Goal: Information Seeking & Learning: Learn about a topic

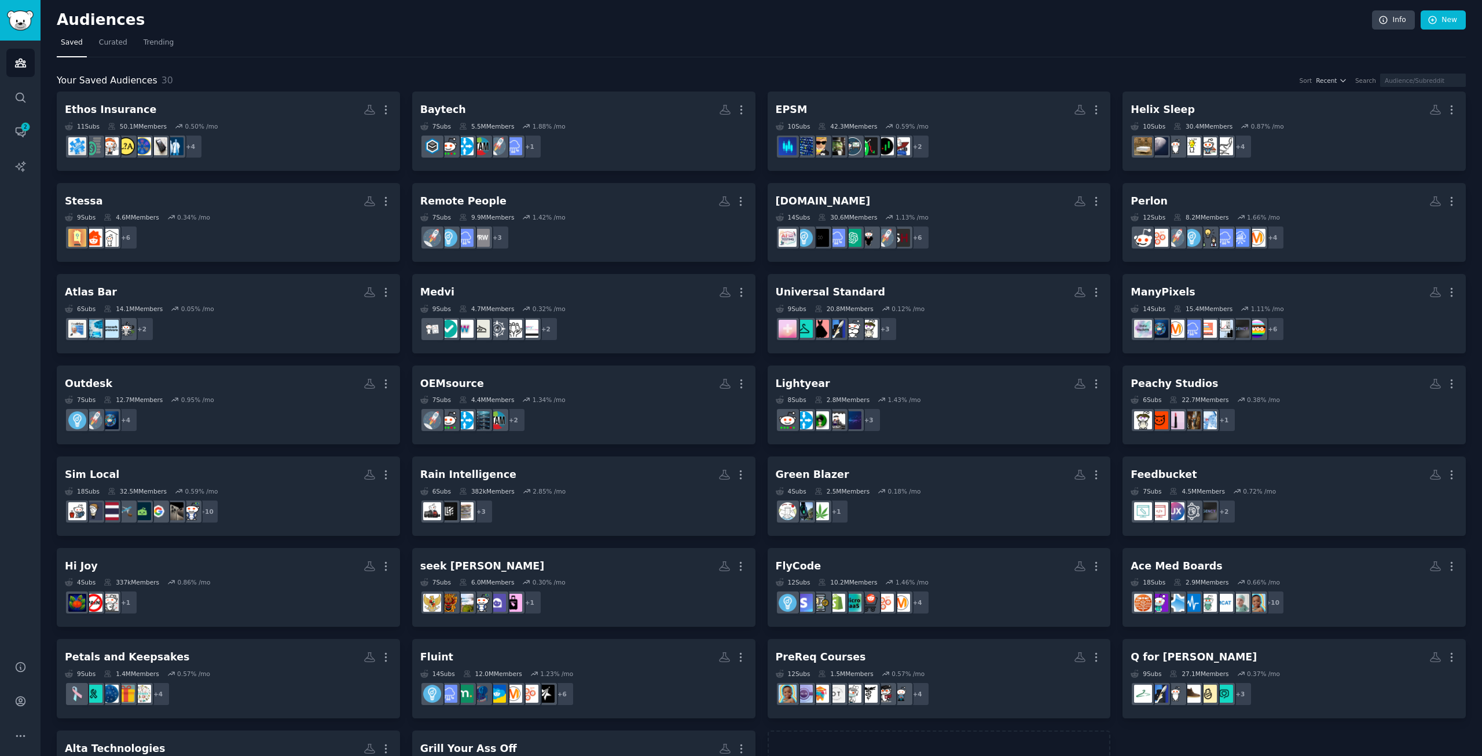
click at [481, 57] on div "Your Saved Audiences 30 Sort Recent Search Ethos Insurance More 11 Sub s 50.1M …" at bounding box center [762, 433] width 1410 height 752
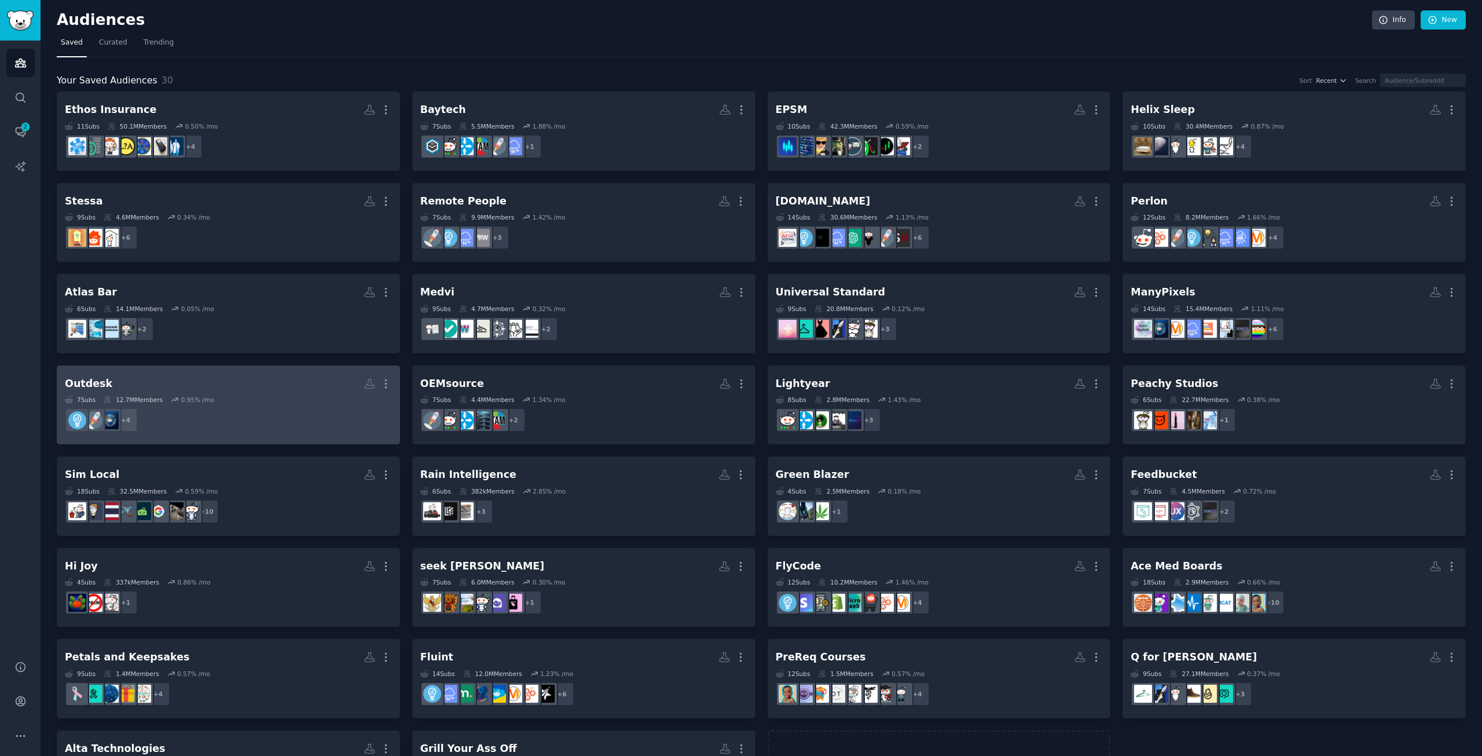
click at [318, 398] on div "7 Sub s 12.7M Members 0.95 % /mo" at bounding box center [228, 400] width 327 height 8
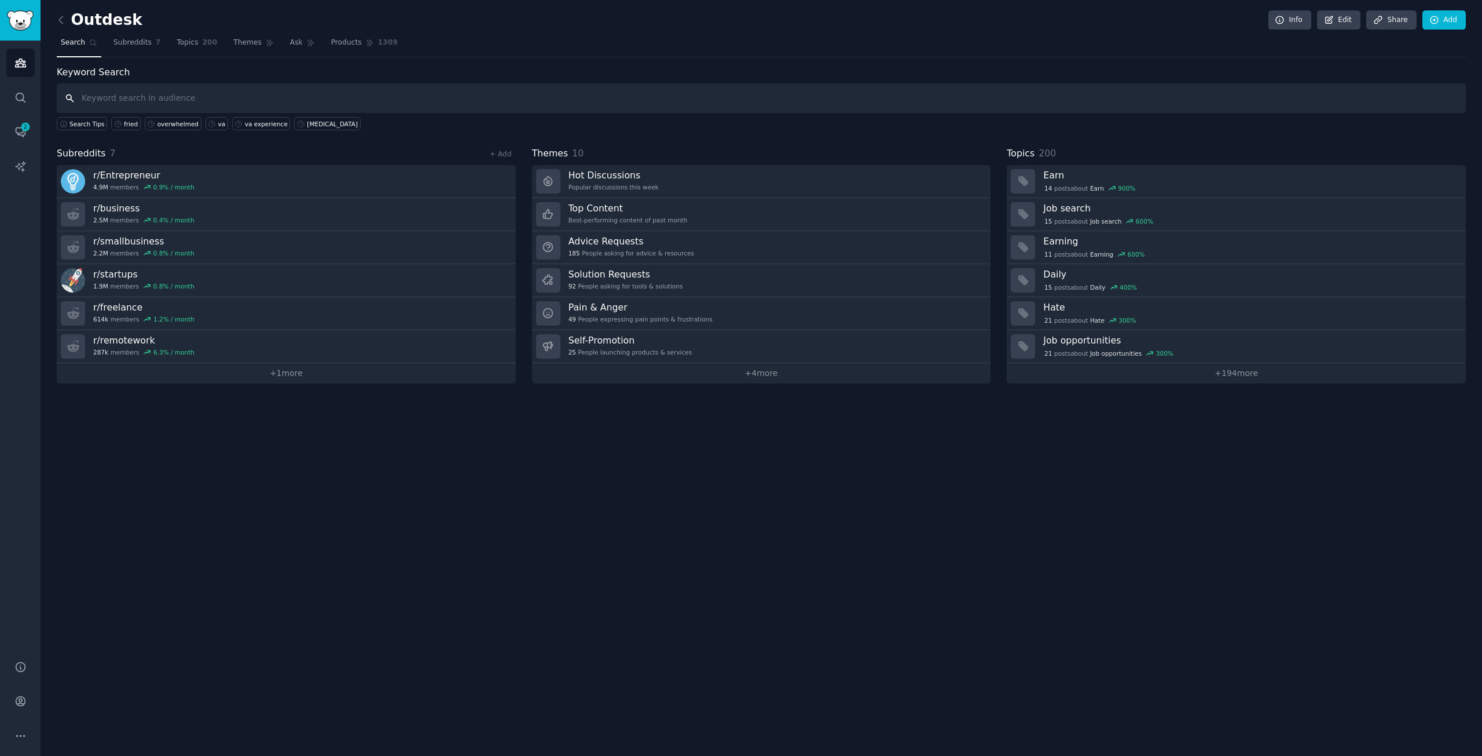
click at [169, 104] on input "text" at bounding box center [762, 98] width 1410 height 30
click at [230, 103] on input "text" at bounding box center [762, 98] width 1410 height 30
click at [170, 97] on input "text" at bounding box center [762, 98] width 1410 height 30
paste input "delegate tasks"
type input "delegate tasks"
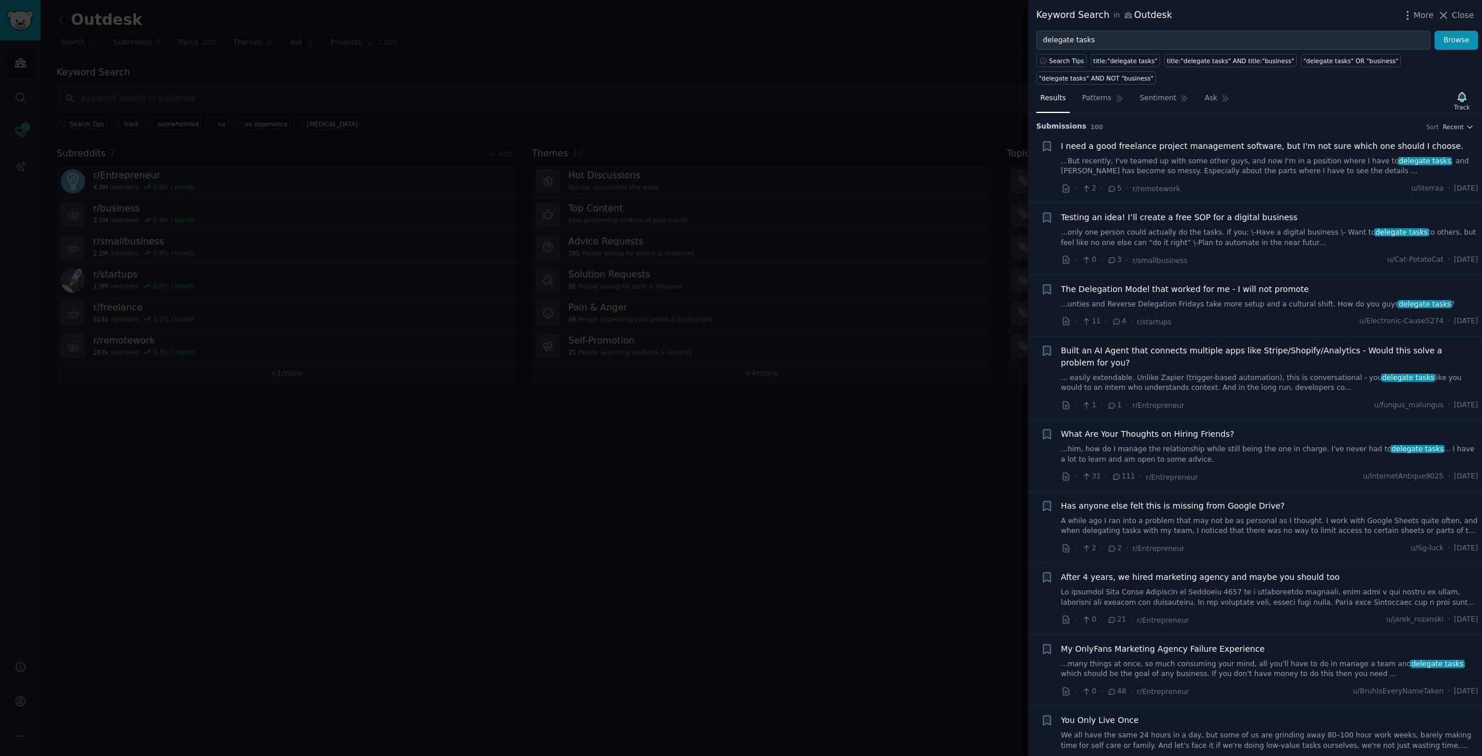
click at [1301, 140] on span "I need a good freelance project management software, but I'm not sure which one…" at bounding box center [1262, 146] width 402 height 12
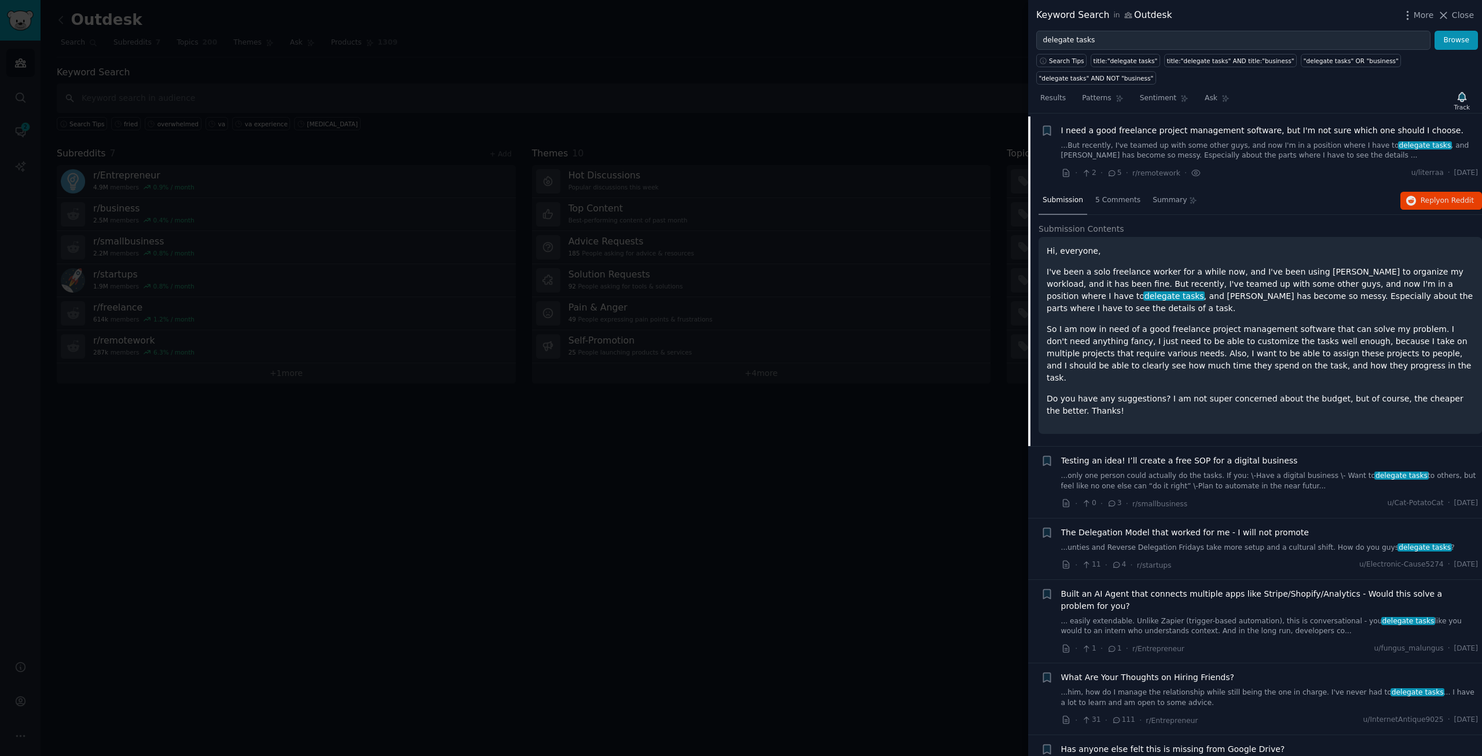
scroll to position [19, 0]
click at [1169, 452] on span "Testing an idea! I’ll create a free SOP for a digital business" at bounding box center [1179, 458] width 237 height 12
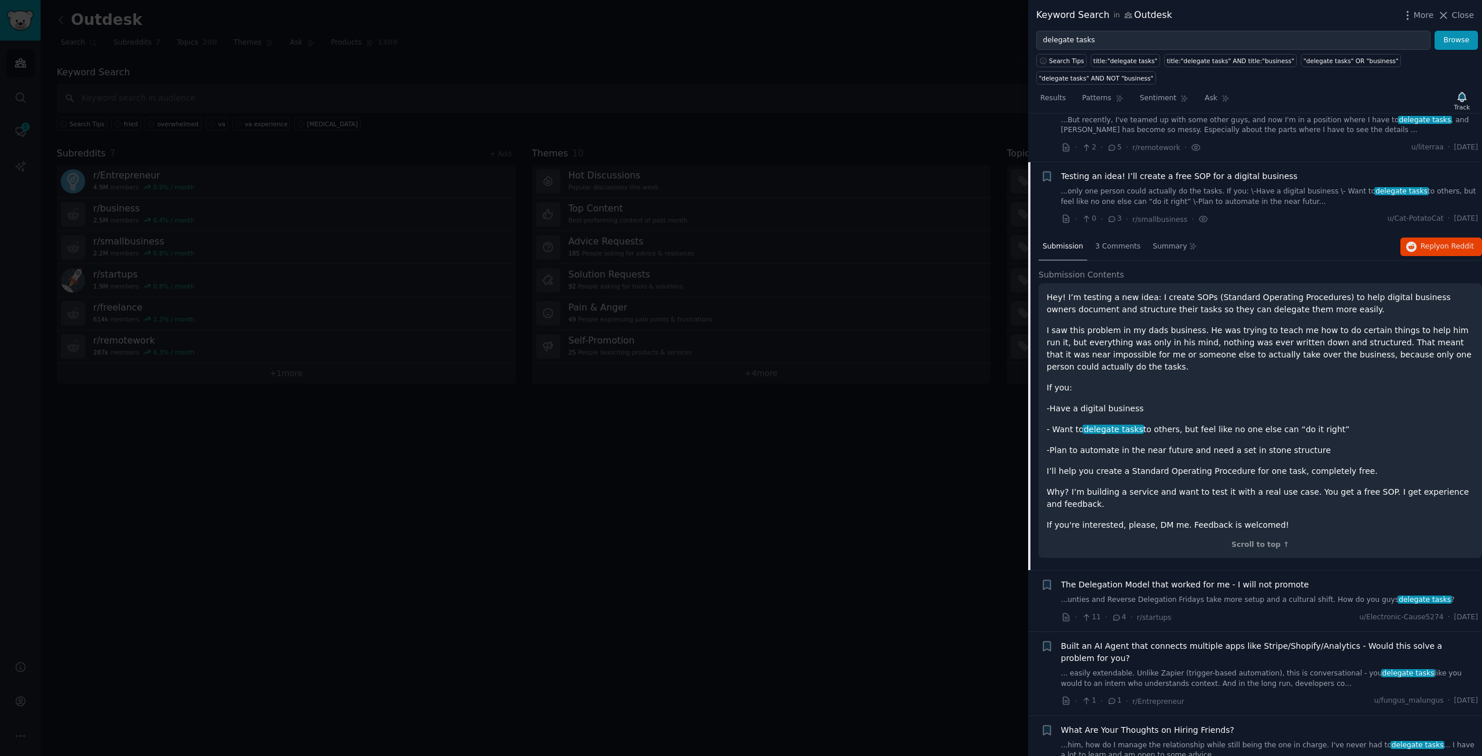
scroll to position [90, 0]
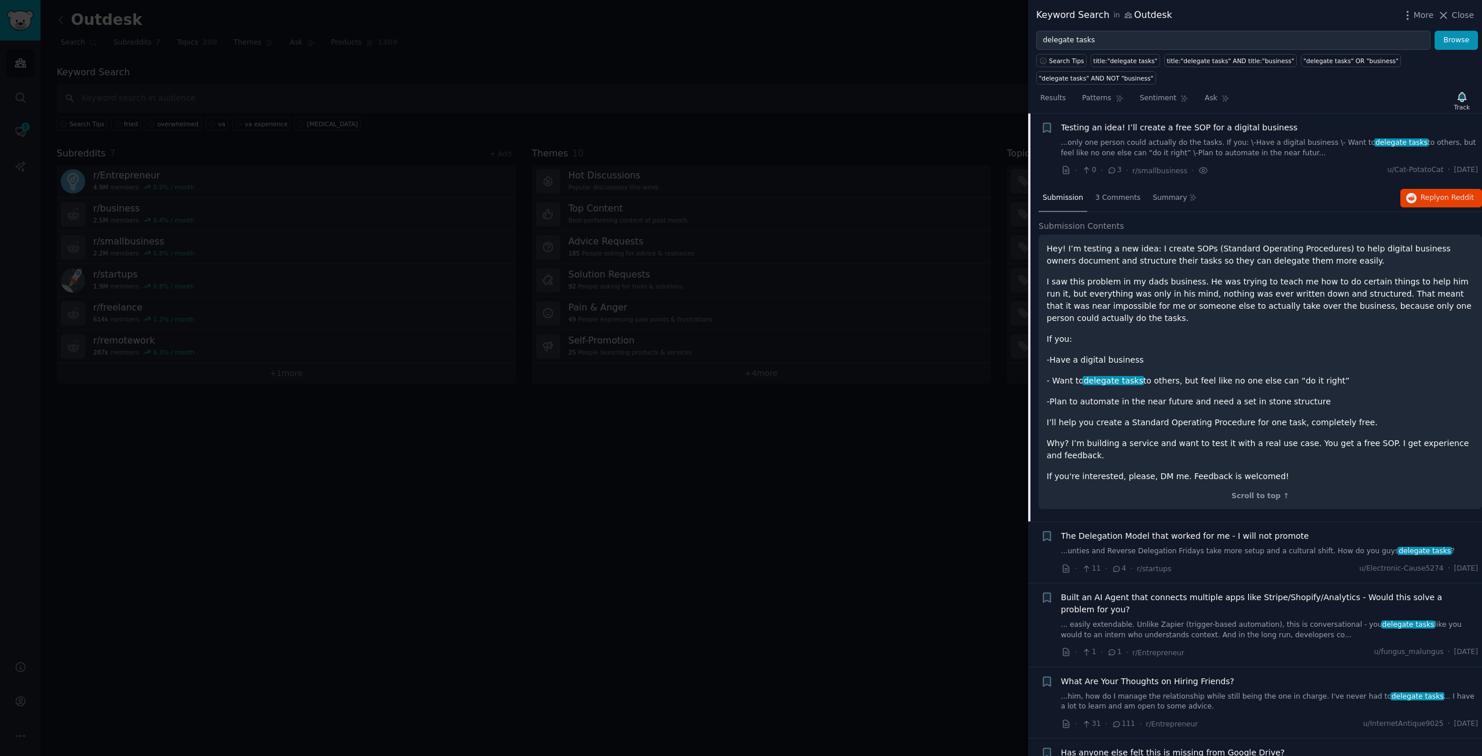
click at [1224, 530] on span "The Delegation Model that worked for me - I will not promote" at bounding box center [1185, 536] width 248 height 12
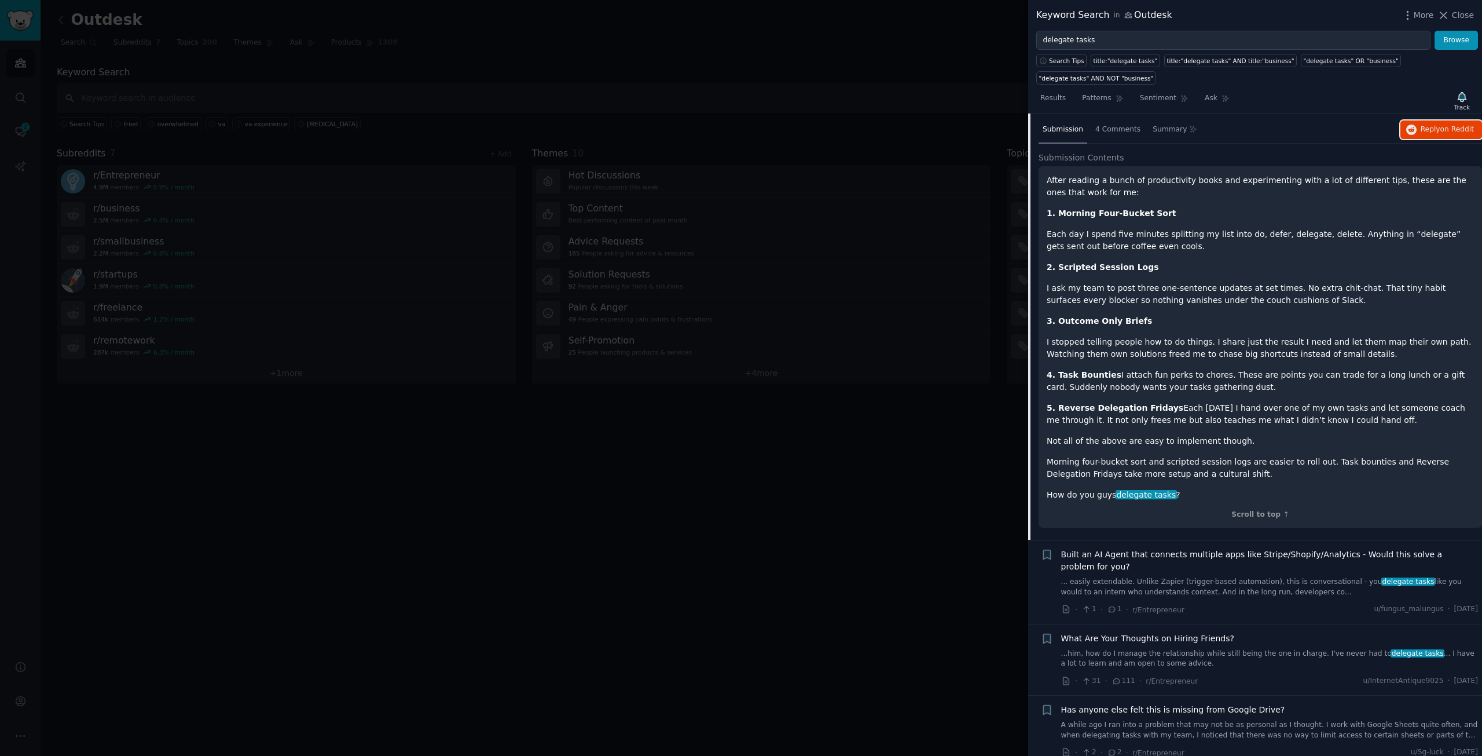
scroll to position [393, 0]
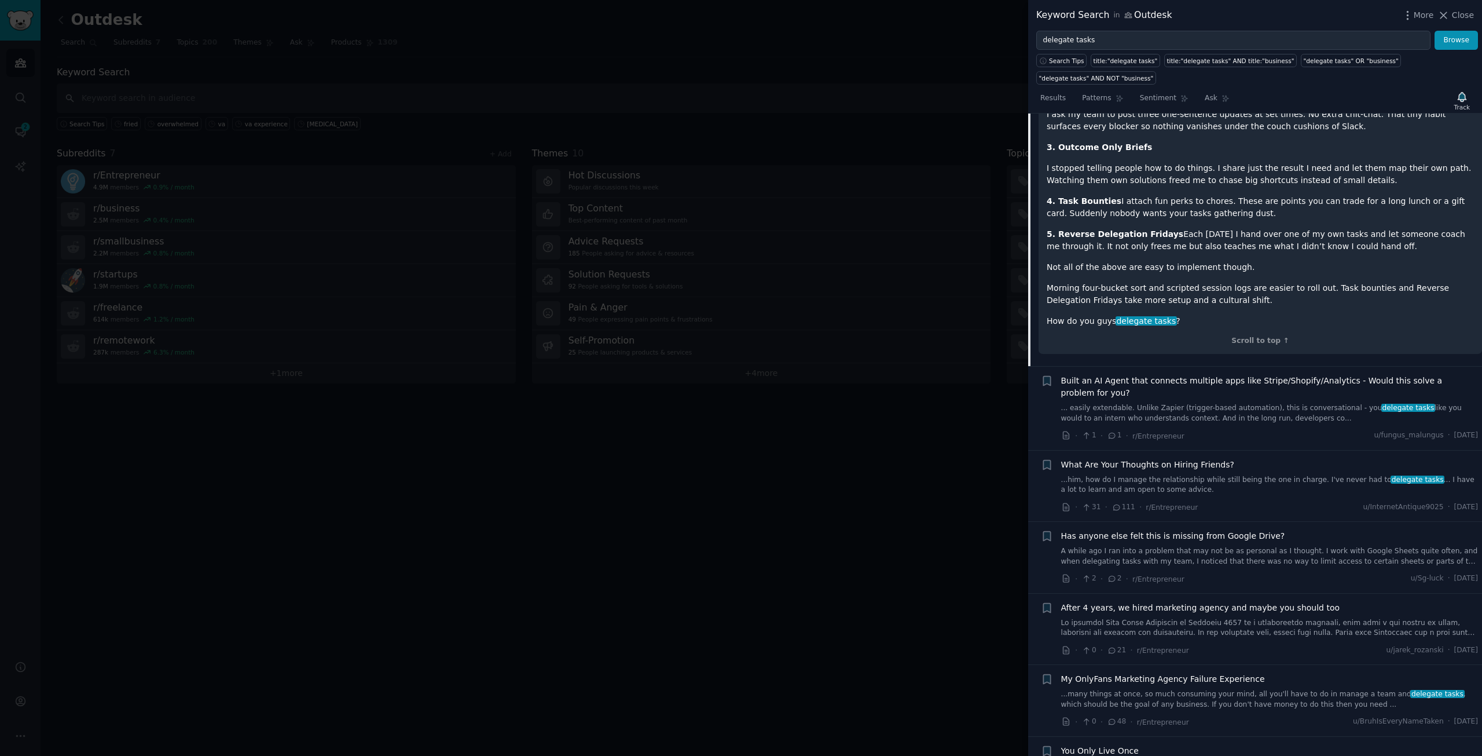
click at [1235, 375] on span "Built an AI Agent that connects multiple apps like Stripe/Shopify/Analytics - W…" at bounding box center [1270, 387] width 418 height 24
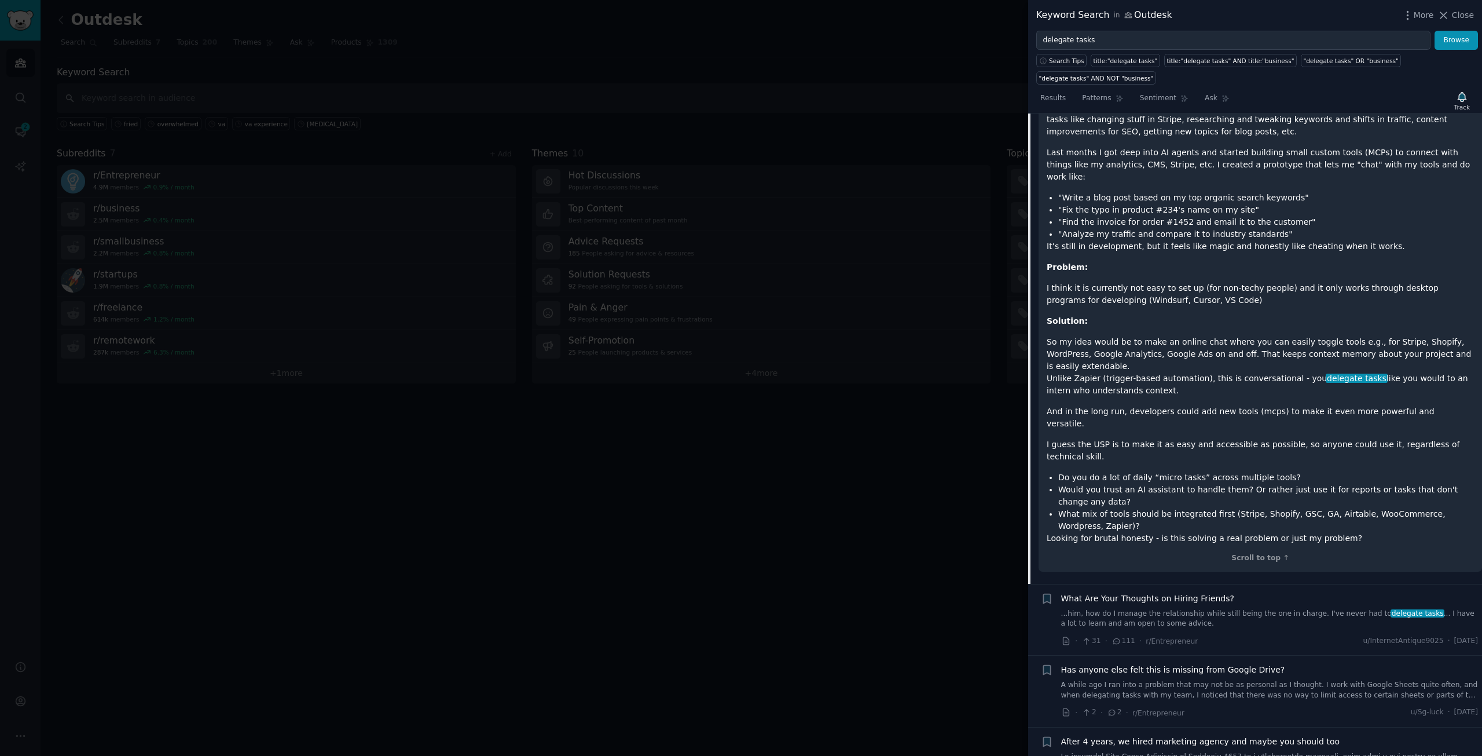
click at [1165, 592] on span "What Are Your Thoughts on Hiring Friends?" at bounding box center [1147, 598] width 173 height 12
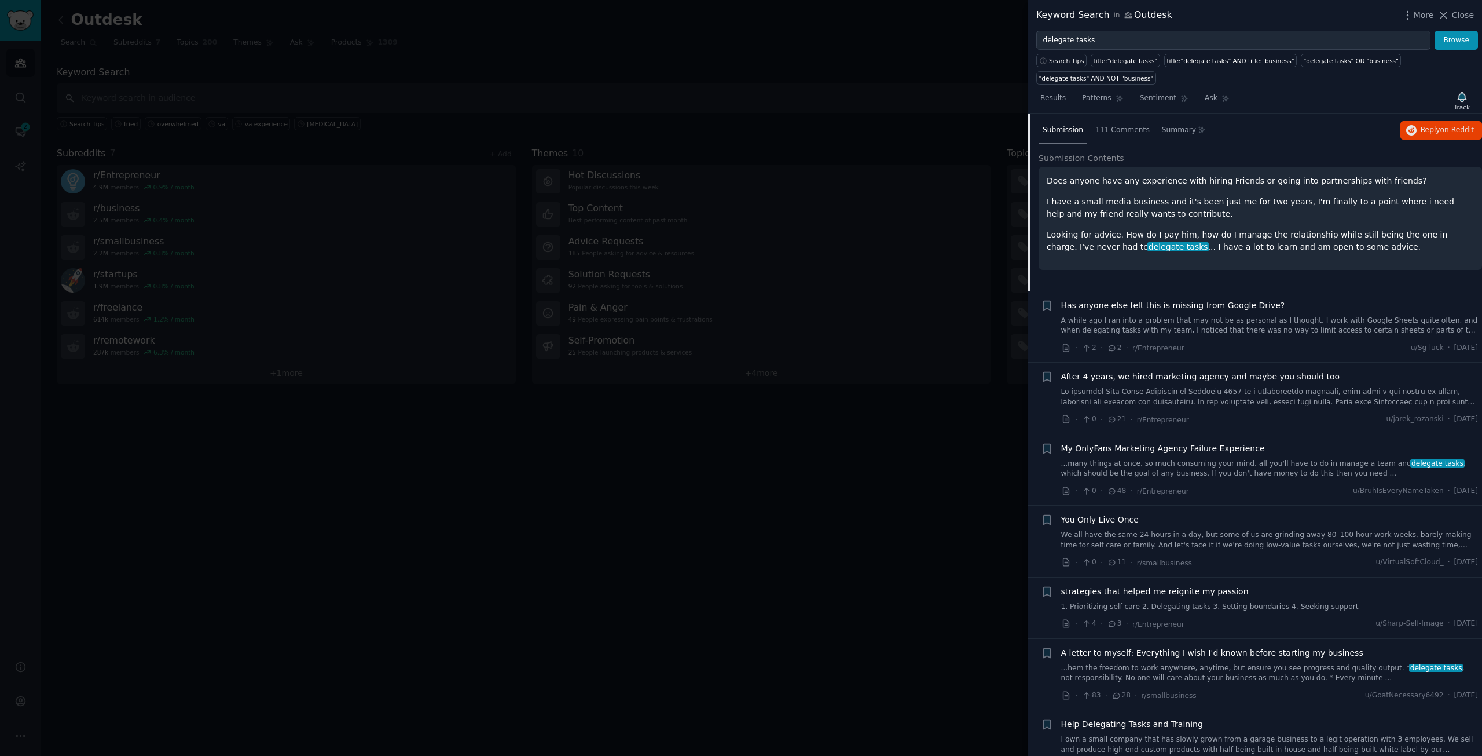
scroll to position [294, 0]
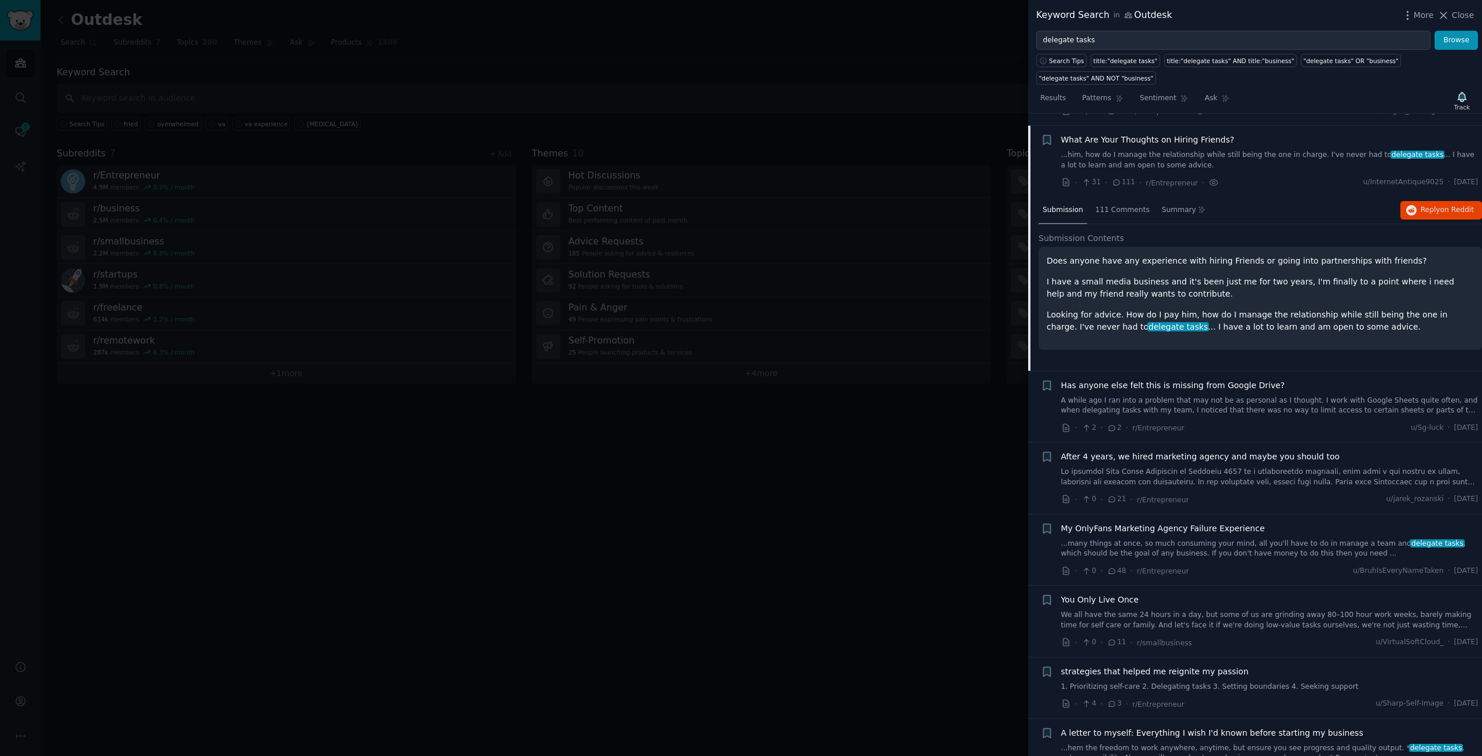
click at [1200, 379] on span "Has anyone else felt this is missing from Google Drive?" at bounding box center [1173, 385] width 224 height 12
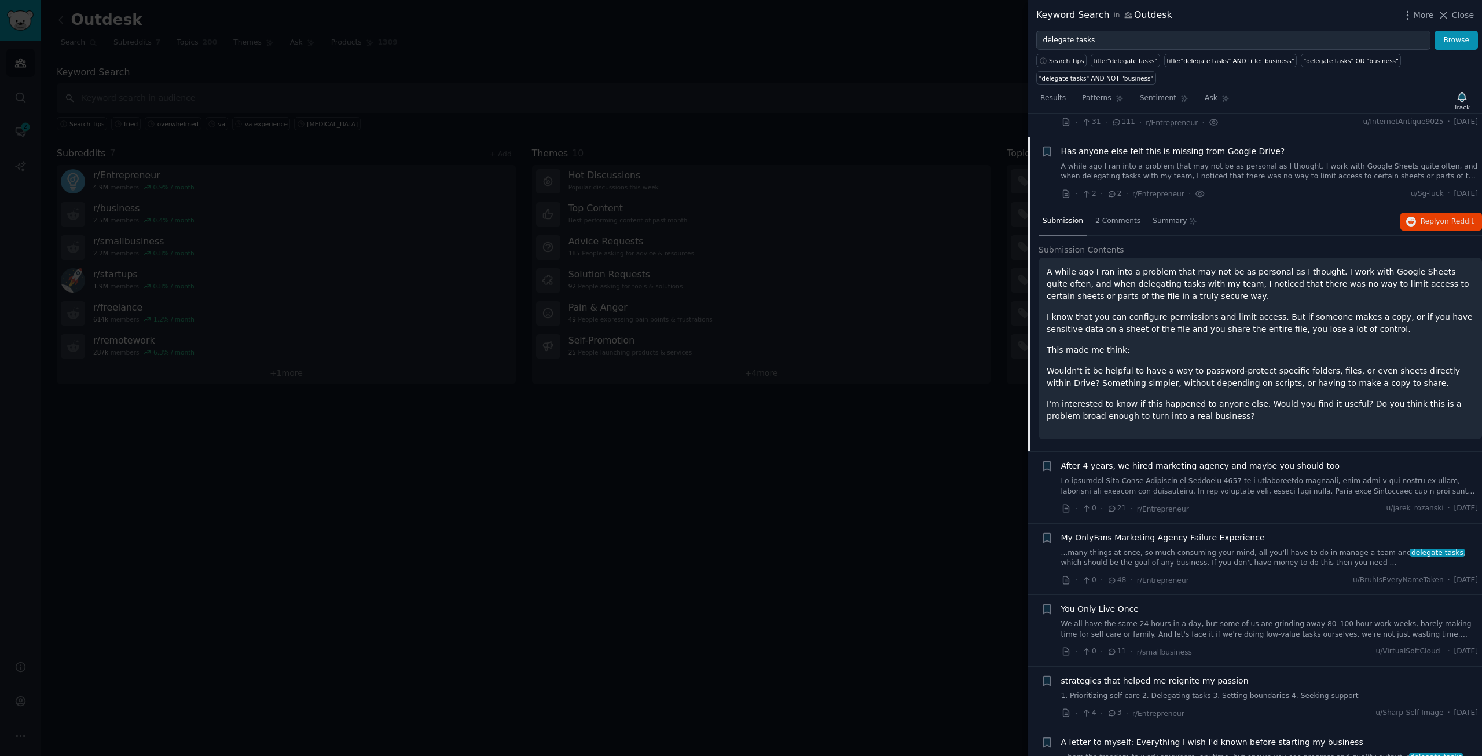
scroll to position [366, 0]
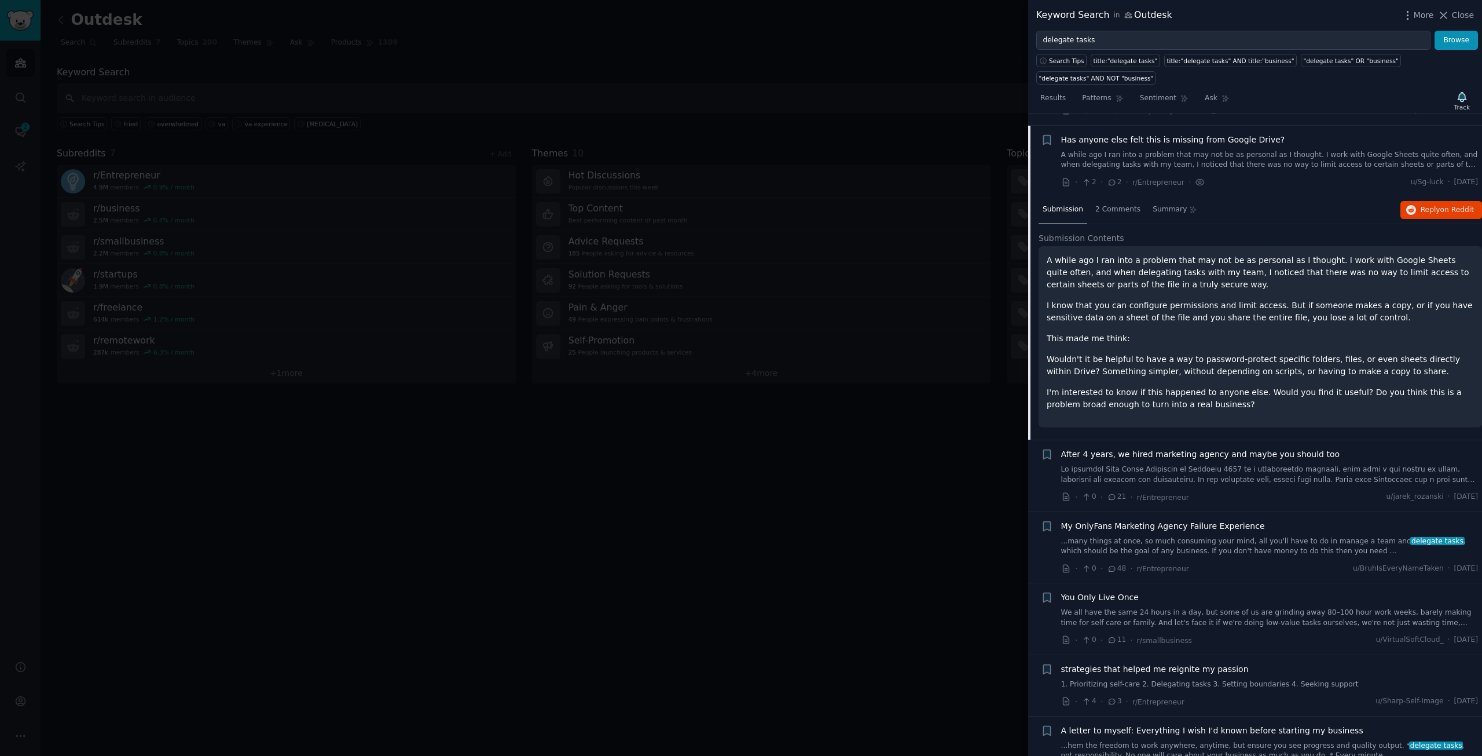
click at [1207, 448] on span "After 4 years, we hired marketing agency and maybe you should too" at bounding box center [1200, 454] width 279 height 12
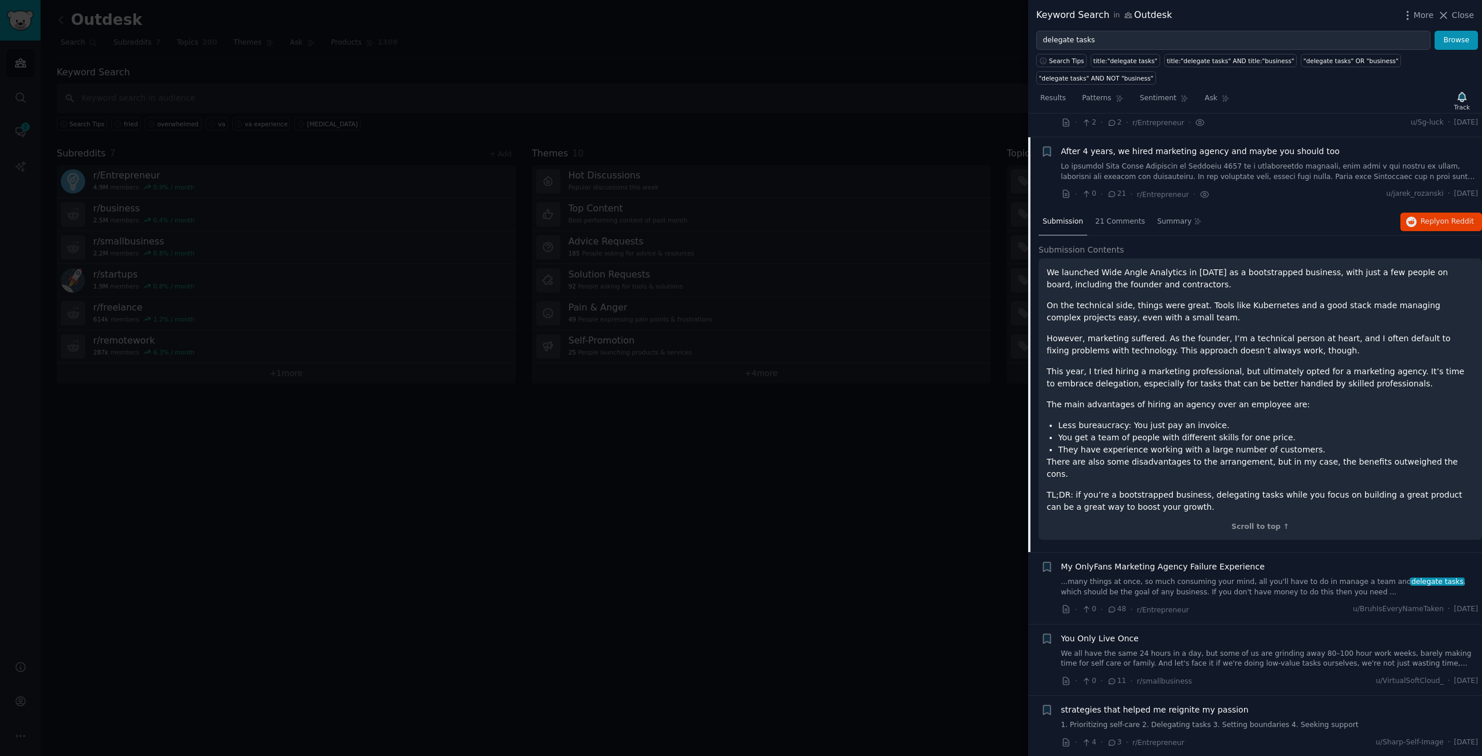
scroll to position [437, 0]
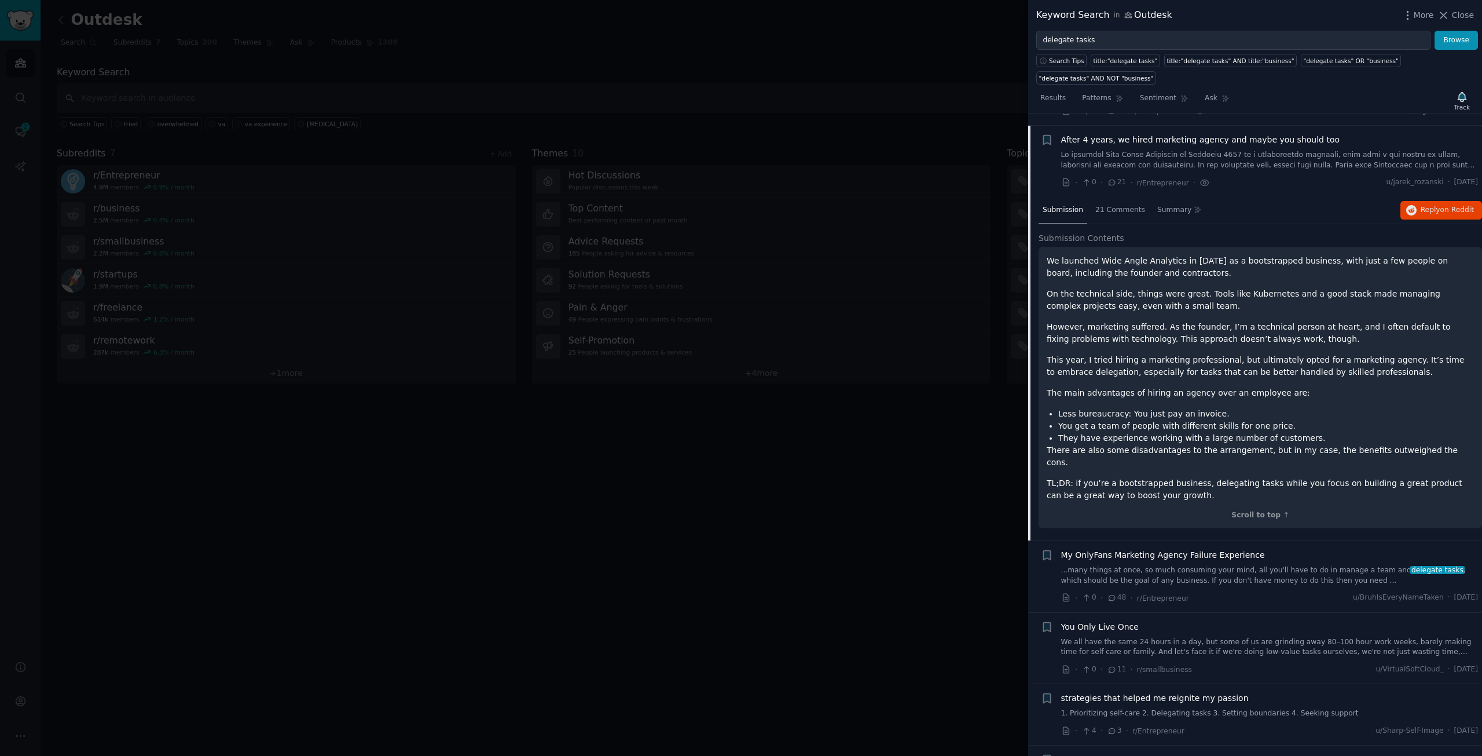
click at [1235, 549] on span "My OnlyFans Marketing Agency Failure Experience" at bounding box center [1163, 555] width 204 height 12
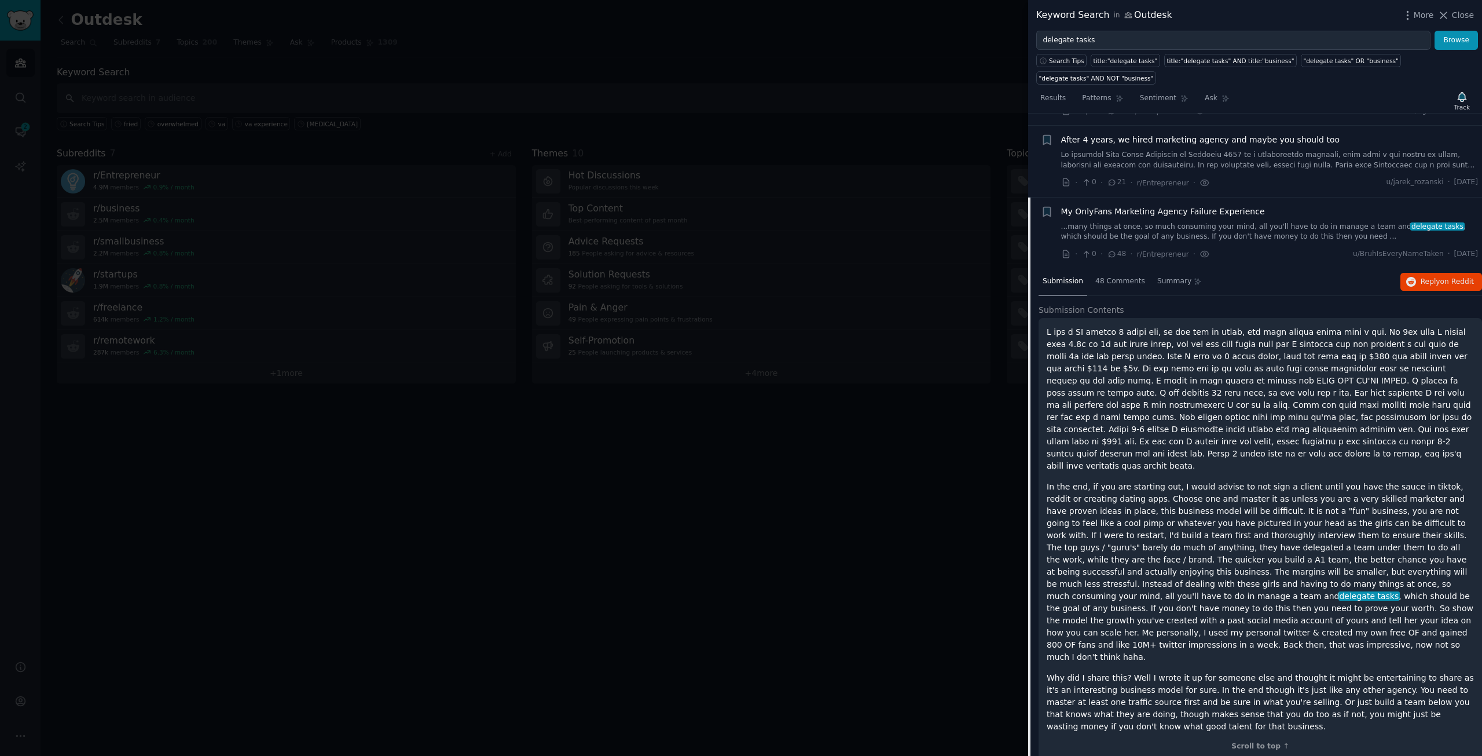
scroll to position [509, 0]
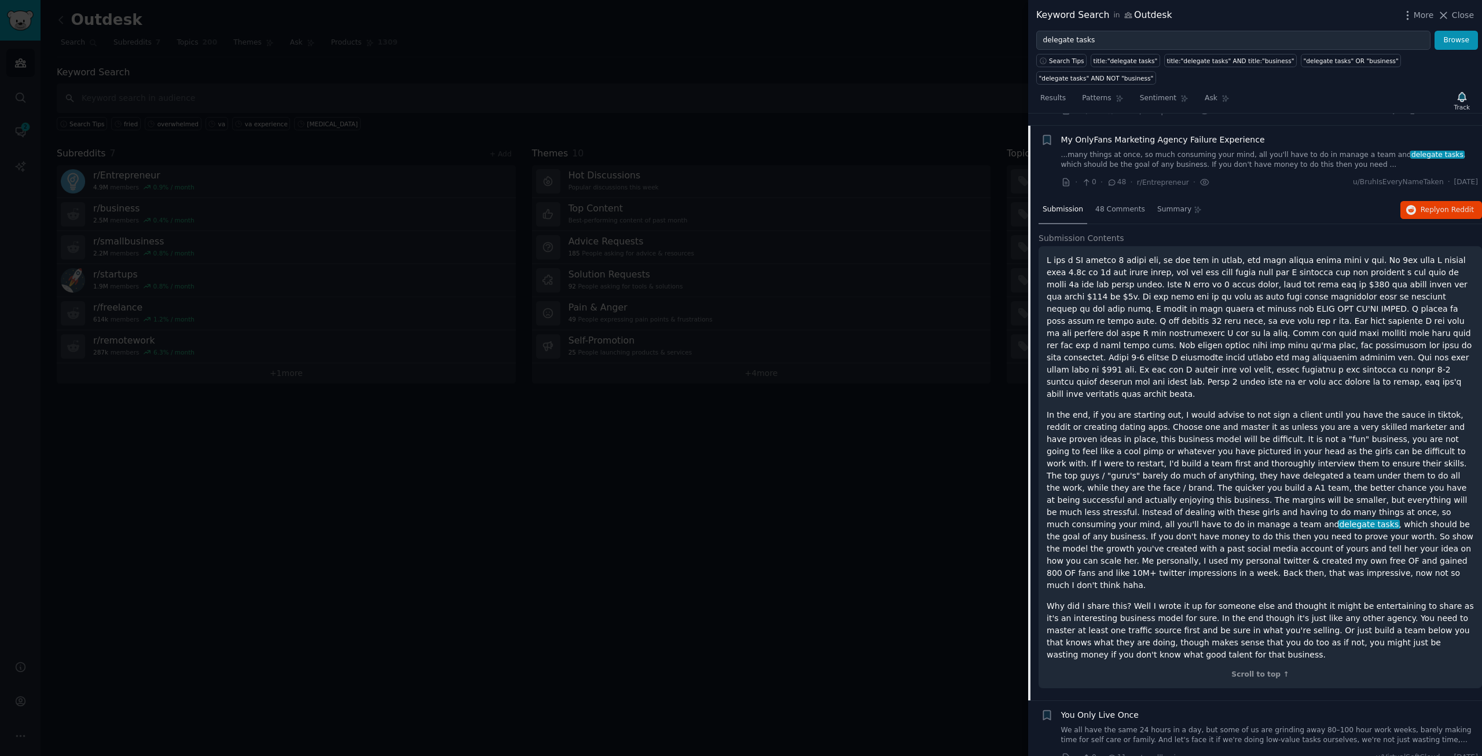
click at [1130, 709] on span "You Only Live Once" at bounding box center [1100, 715] width 78 height 12
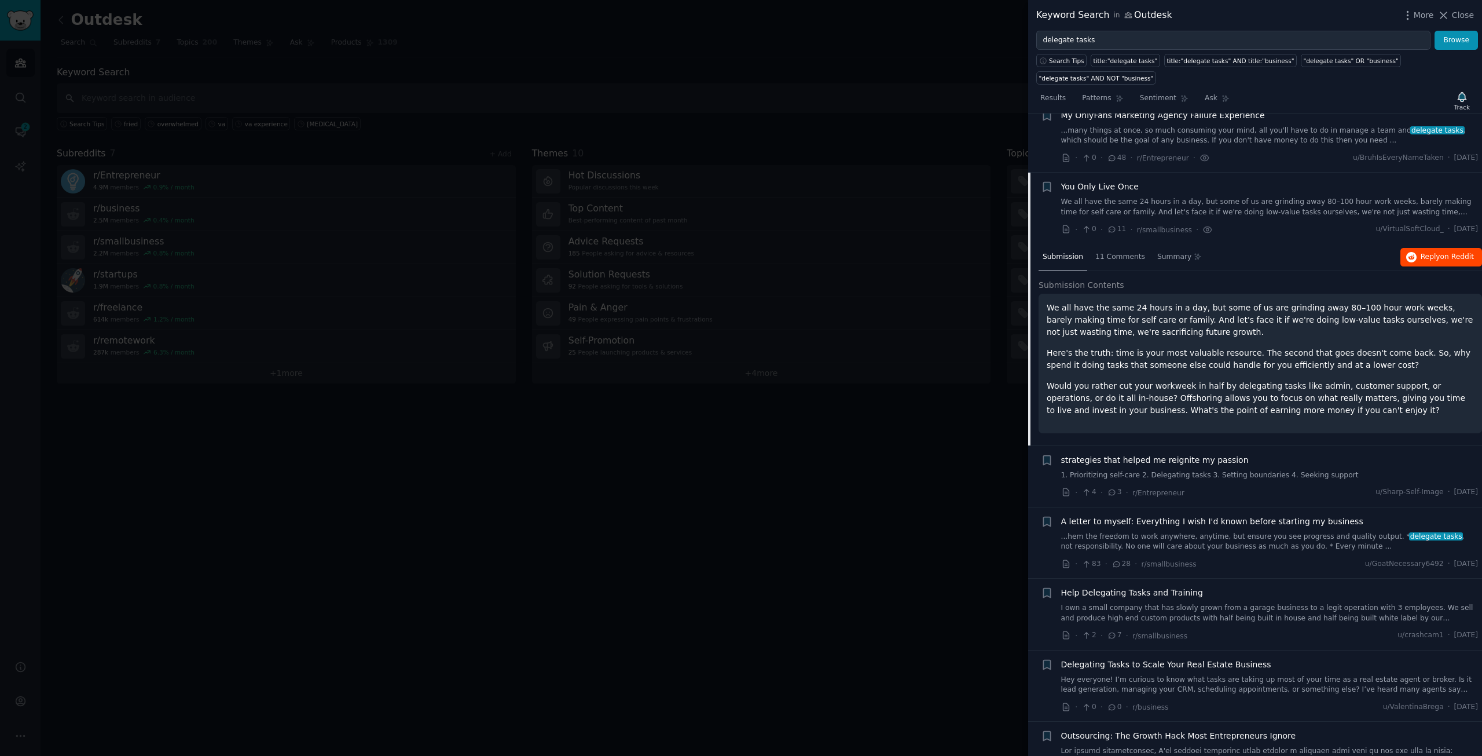
scroll to position [580, 0]
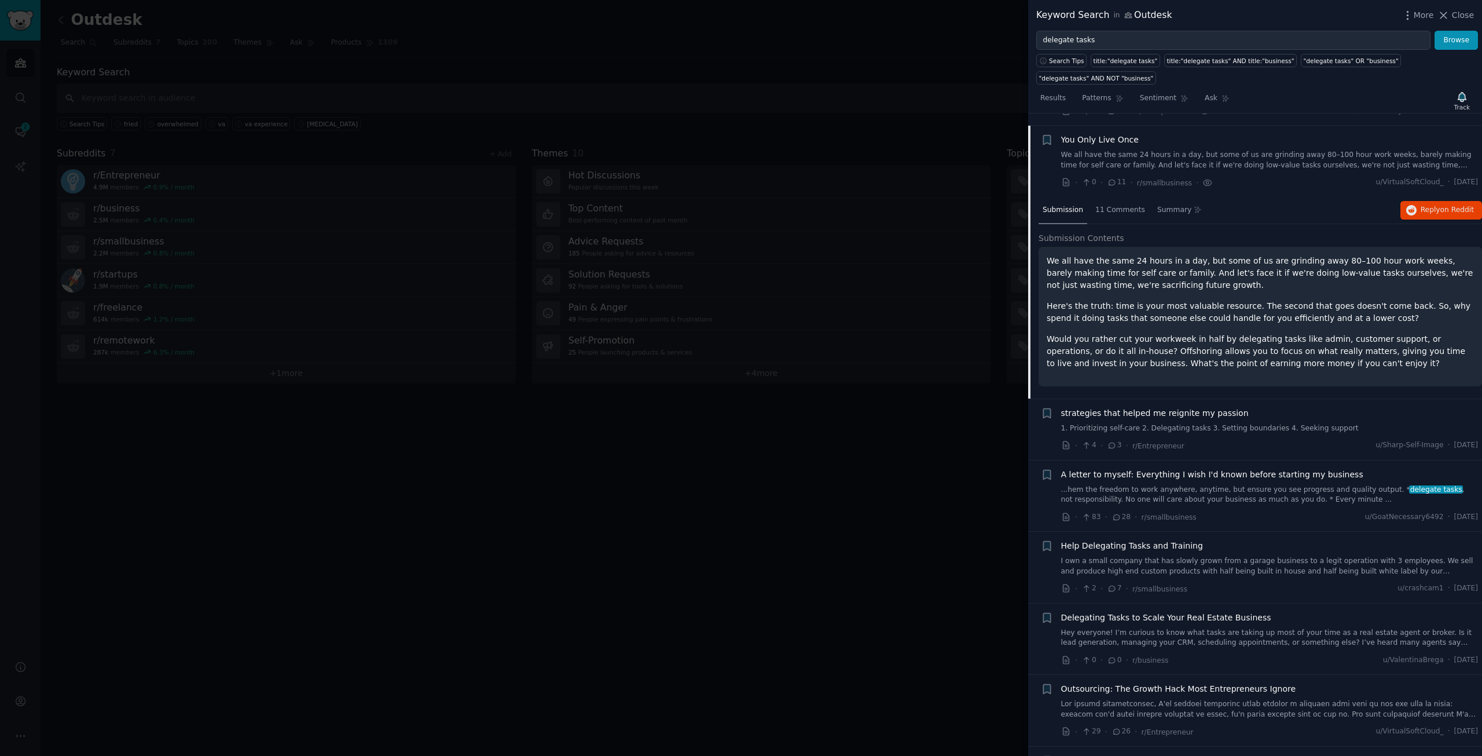
click at [1187, 407] on span "strategies that helped me reignite my passion" at bounding box center [1155, 413] width 188 height 12
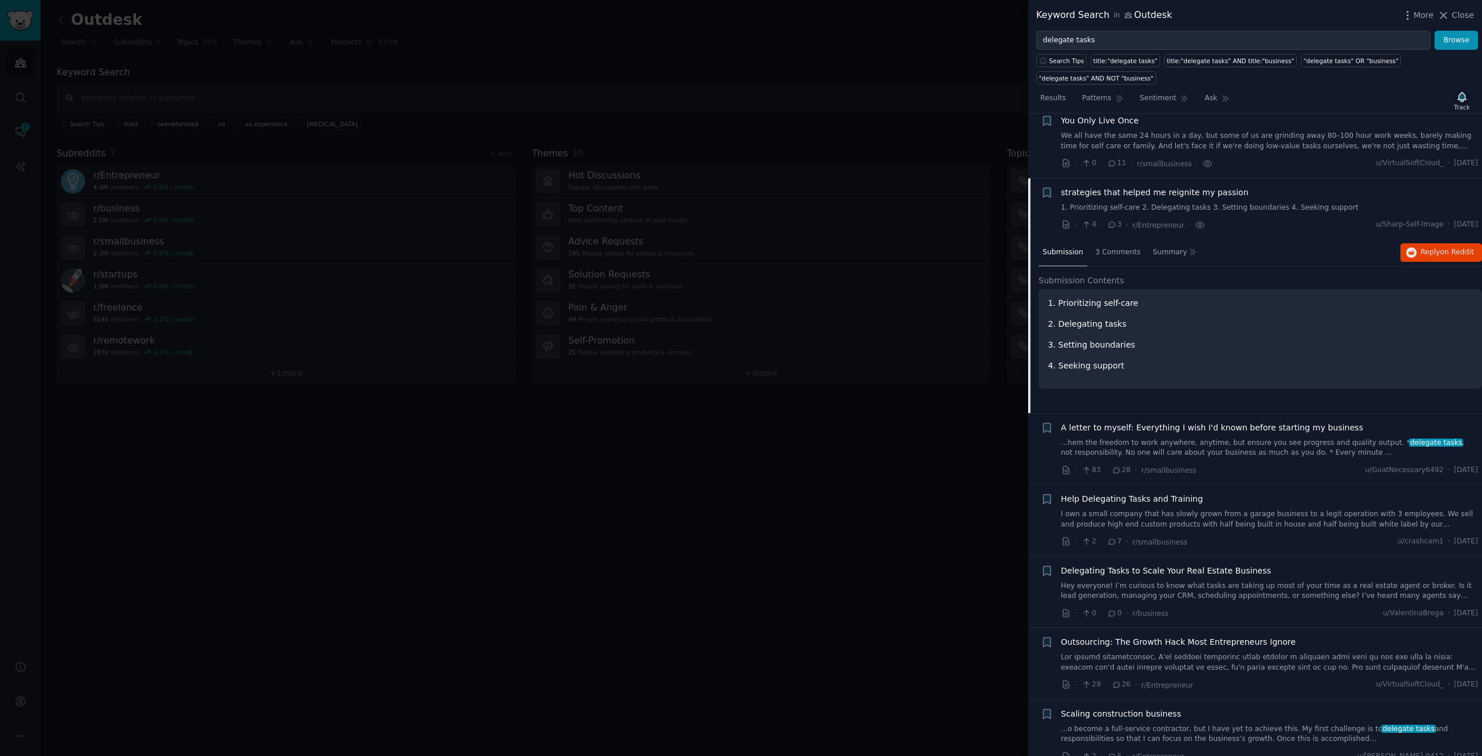
scroll to position [652, 0]
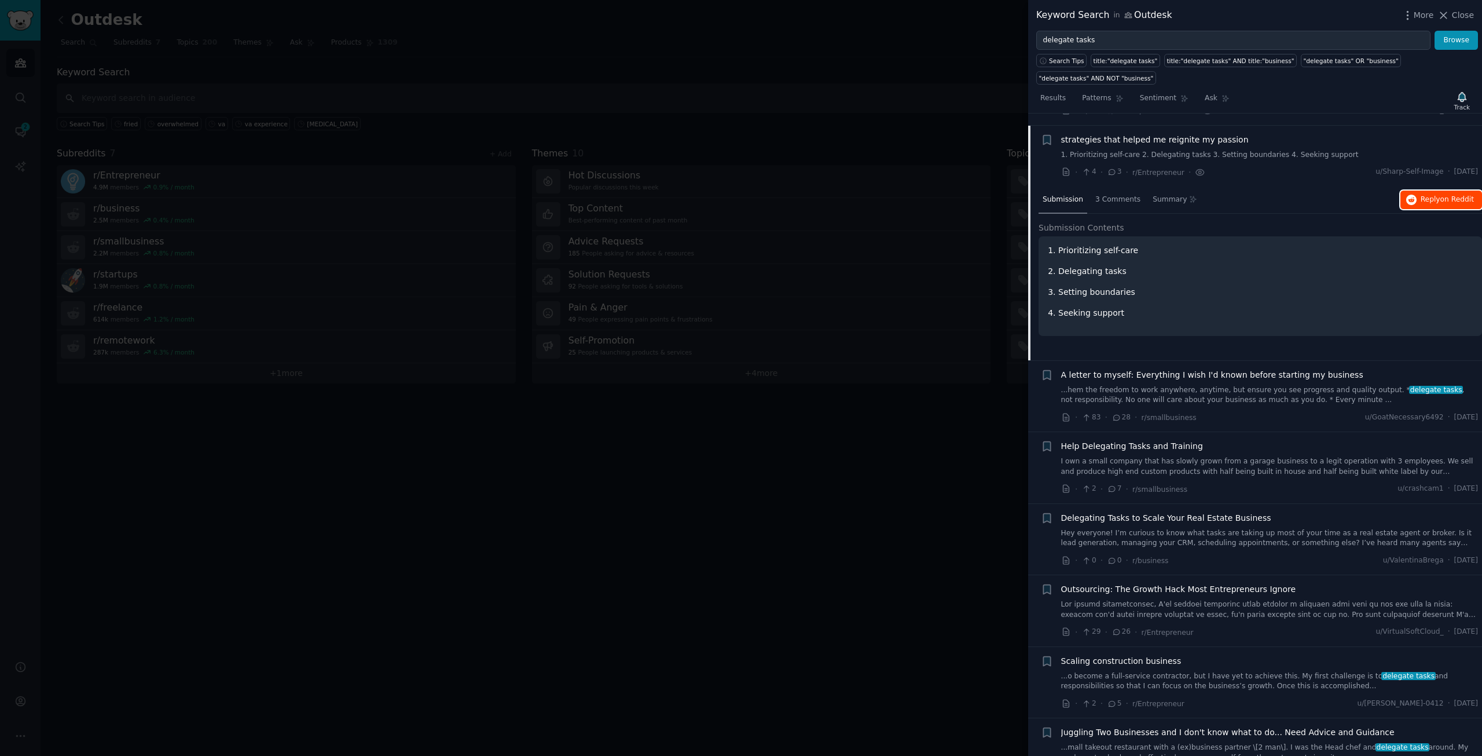
click at [1443, 191] on button "Reply on Reddit" at bounding box center [1442, 200] width 82 height 19
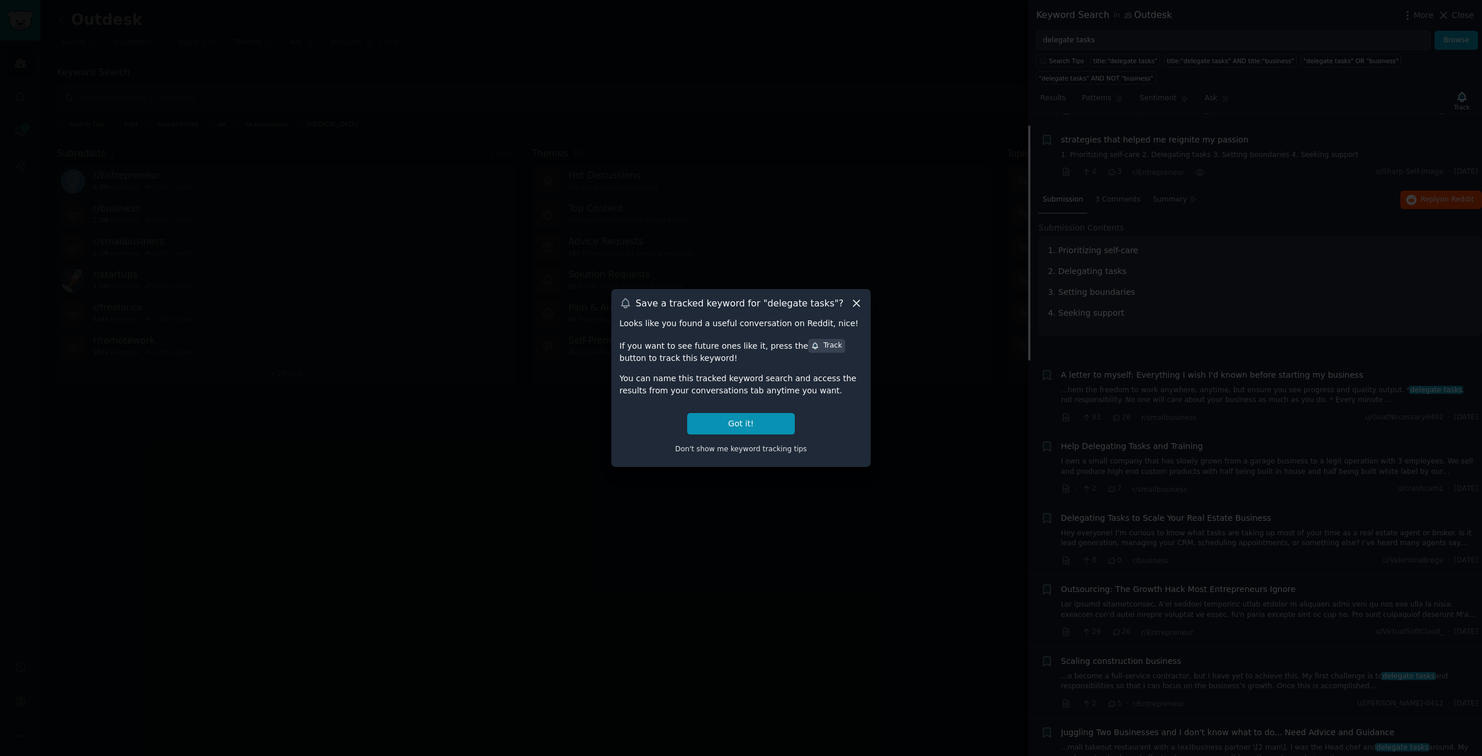
click at [851, 306] on icon at bounding box center [857, 303] width 12 height 12
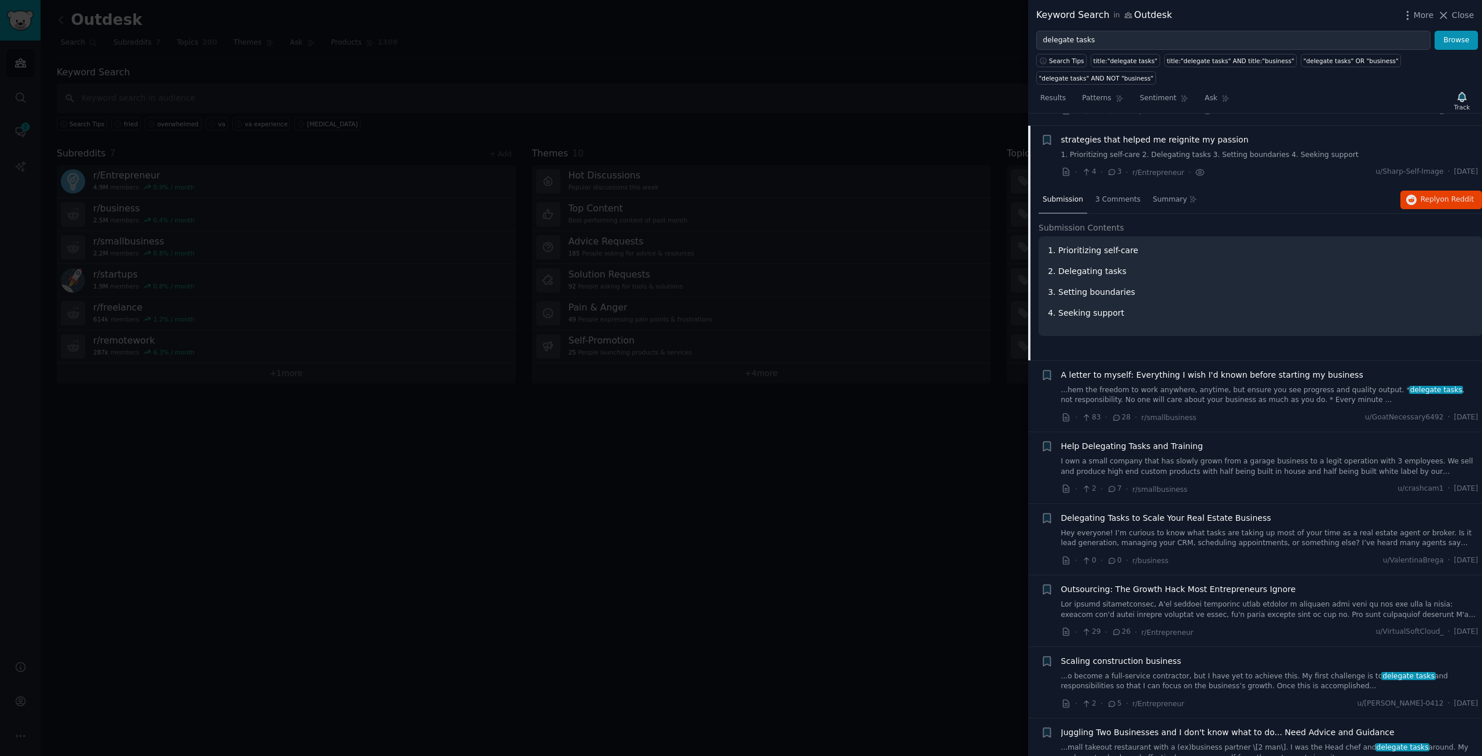
click at [1185, 369] on span "A letter to myself: Everything I wish I'd known before starting my business" at bounding box center [1212, 375] width 302 height 12
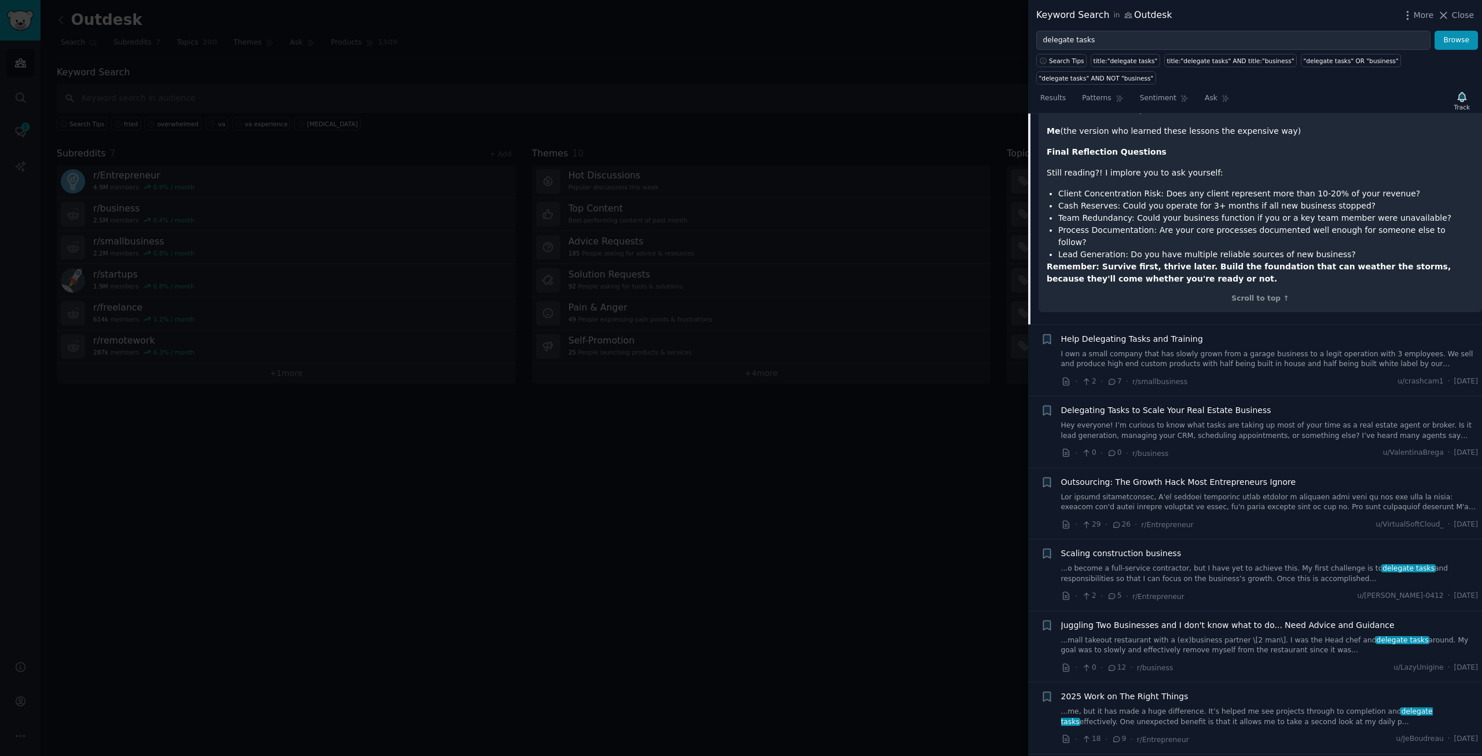
scroll to position [3146, 0]
click at [1188, 324] on li "+ Help Delegating Tasks and Training I own a small company that has slowly grow…" at bounding box center [1255, 359] width 454 height 71
click at [1187, 332] on span "Help Delegating Tasks and Training" at bounding box center [1132, 338] width 142 height 12
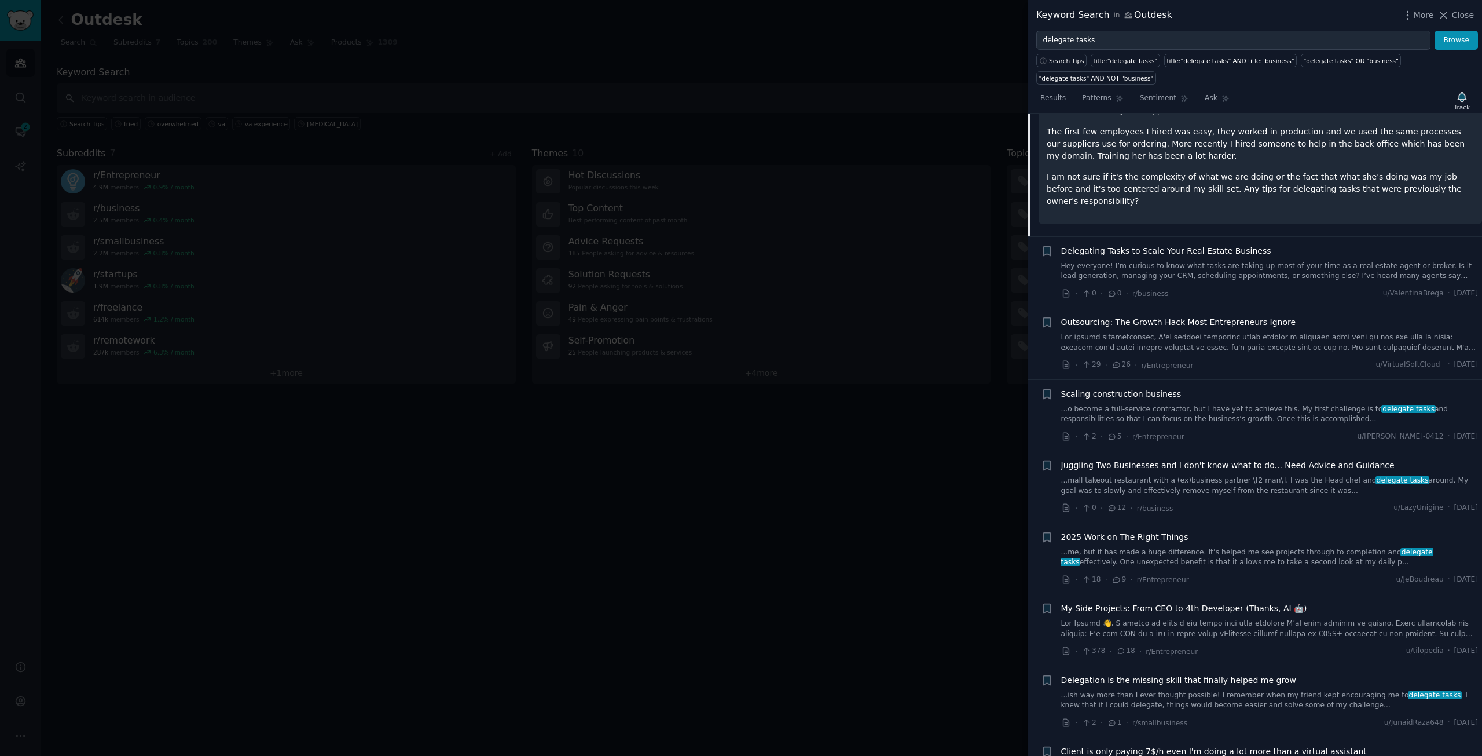
scroll to position [785, 0]
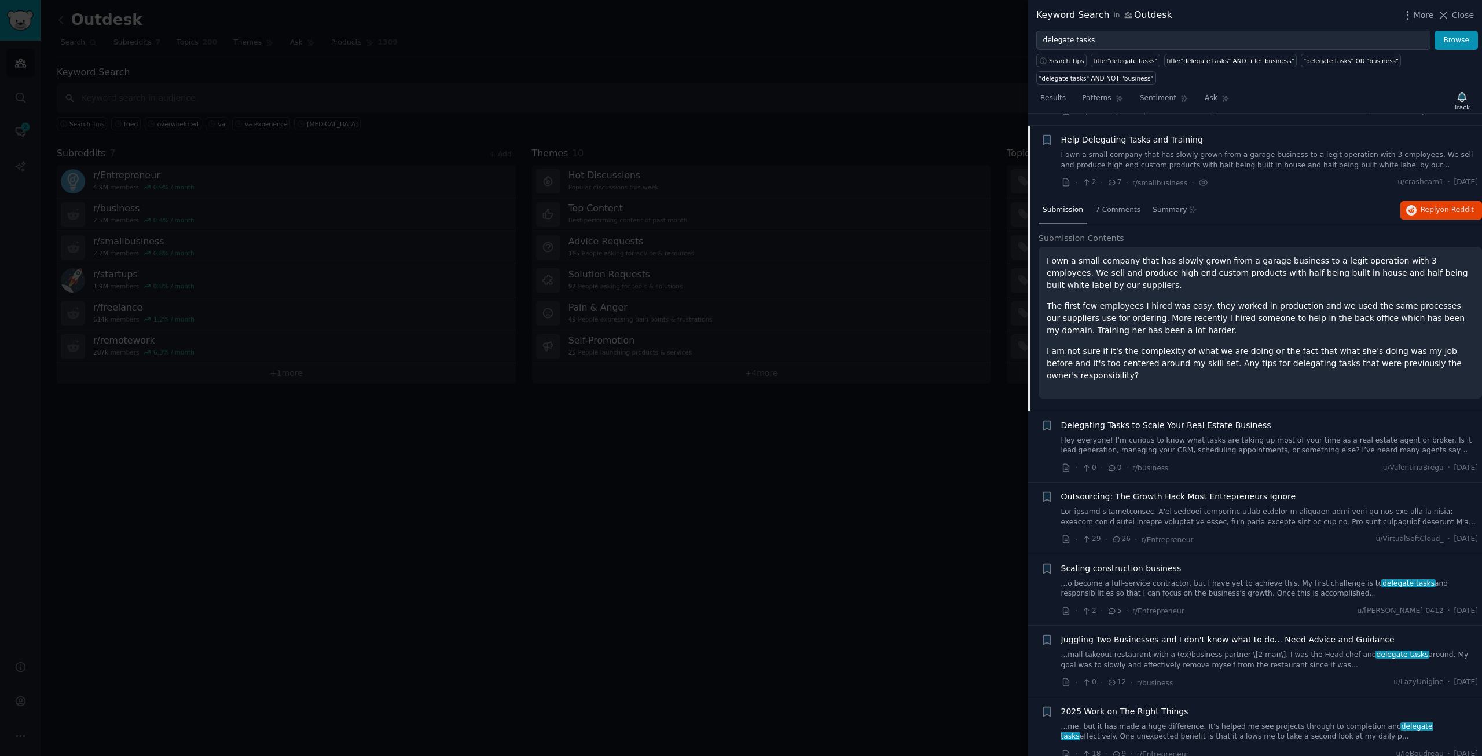
click at [1145, 419] on span "Delegating Tasks to Scale Your Real Estate Business" at bounding box center [1166, 425] width 210 height 12
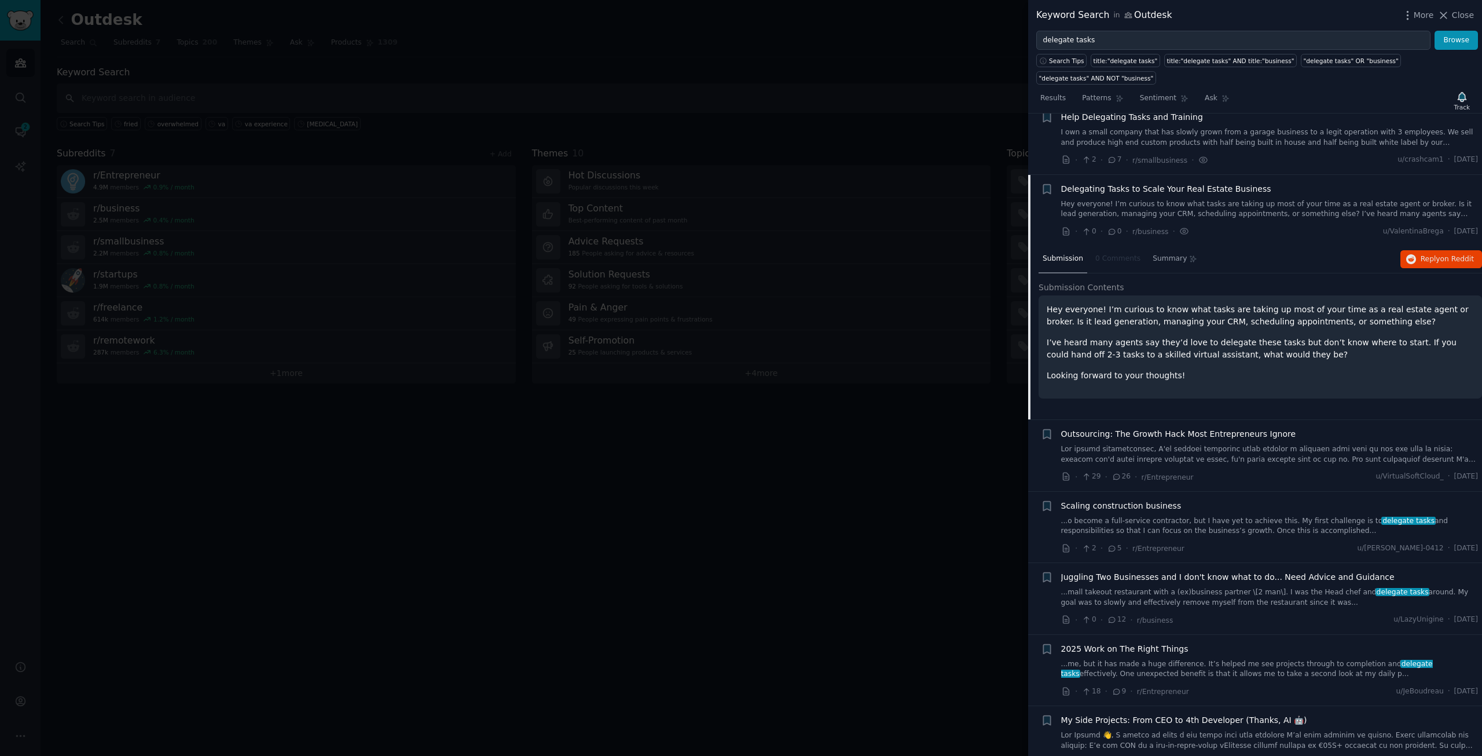
scroll to position [856, 0]
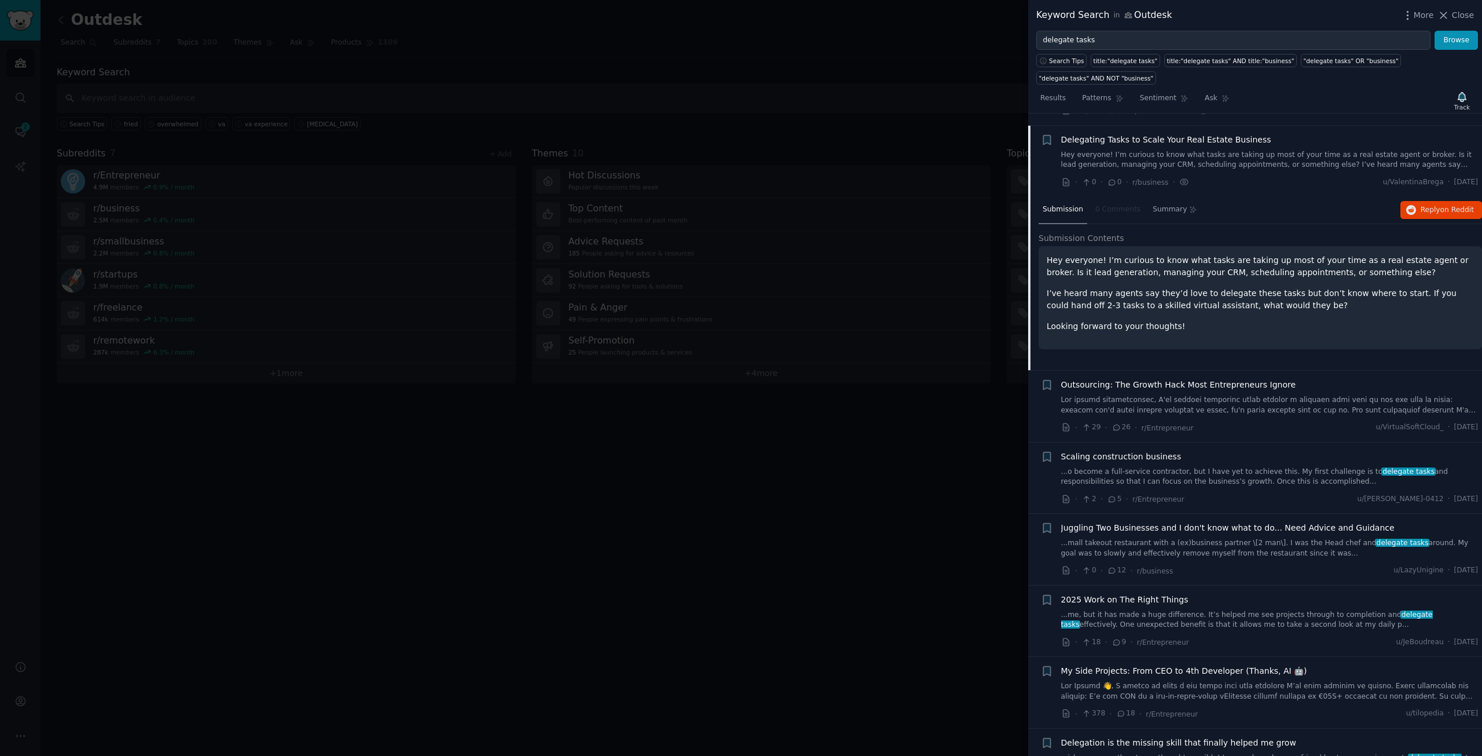
click at [1177, 395] on link at bounding box center [1270, 405] width 418 height 20
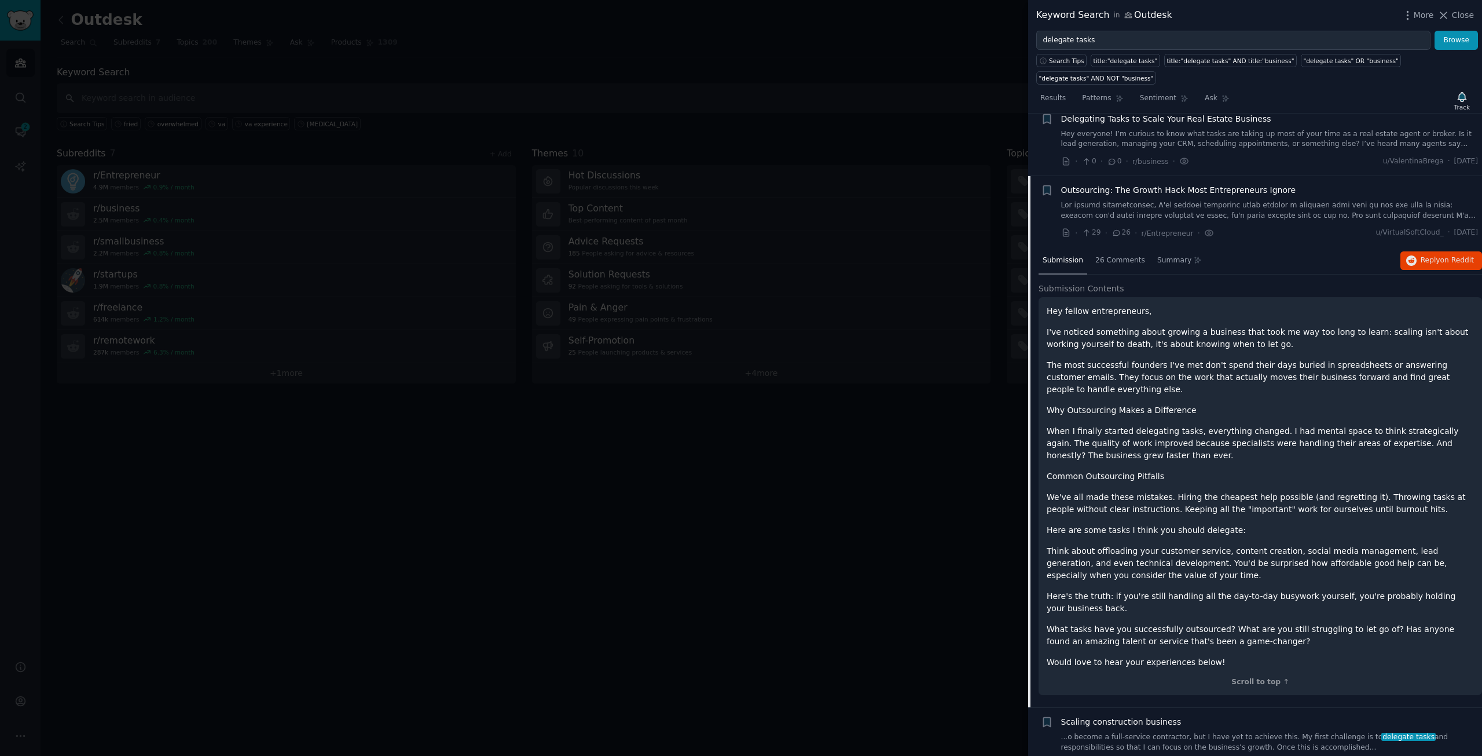
scroll to position [928, 0]
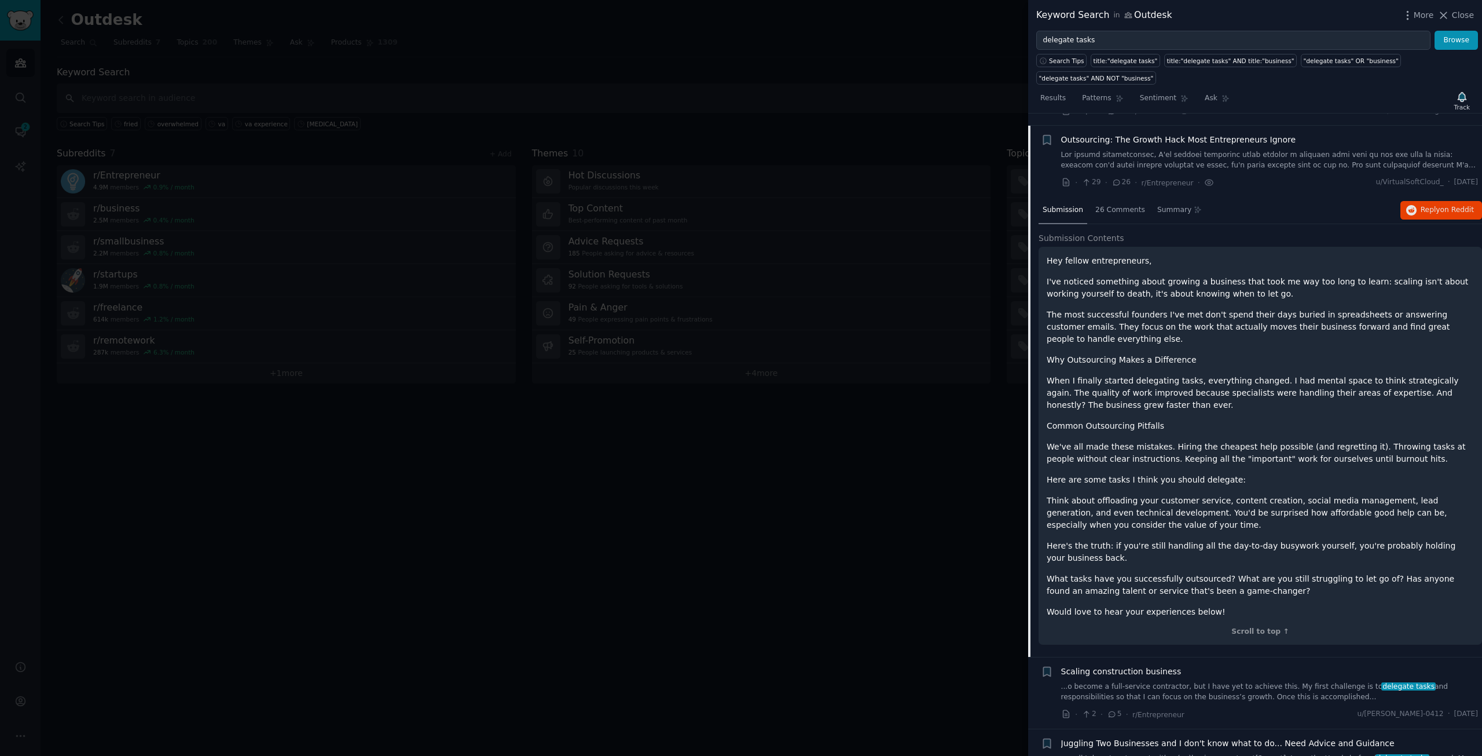
click at [1156, 665] on span "Scaling construction business" at bounding box center [1121, 671] width 120 height 12
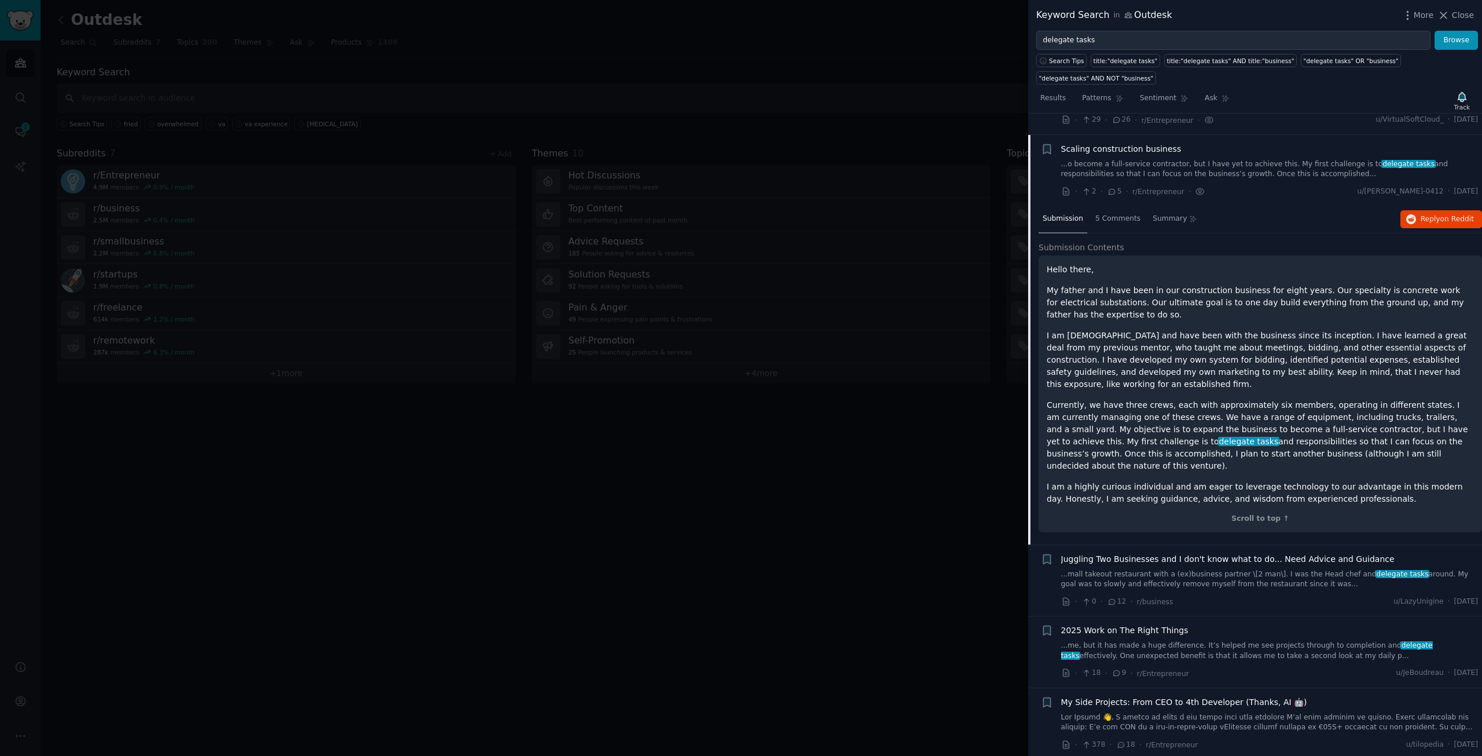
scroll to position [1000, 0]
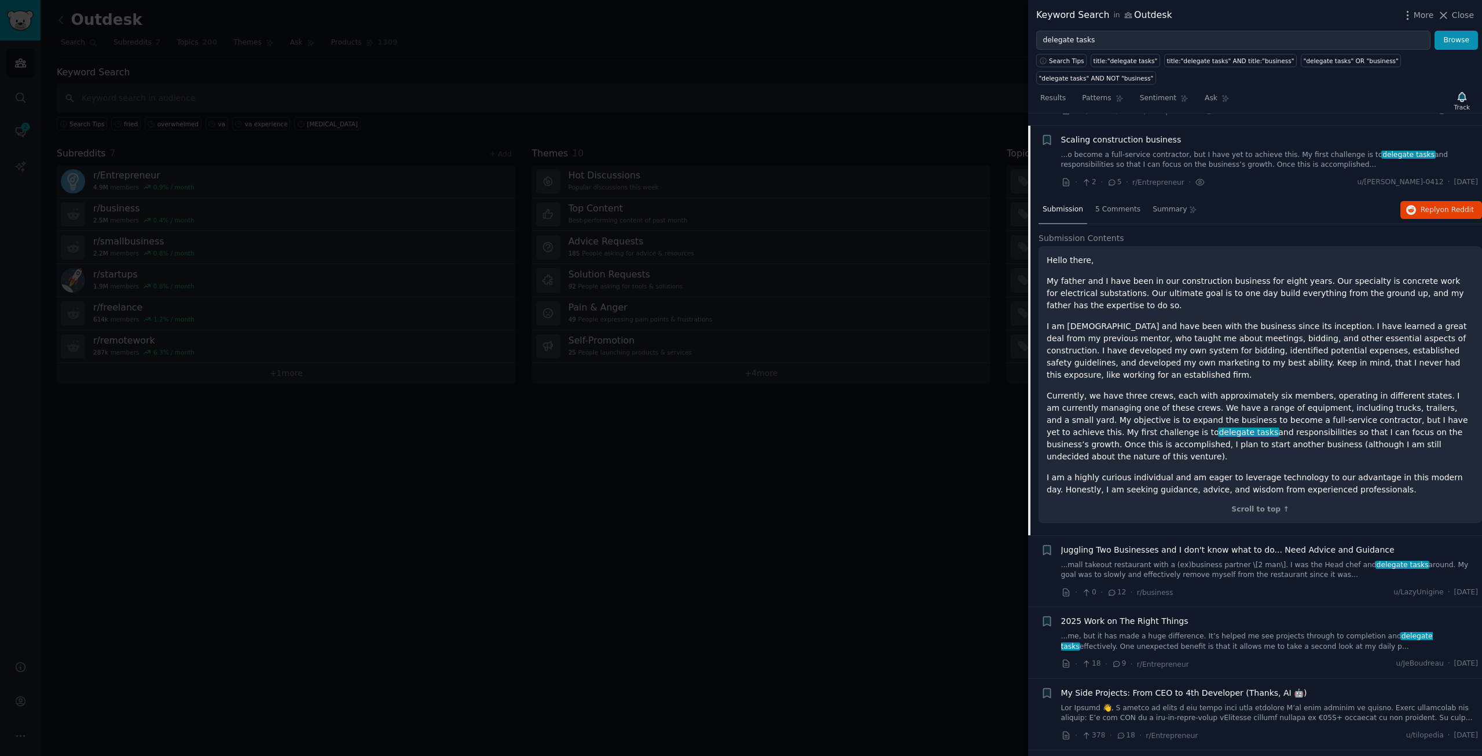
click at [1226, 544] on span "Juggling Two Businesses and I don't know what to do... Need Advice and Guidance" at bounding box center [1228, 550] width 334 height 12
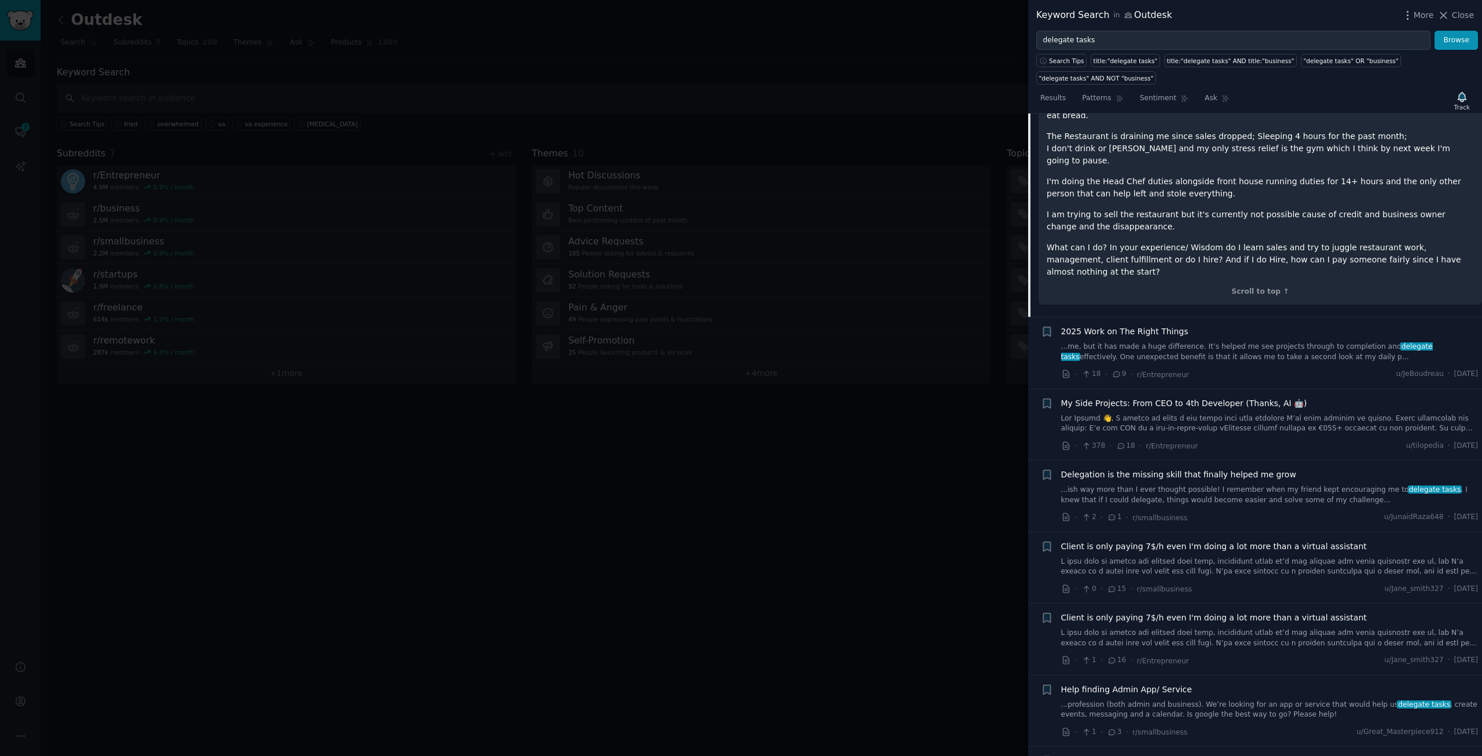
scroll to position [1650, 0]
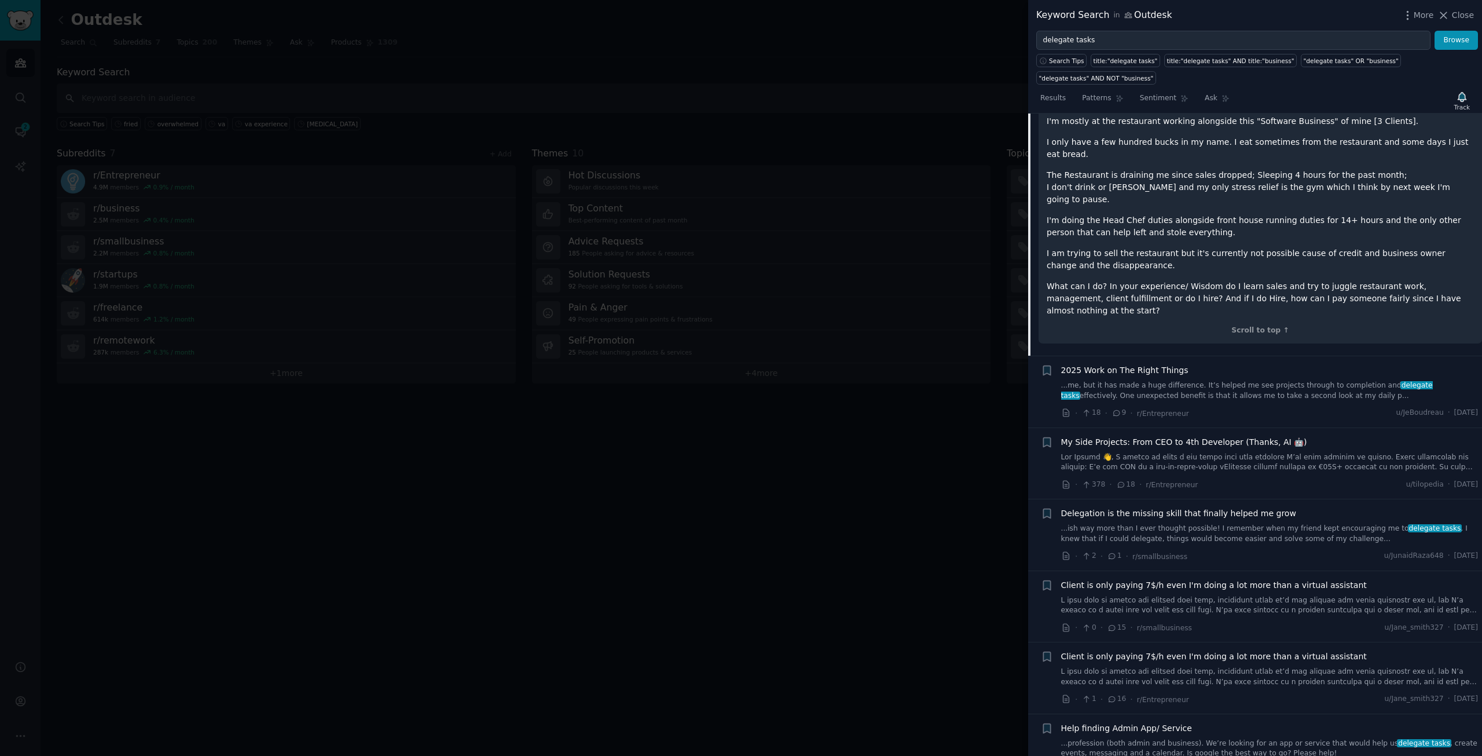
drag, startPoint x: 316, startPoint y: 223, endPoint x: 189, endPoint y: 127, distance: 159.3
click at [316, 223] on div at bounding box center [741, 378] width 1482 height 756
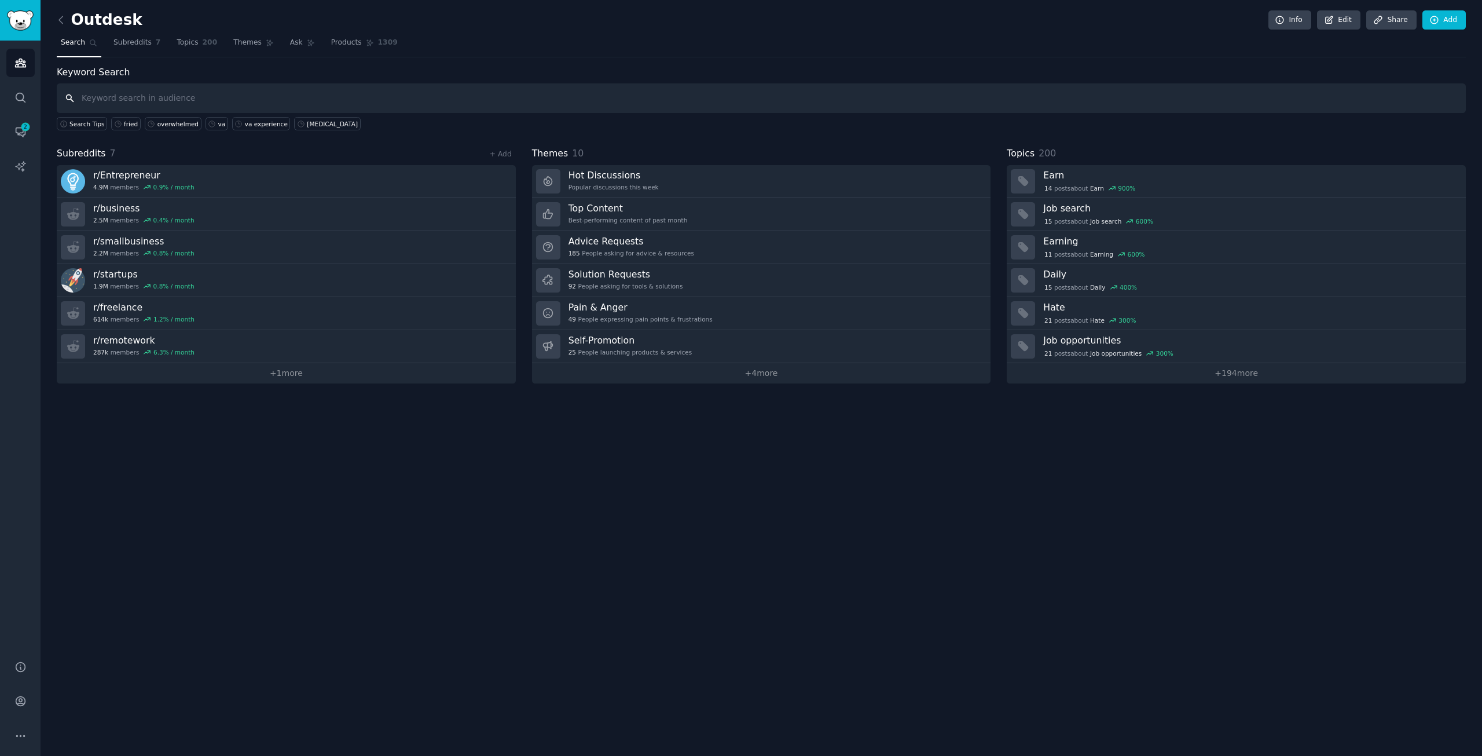
click at [166, 98] on input "text" at bounding box center [762, 98] width 1410 height 30
type input "too busy running business"
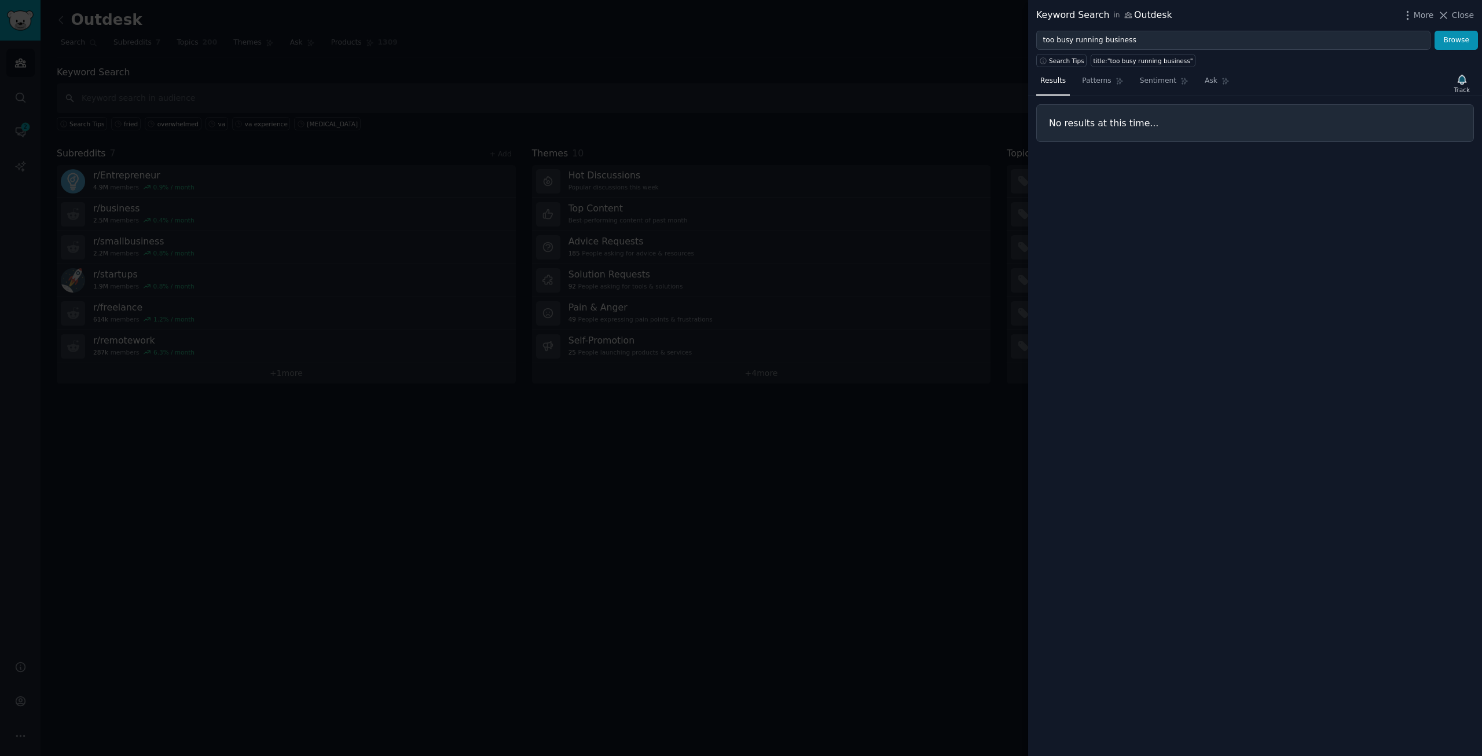
click at [186, 82] on div at bounding box center [741, 378] width 1482 height 756
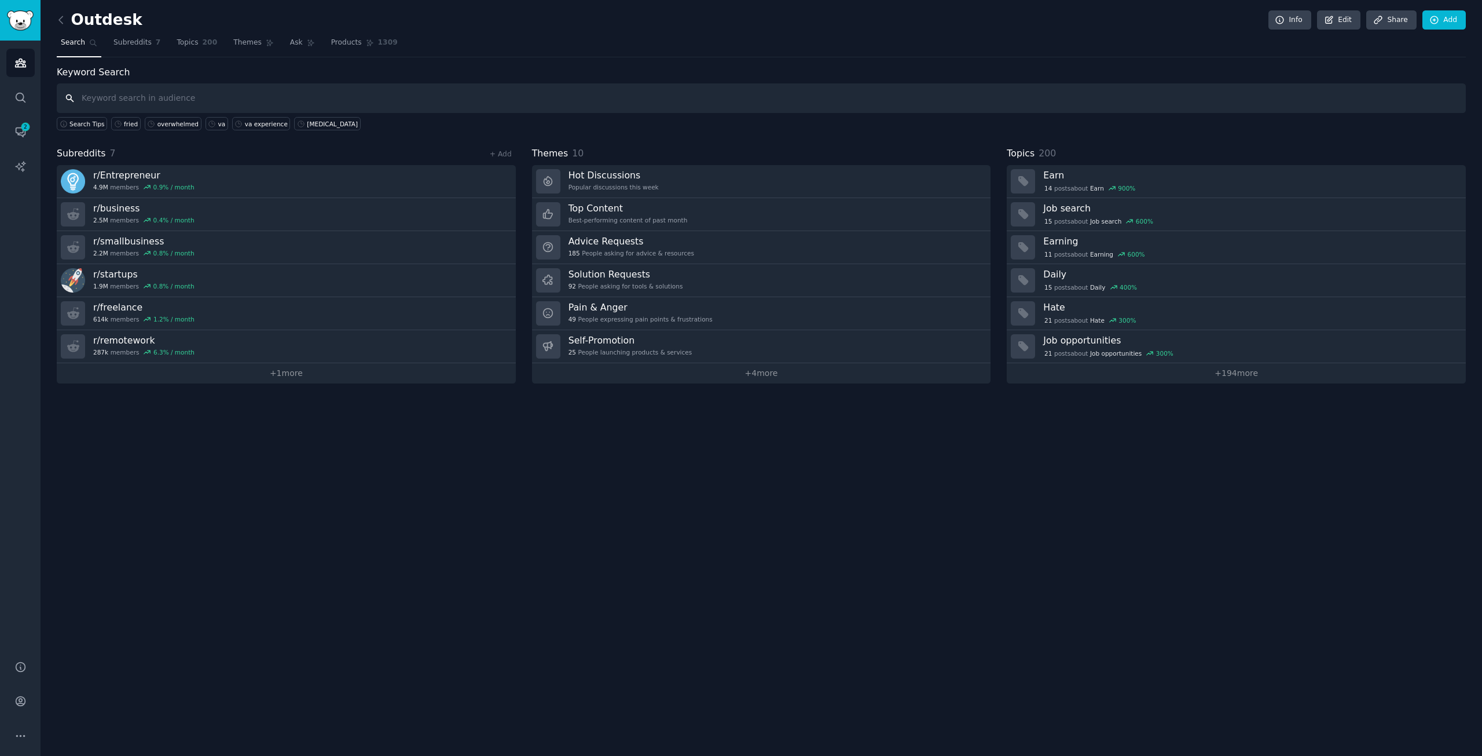
click at [155, 92] on input "text" at bounding box center [762, 98] width 1410 height 30
type input "need help with admin"
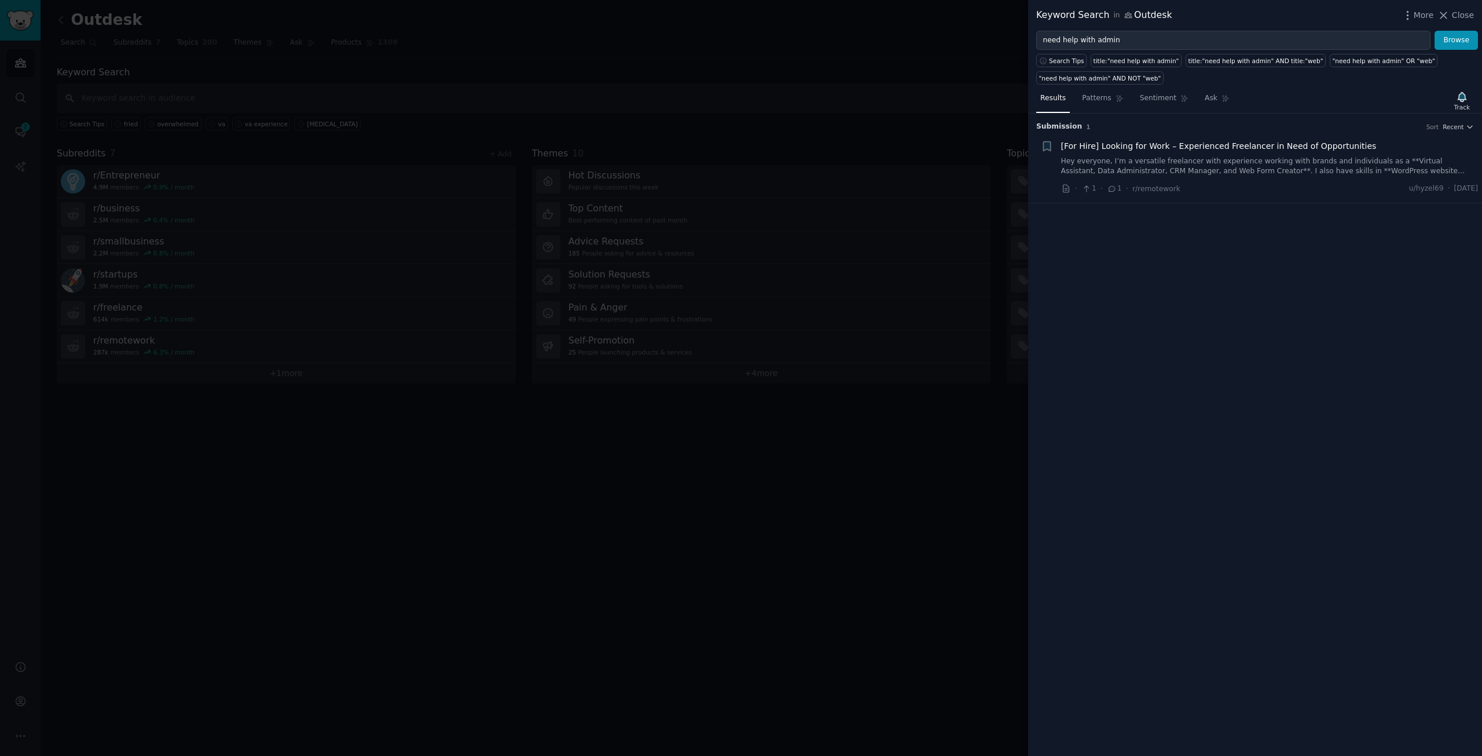
click at [159, 86] on div at bounding box center [741, 378] width 1482 height 756
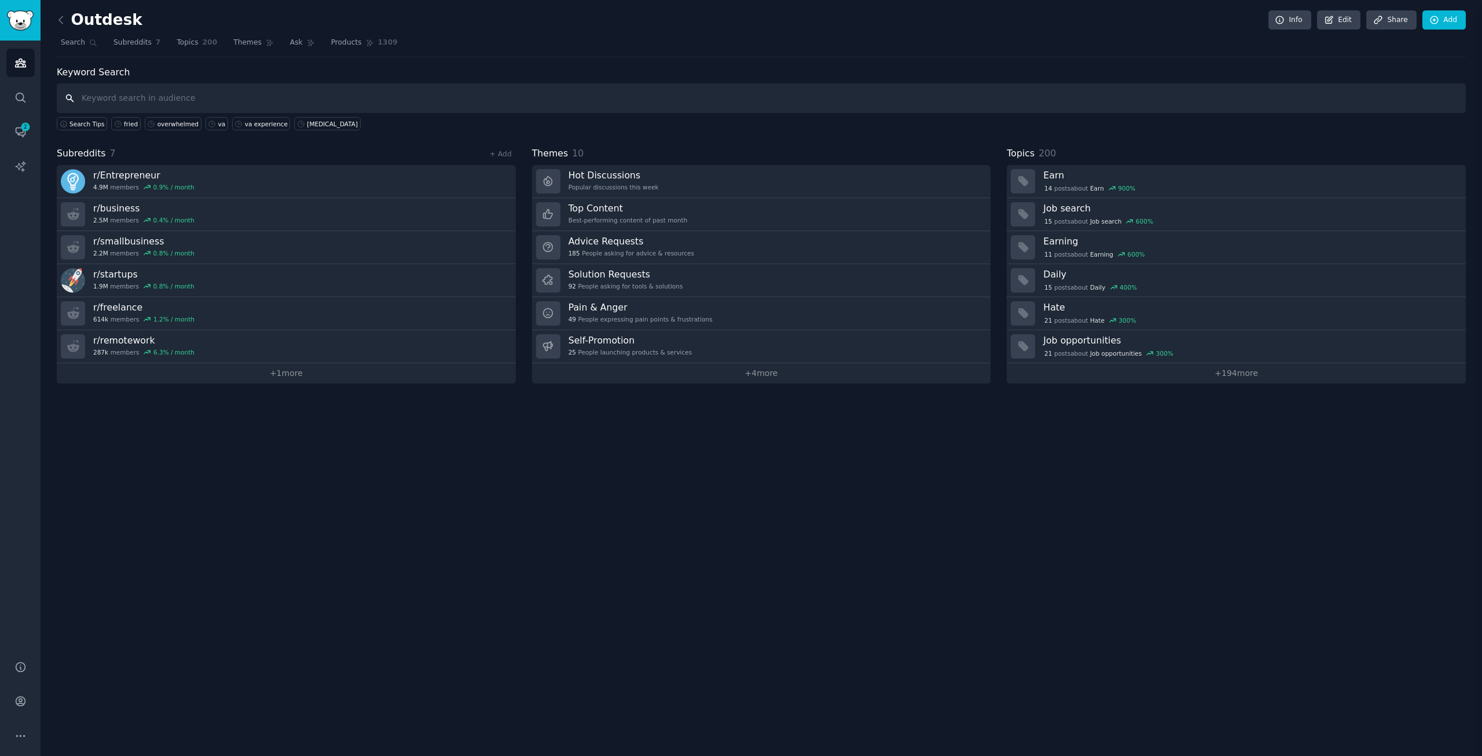
click at [152, 93] on input "text" at bounding box center [762, 98] width 1410 height 30
type input "outsource tasks"
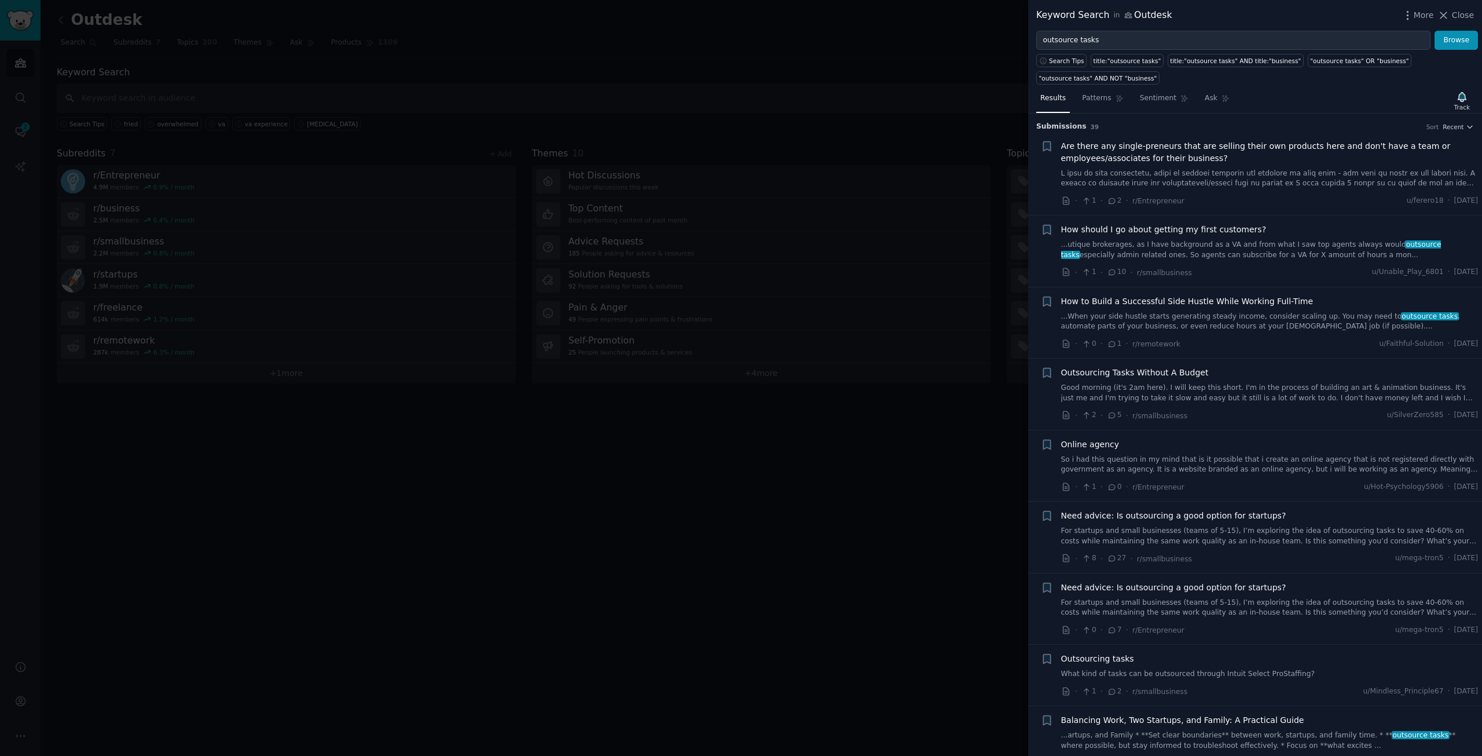
click at [1176, 149] on span "Are there any single-preneurs that are selling their own products here and don'…" at bounding box center [1270, 152] width 418 height 24
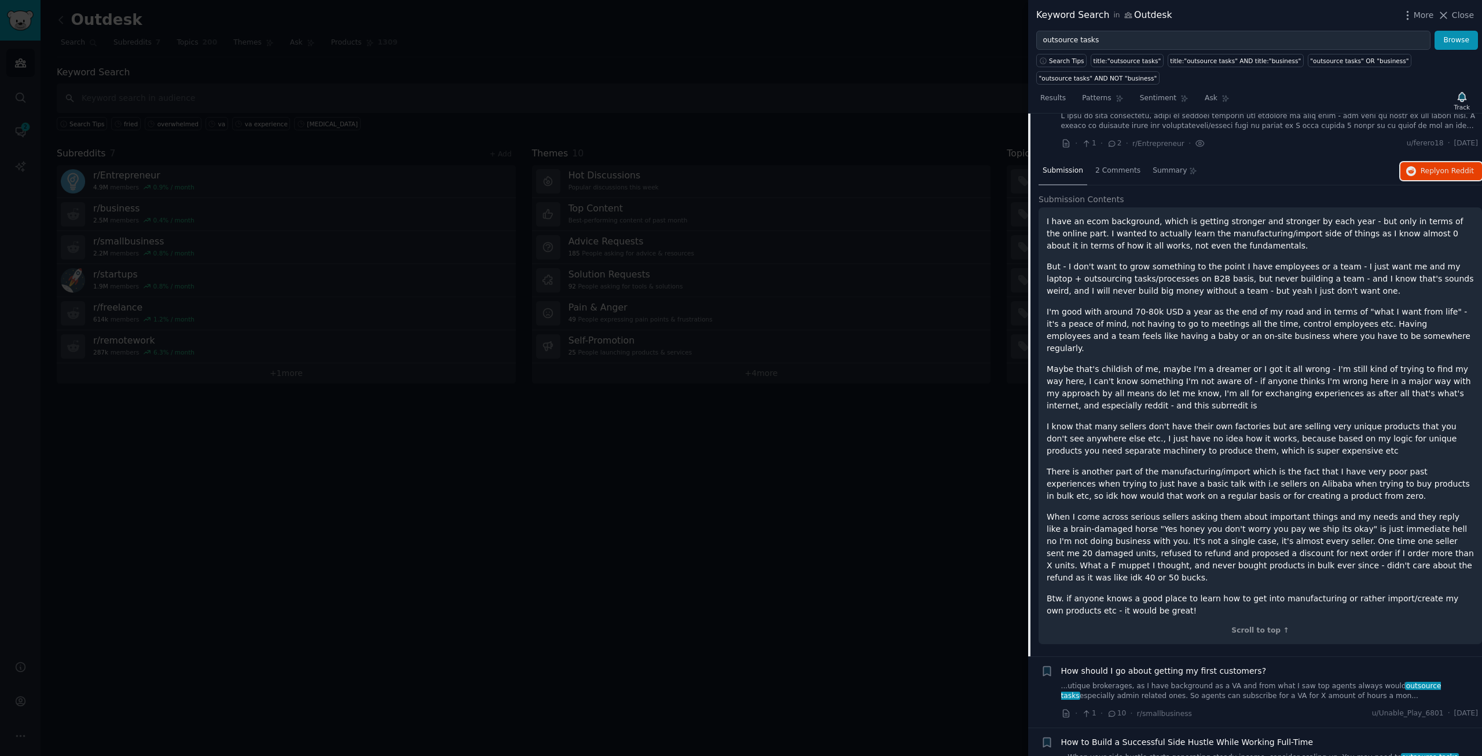
scroll to position [366, 0]
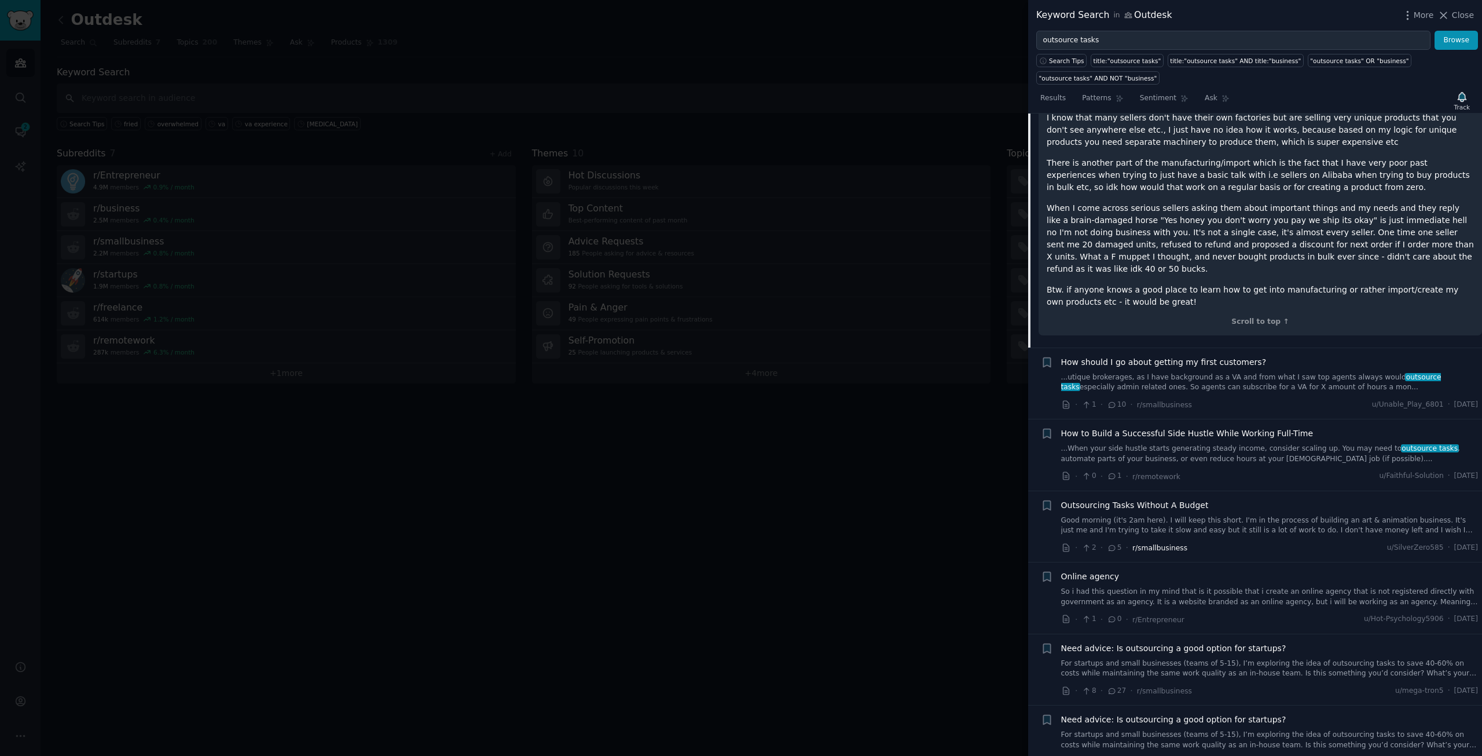
click at [1156, 356] on span "How should I go about getting my first customers?" at bounding box center [1164, 362] width 206 height 12
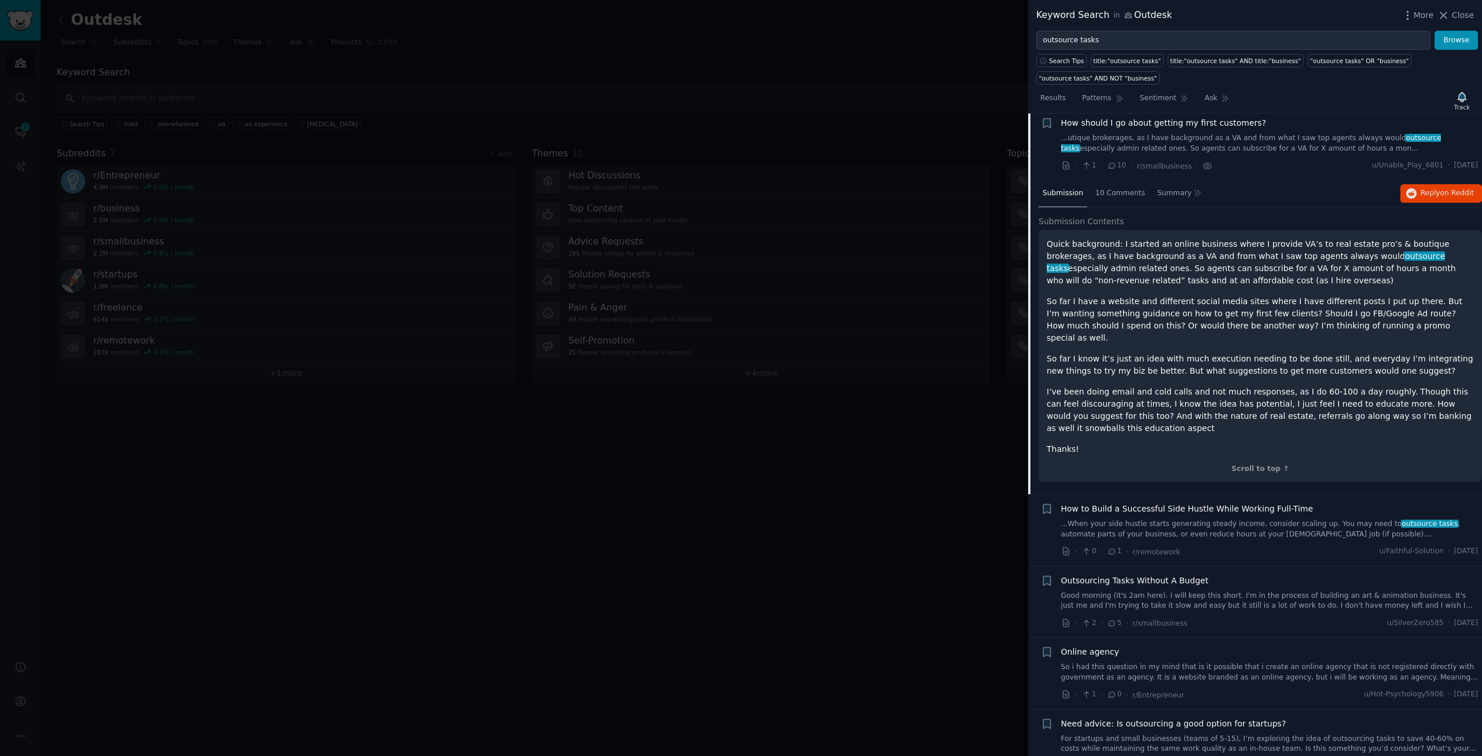
scroll to position [102, 0]
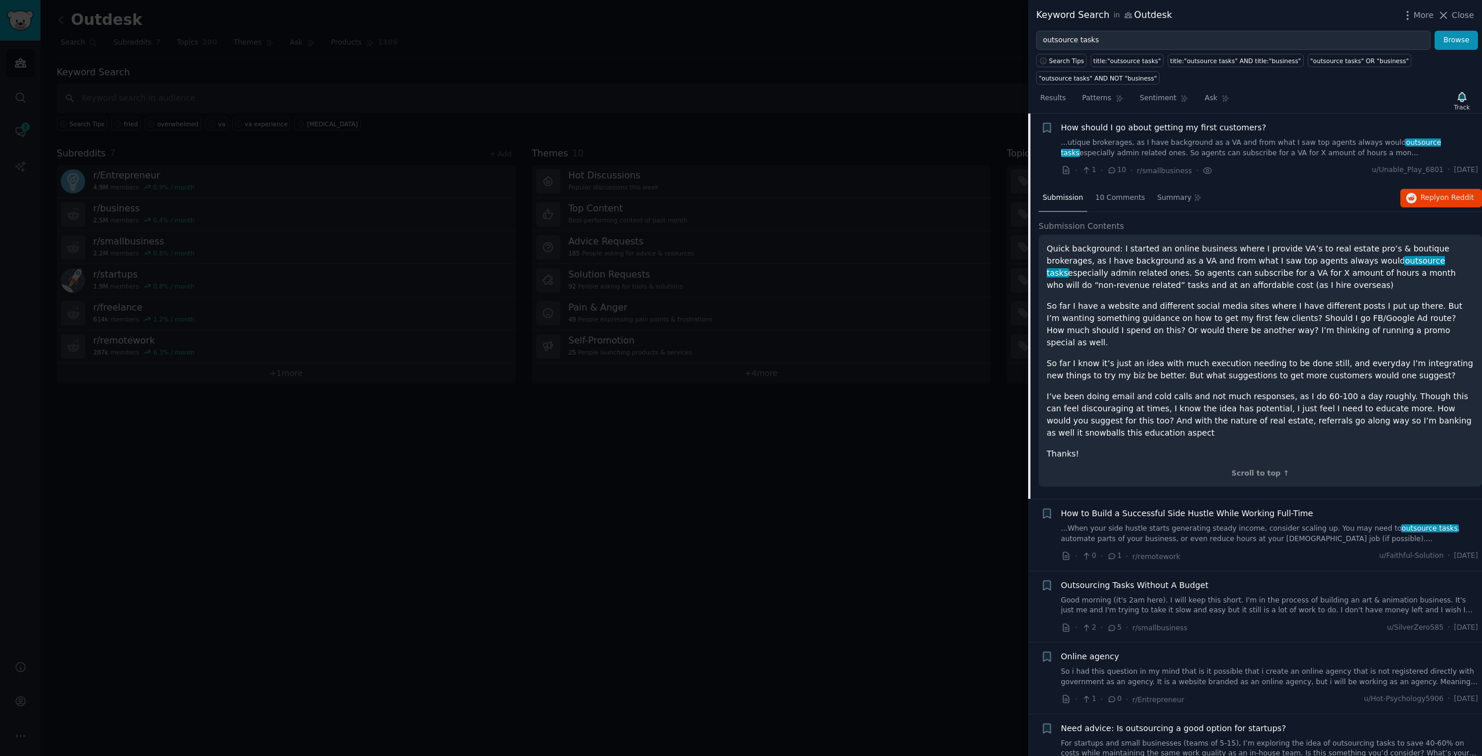
click at [1181, 507] on span "How to Build a Successful Side Hustle While Working Full-Time" at bounding box center [1187, 513] width 252 height 12
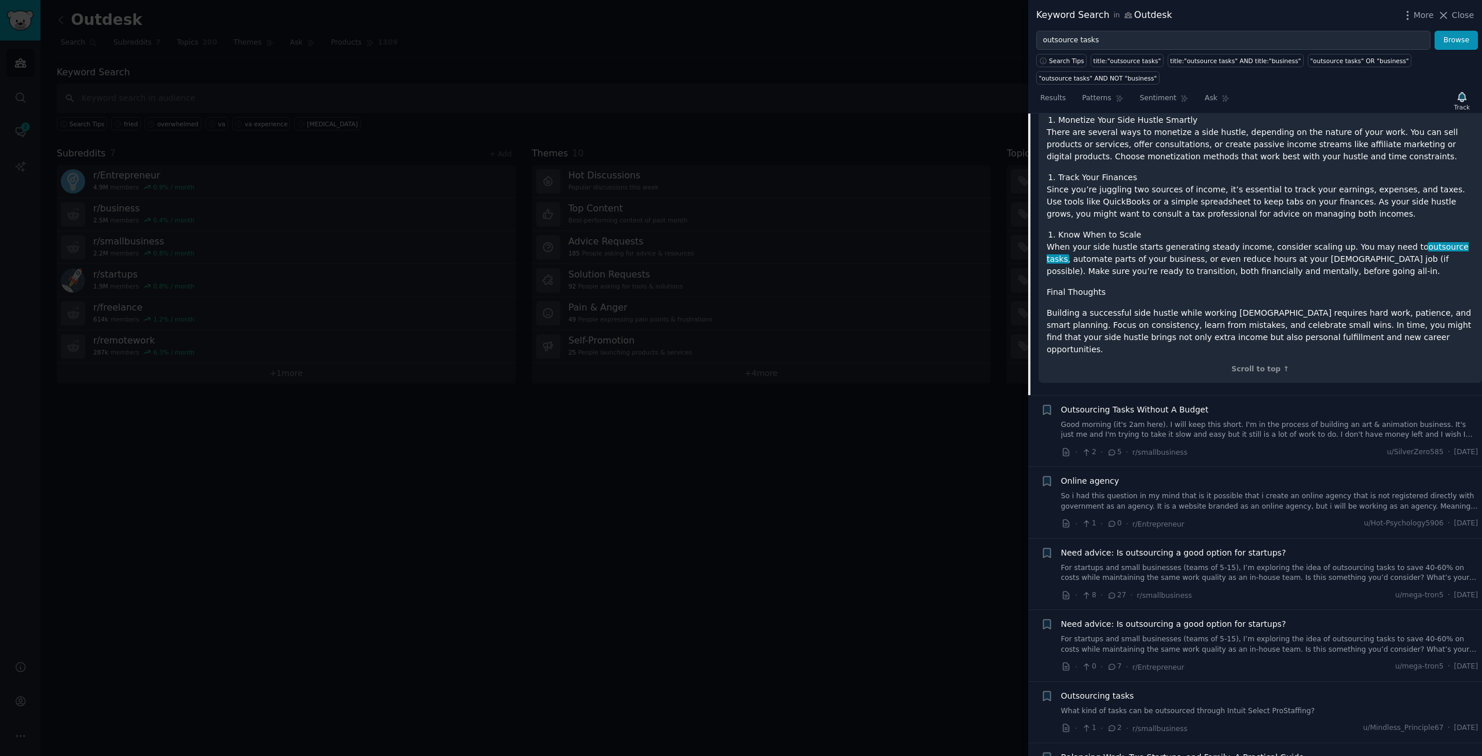
scroll to position [637, 0]
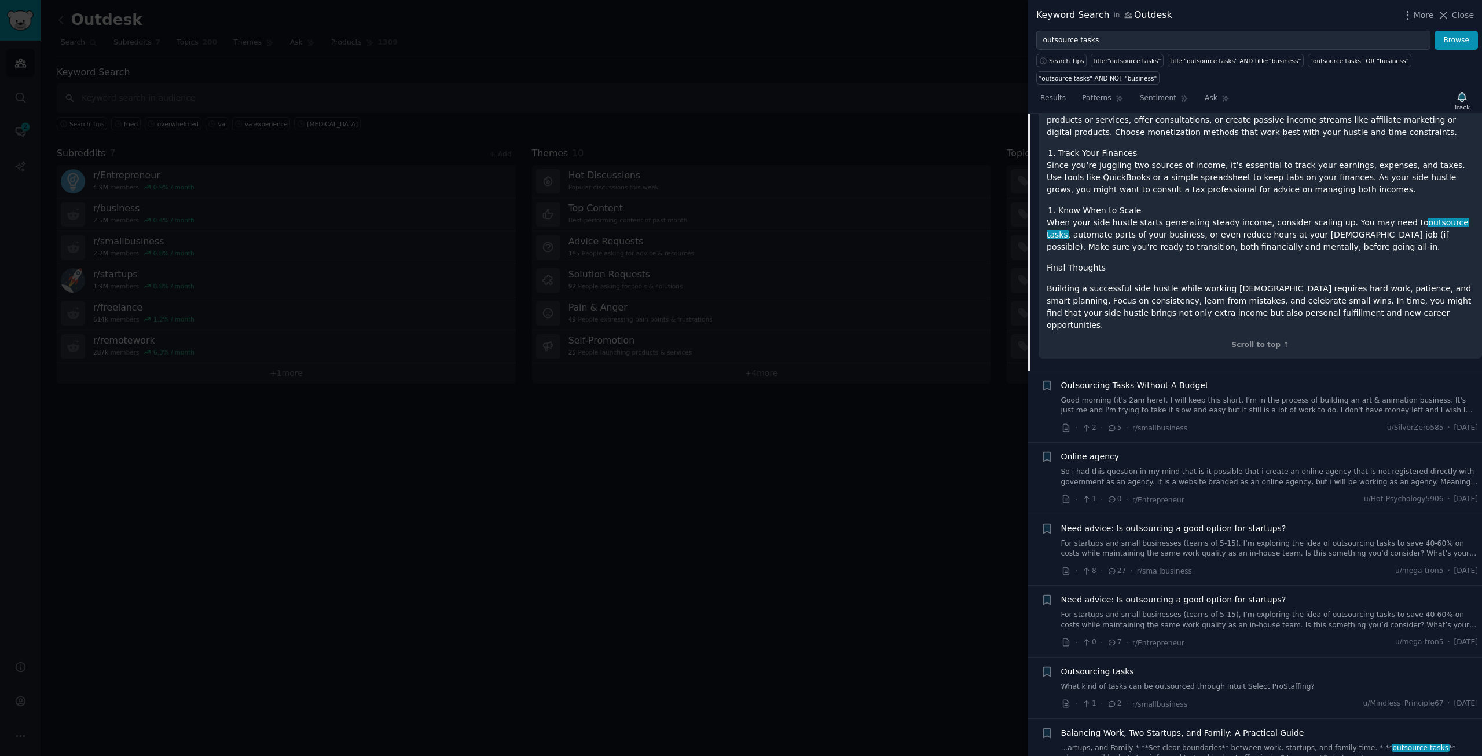
click at [1184, 379] on div "Outsourcing Tasks Without A Budget Good morning (it's 2am here). I will keep th…" at bounding box center [1270, 397] width 418 height 36
click at [1198, 379] on div "Outsourcing Tasks Without A Budget" at bounding box center [1270, 385] width 418 height 12
click at [1175, 379] on span "Outsourcing Tasks Without A Budget" at bounding box center [1135, 385] width 148 height 12
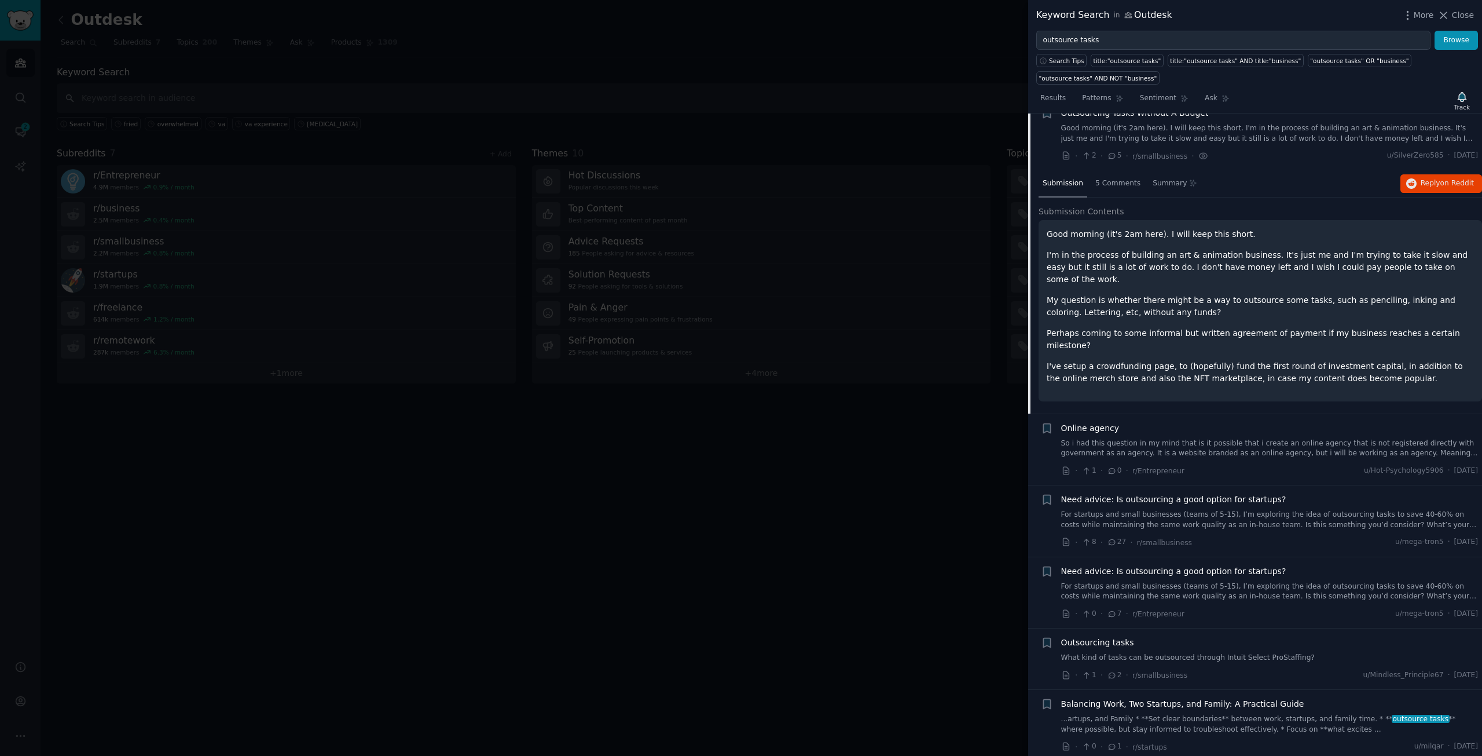
scroll to position [245, 0]
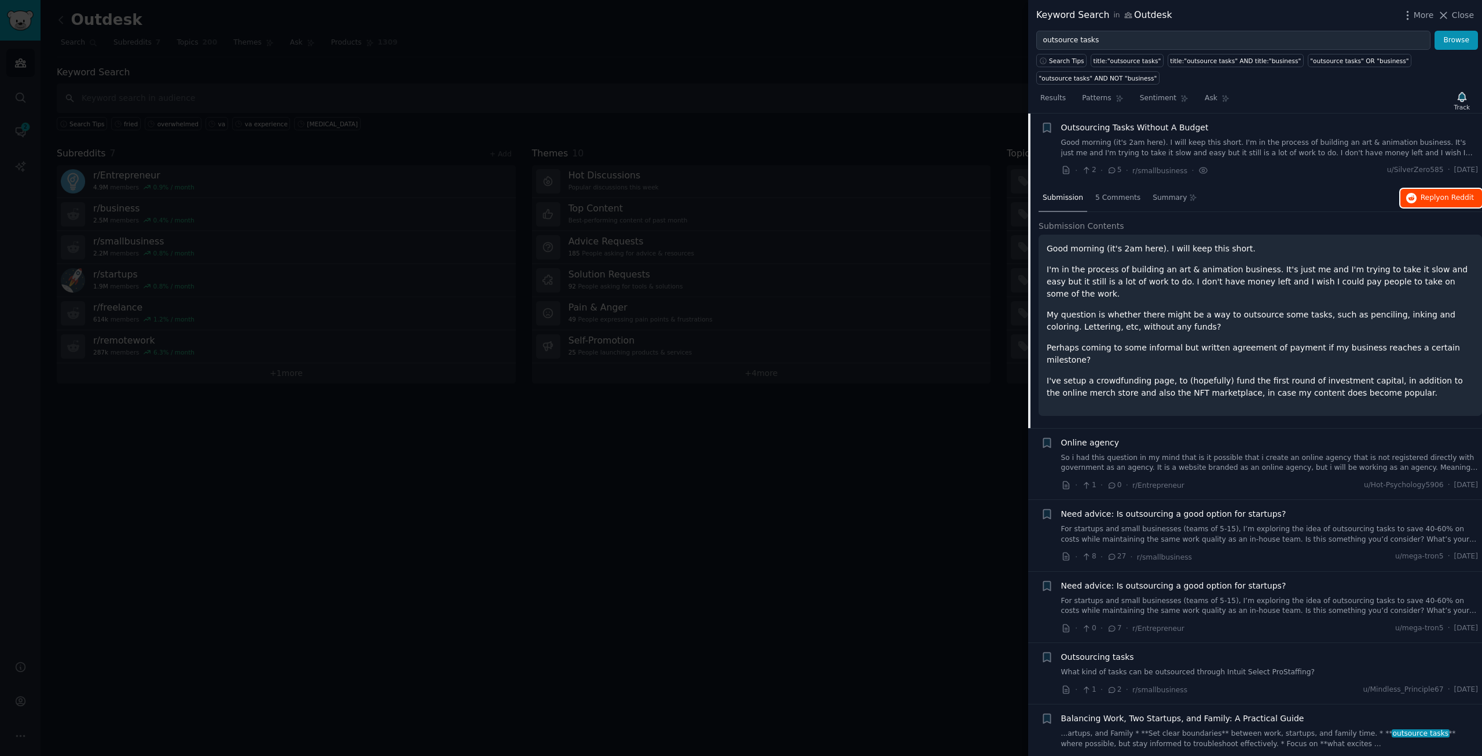
drag, startPoint x: 1431, startPoint y: 199, endPoint x: 1415, endPoint y: 201, distance: 16.3
click at [1098, 437] on span "Online agency" at bounding box center [1090, 443] width 58 height 12
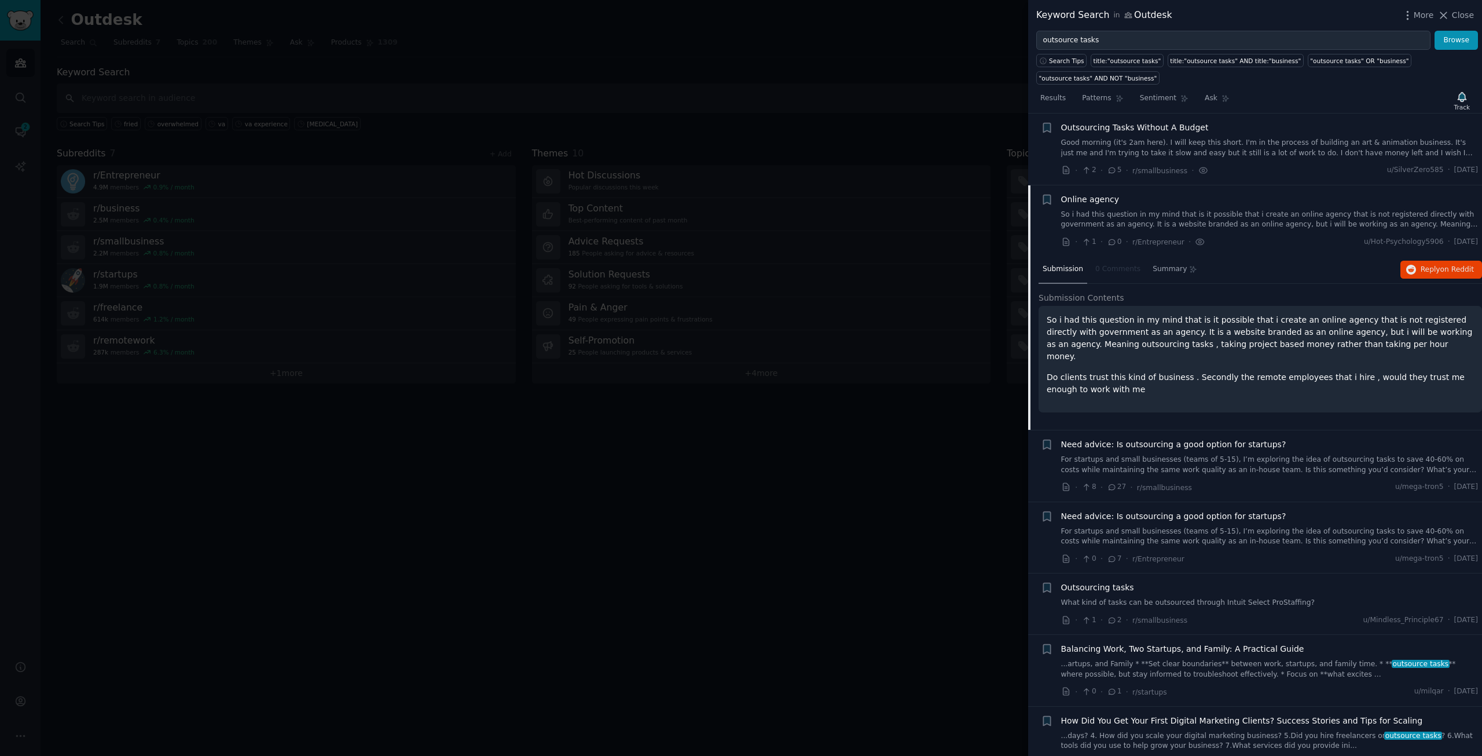
scroll to position [317, 0]
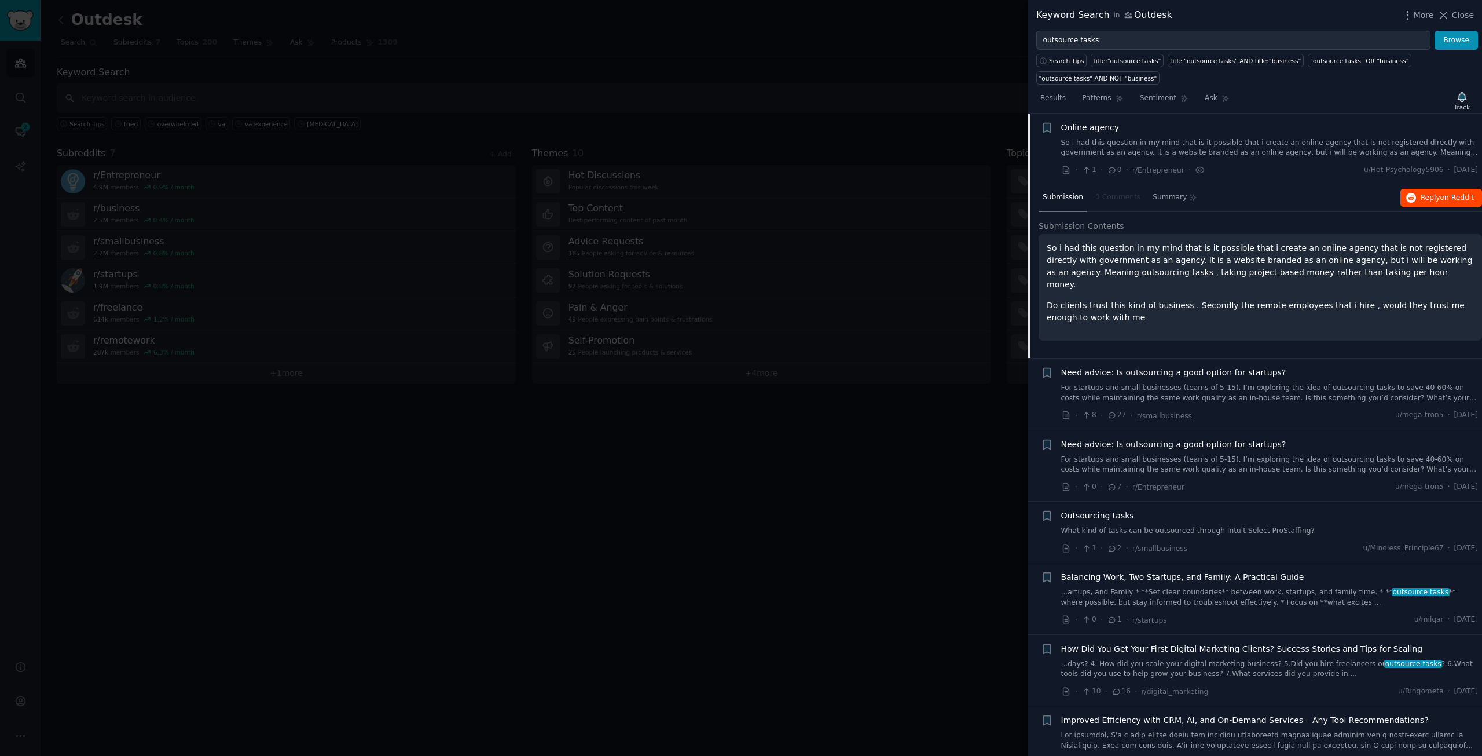
drag, startPoint x: 1423, startPoint y: 208, endPoint x: 1427, endPoint y: 191, distance: 18.5
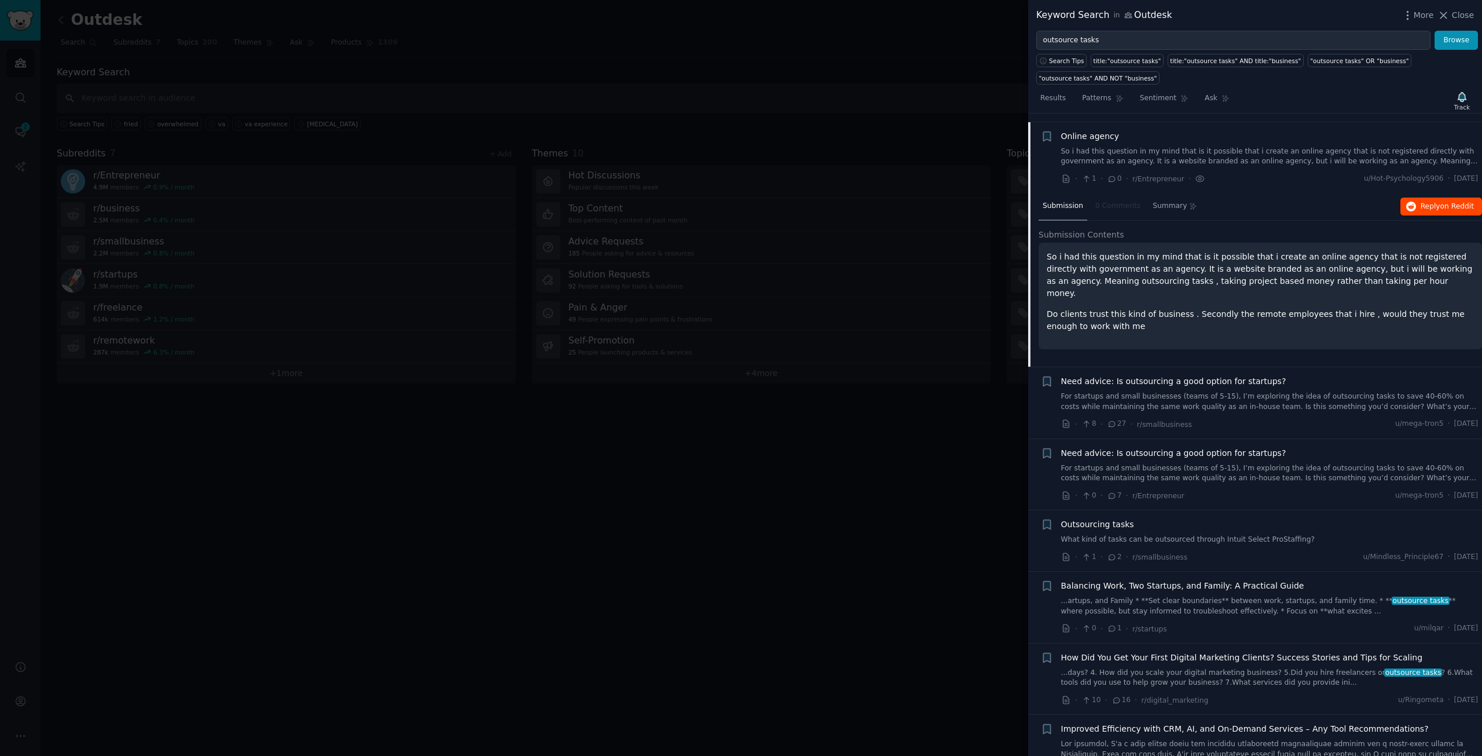
scroll to position [305, 0]
click at [1152, 385] on span "Need advice: Is outsourcing a good option for startups?" at bounding box center [1173, 384] width 225 height 12
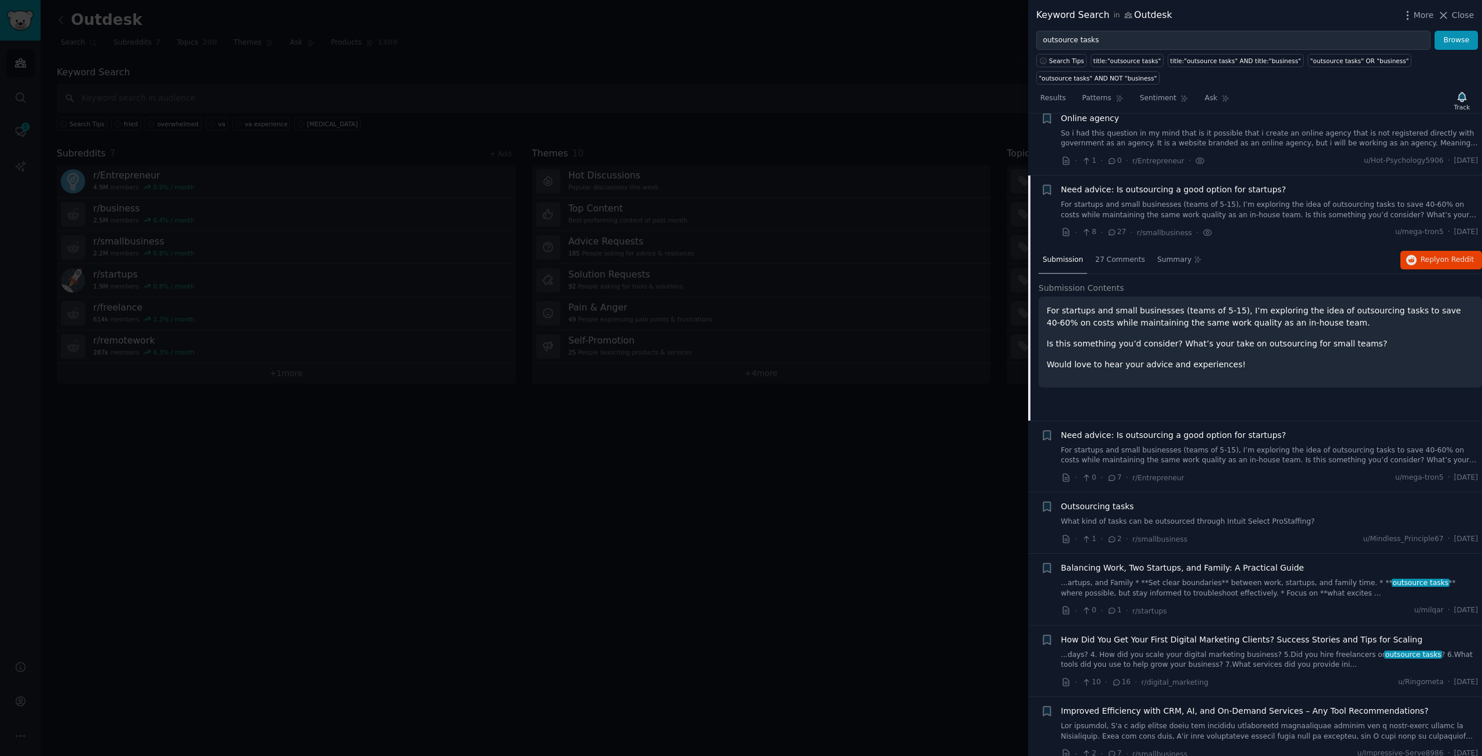
scroll to position [388, 0]
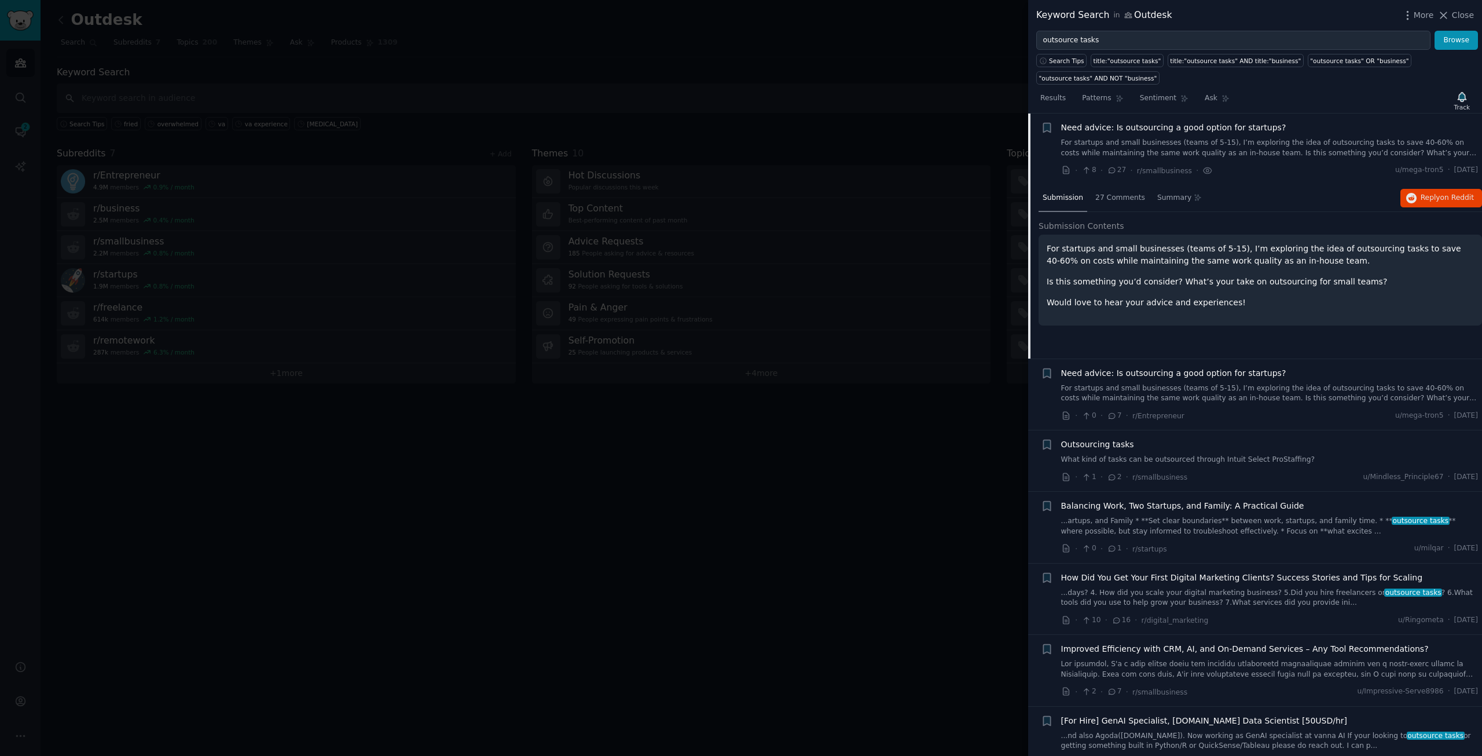
click at [1150, 367] on span "Need advice: Is outsourcing a good option for startups?" at bounding box center [1173, 373] width 225 height 12
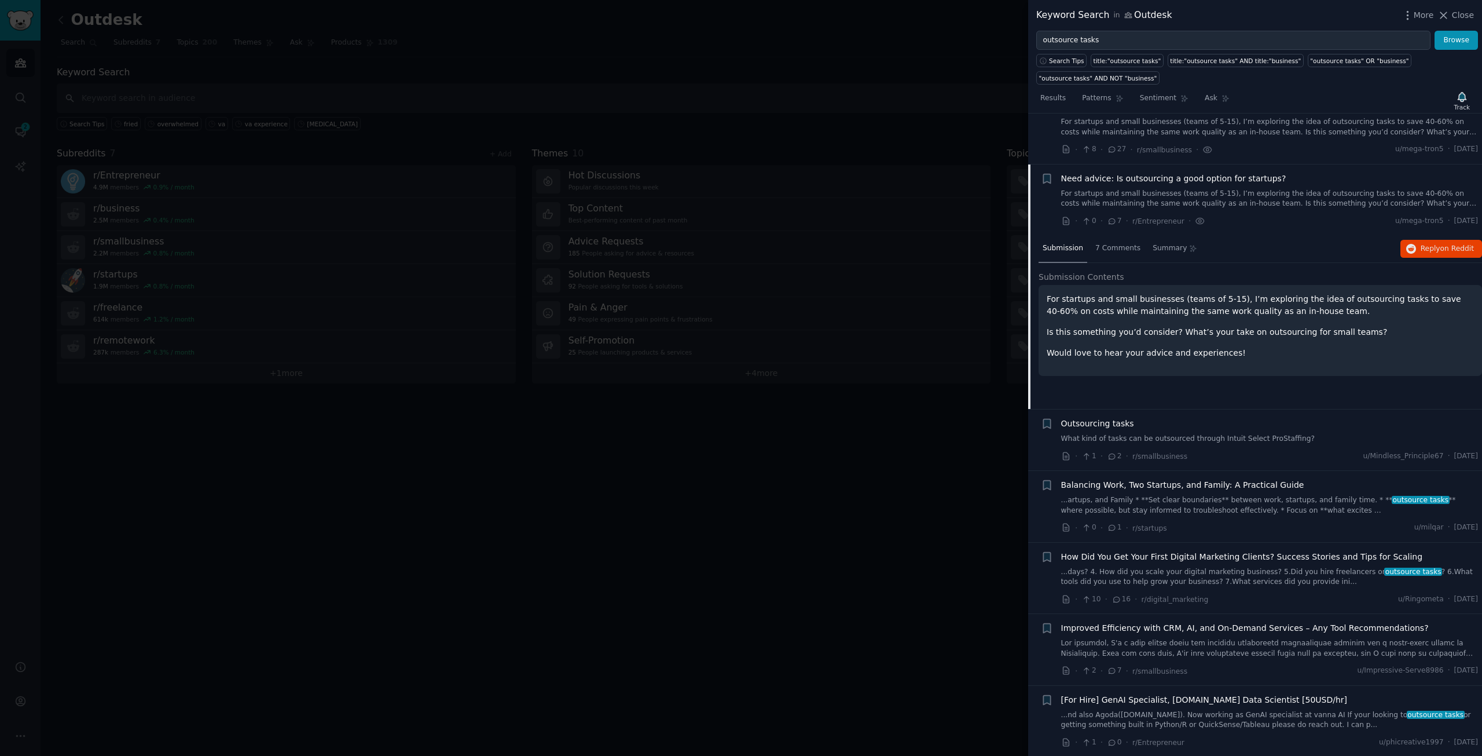
scroll to position [460, 0]
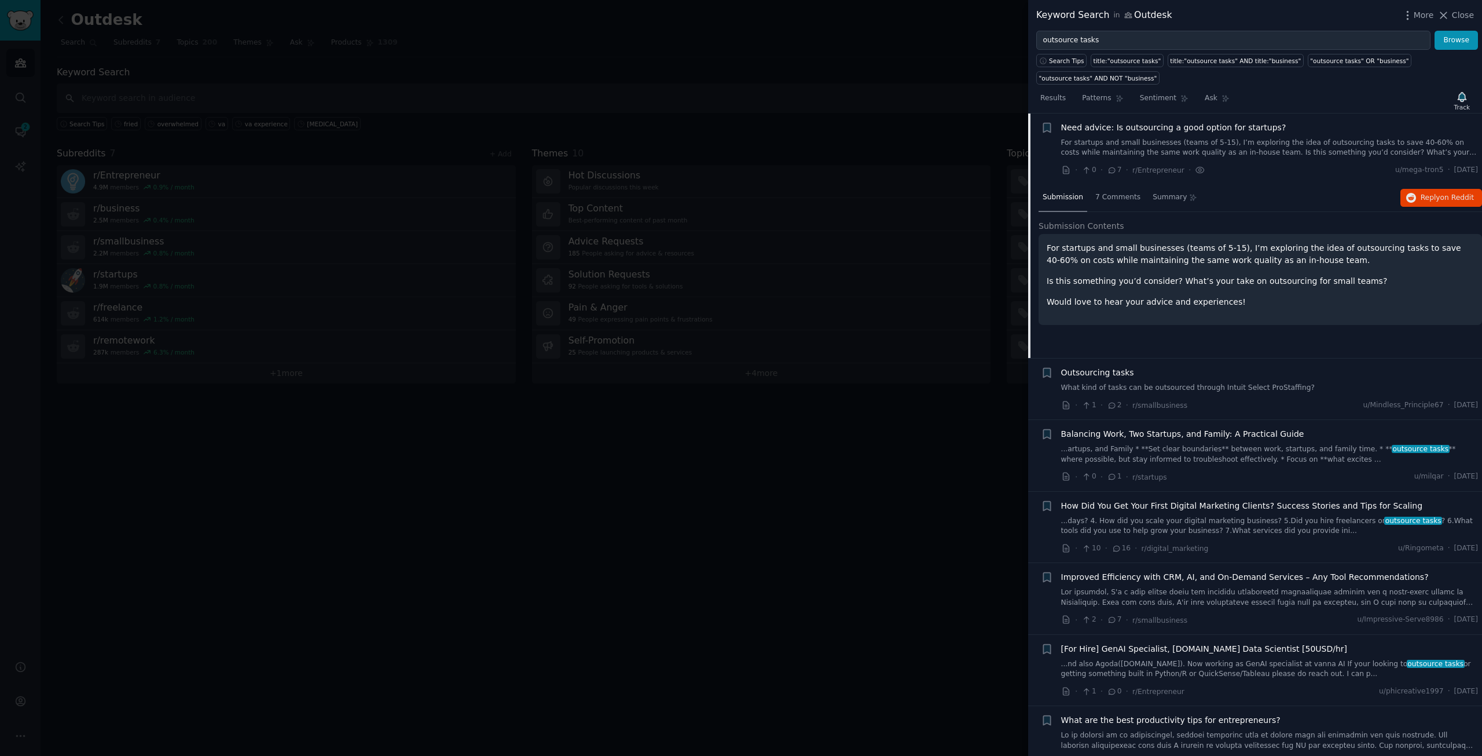
click at [1112, 372] on span "Outsourcing tasks" at bounding box center [1097, 373] width 73 height 12
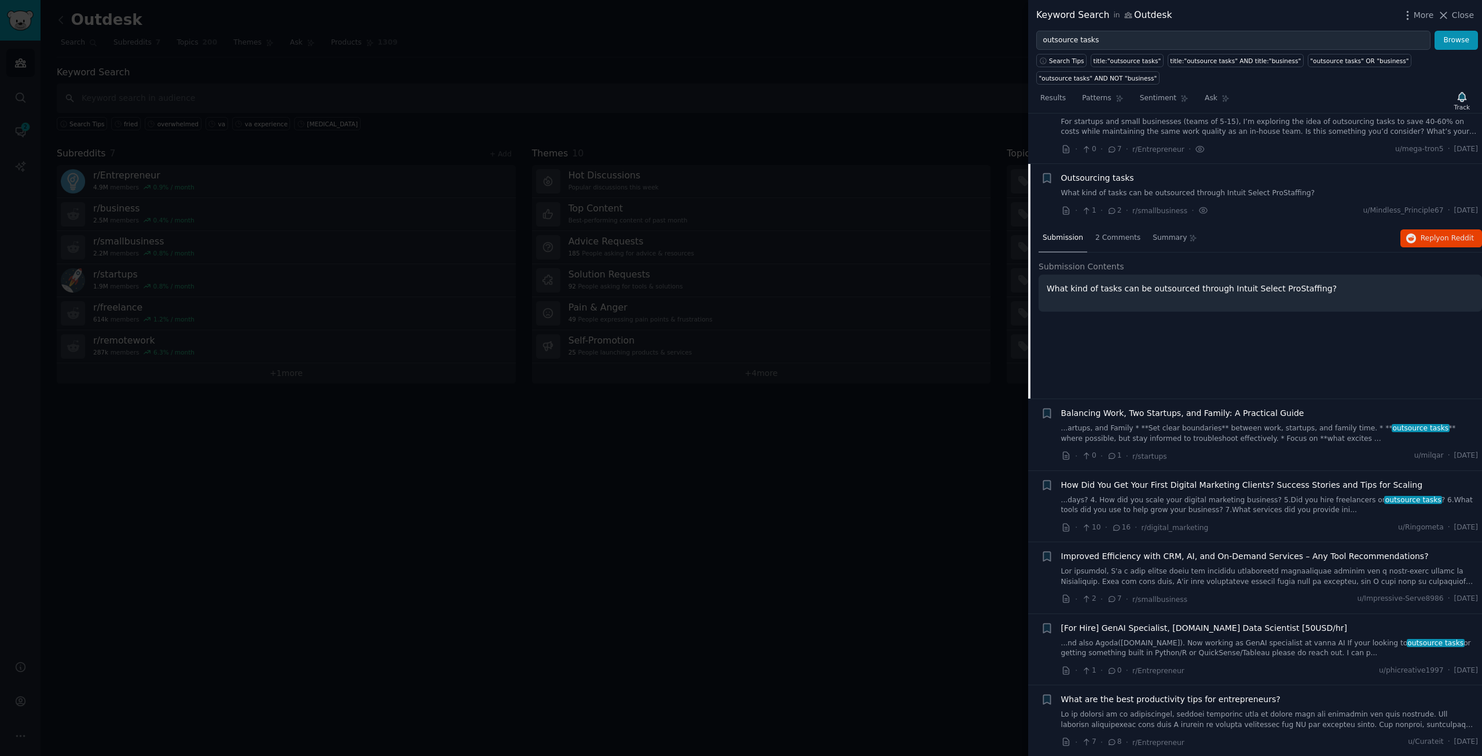
scroll to position [531, 0]
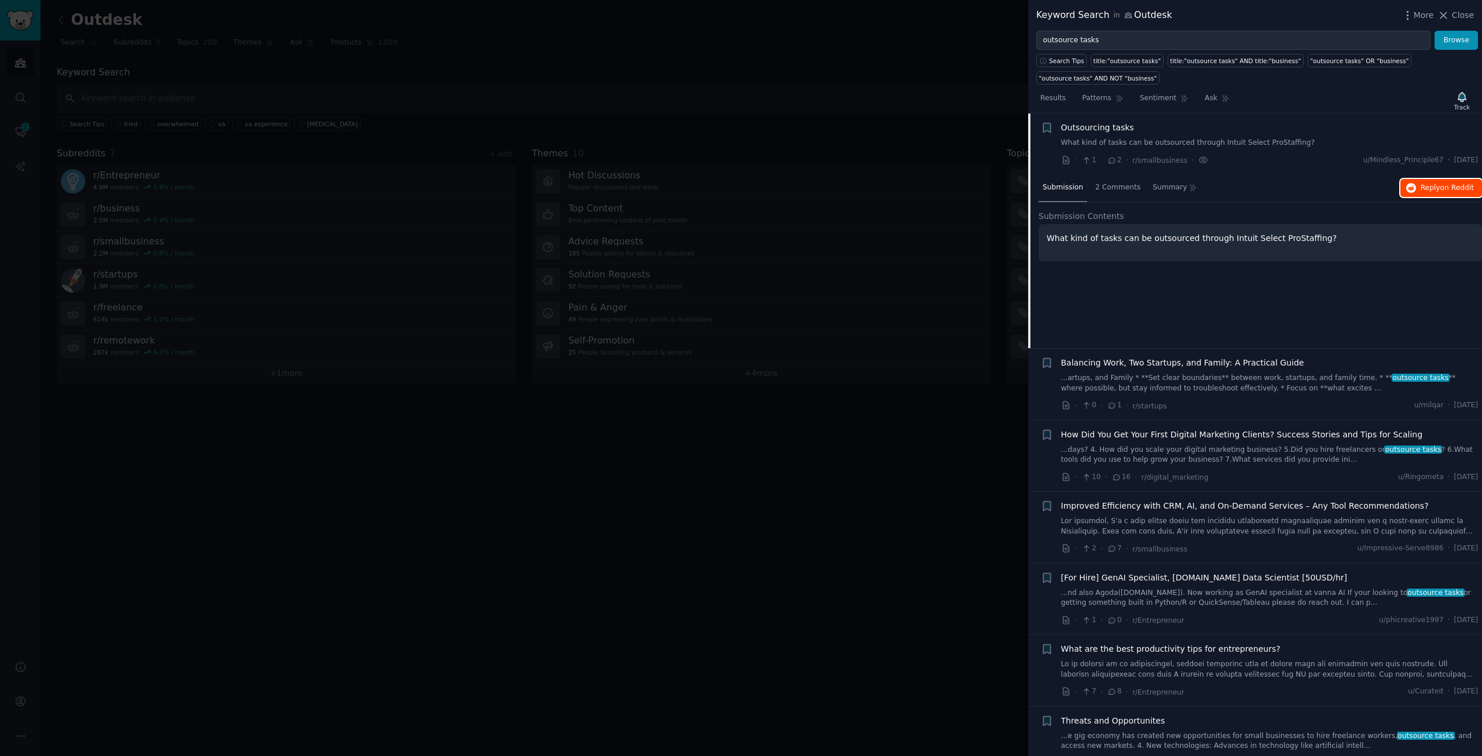
drag, startPoint x: 1445, startPoint y: 186, endPoint x: 1210, endPoint y: 359, distance: 292.0
click at [1154, 378] on link "...artups, and Family * **Set clear boundaries** between work, startups, and fa…" at bounding box center [1270, 383] width 418 height 20
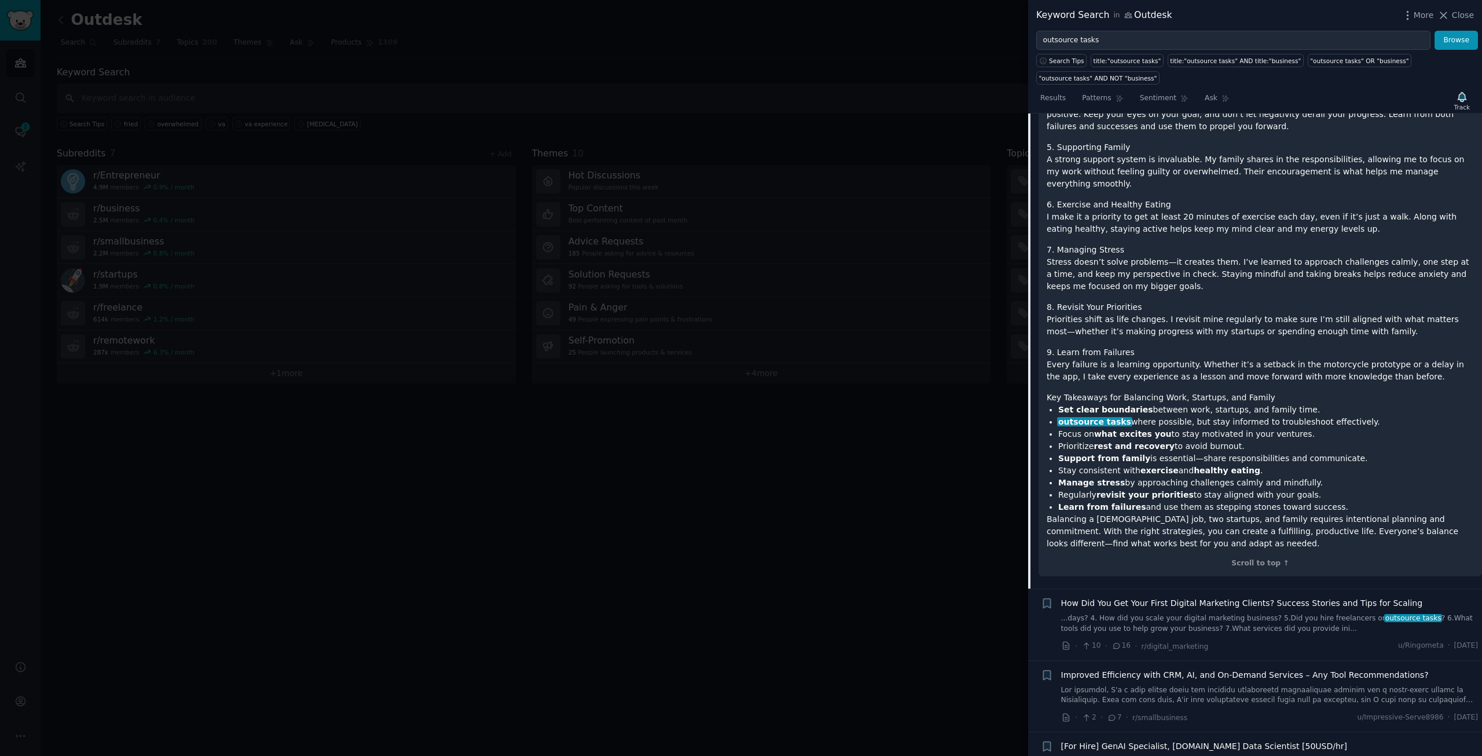
scroll to position [1693, 0]
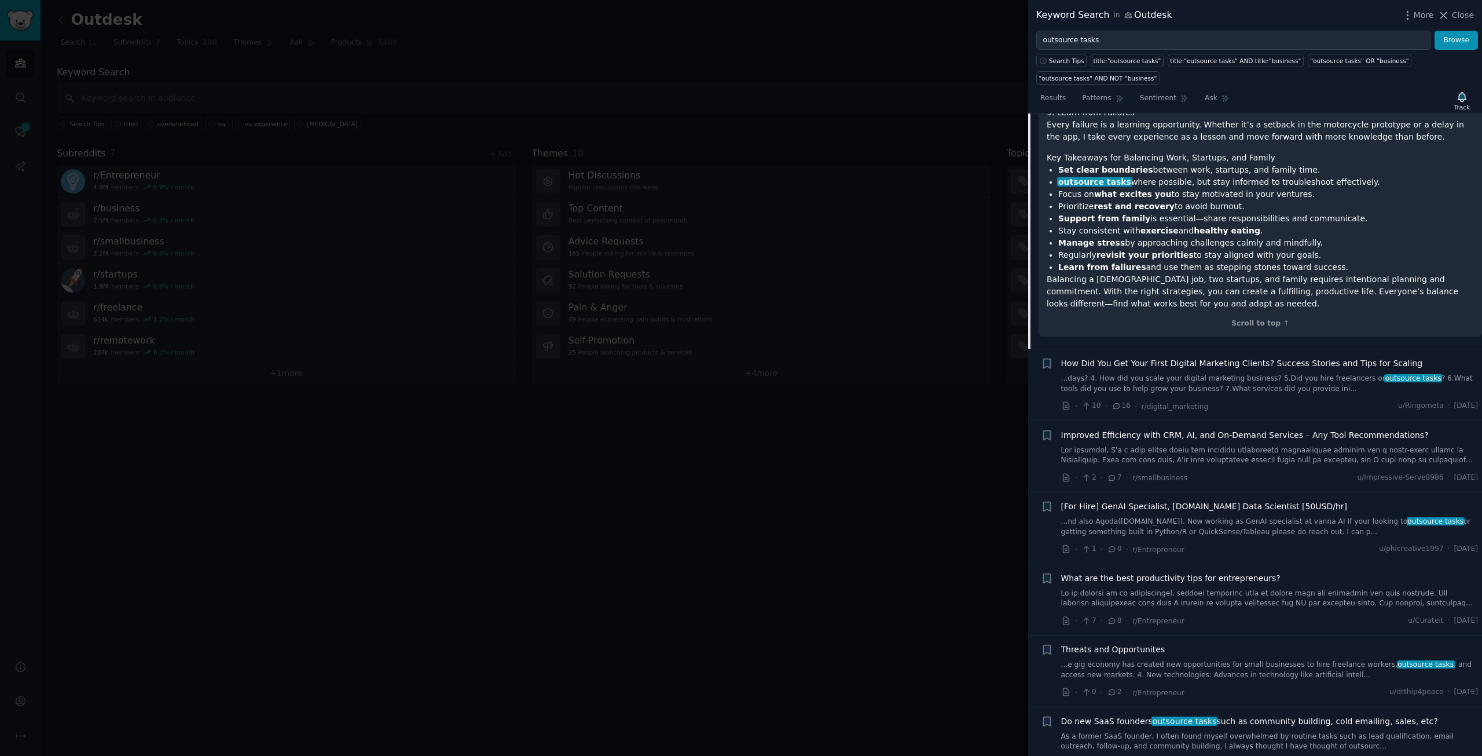
click at [1176, 357] on span "How Did You Get Your First Digital Marketing Clients? Success Stories and Tips …" at bounding box center [1242, 363] width 362 height 12
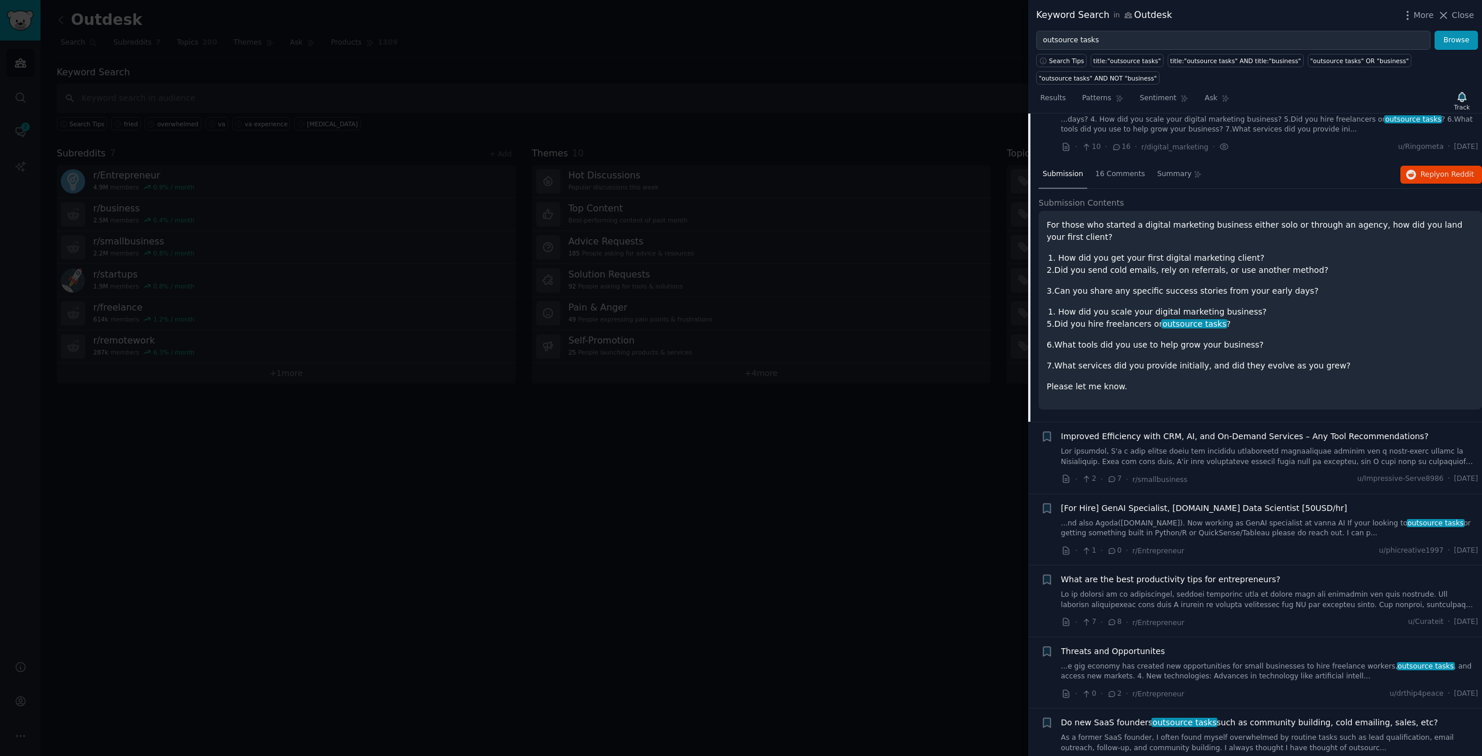
scroll to position [664, 0]
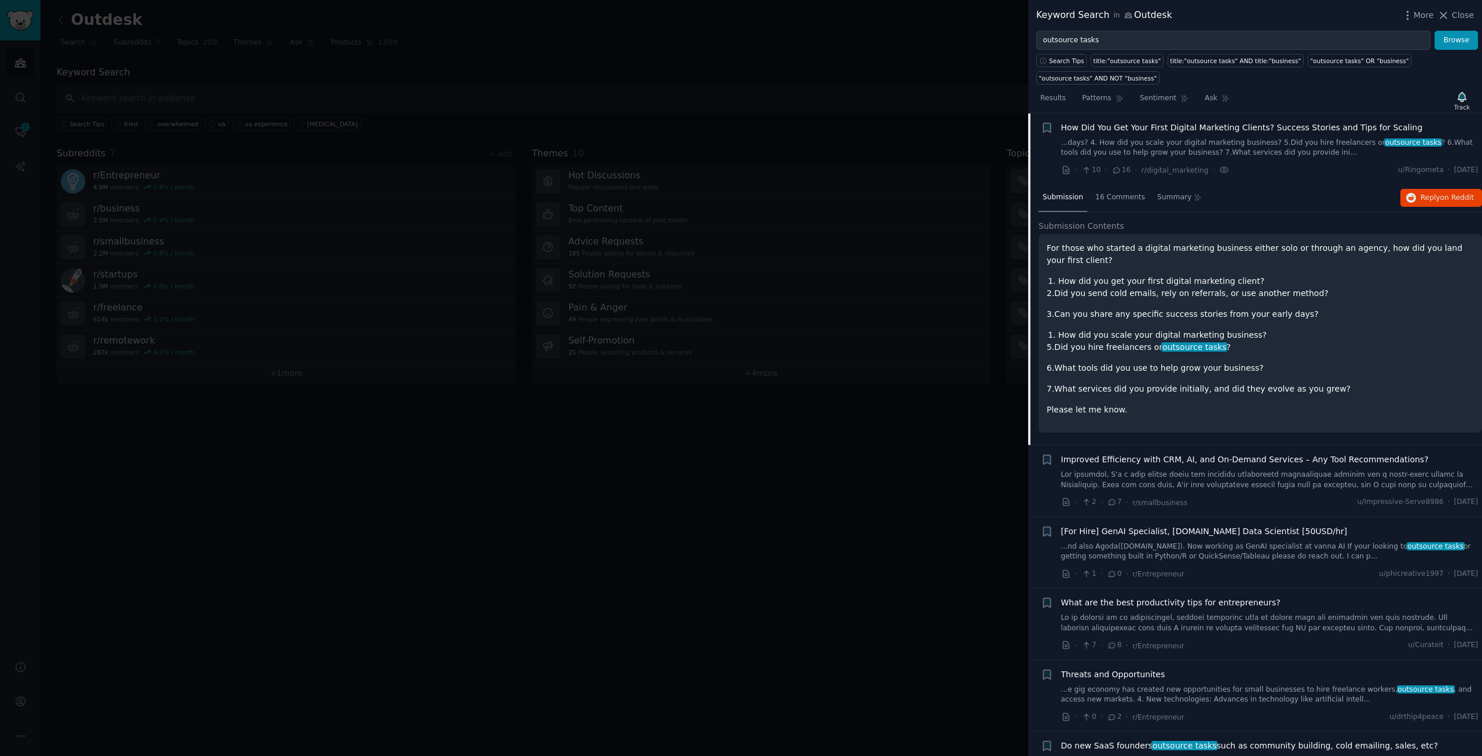
click at [1152, 457] on span "Improved Efficiency with CRM, AI, and On-Demand Services – Any Tool Recommendat…" at bounding box center [1245, 459] width 368 height 12
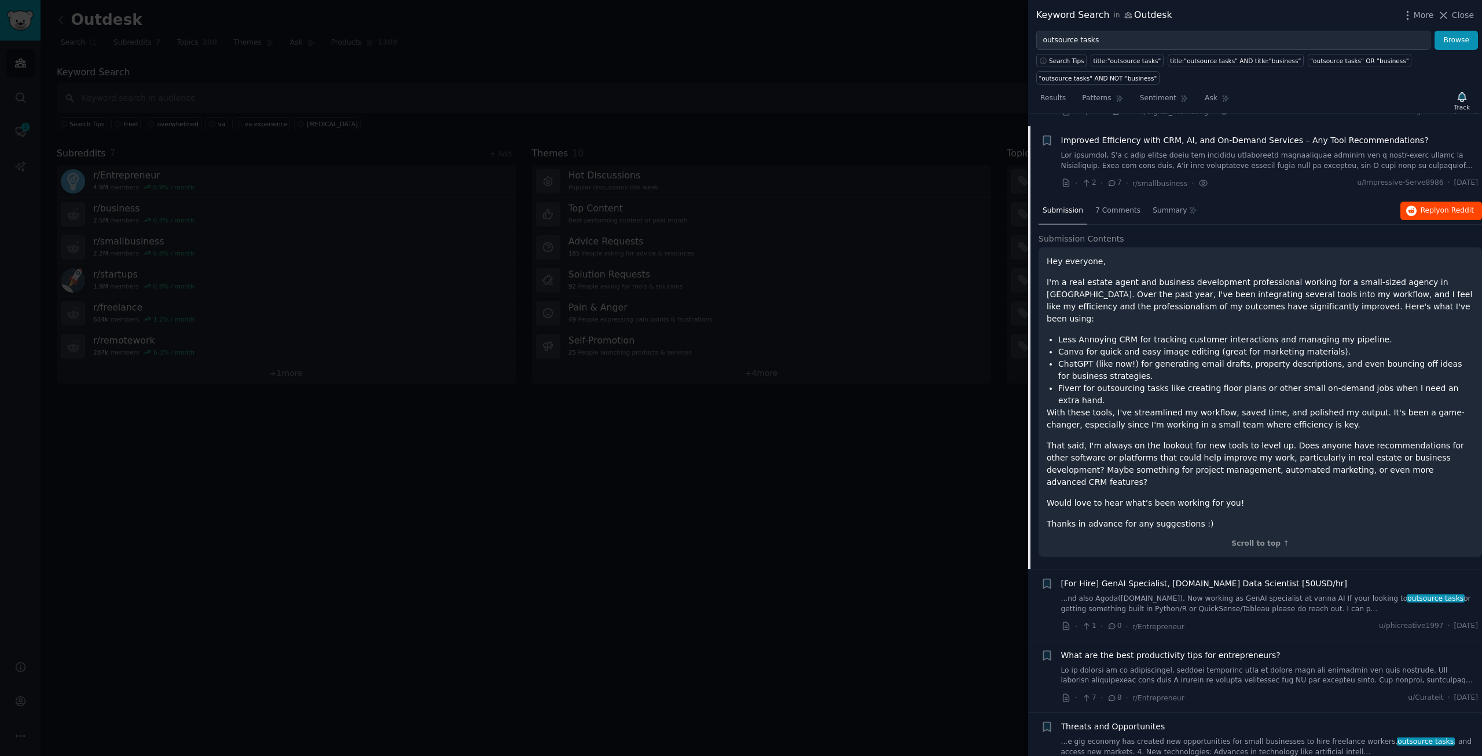
scroll to position [735, 0]
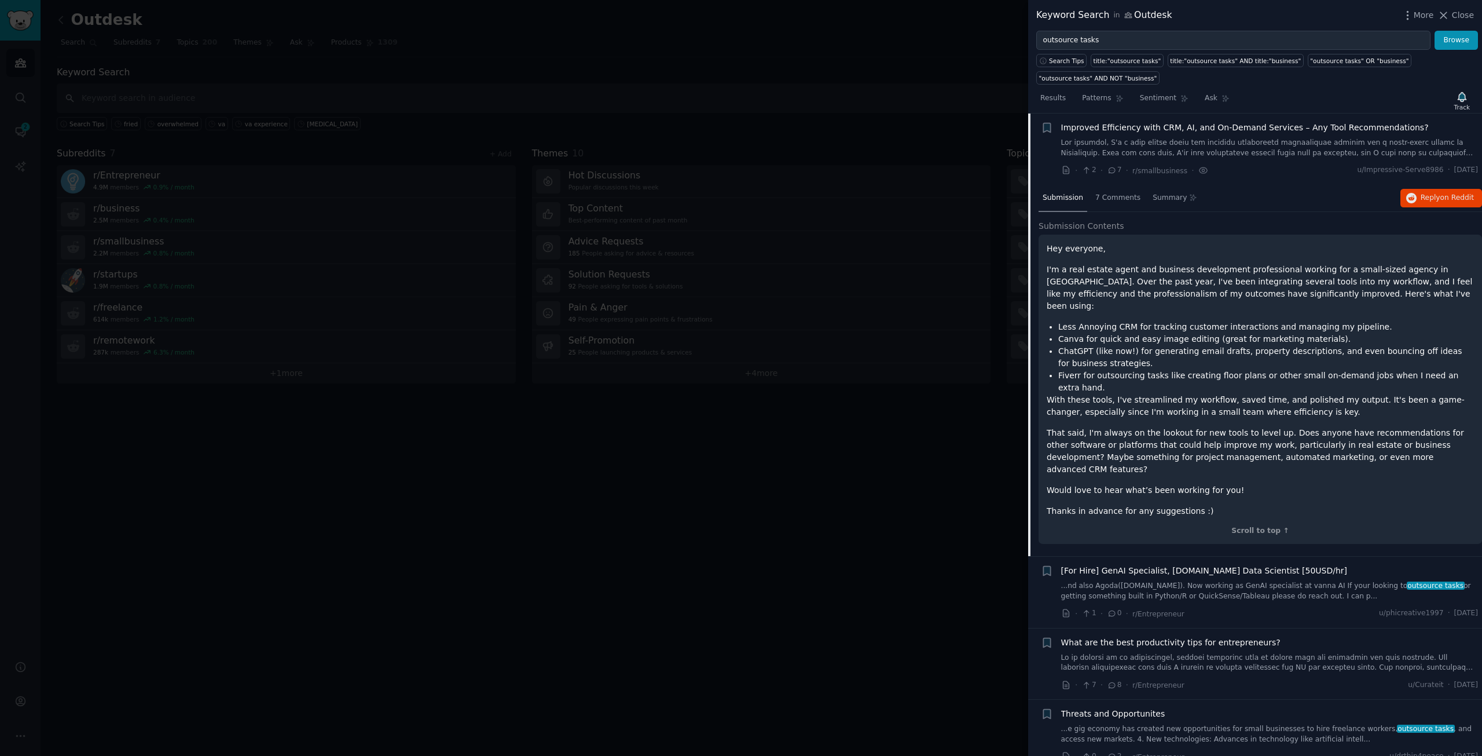
click at [1149, 565] on span "[For Hire] GenAI Specialist, [DOMAIN_NAME] Data Scientist [50USD/hr]" at bounding box center [1204, 571] width 287 height 12
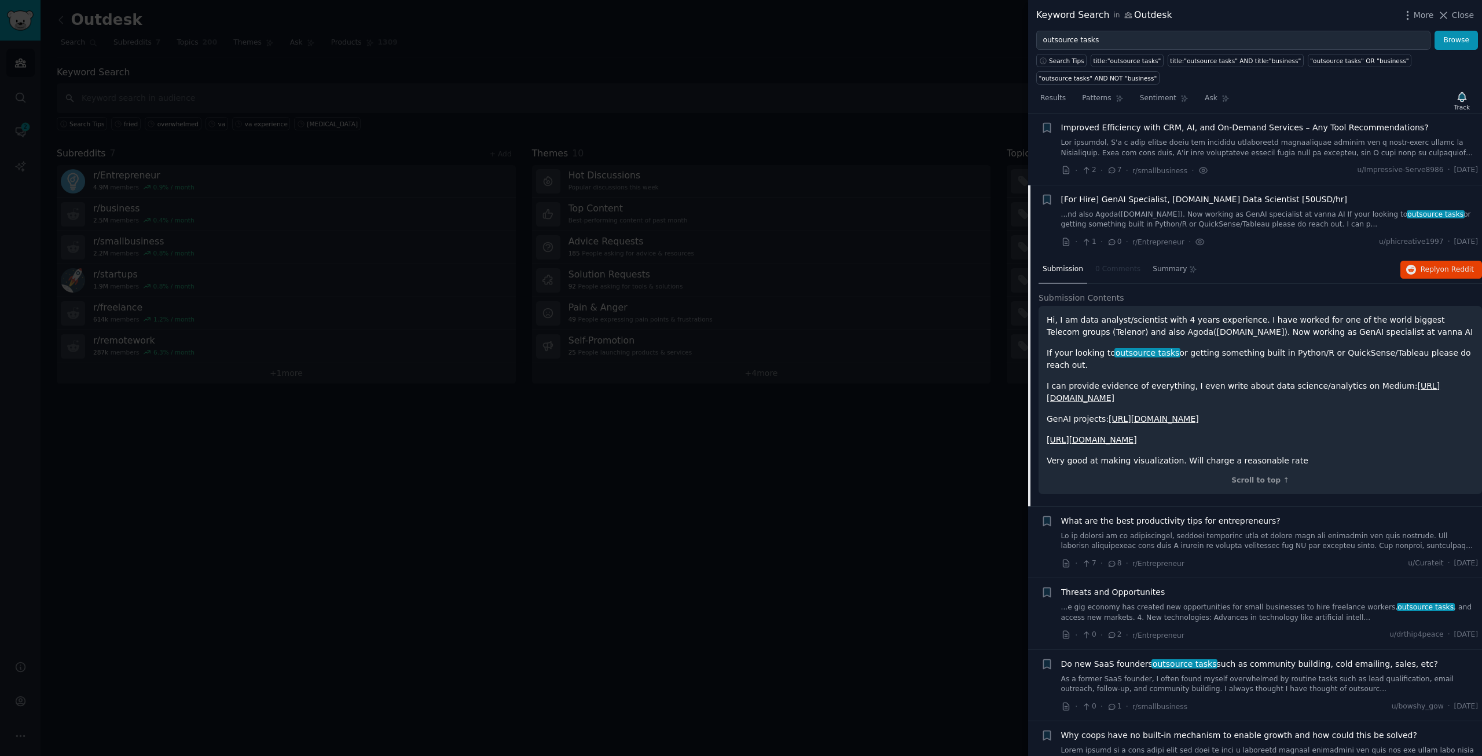
scroll to position [807, 0]
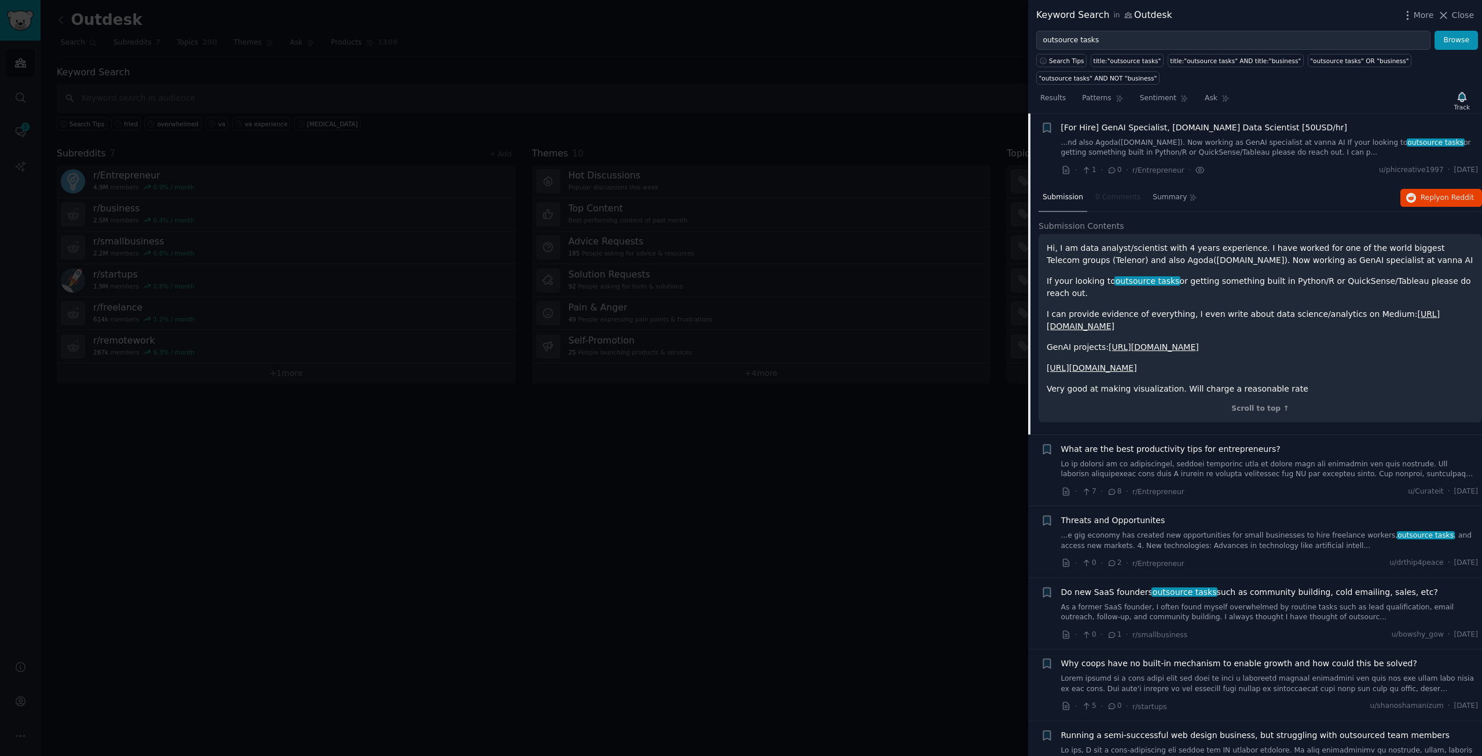
click at [1228, 450] on span "What are the best productivity tips for entrepreneurs?" at bounding box center [1170, 449] width 219 height 12
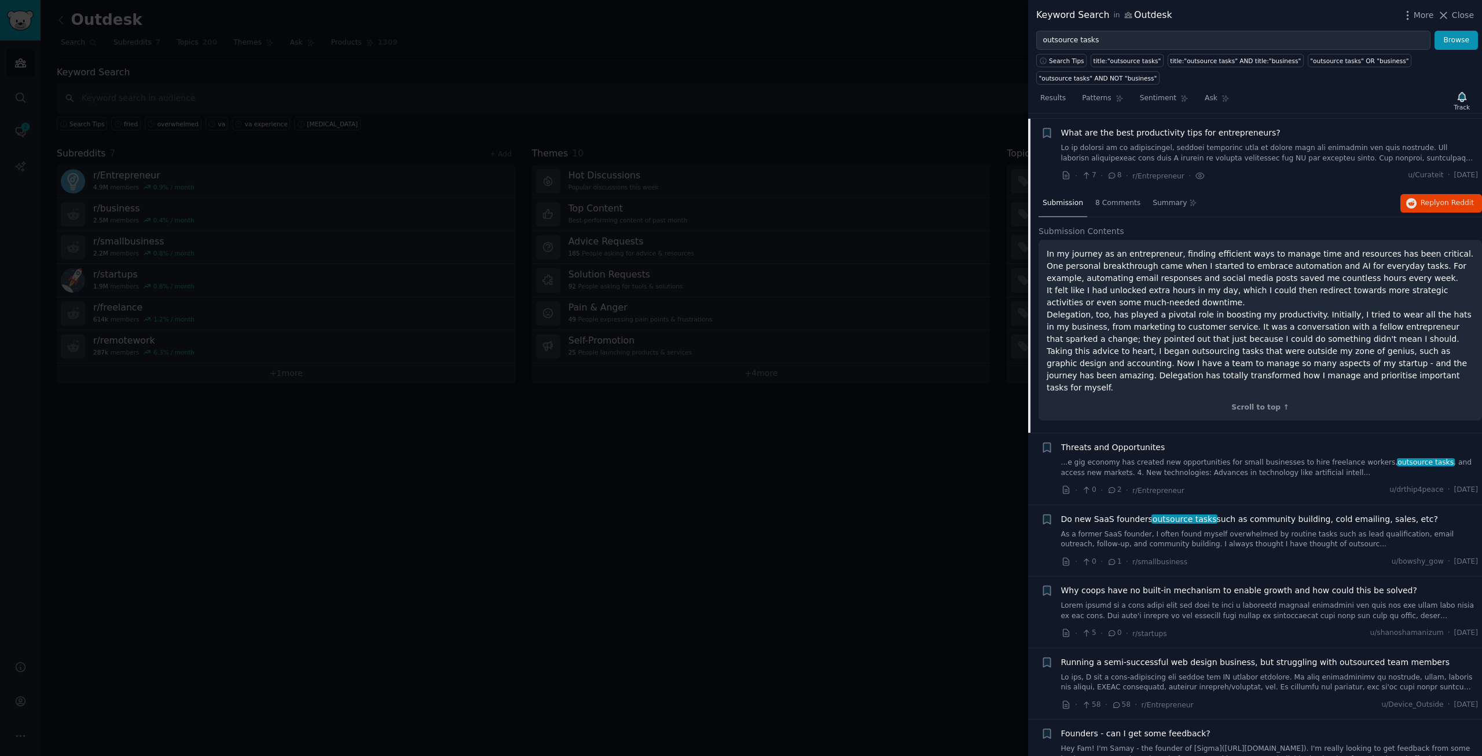
scroll to position [878, 0]
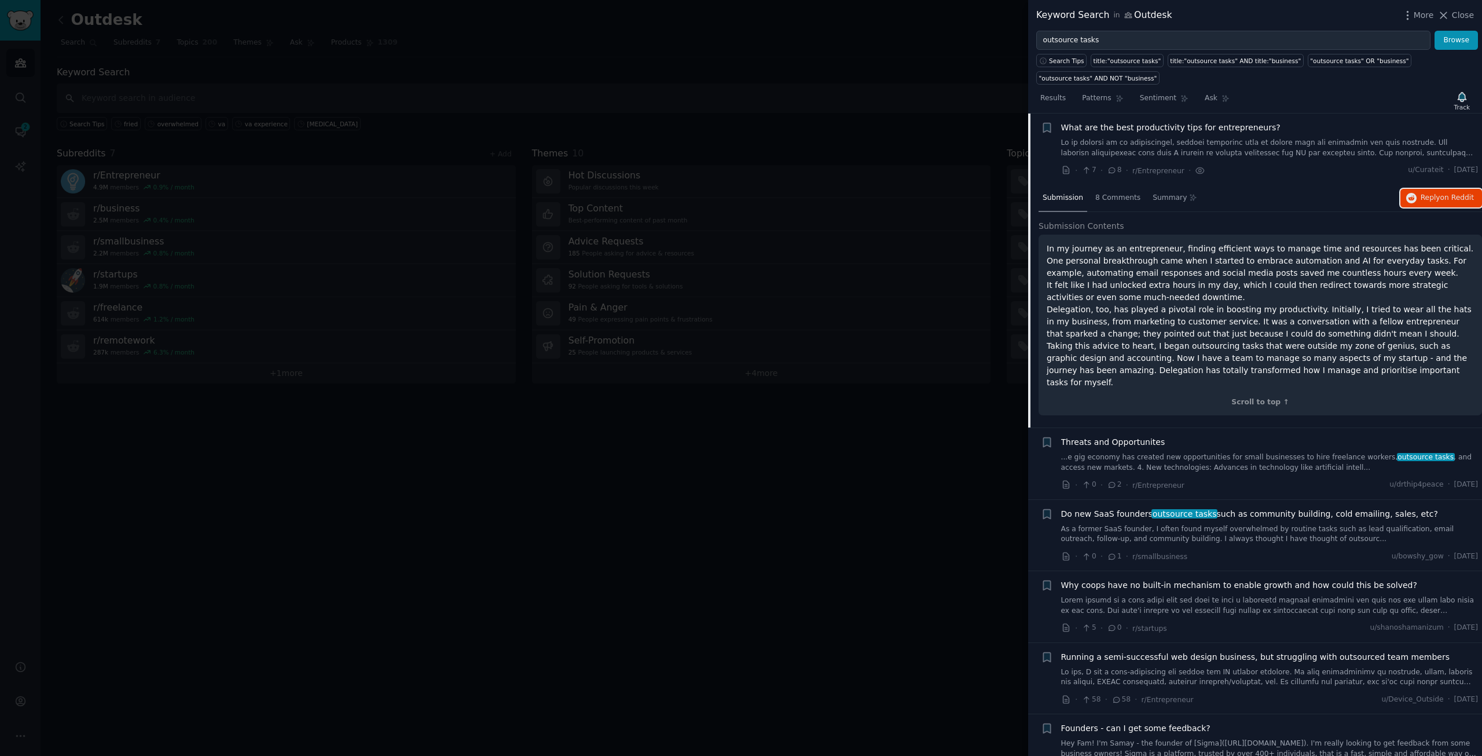
drag, startPoint x: 1437, startPoint y: 198, endPoint x: 1193, endPoint y: 321, distance: 273.7
click at [883, 538] on div at bounding box center [741, 378] width 1482 height 756
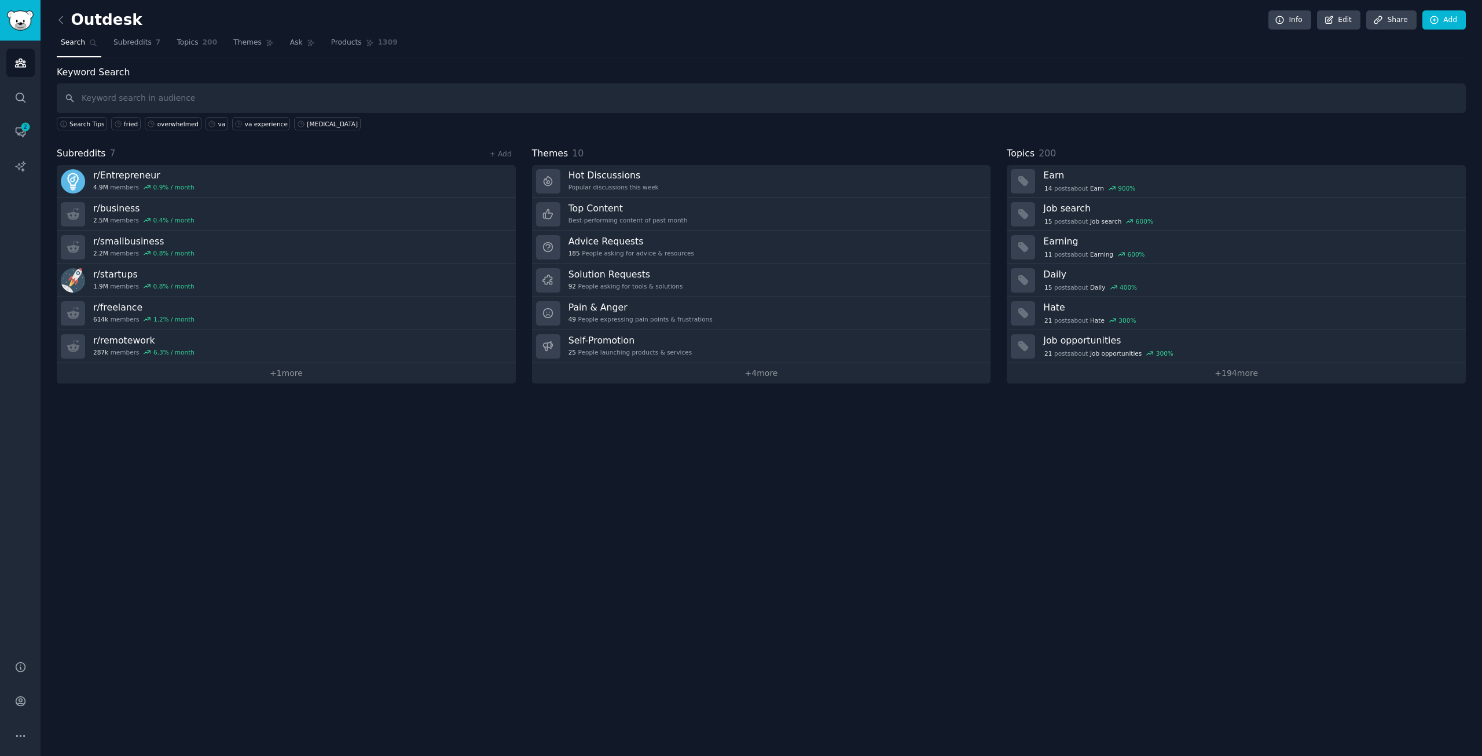
click at [68, 23] on link at bounding box center [64, 20] width 14 height 19
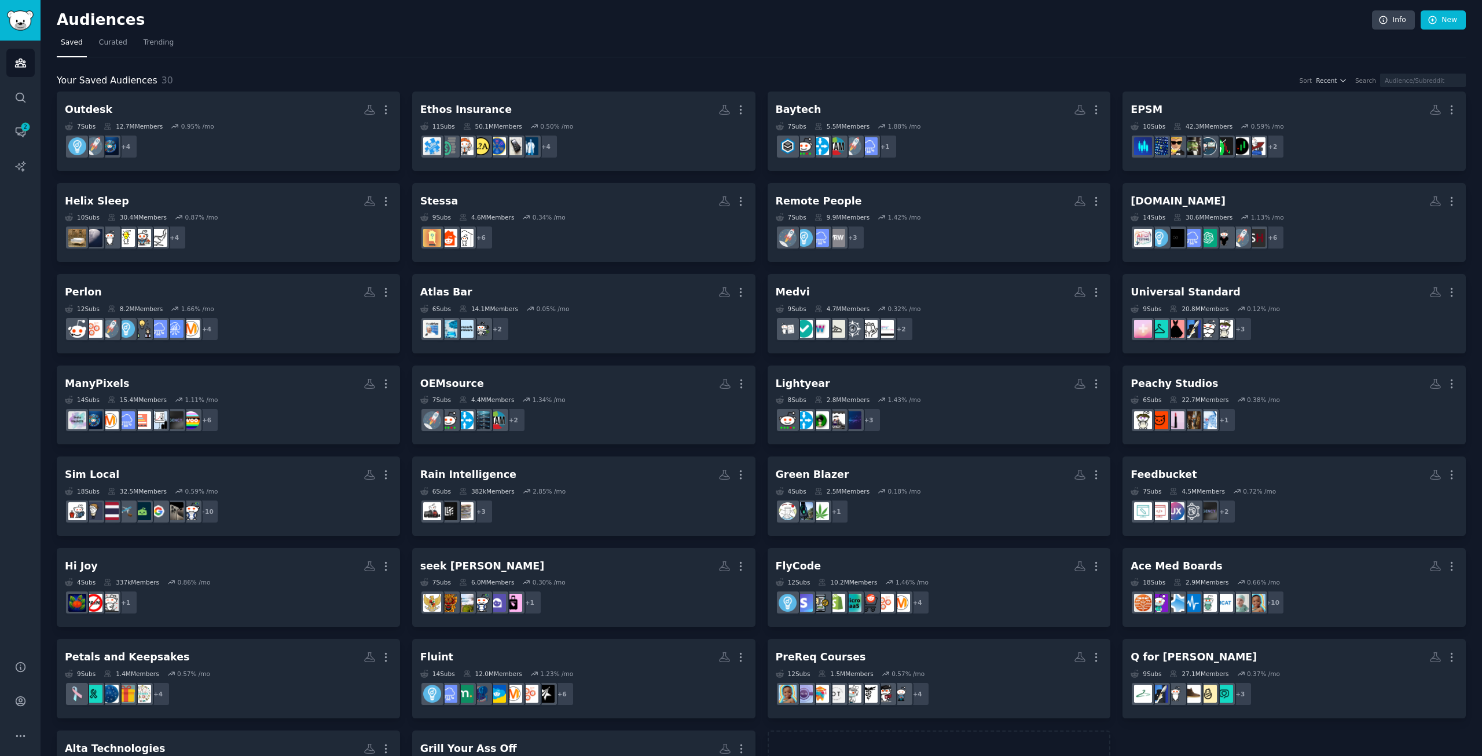
click at [575, 72] on div "Your Saved Audiences 30 Sort Recent Search Outdesk More 7 Sub s 12.7M Members 0…" at bounding box center [762, 433] width 1410 height 752
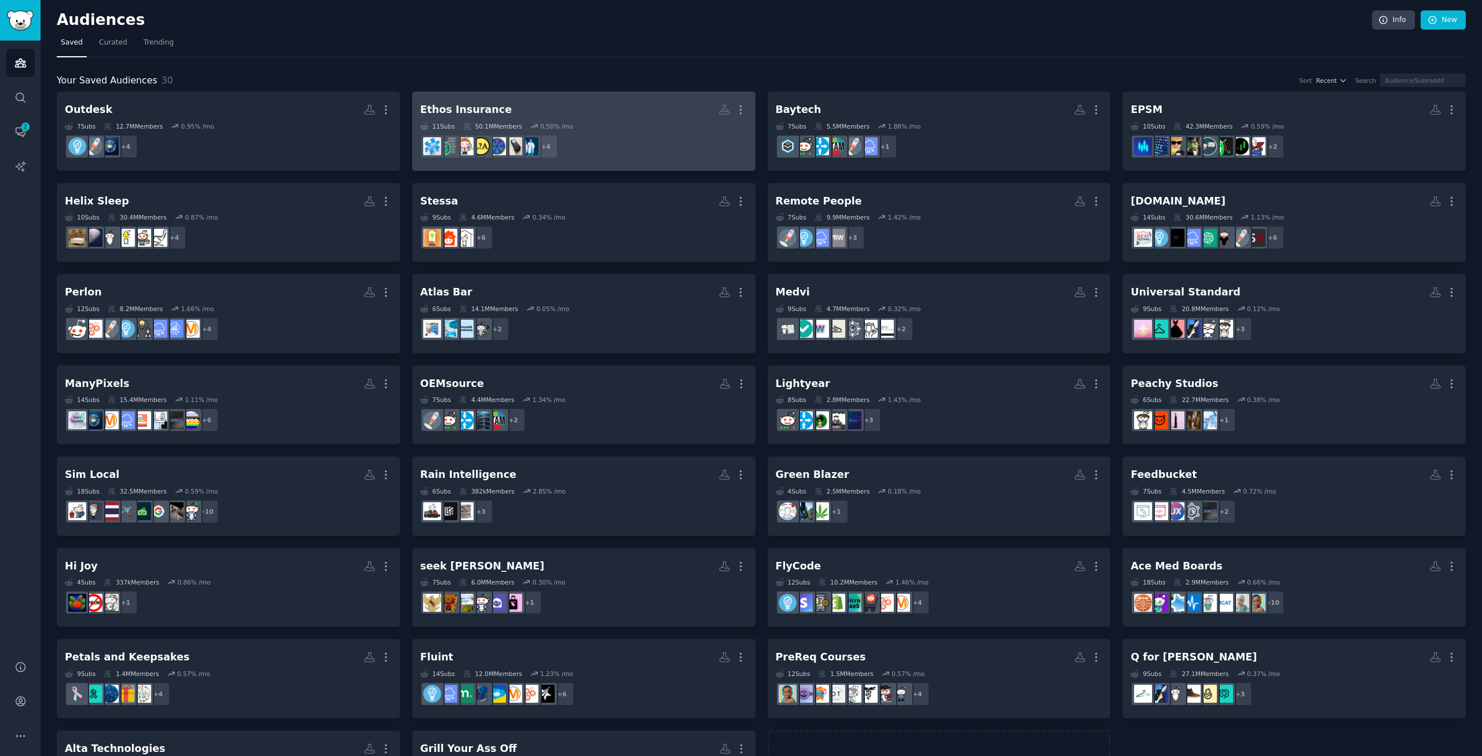
click at [587, 122] on div "11 Sub s 50.1M Members 0.50 % /mo" at bounding box center [583, 126] width 327 height 8
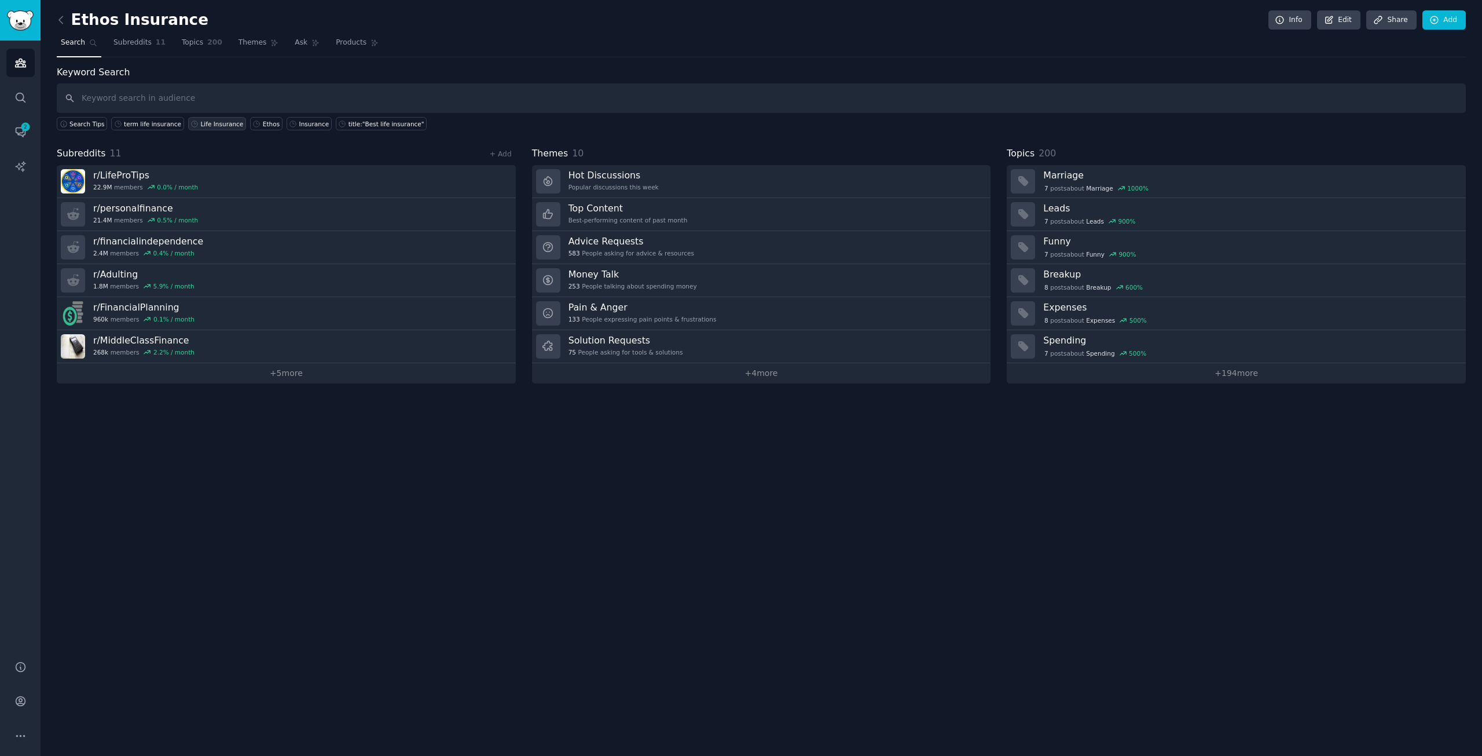
click at [208, 126] on div "Life Insurance" at bounding box center [222, 124] width 43 height 8
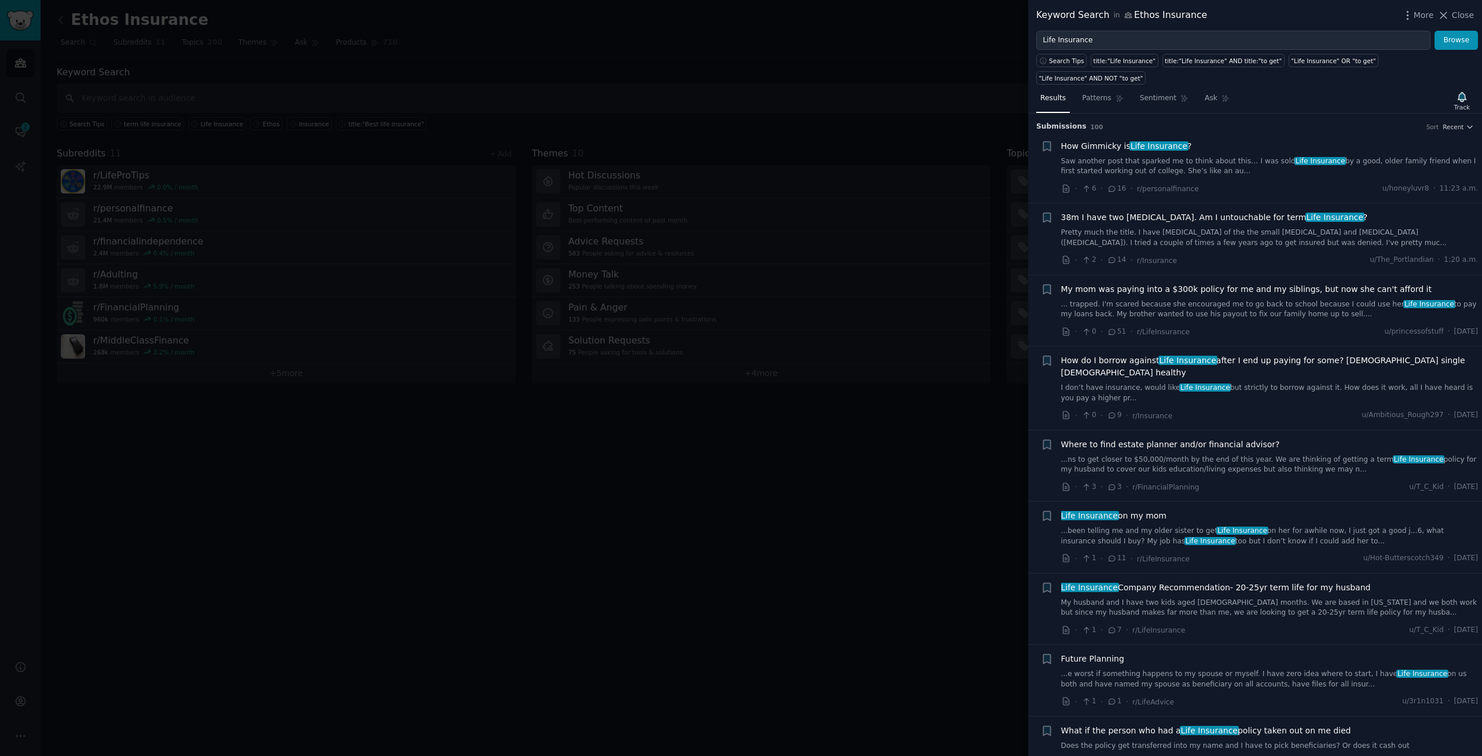
click at [1229, 140] on div "How Gimmicky is Life Insurance ?" at bounding box center [1270, 146] width 418 height 12
click at [1221, 140] on div "How Gimmicky is Life Insurance ?" at bounding box center [1270, 146] width 418 height 12
click at [1211, 156] on link "Saw another post that sparked me to think about this… I was sold Life Insurance…" at bounding box center [1270, 166] width 418 height 20
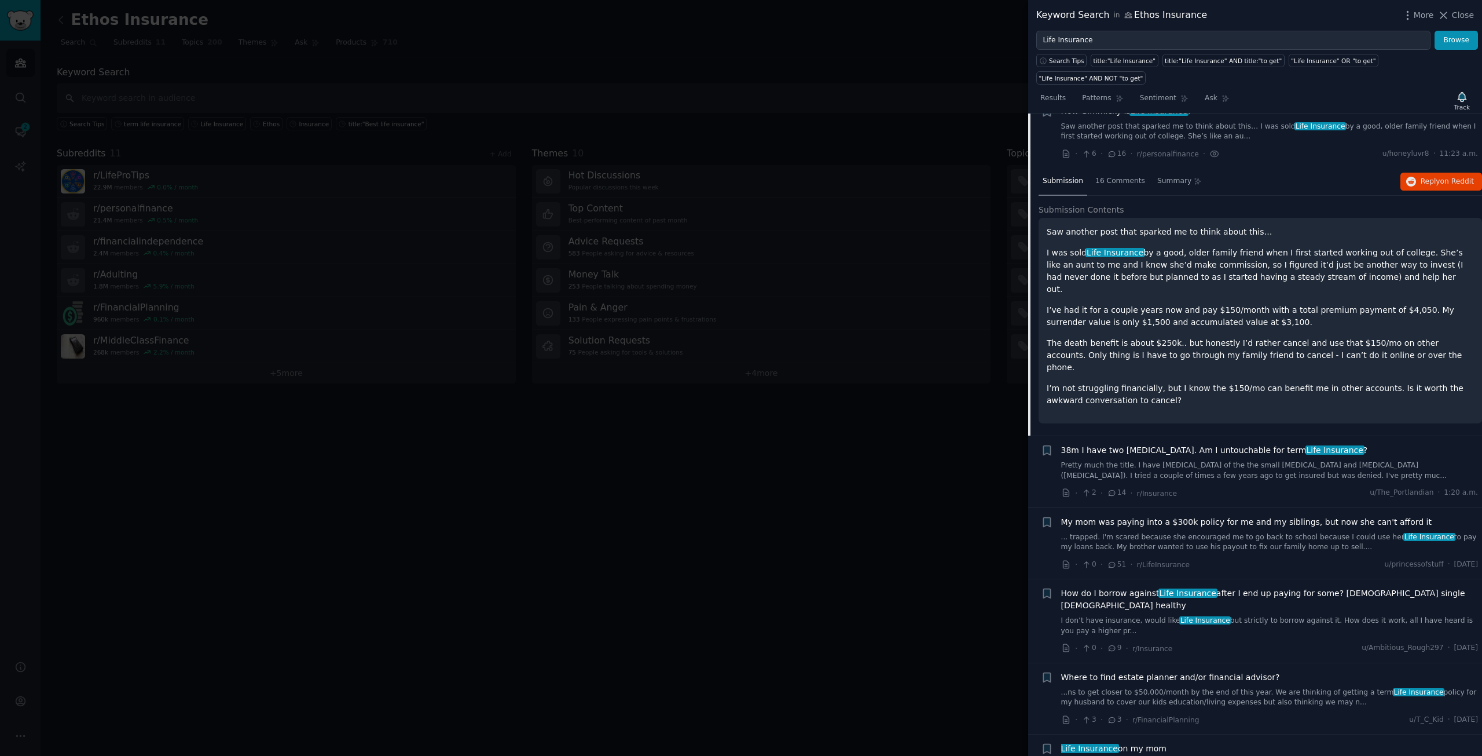
scroll to position [76, 0]
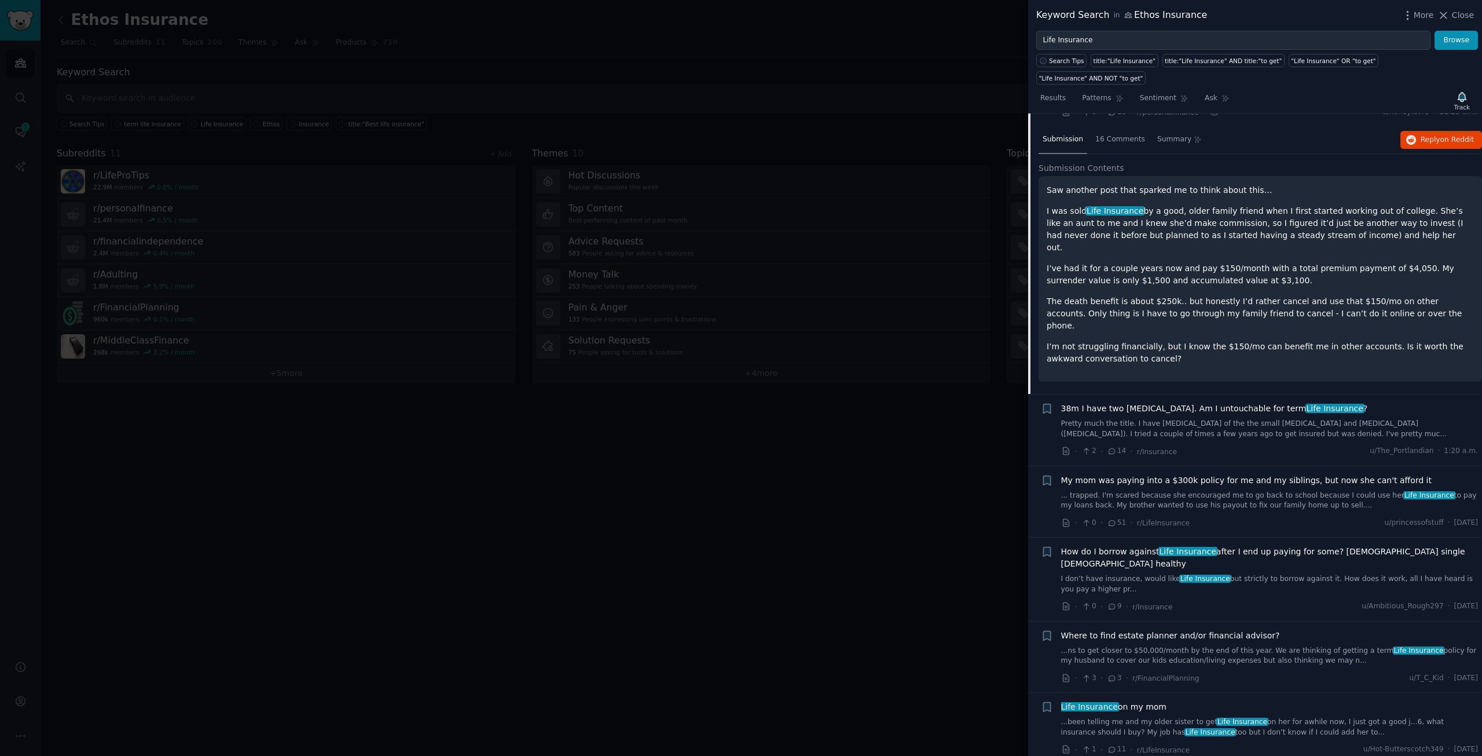
click at [1218, 402] on span "38m I have two [MEDICAL_DATA]. Am I untouchable for term Life Insurance ?" at bounding box center [1214, 408] width 307 height 12
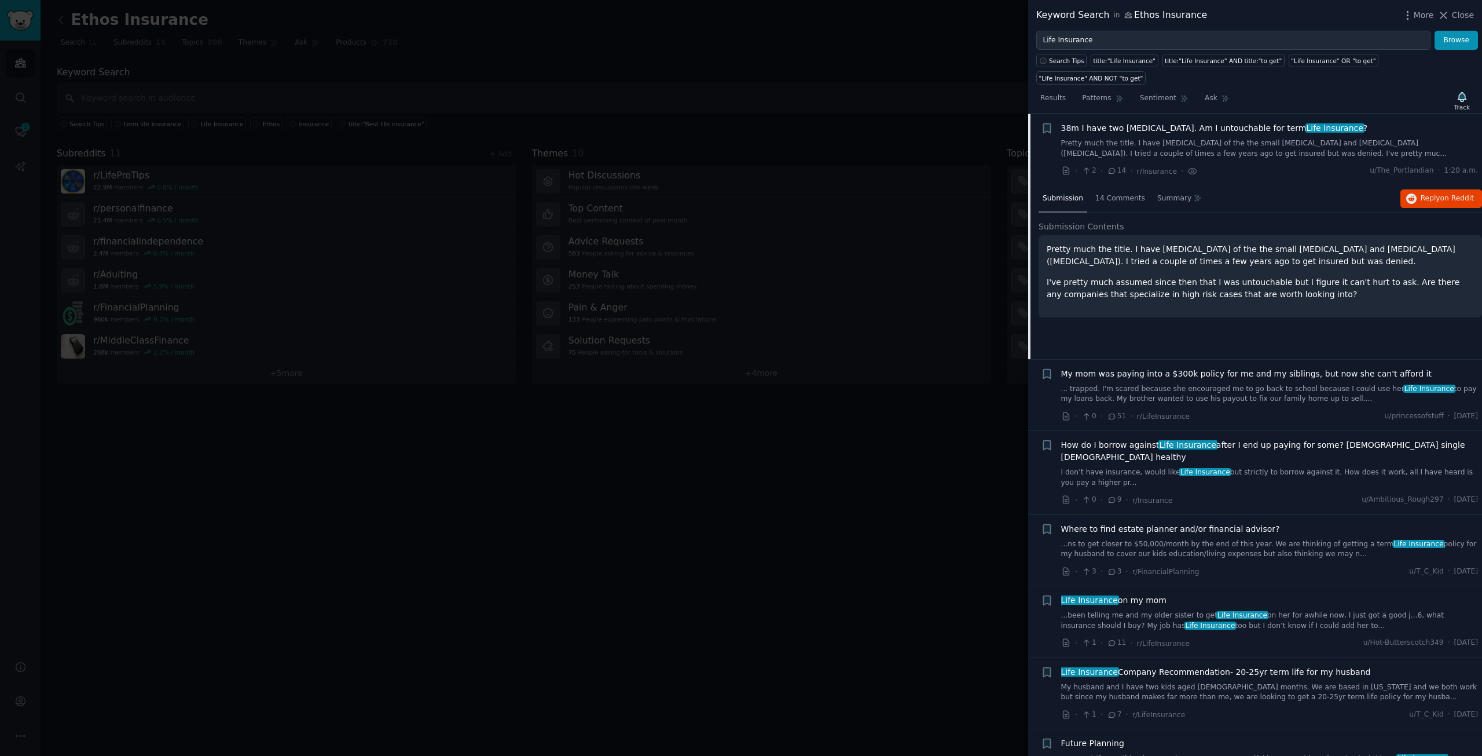
scroll to position [90, 0]
click at [1217, 367] on span "My mom was paying into a $300k policy for me and my siblings, but now she can't…" at bounding box center [1246, 373] width 371 height 12
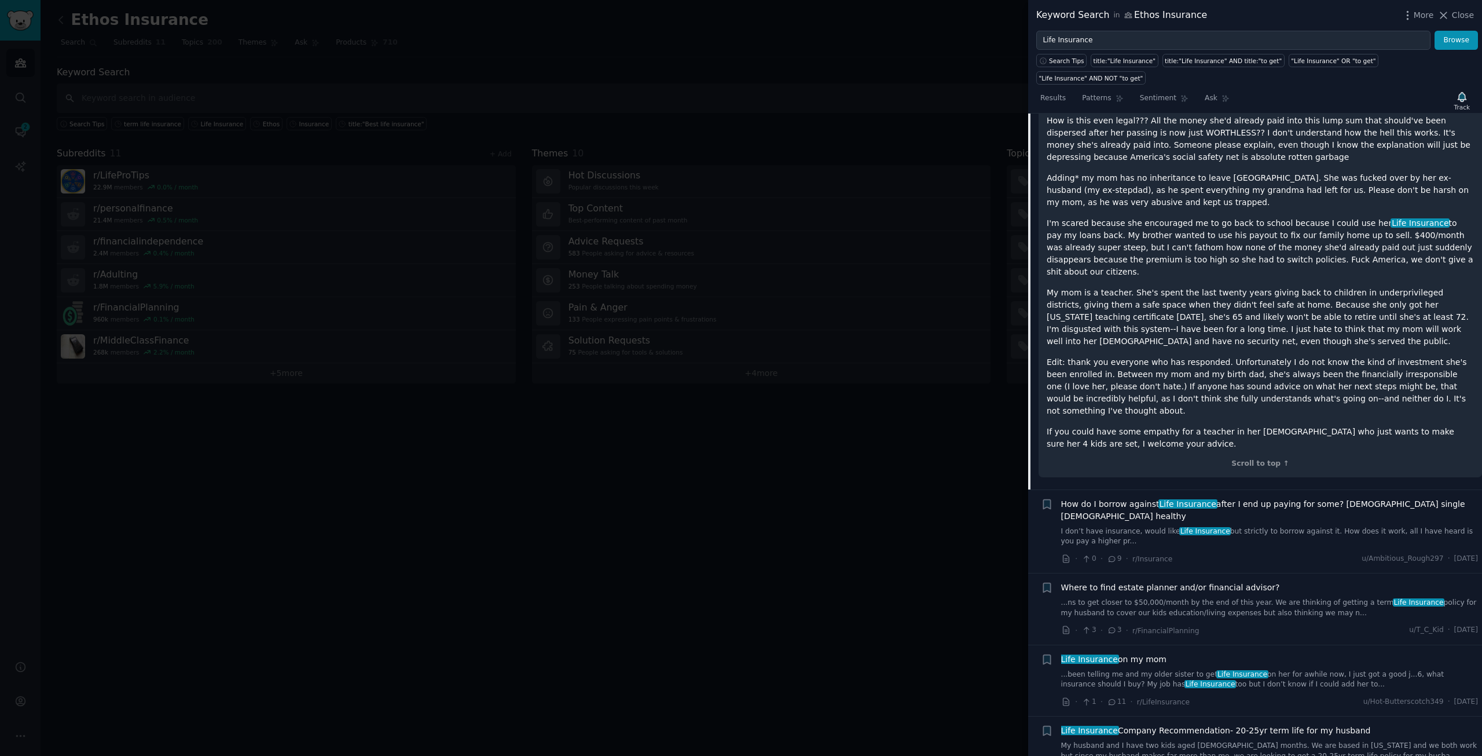
scroll to position [393, 0]
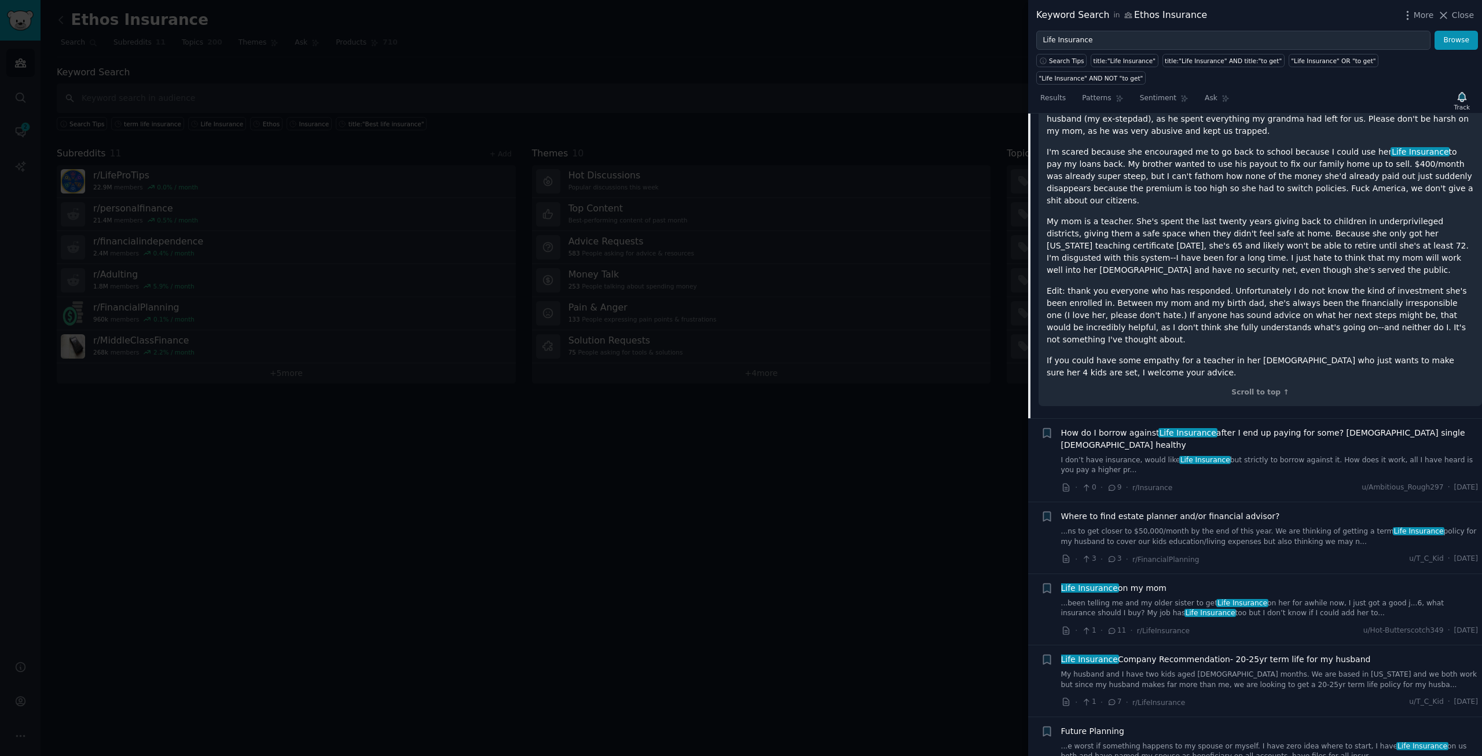
click at [1268, 427] on span "How do I borrow against Life Insurance after I end up paying for some? [DEMOGRA…" at bounding box center [1270, 439] width 418 height 24
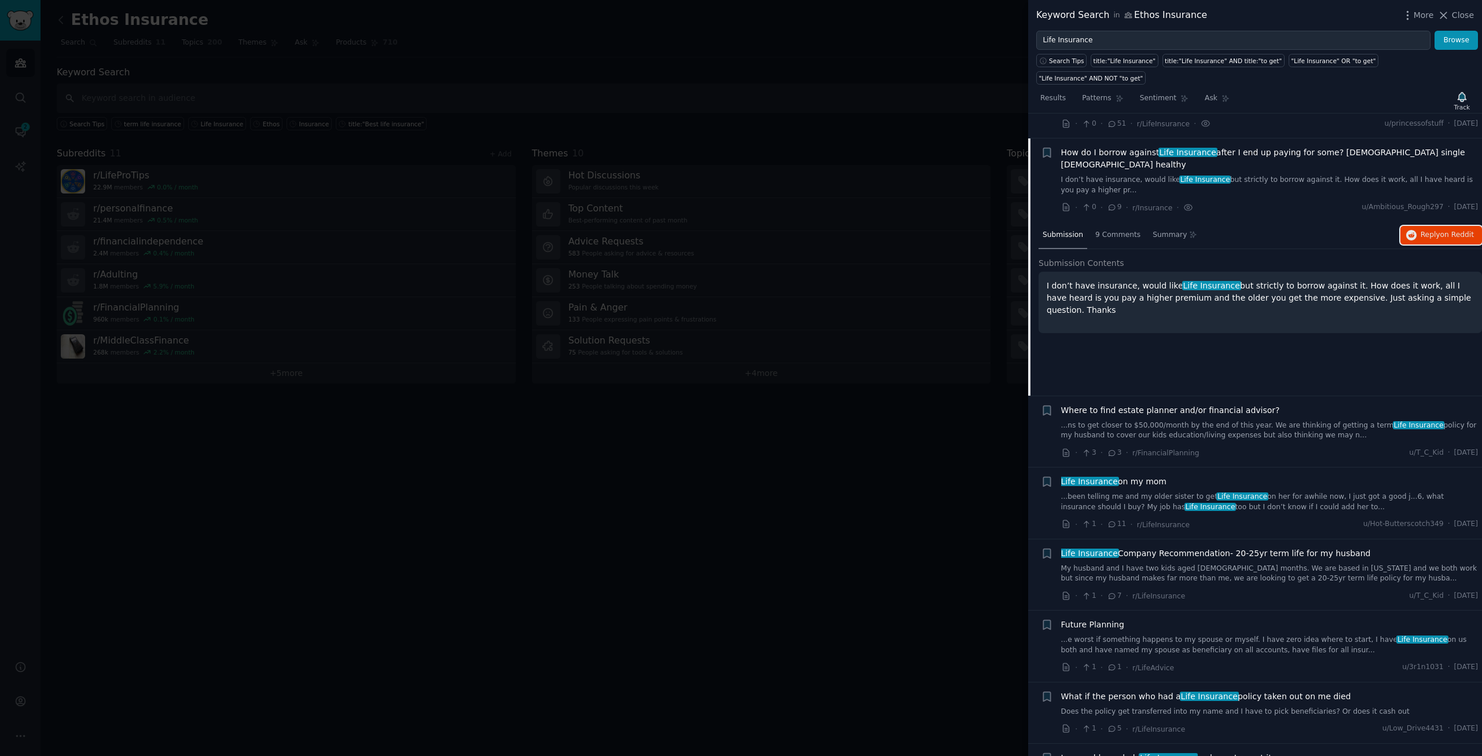
scroll to position [233, 0]
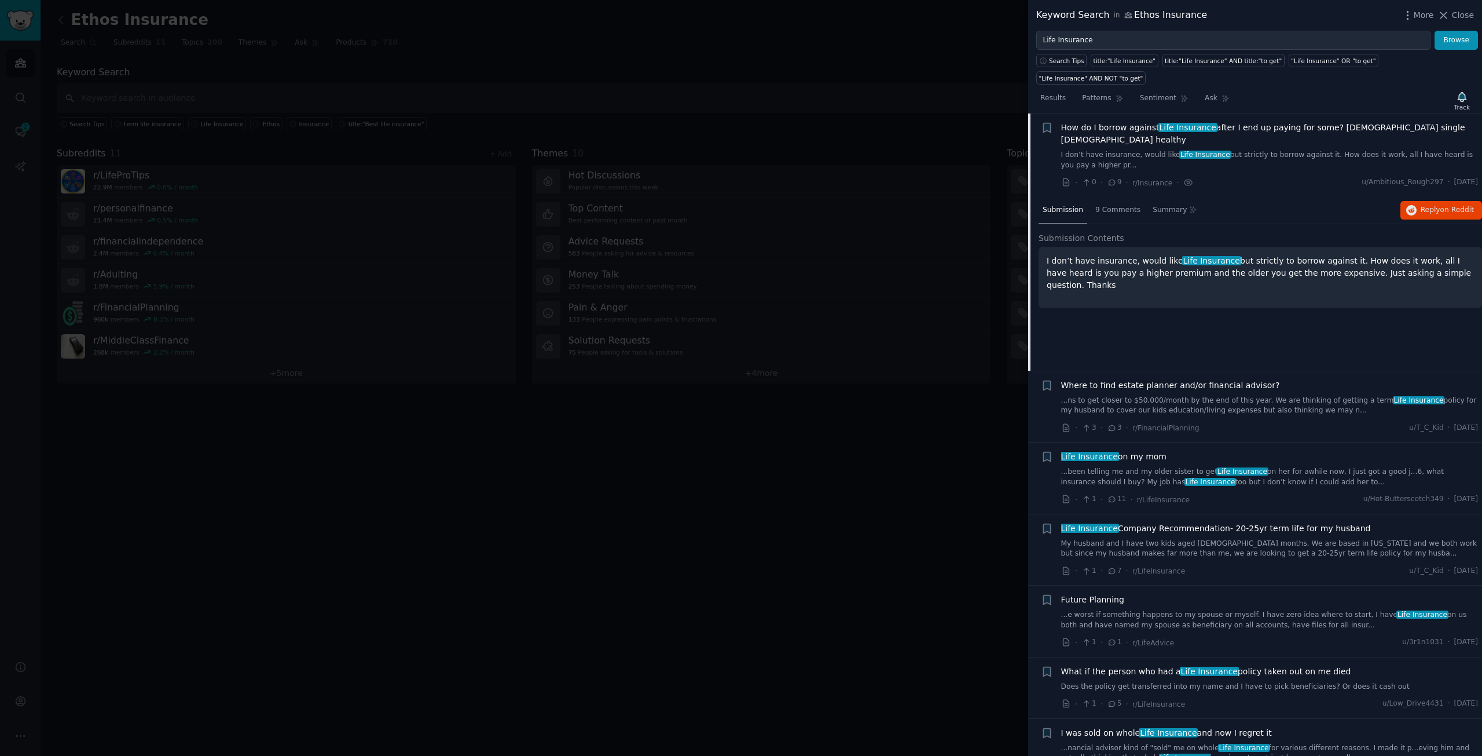
click at [1211, 379] on span "Where to find estate planner and/or financial advisor?" at bounding box center [1170, 385] width 219 height 12
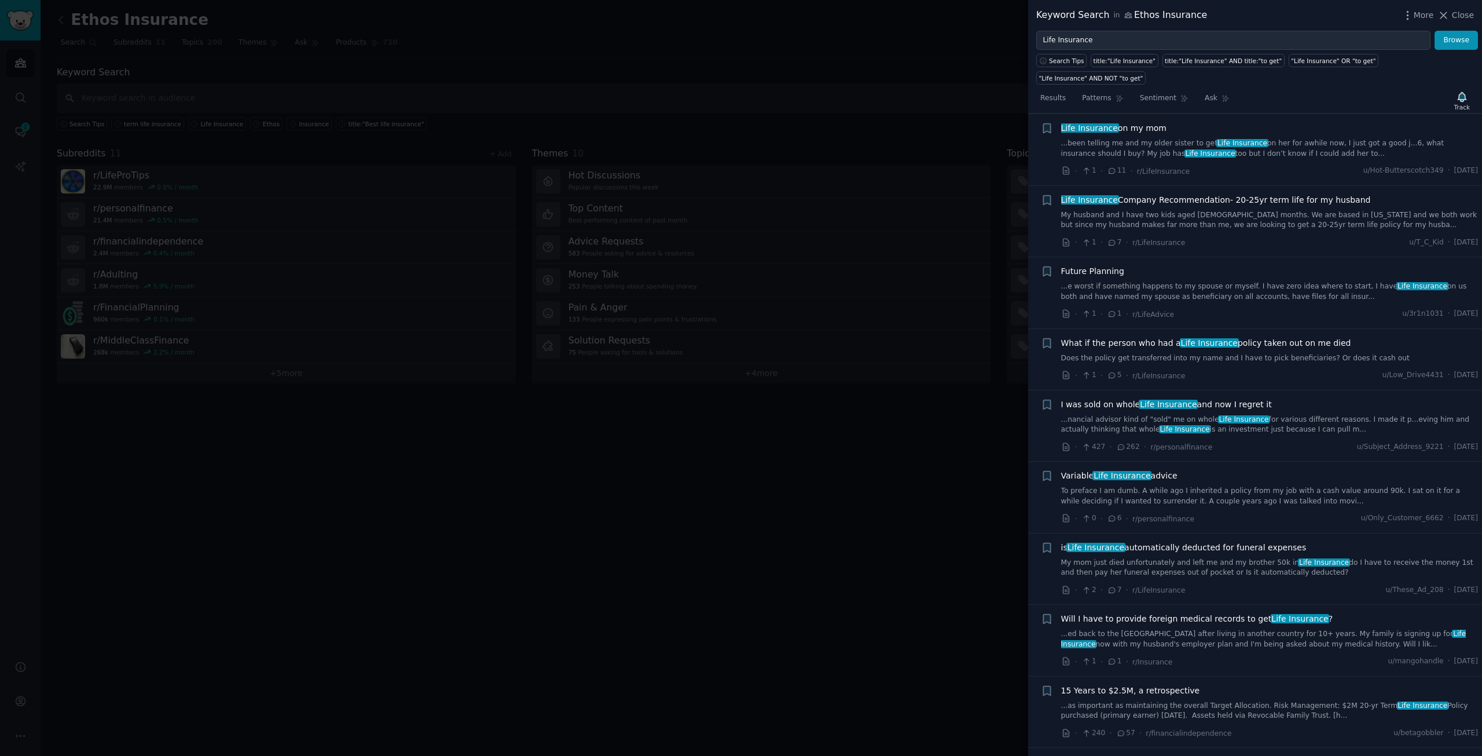
scroll to position [594, 0]
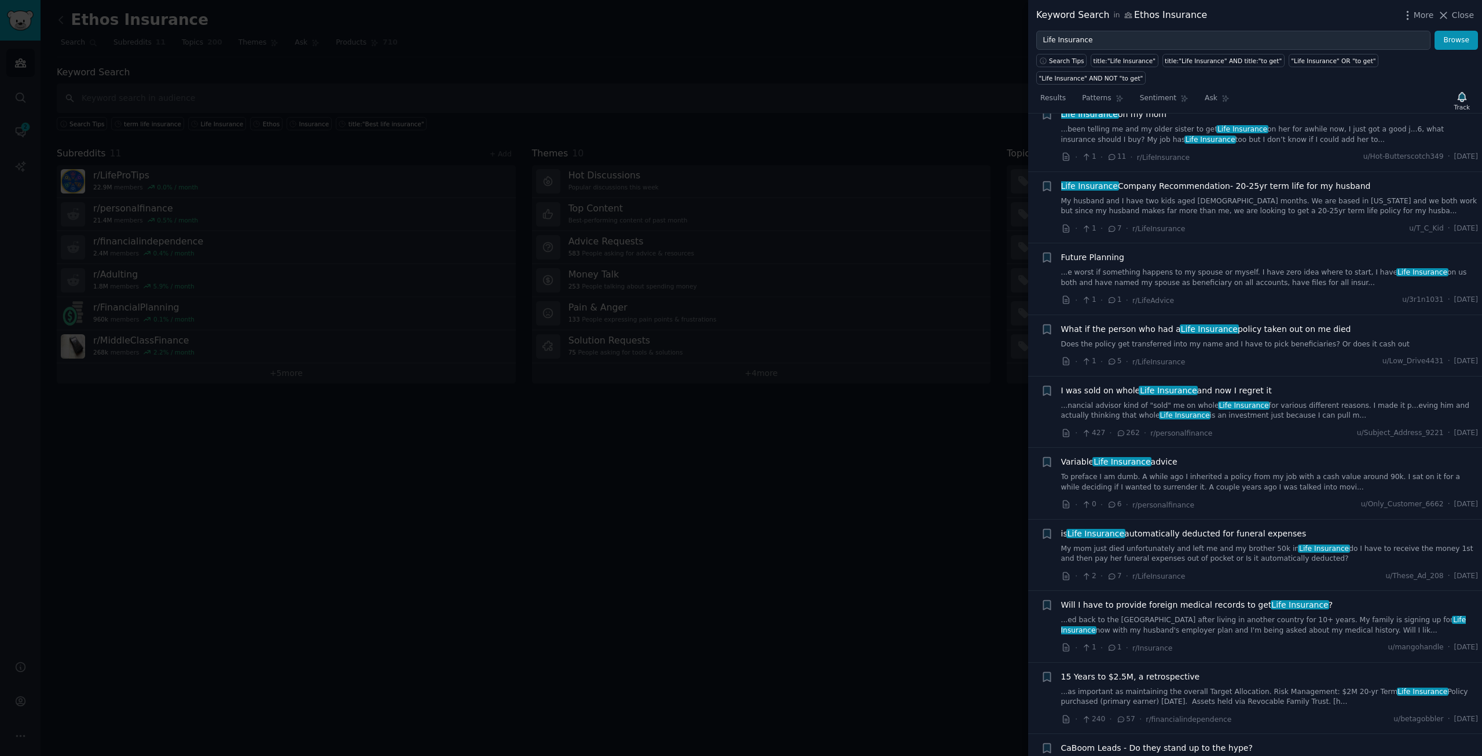
click at [1202, 268] on link "...e worst if something happens to my spouse or myself. I have zero idea where …" at bounding box center [1270, 278] width 418 height 20
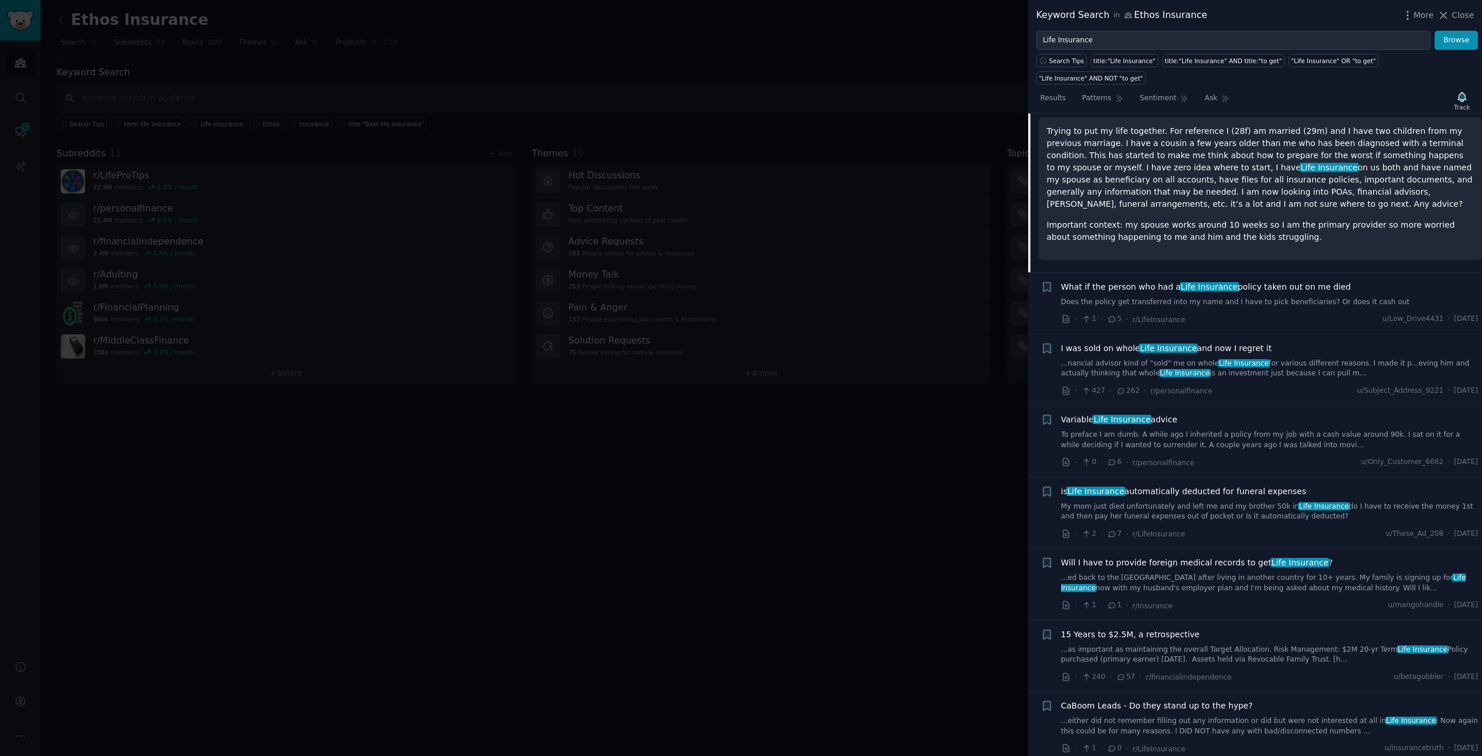
scroll to position [693, 0]
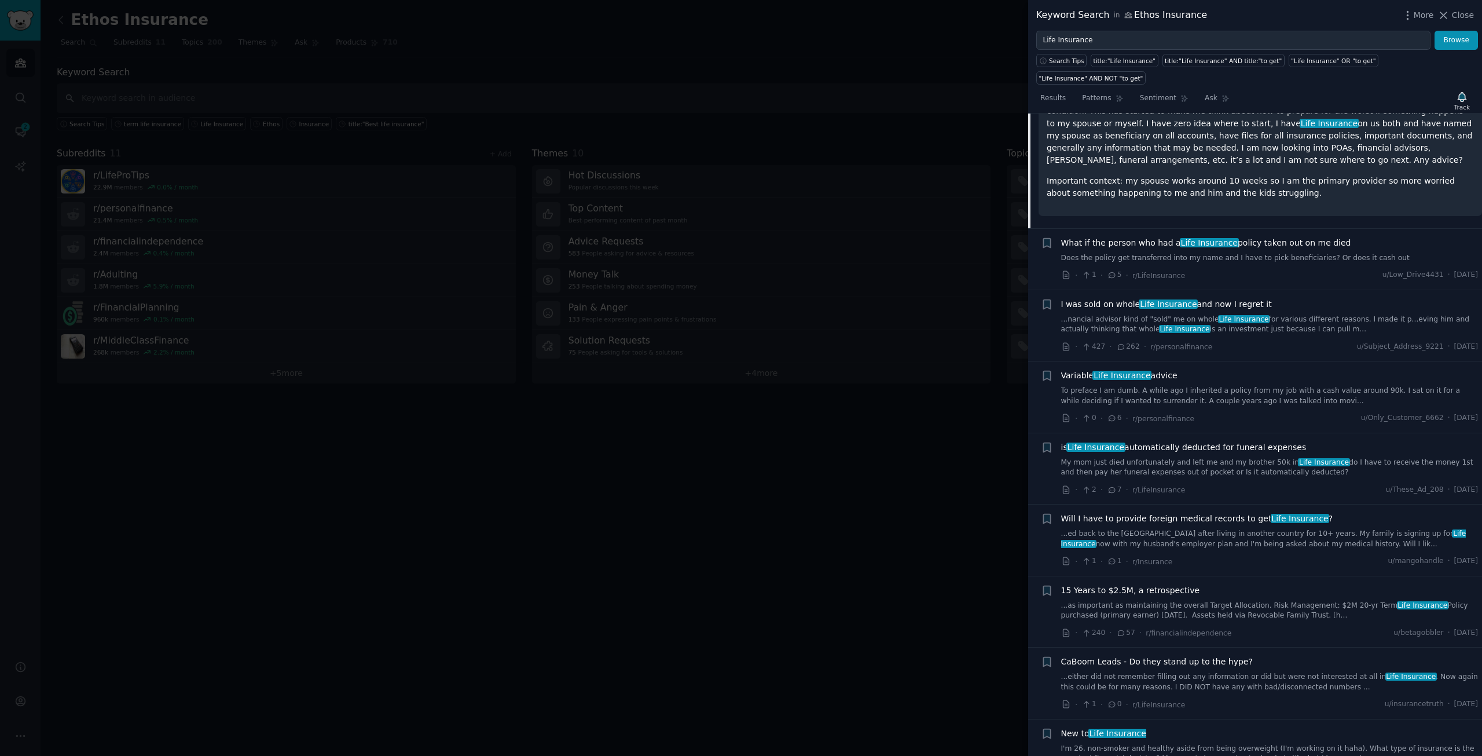
click at [1202, 298] on span "I was sold on whole Life Insurance and now I regret it" at bounding box center [1166, 304] width 211 height 12
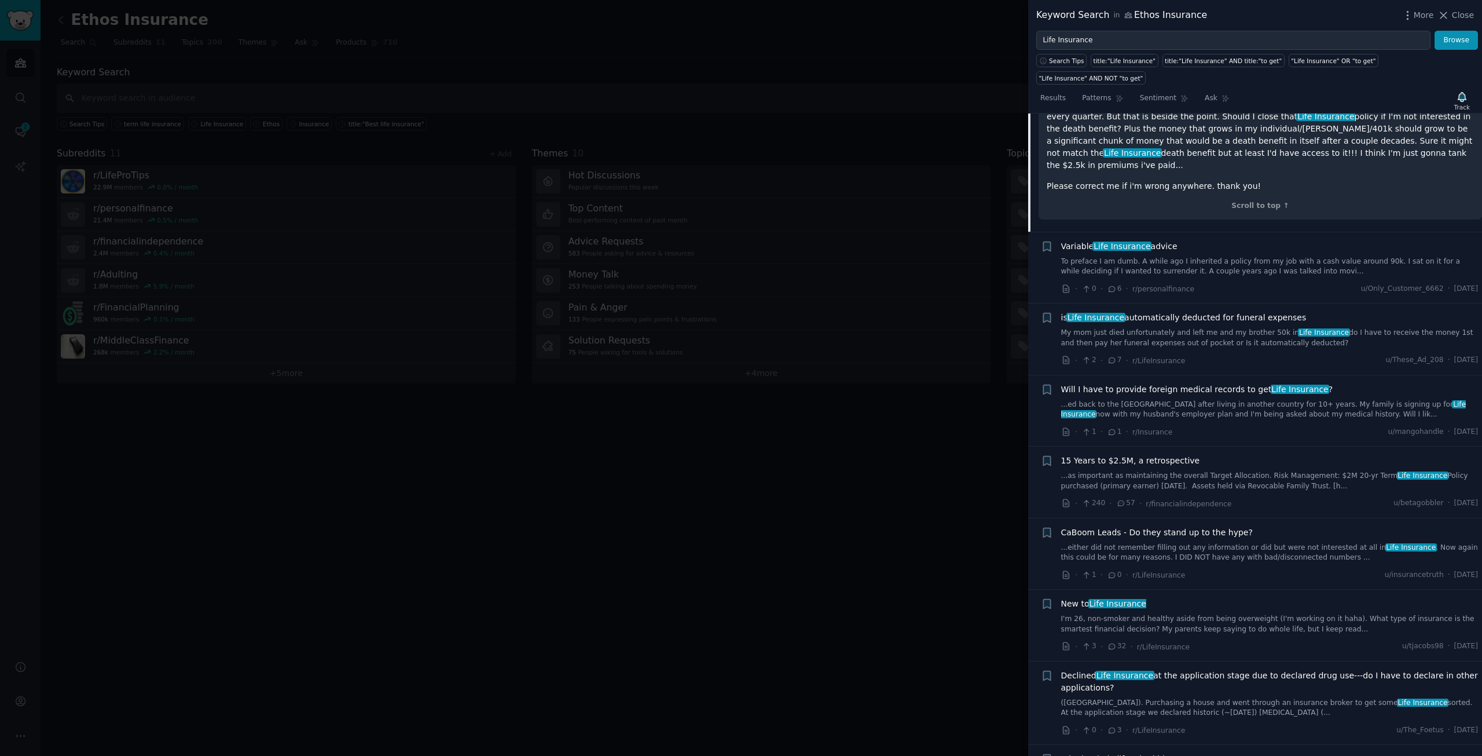
scroll to position [1000, 0]
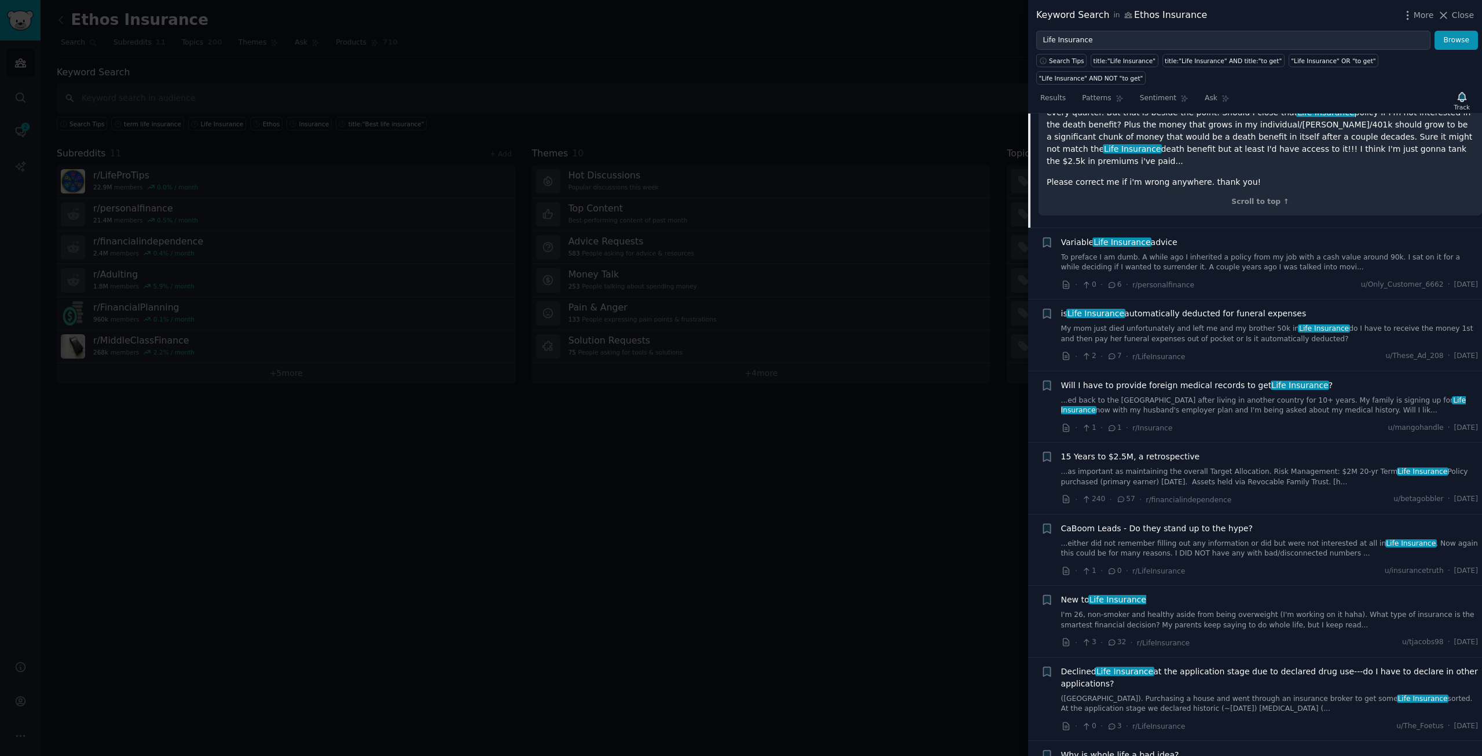
click at [1189, 308] on span "is Life Insurance automatically deducted for funeral expenses" at bounding box center [1184, 314] width 246 height 12
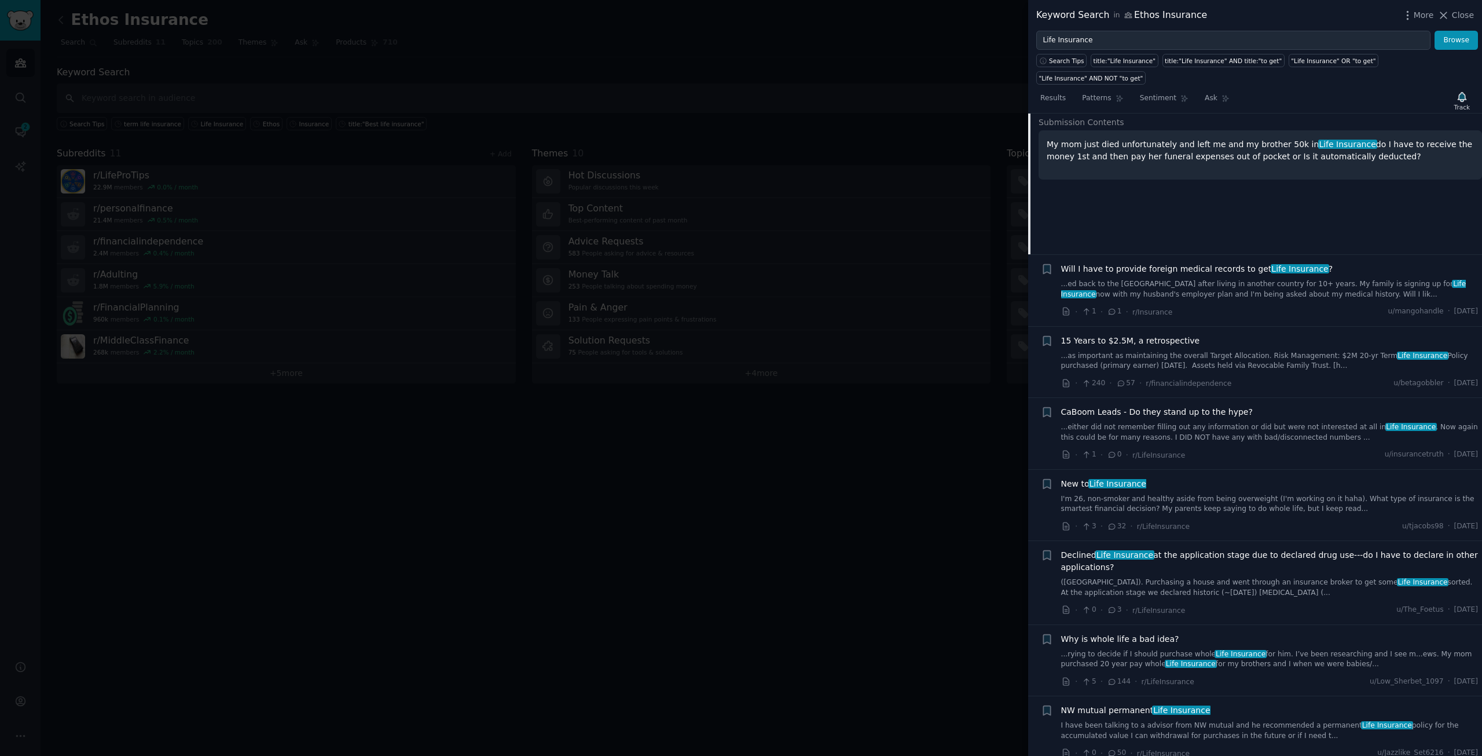
scroll to position [956, 0]
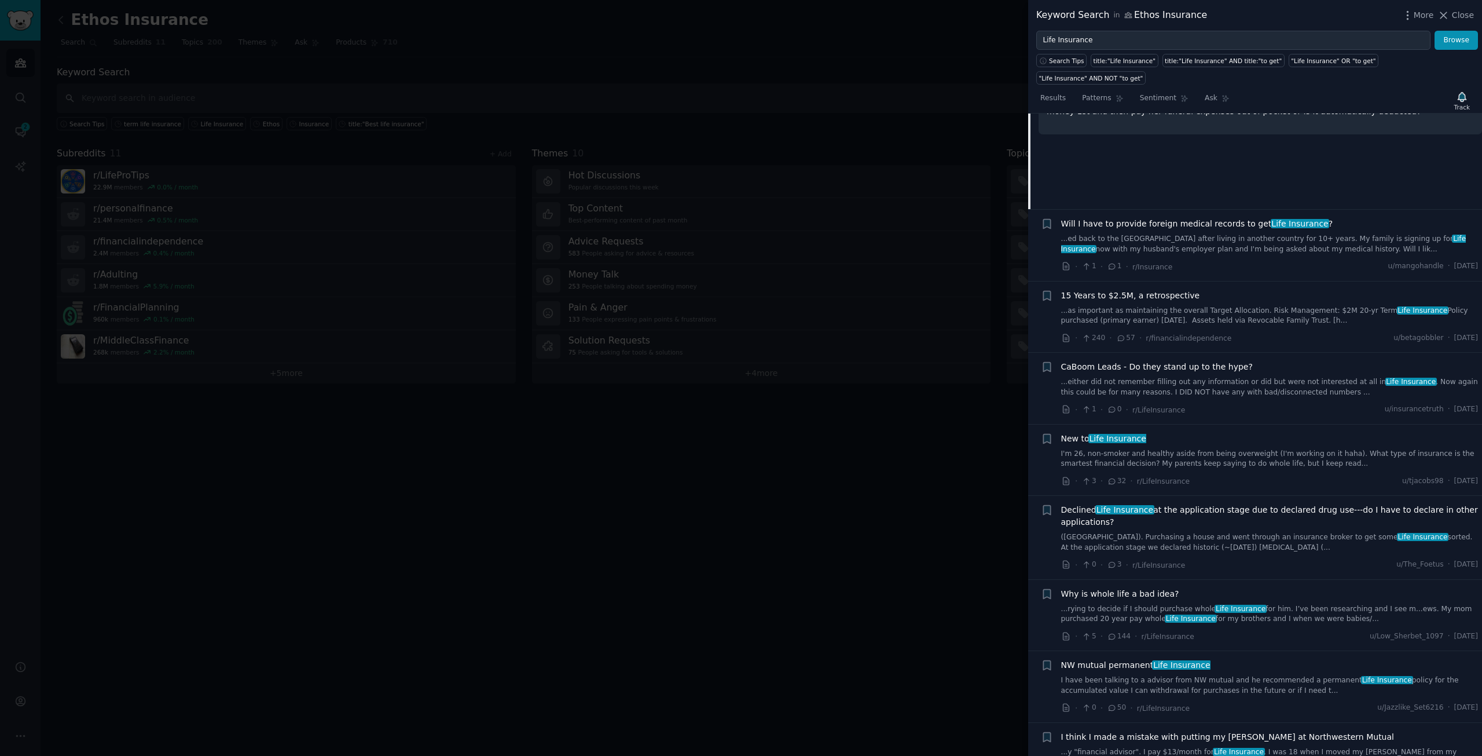
click at [1180, 218] on span "Will I have to provide foreign medical records to get Life Insurance ?" at bounding box center [1197, 224] width 272 height 12
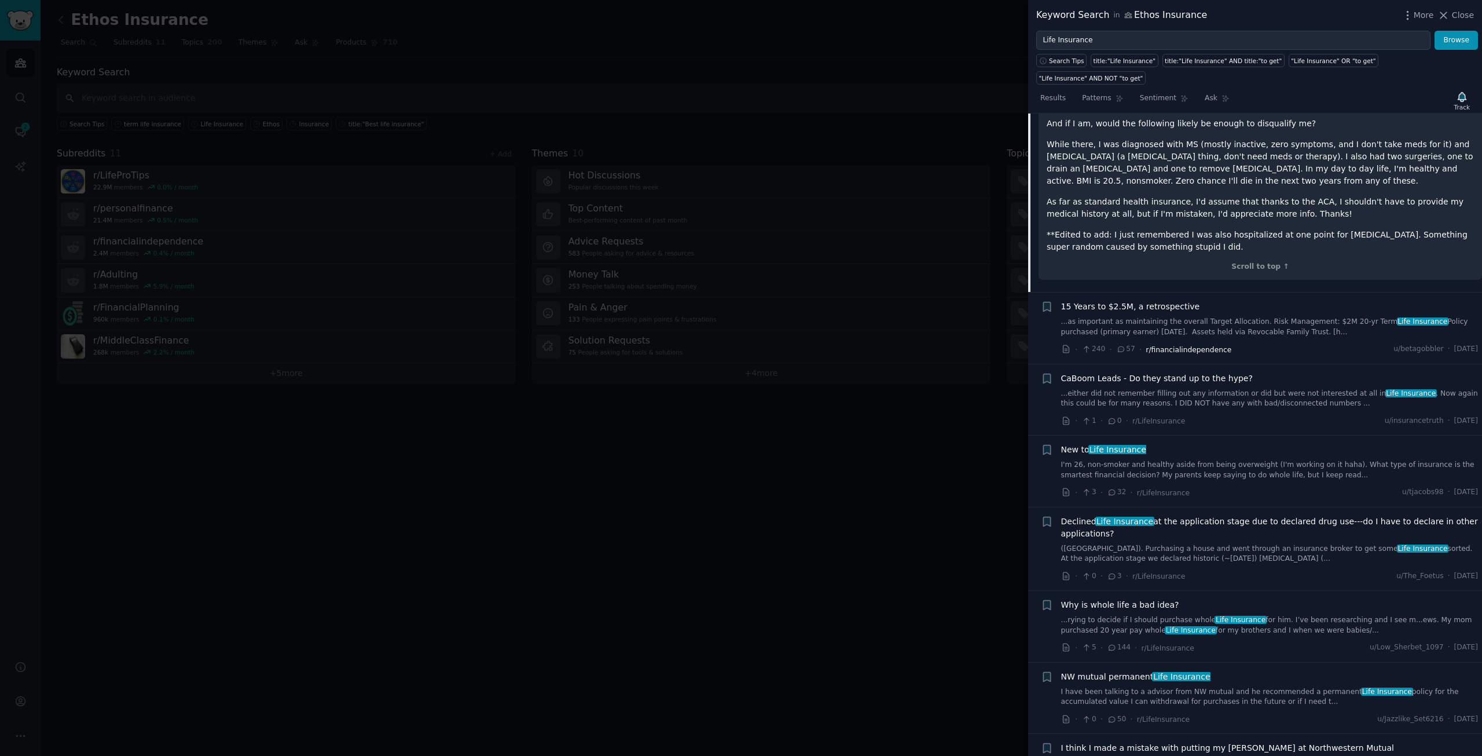
scroll to position [1098, 0]
click at [1158, 300] on span "15 Years to $2.5M, a retrospective" at bounding box center [1130, 306] width 139 height 12
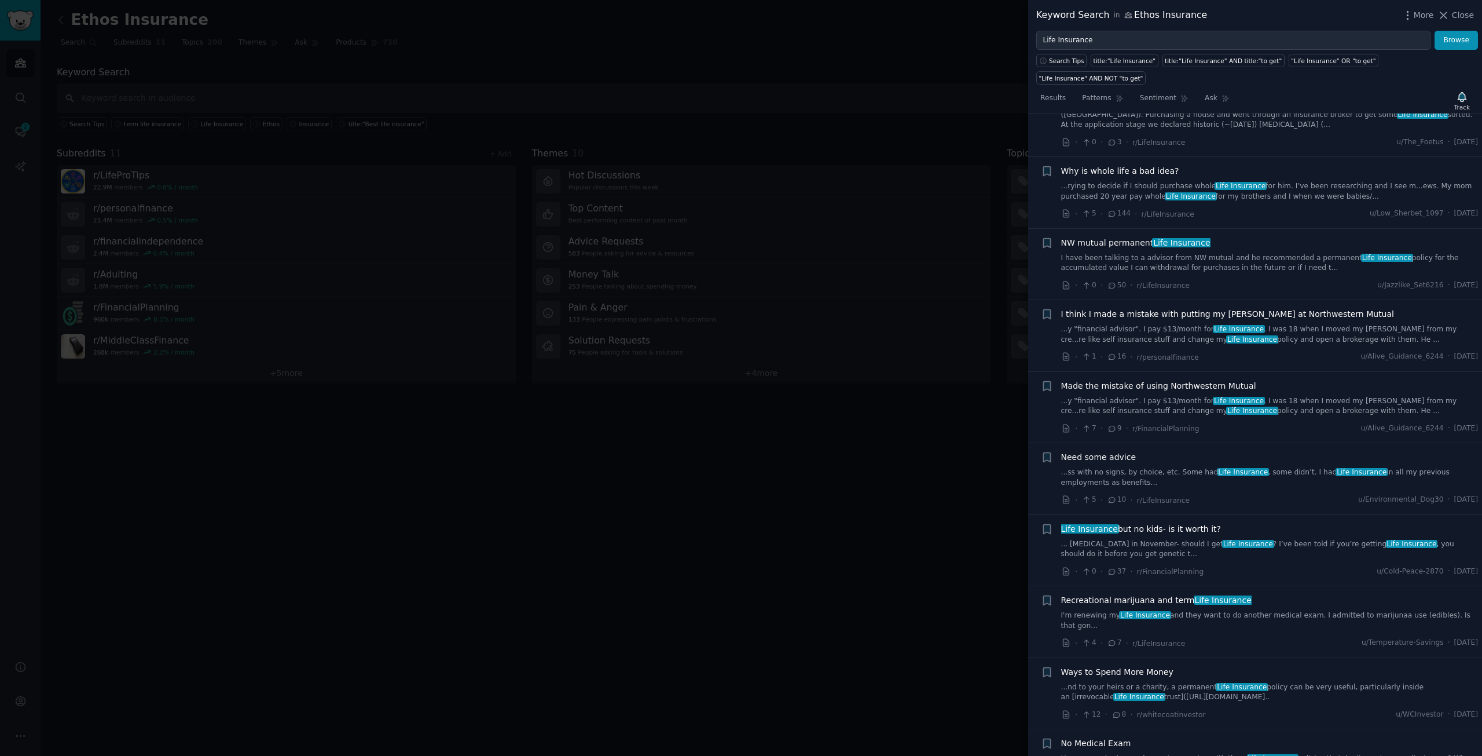
scroll to position [3081, 0]
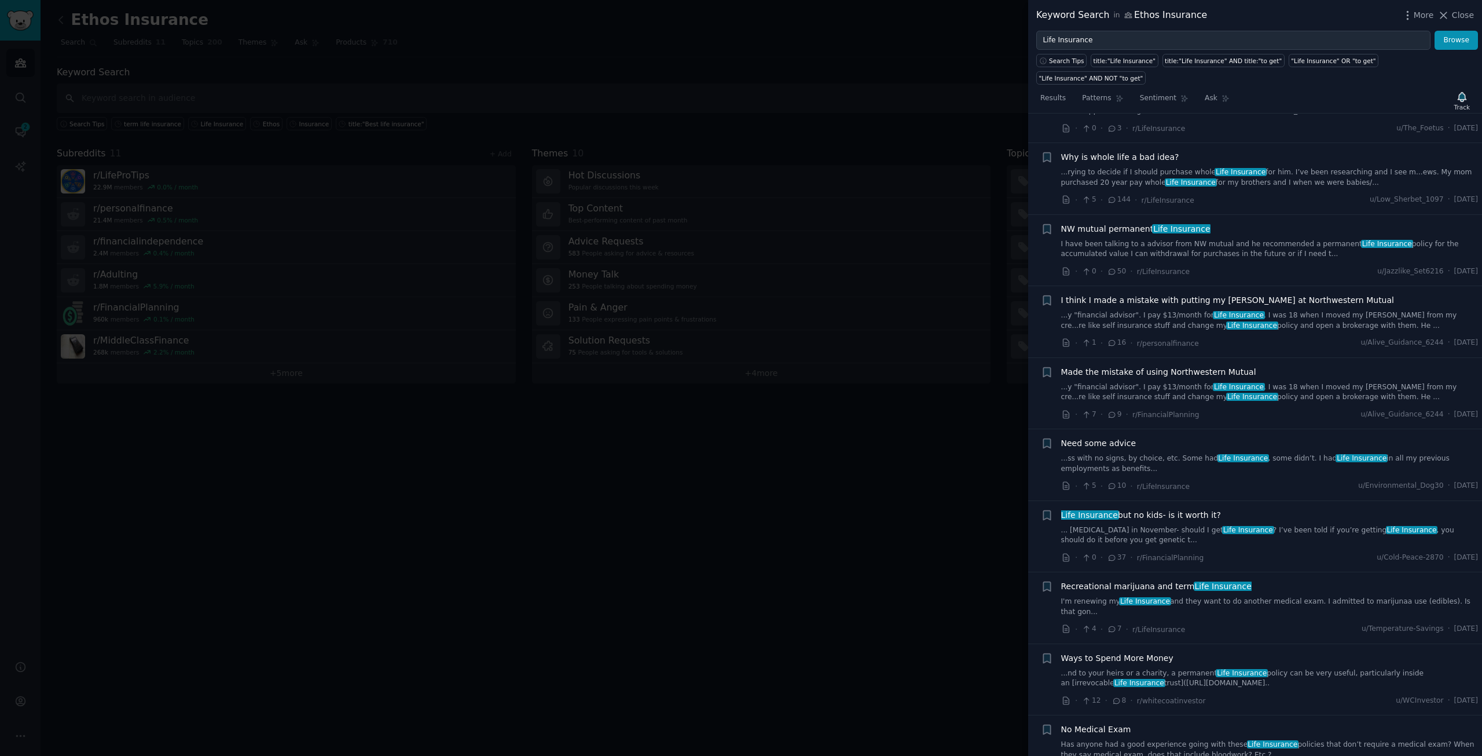
click at [1184, 366] on div "Made the mistake of using Northwestern Mutual ...y "financial advisor". I pay $…" at bounding box center [1270, 384] width 418 height 36
click at [1202, 366] on span "Made the mistake of using Northwestern Mutual" at bounding box center [1158, 372] width 195 height 12
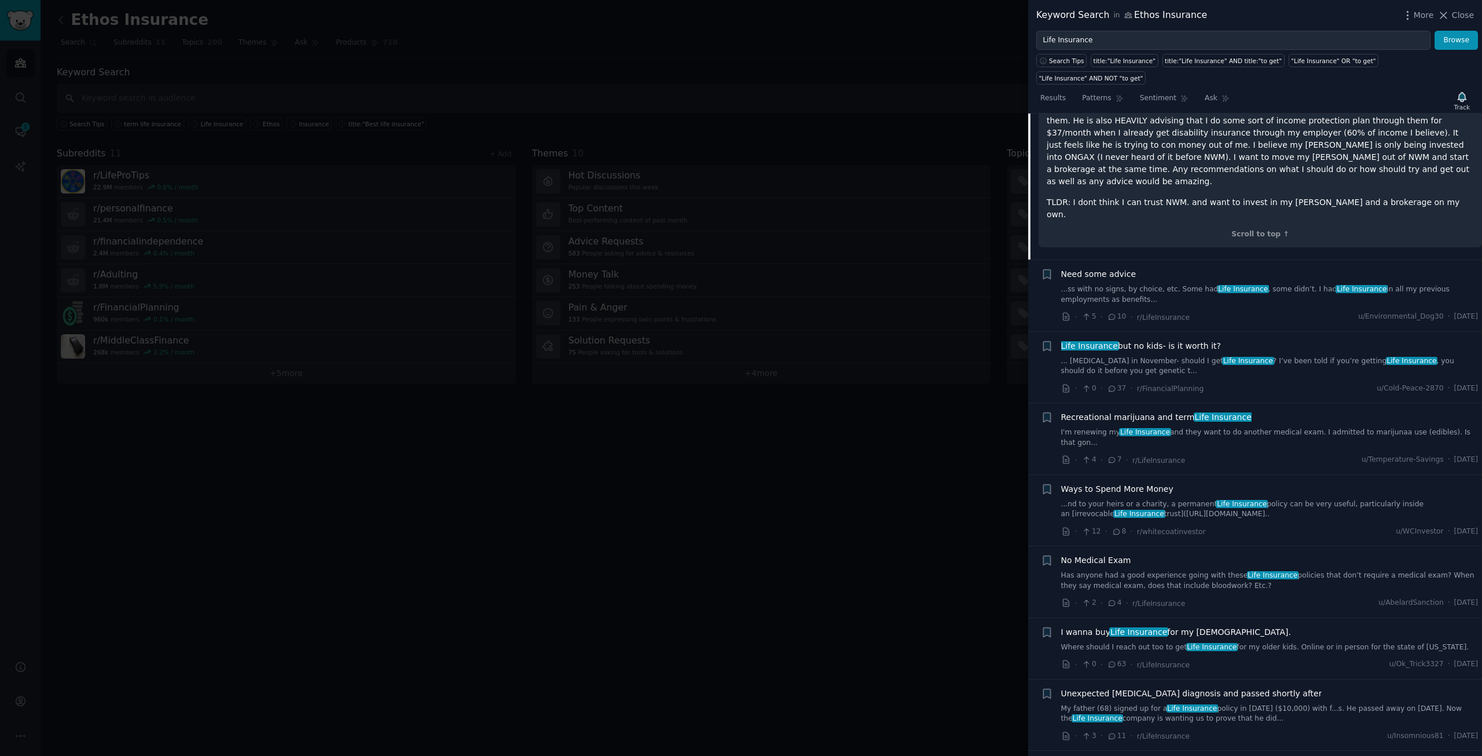
scroll to position [1740, 0]
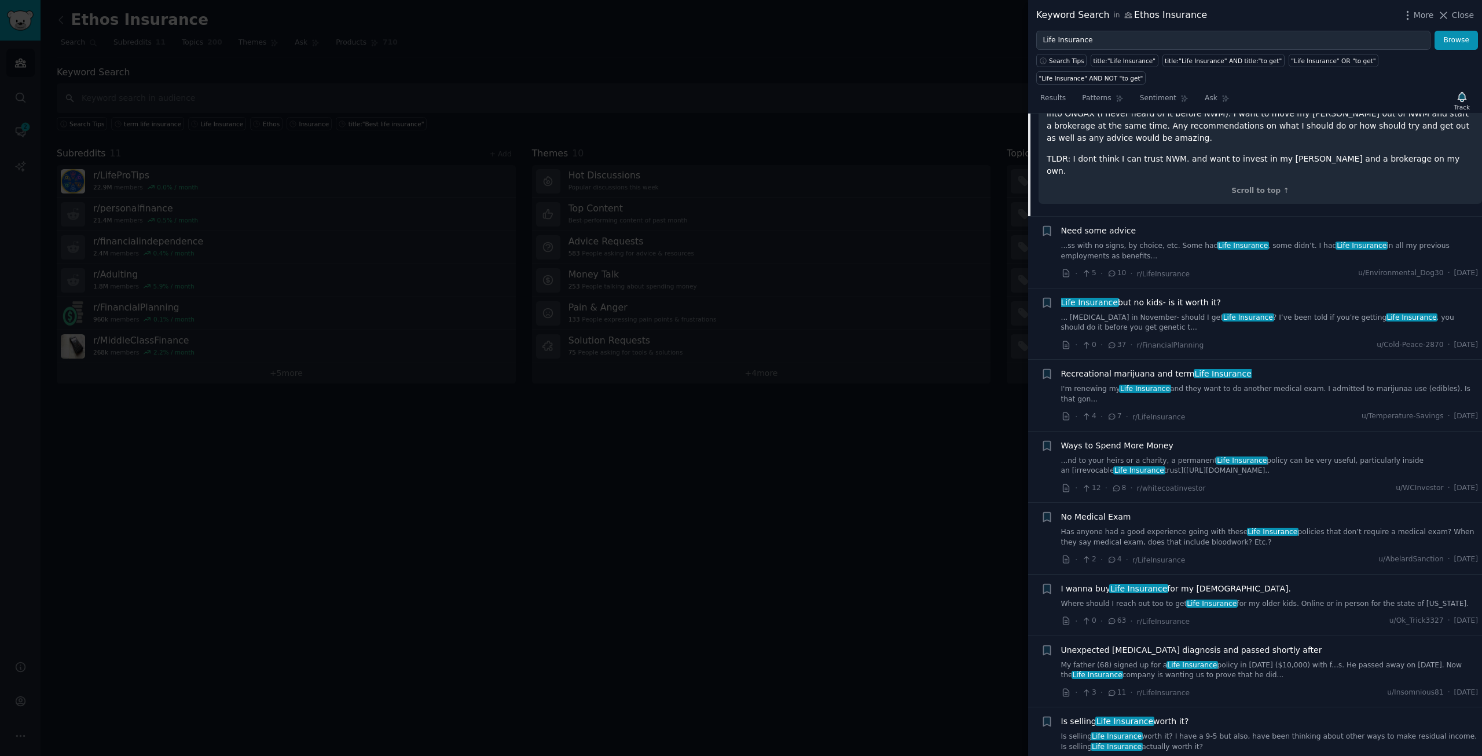
click at [1185, 296] on span "Life Insurance but no kids- is it worth it?" at bounding box center [1141, 302] width 160 height 12
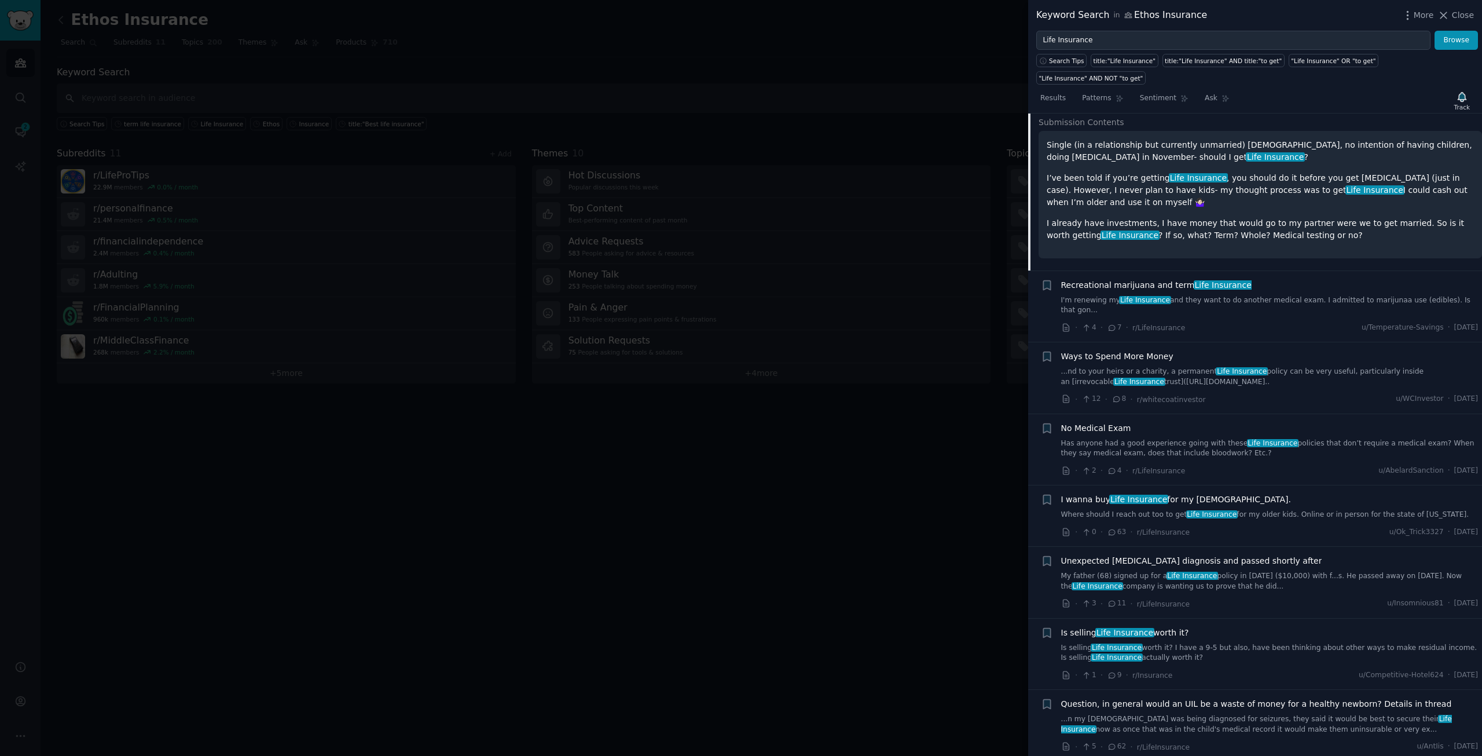
scroll to position [1767, 0]
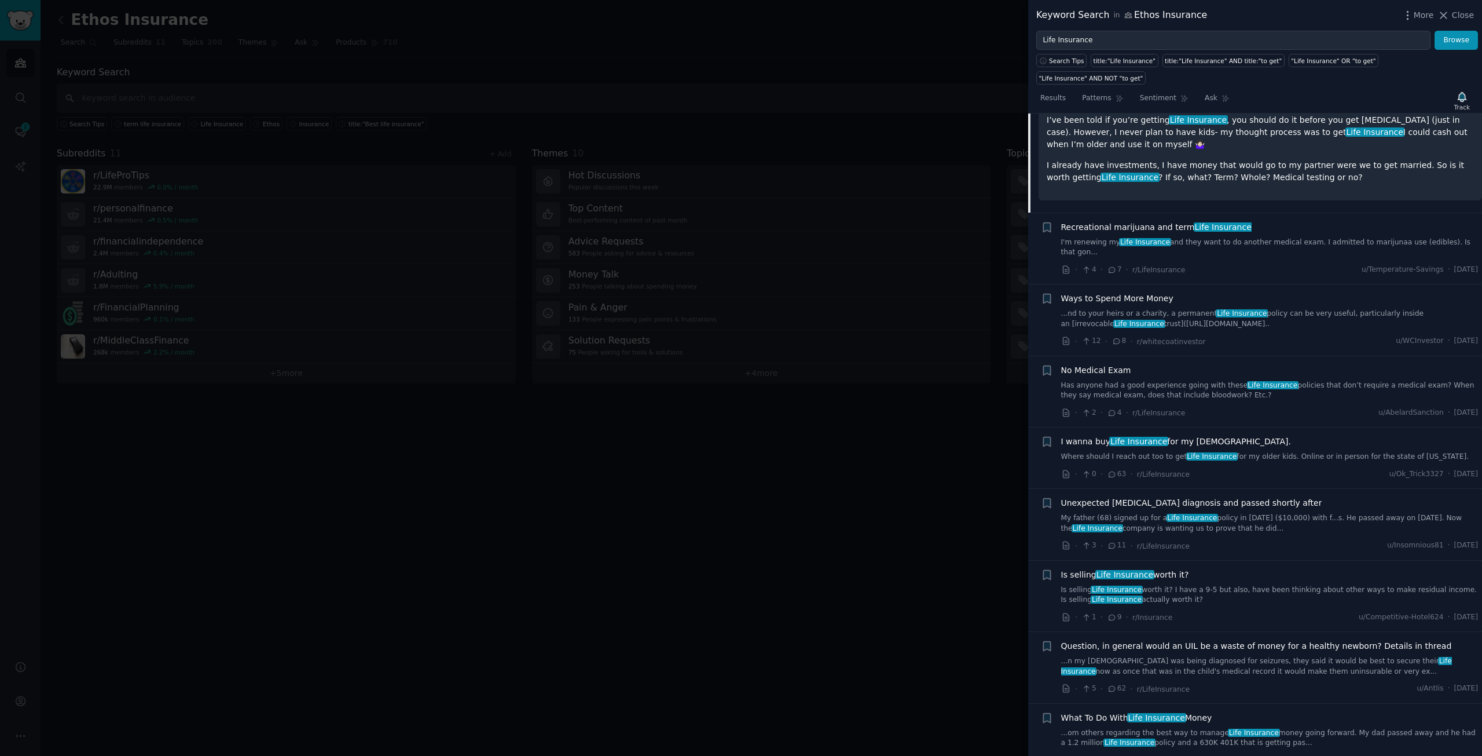
click at [1161, 292] on span "Ways to Spend More Money" at bounding box center [1117, 298] width 112 height 12
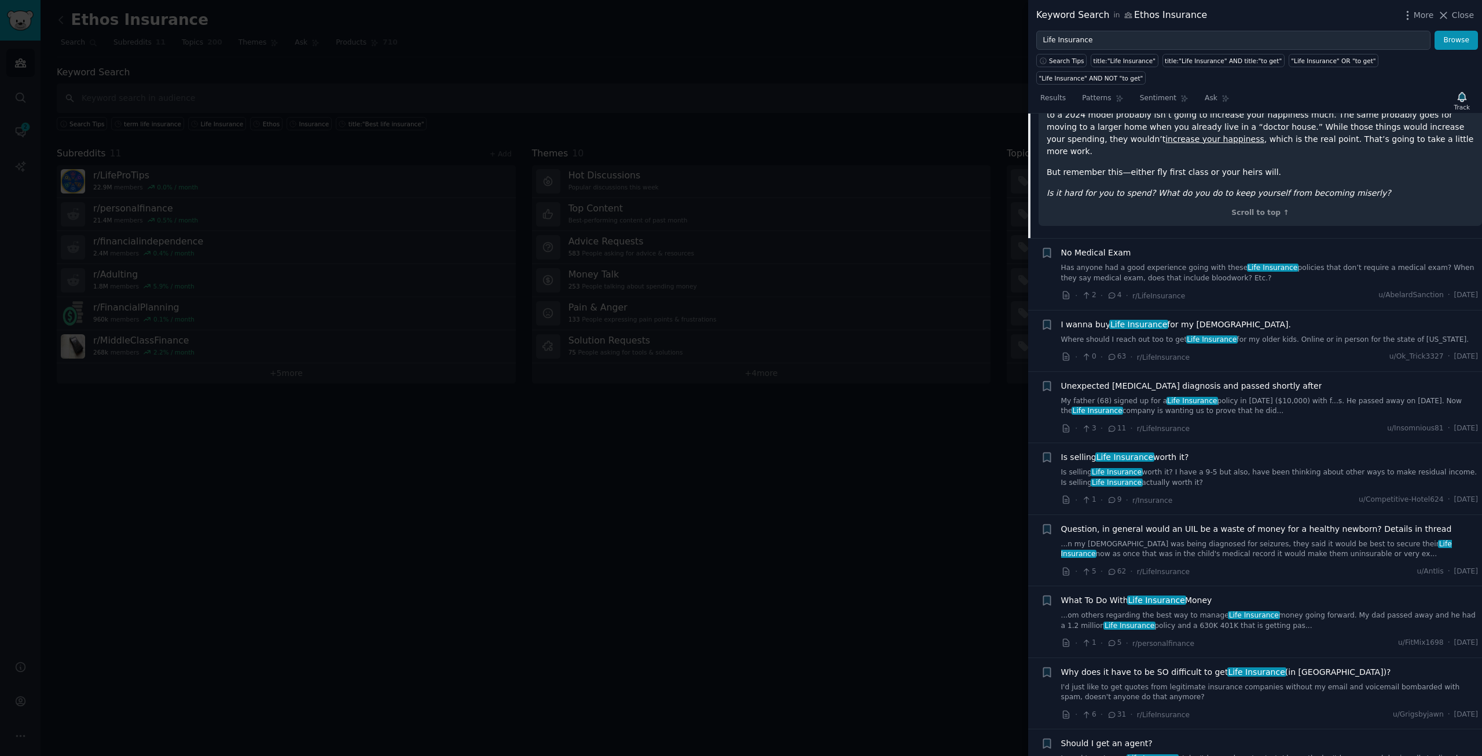
scroll to position [3001, 0]
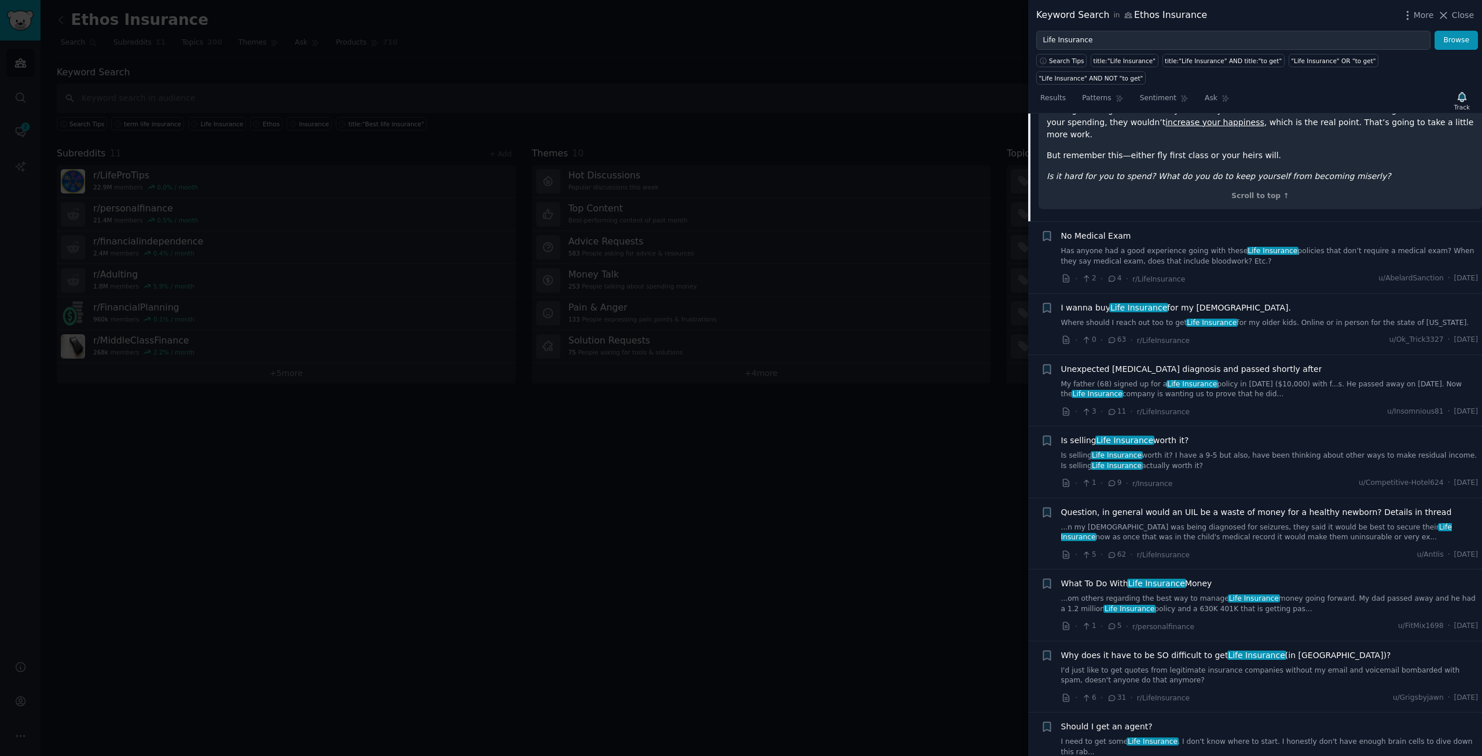
click at [1176, 434] on span "Is selling Life Insurance worth it?" at bounding box center [1125, 440] width 128 height 12
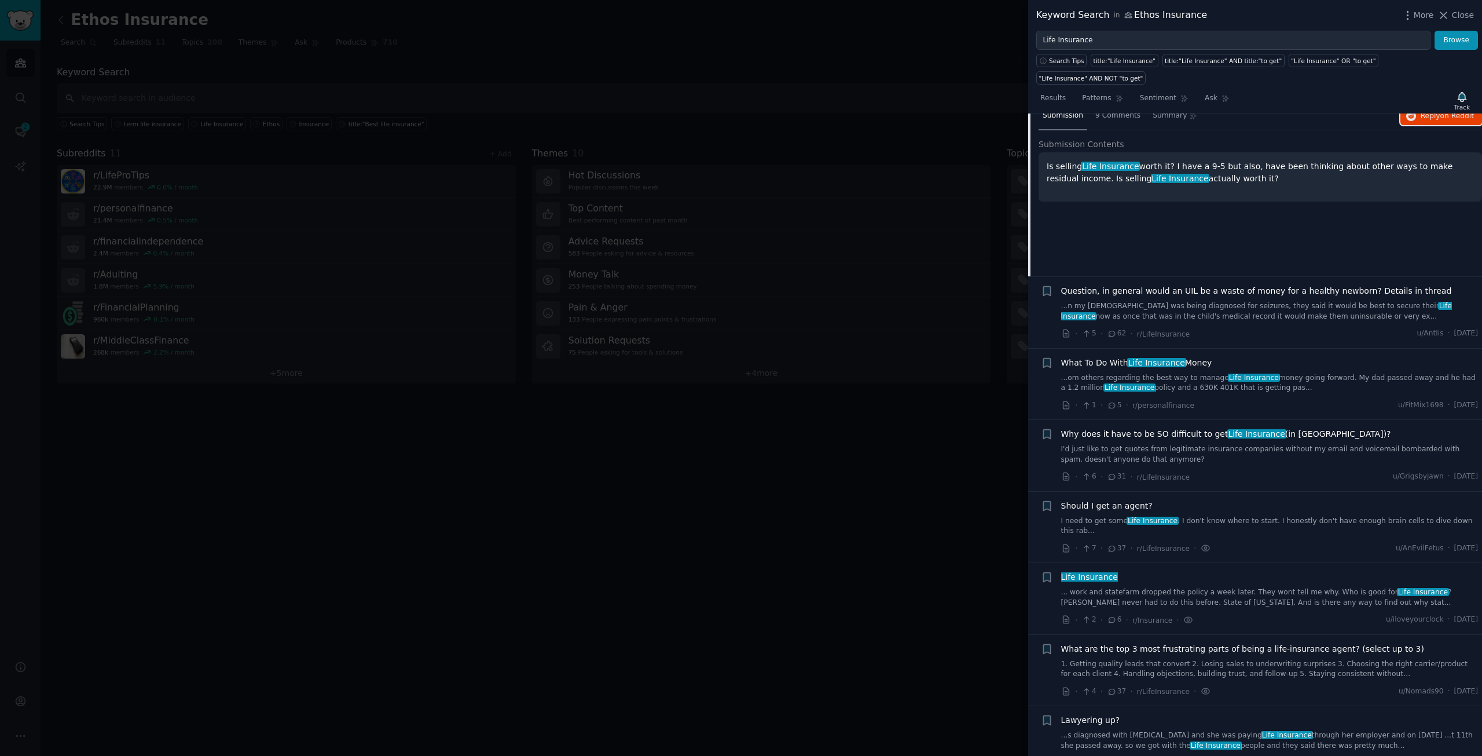
scroll to position [2118, 0]
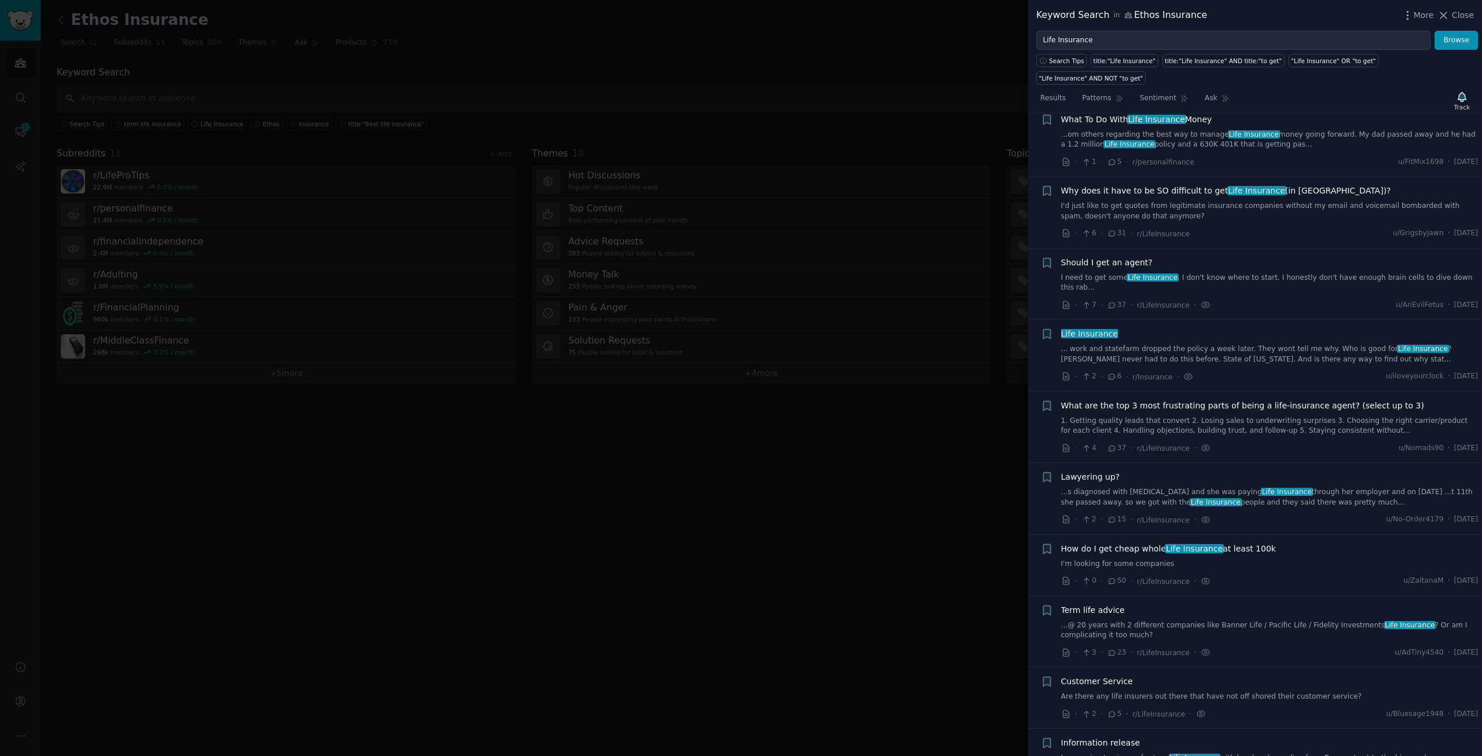
click at [1191, 344] on link "... work and statefarm dropped the policy a week later. They wont tell me why. …" at bounding box center [1270, 354] width 418 height 20
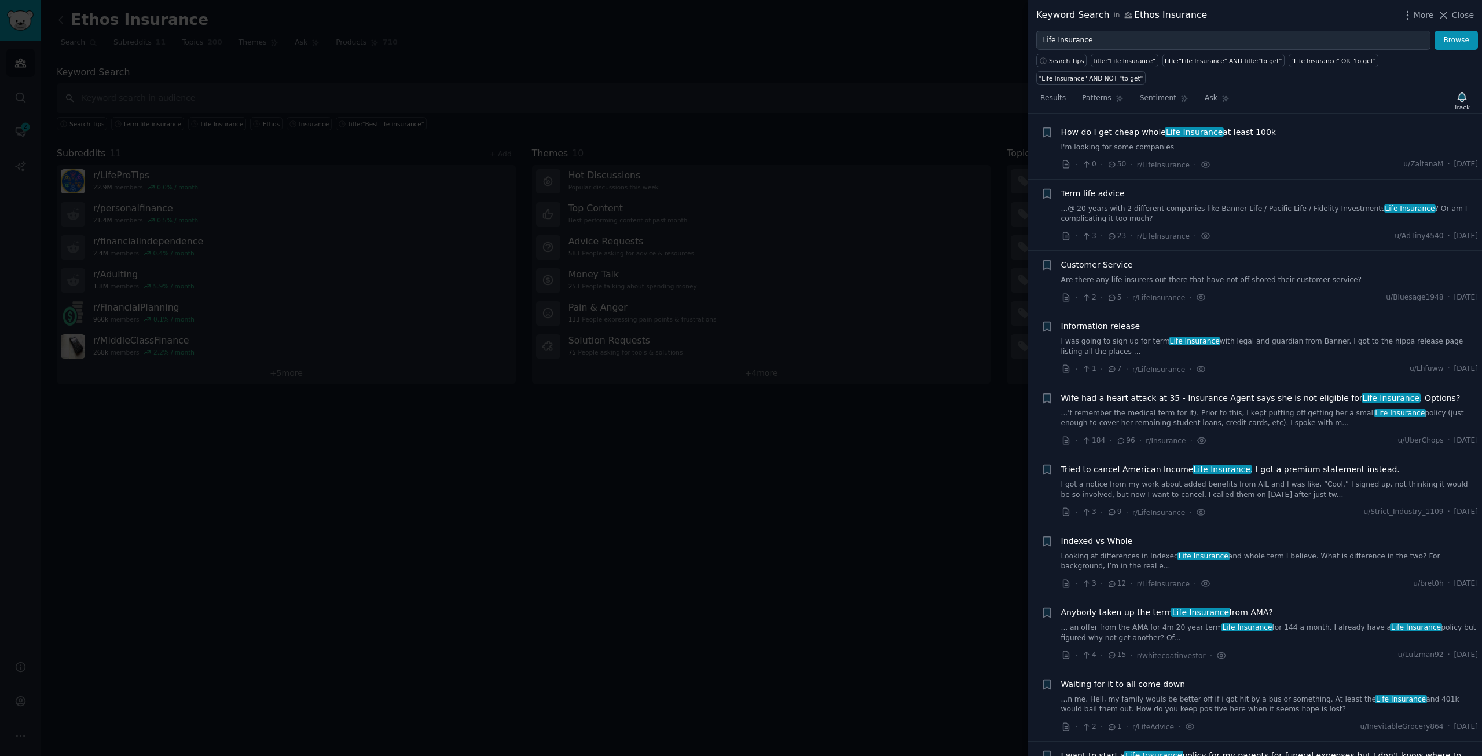
scroll to position [2813, 0]
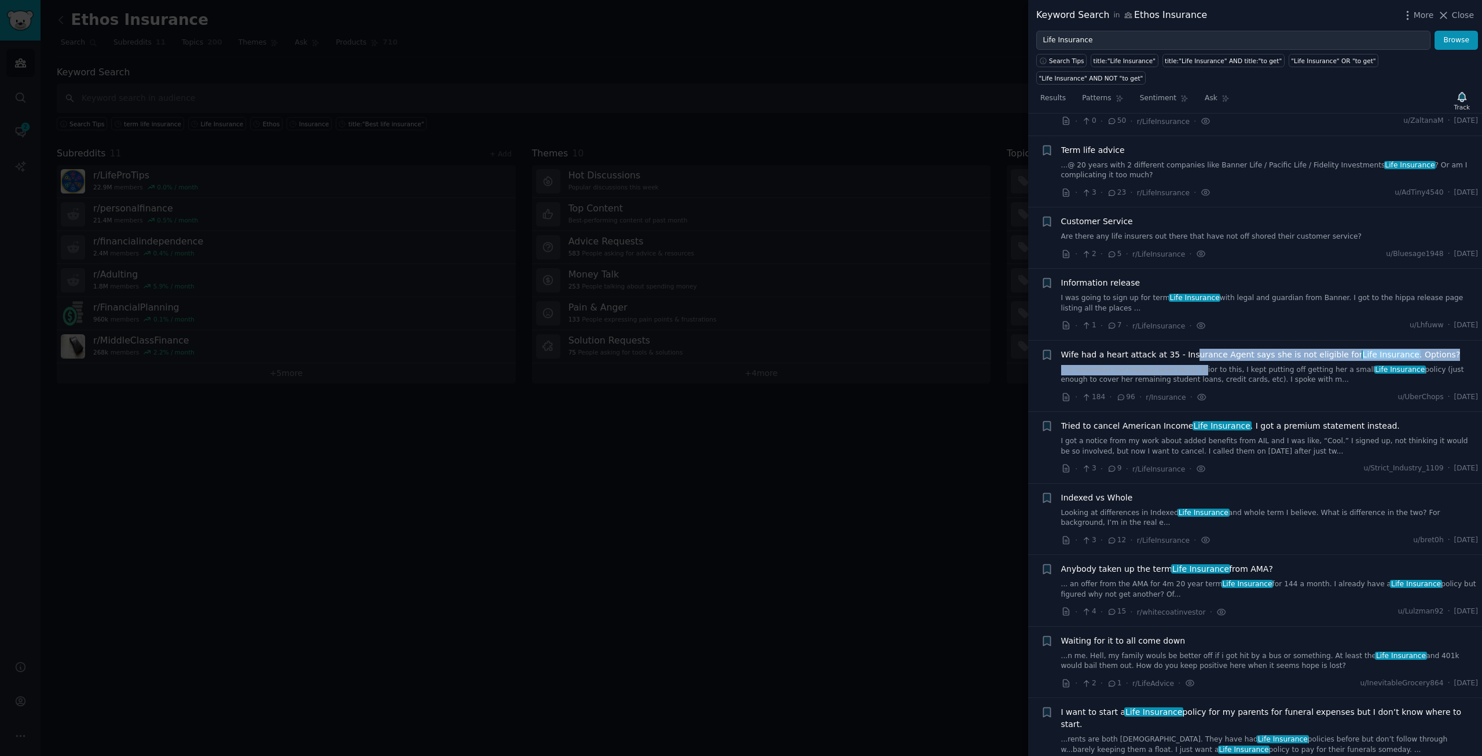
click at [1188, 349] on div "Wife had a heart attack at 35 - Insurance Agent says she is not eligible for Li…" at bounding box center [1270, 367] width 418 height 36
click at [1217, 349] on span "Wife had a heart attack at 35 - Insurance Agent says she is not eligible for Li…" at bounding box center [1261, 355] width 400 height 12
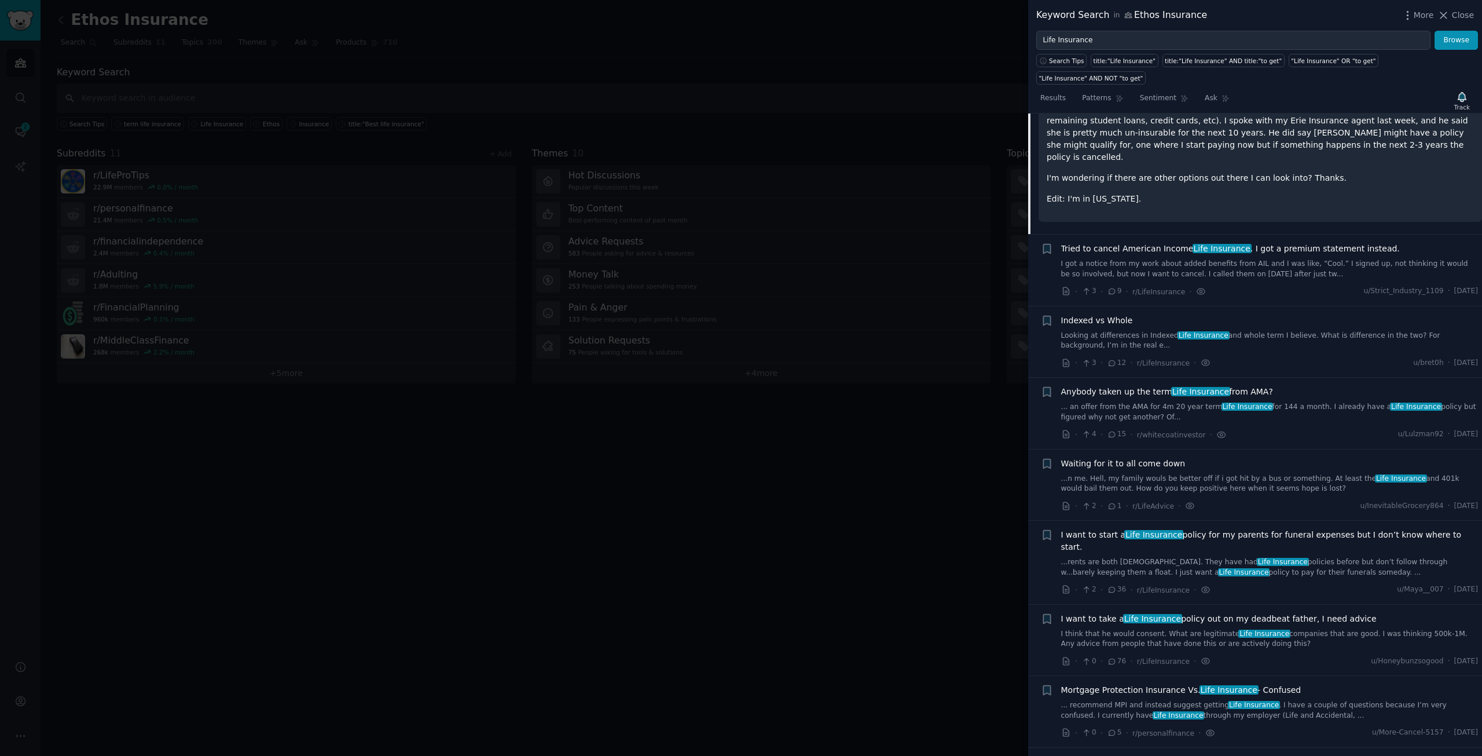
scroll to position [3062, 0]
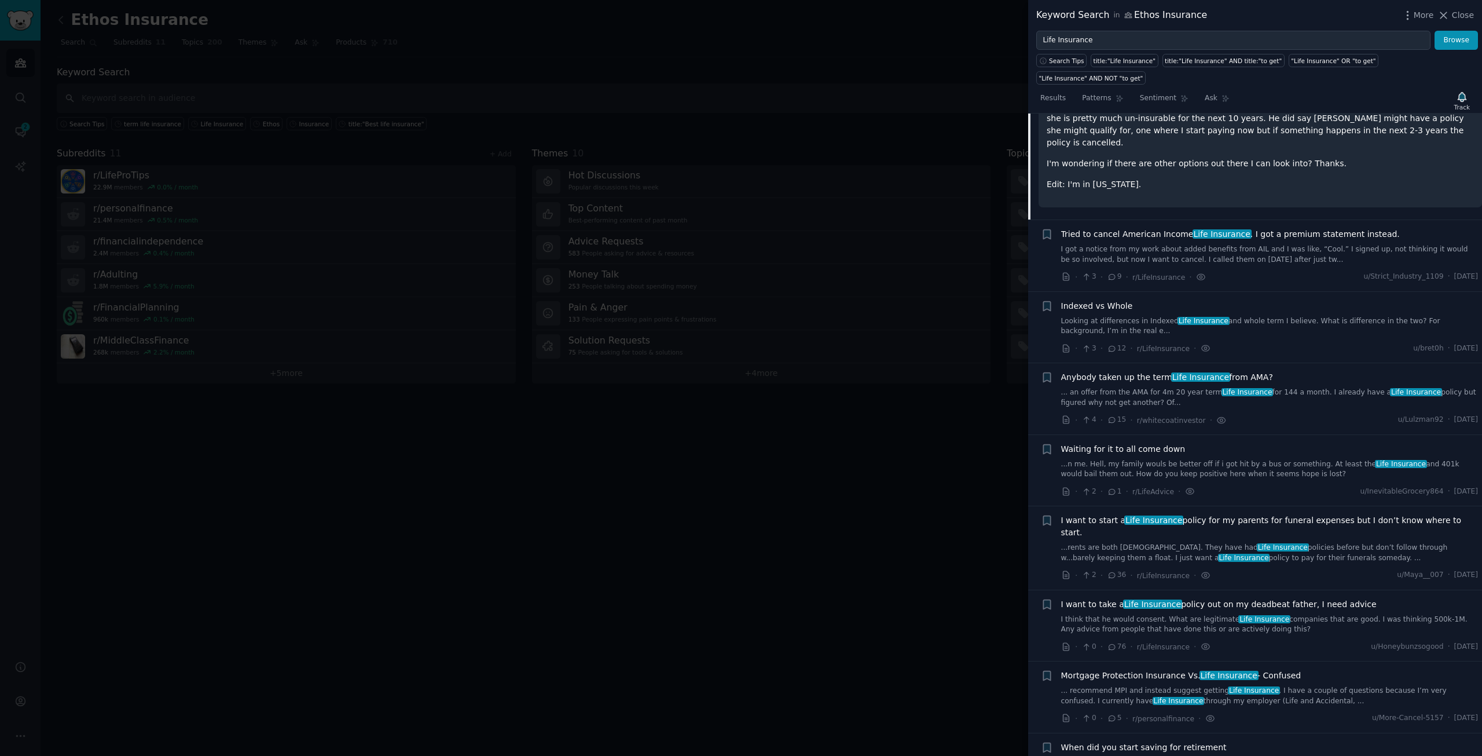
click at [1254, 371] on span "Anybody taken up the term Life Insurance from [GEOGRAPHIC_DATA]?" at bounding box center [1167, 377] width 212 height 12
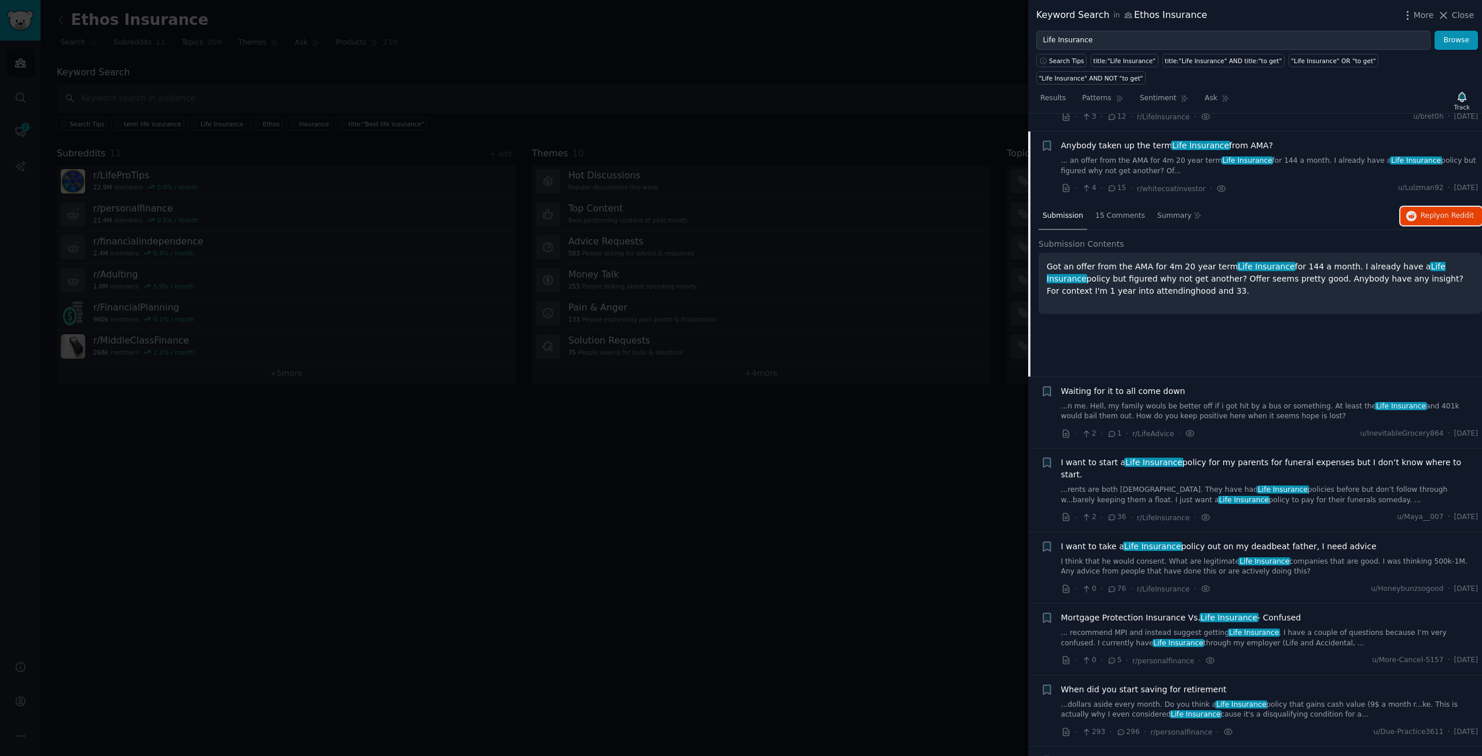
scroll to position [3161, 0]
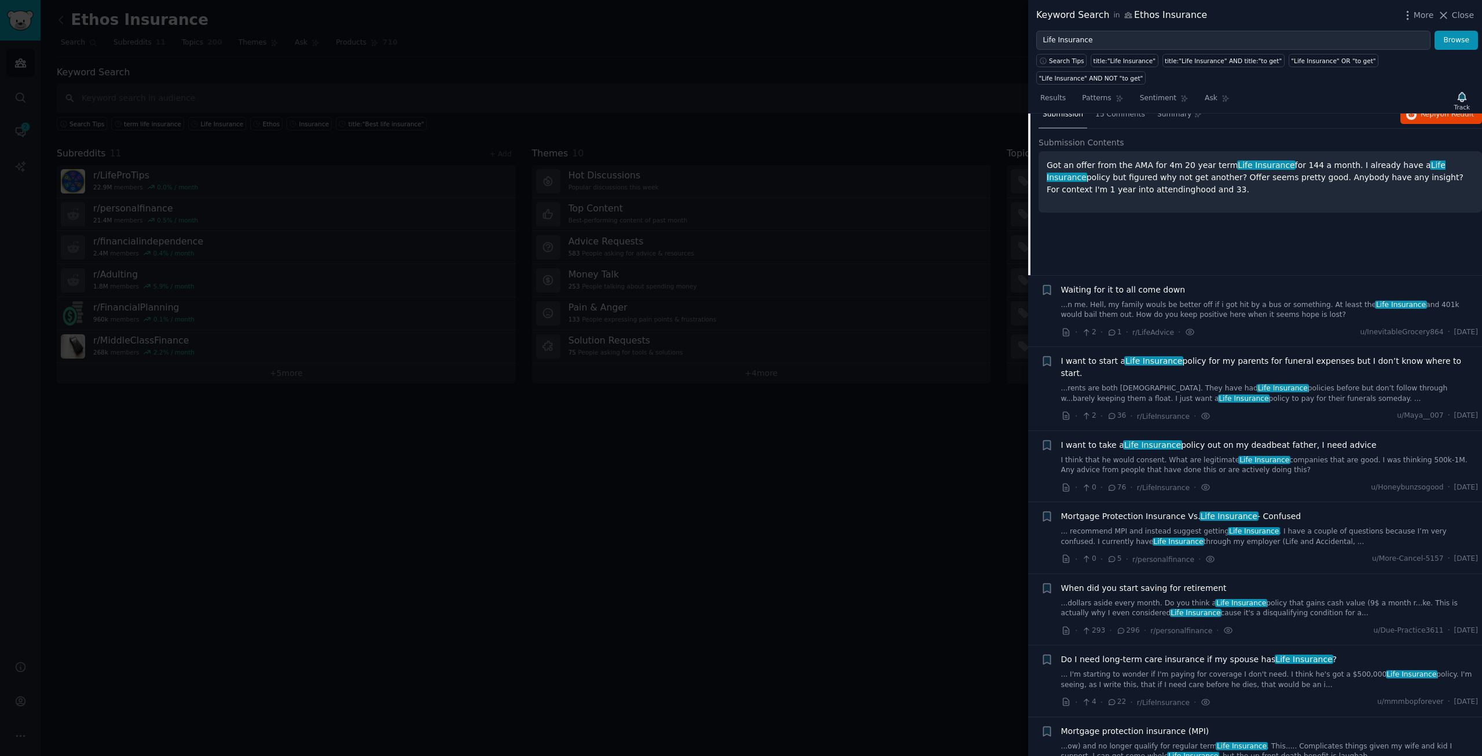
click at [1168, 284] on span "Waiting for it to all come down" at bounding box center [1123, 290] width 125 height 12
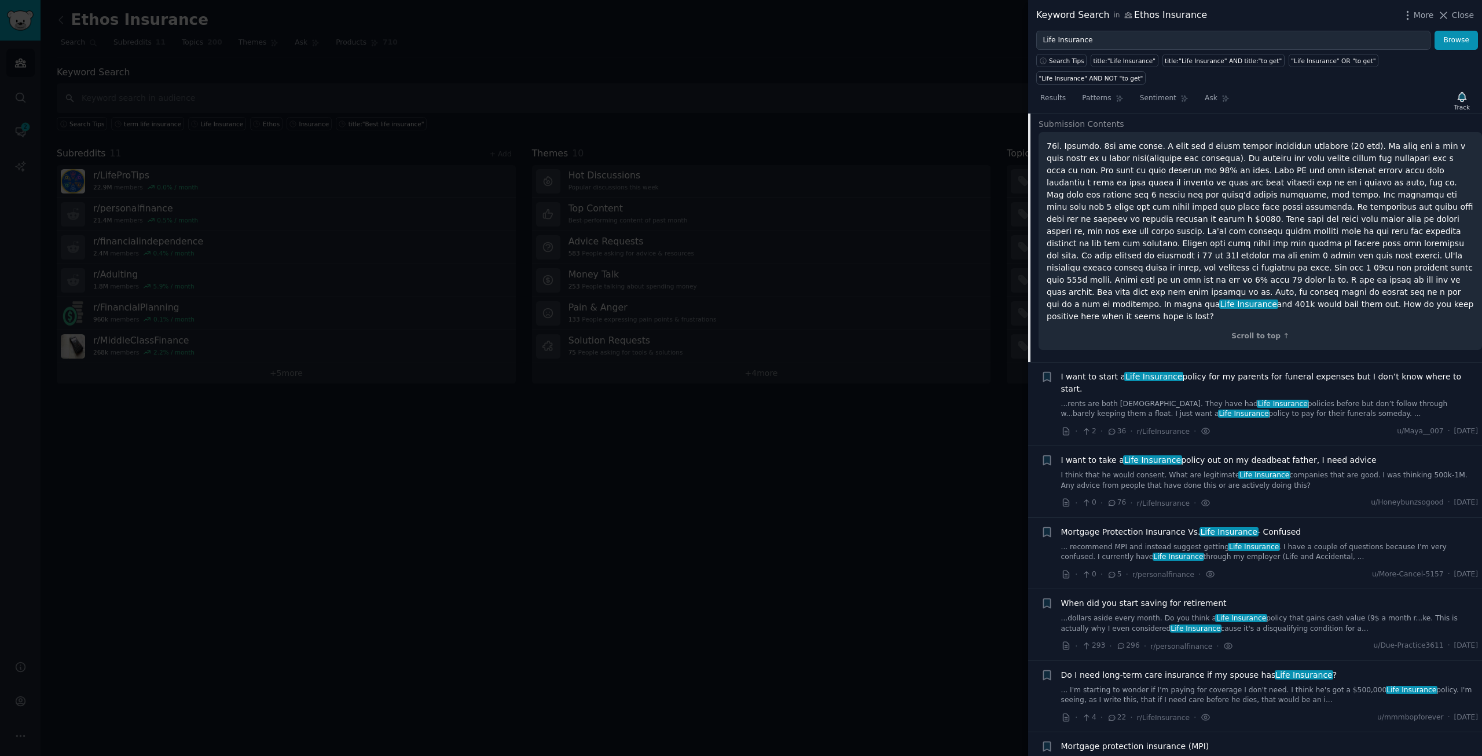
scroll to position [3290, 0]
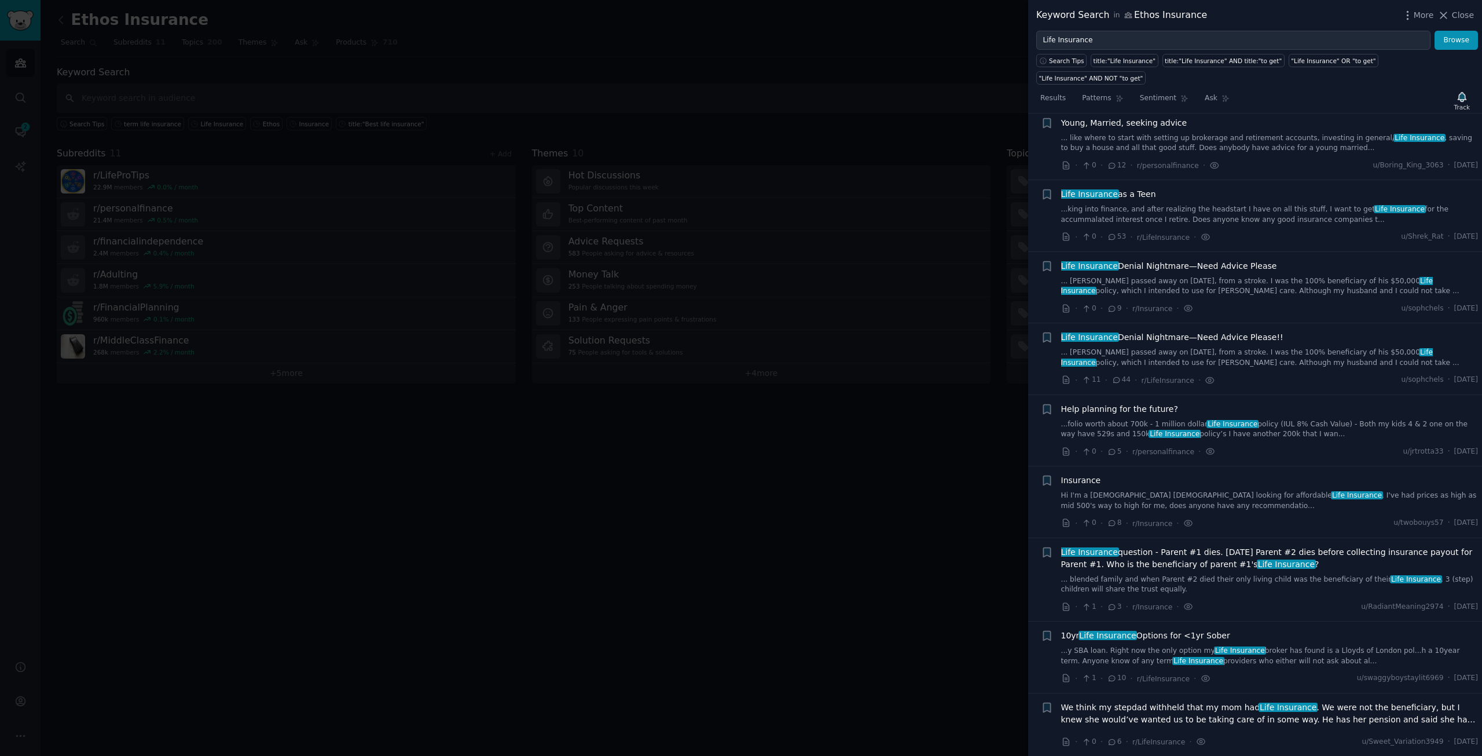
click at [1231, 260] on span "Life Insurance Denial Nightmare—Need Advice Please" at bounding box center [1169, 266] width 216 height 12
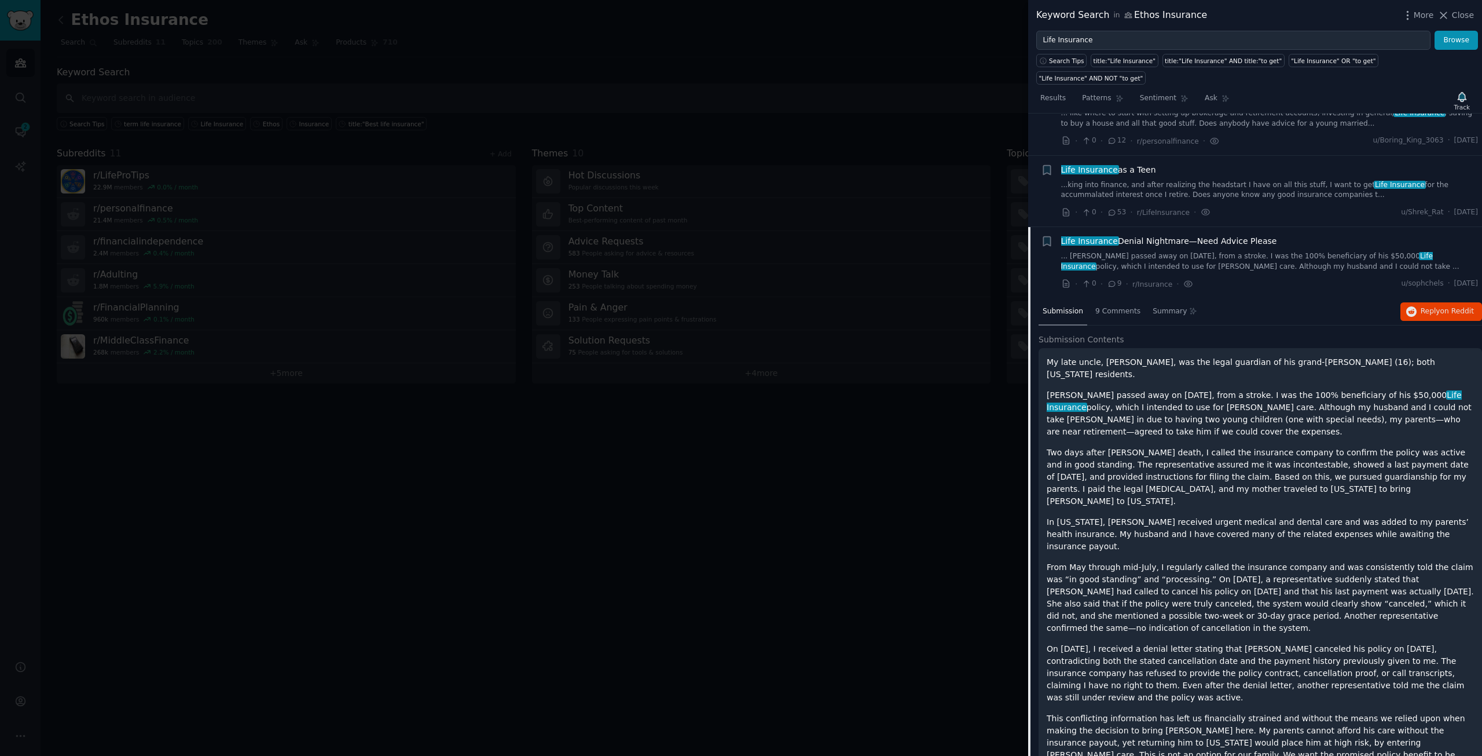
scroll to position [3915, 0]
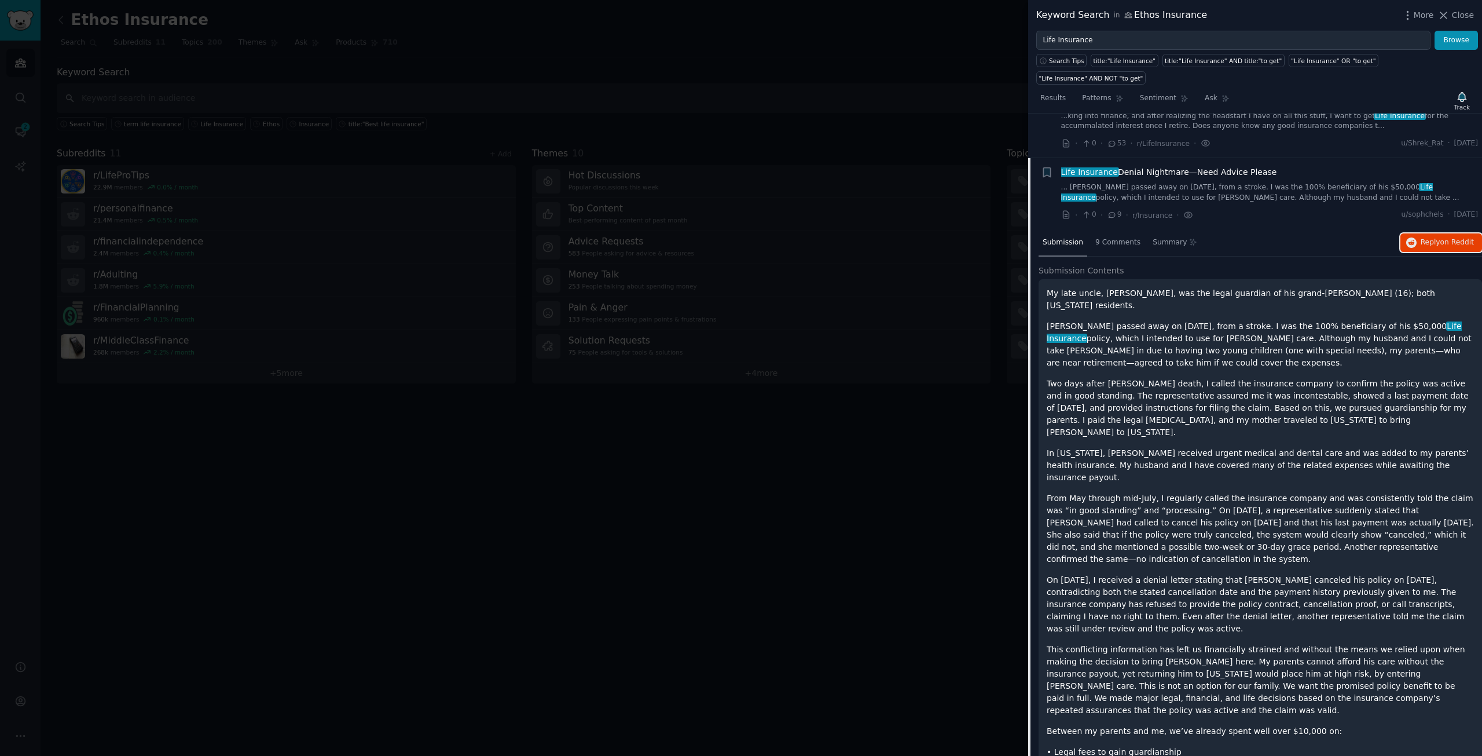
drag, startPoint x: 1430, startPoint y: 181, endPoint x: 1399, endPoint y: 193, distance: 33.9
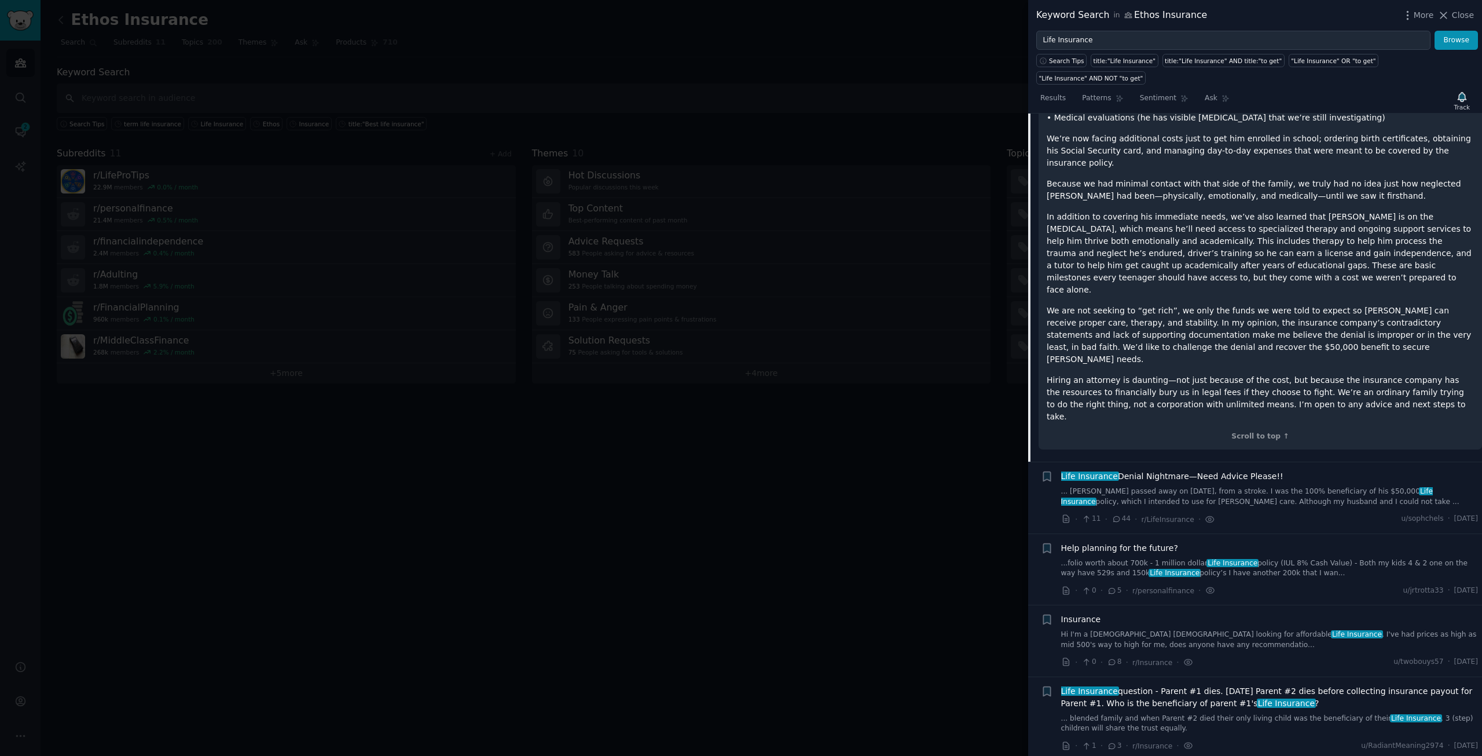
scroll to position [4668, 0]
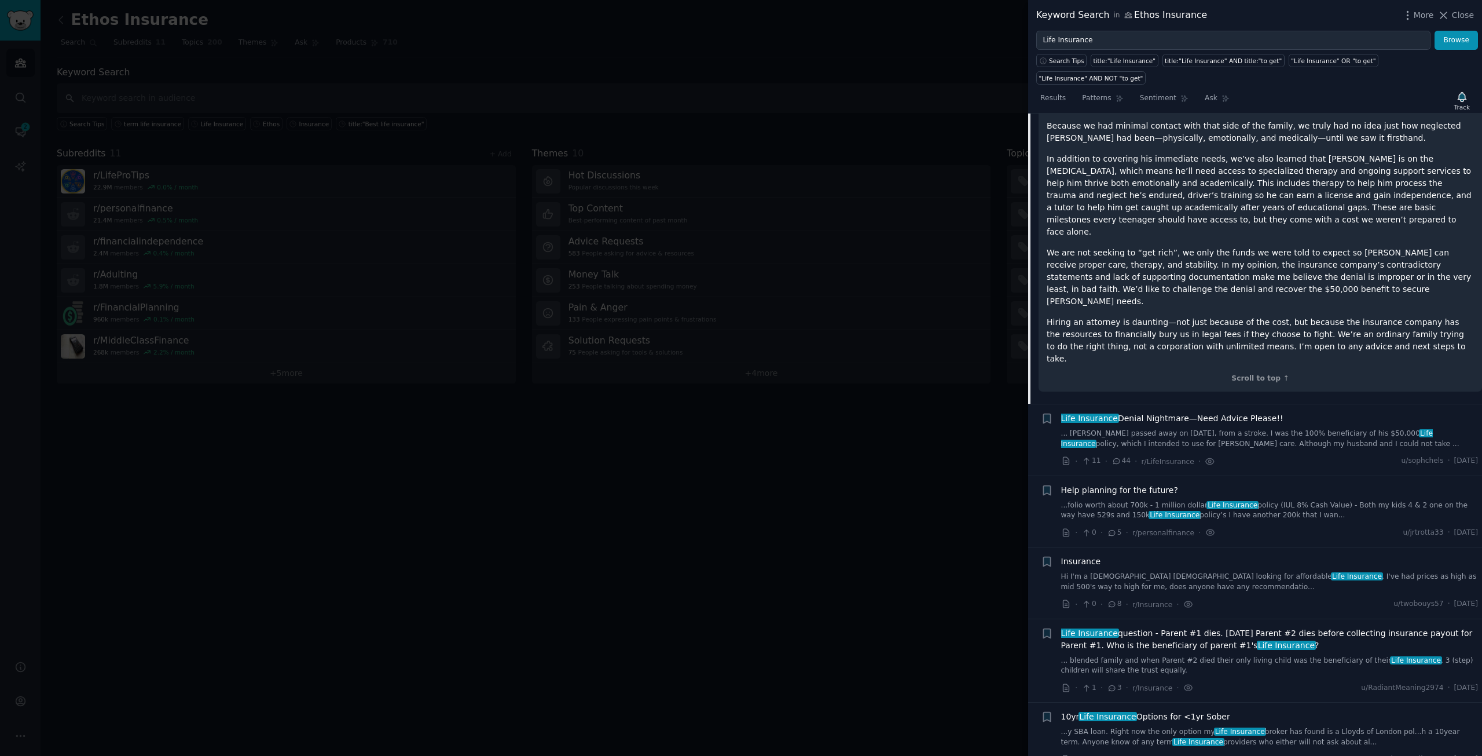
click at [1197, 572] on link "Hi I'm a [DEMOGRAPHIC_DATA] [DEMOGRAPHIC_DATA] looking for affordable Life Insu…" at bounding box center [1270, 582] width 418 height 20
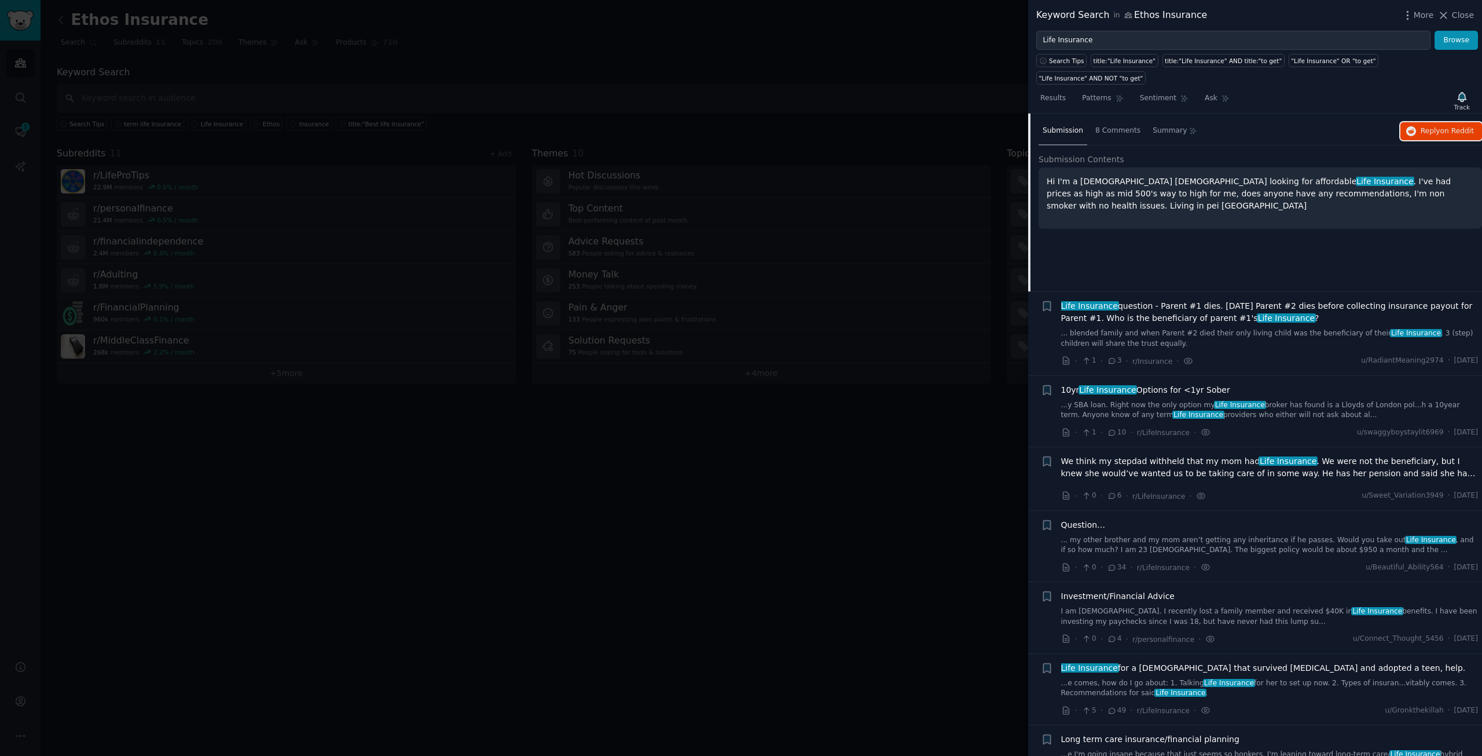
scroll to position [4246, 0]
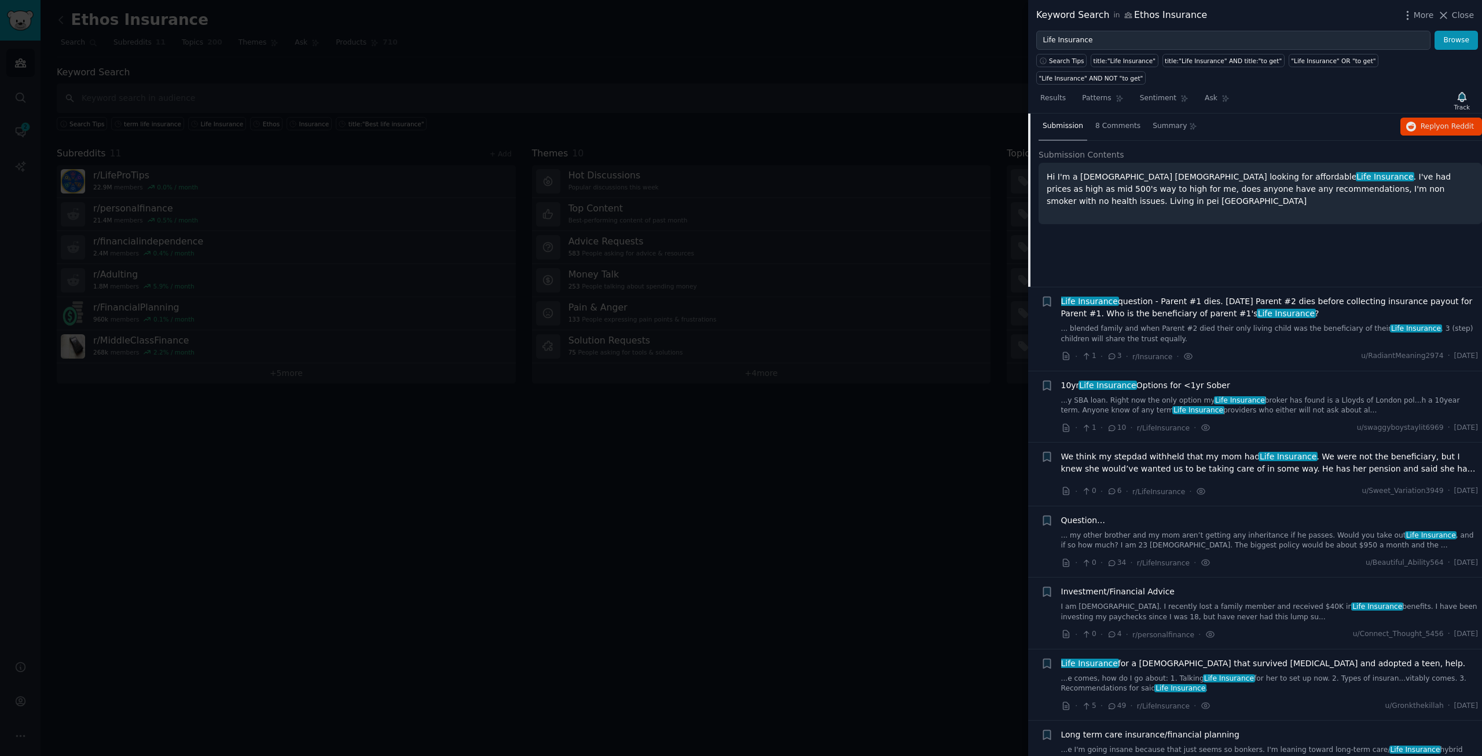
click at [1195, 295] on span "Life Insurance question - Parent #1 dies. [DATE] Parent #2 dies before collecti…" at bounding box center [1270, 307] width 418 height 24
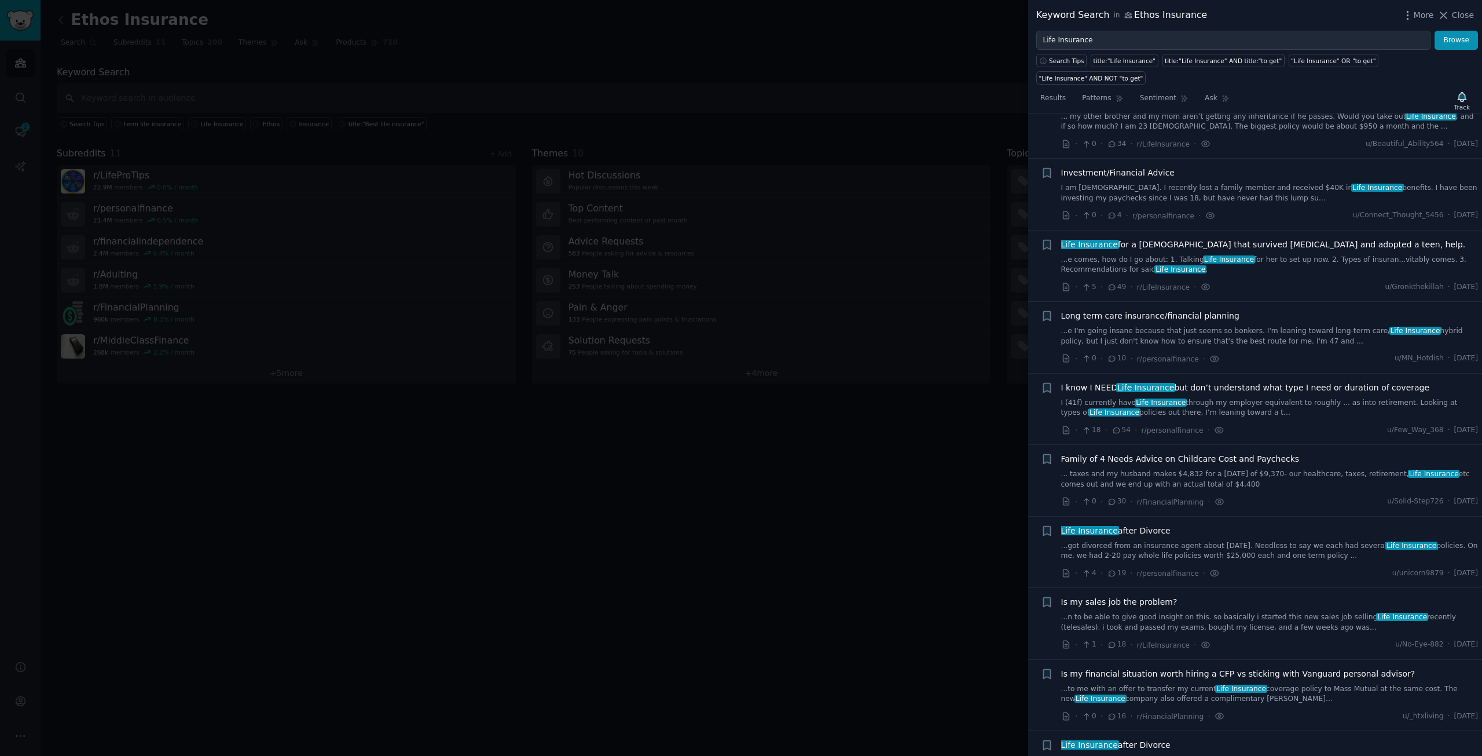
scroll to position [4723, 0]
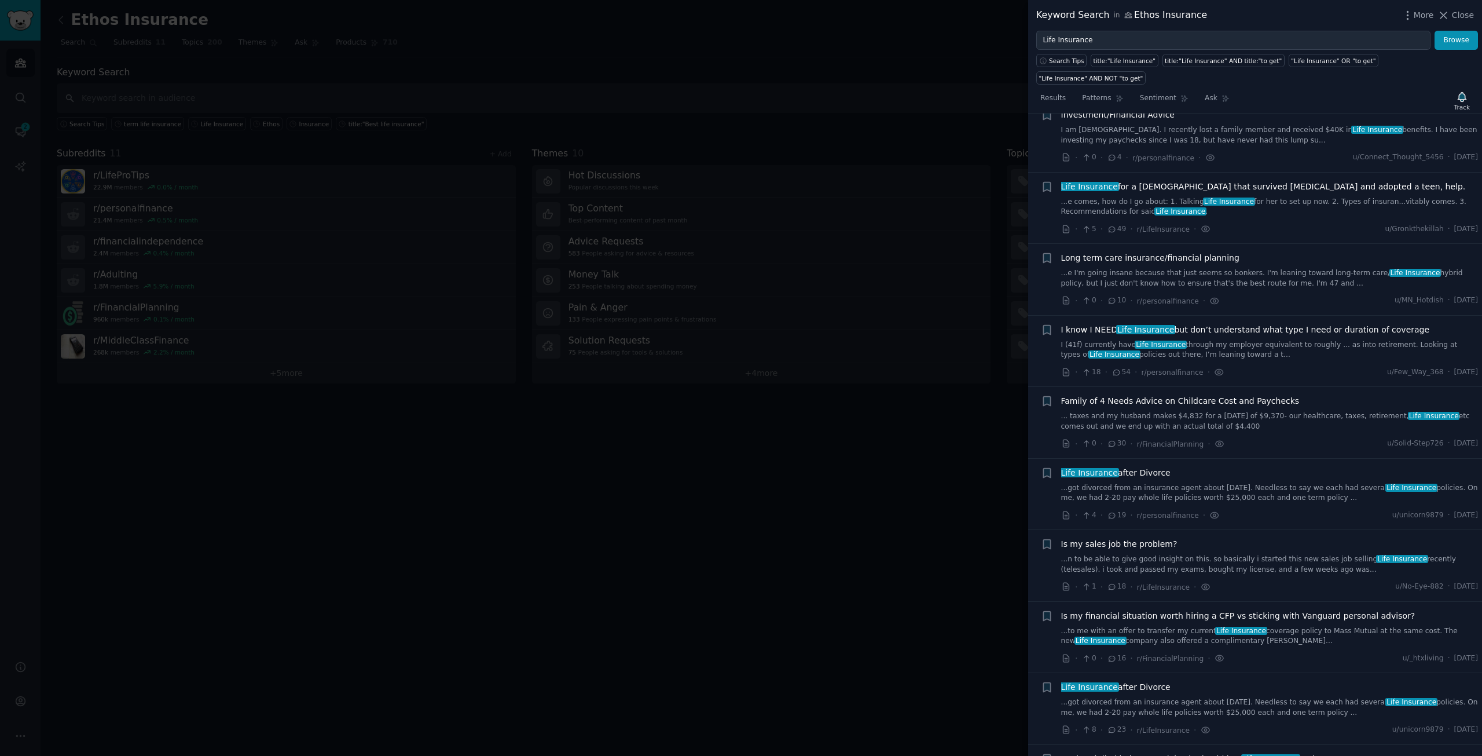
click at [1211, 395] on span "Family of 4 Needs Advice on Childcare Cost and Paychecks" at bounding box center [1180, 401] width 239 height 12
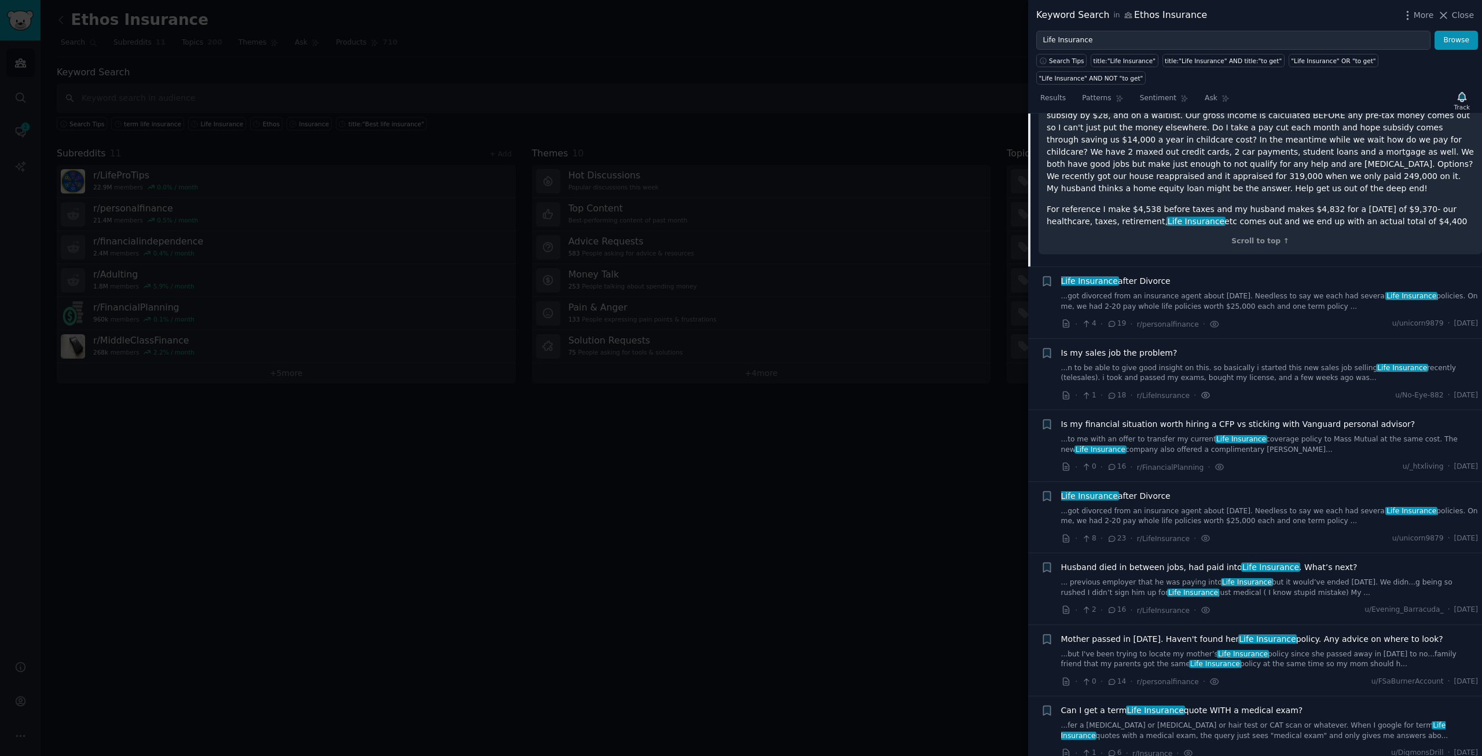
scroll to position [5009, 0]
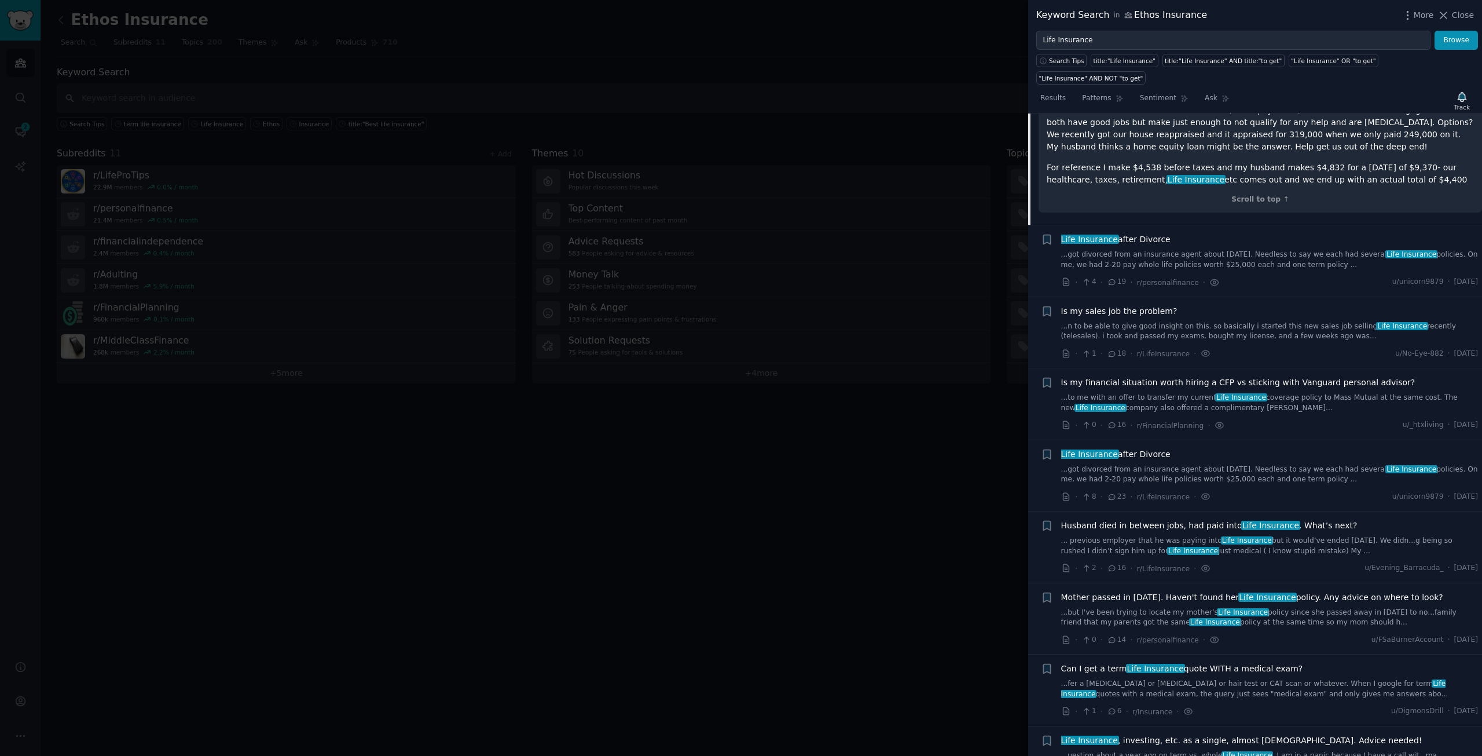
click at [1192, 376] on span "Is my financial situation worth hiring a CFP vs sticking with Vanguard personal…" at bounding box center [1238, 382] width 354 height 12
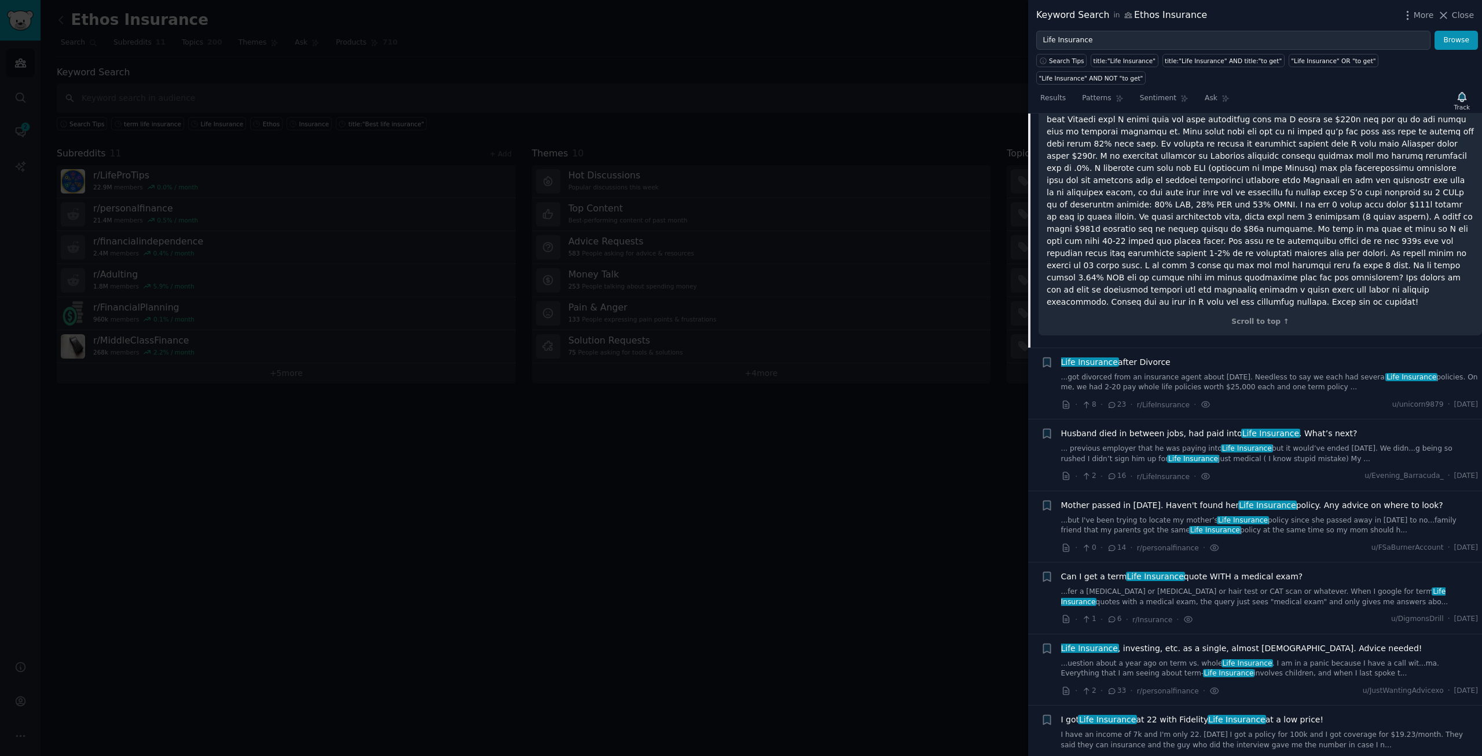
scroll to position [5282, 0]
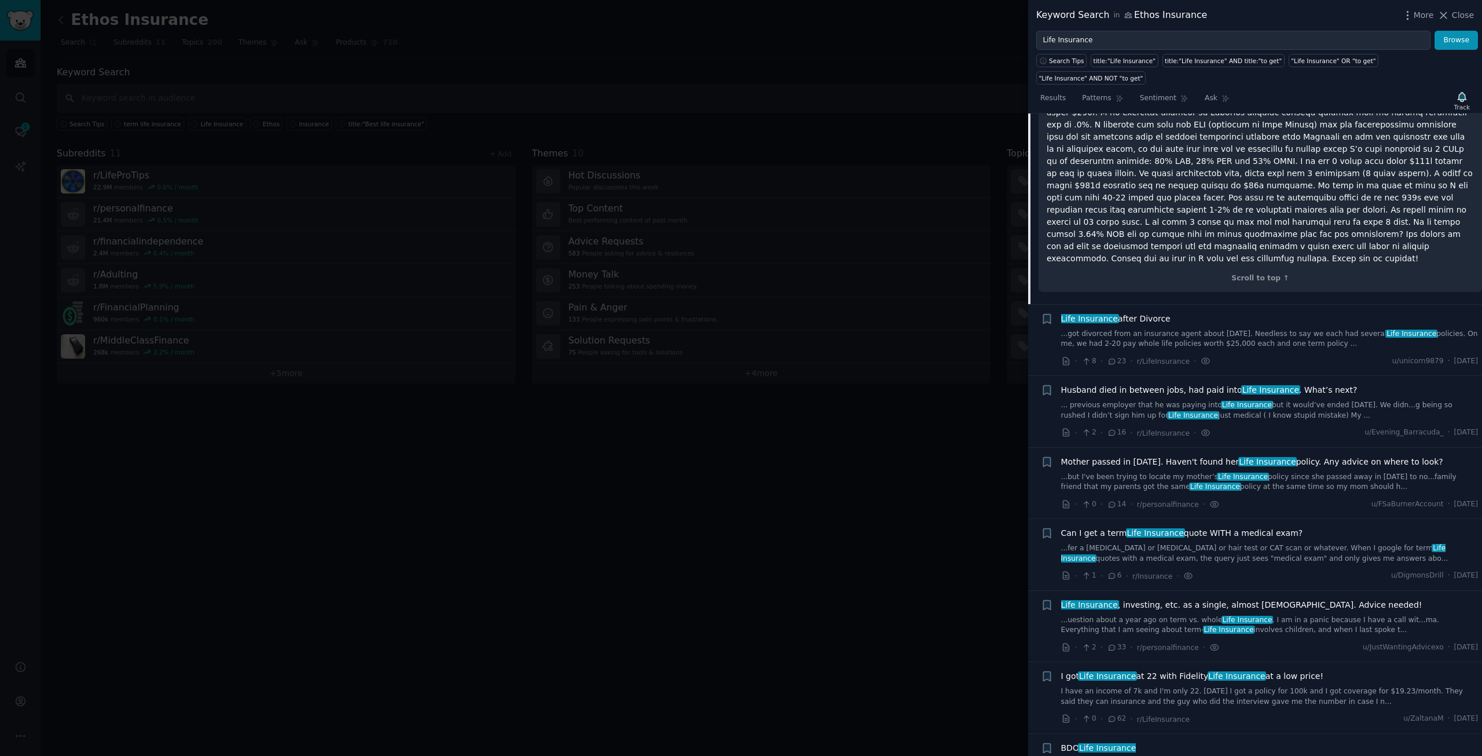
click at [1188, 456] on span "Mother passed in [DATE]. Haven't found her Life Insurance policy. Any advice on…" at bounding box center [1252, 462] width 382 height 12
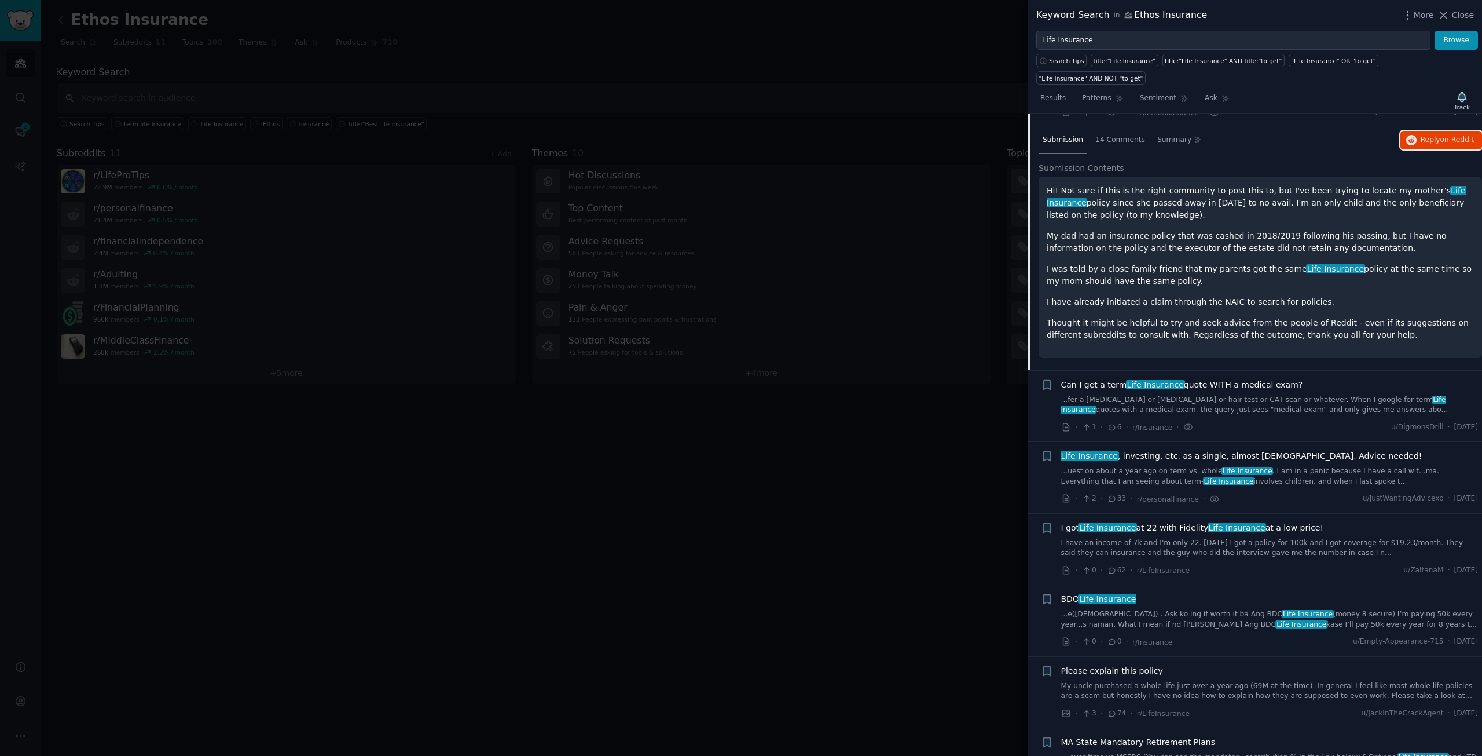
scroll to position [5322, 0]
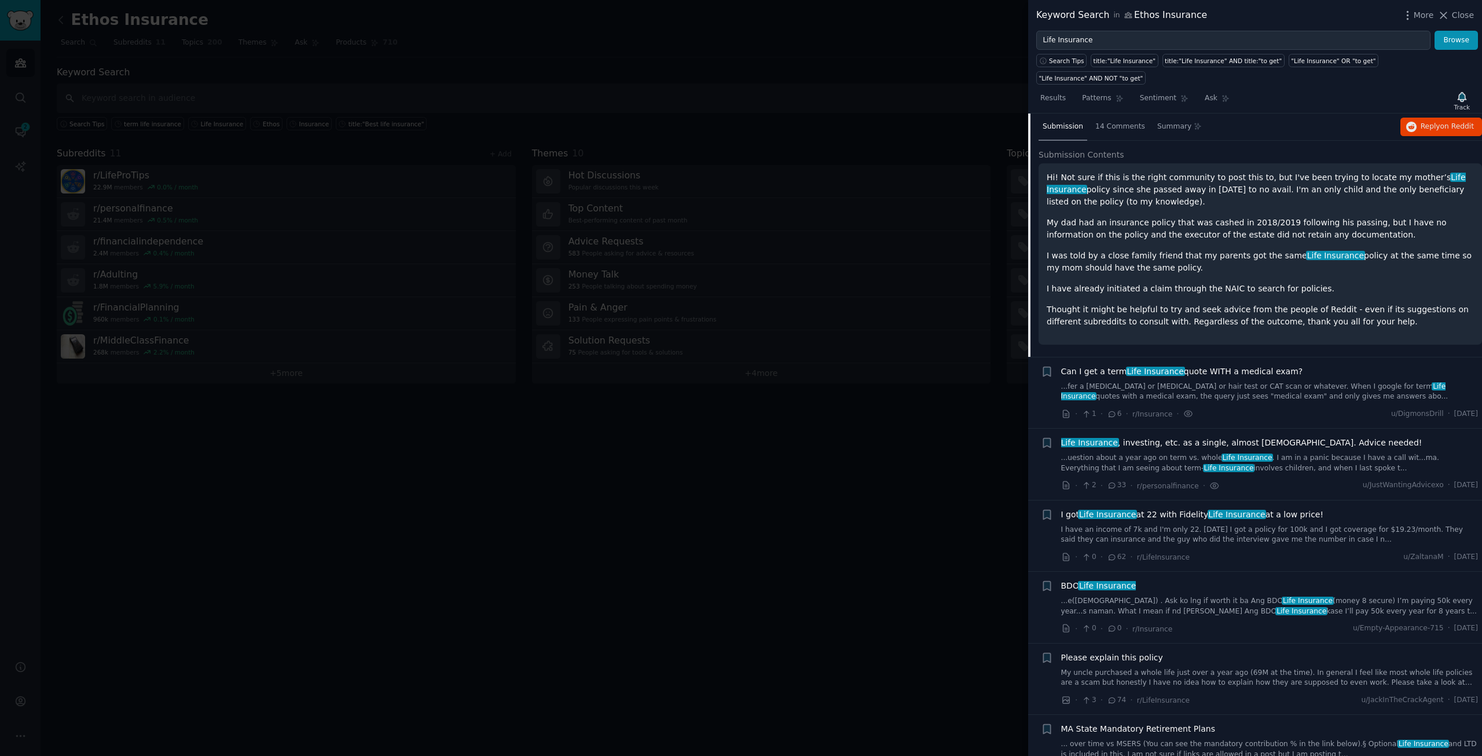
click at [1225, 357] on li "+ Can I get a term Life Insurance quote WITH a medical exam? ...fer a [MEDICAL_…" at bounding box center [1255, 392] width 454 height 71
click at [1222, 365] on span "Can I get a term Life Insurance quote WITH a medical exam?" at bounding box center [1182, 371] width 242 height 12
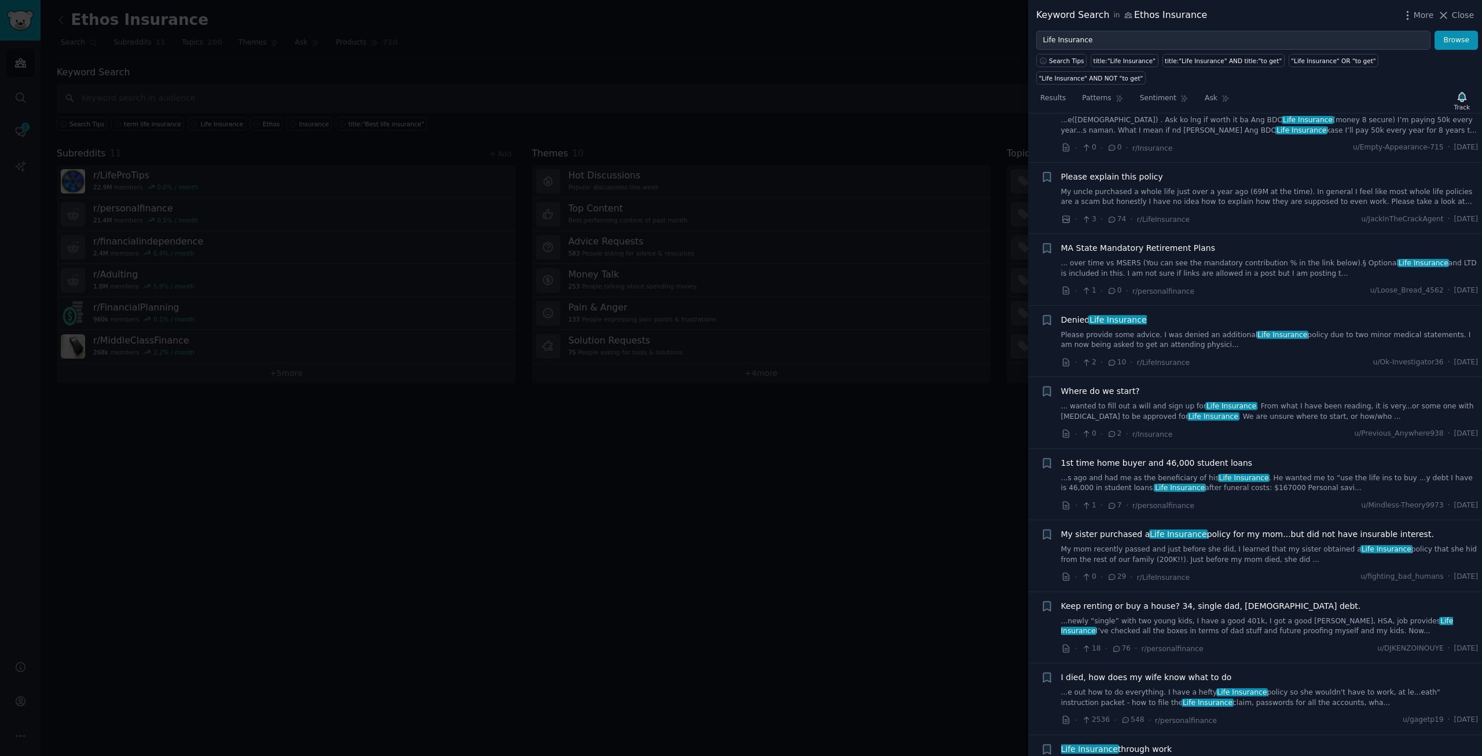
scroll to position [5742, 0]
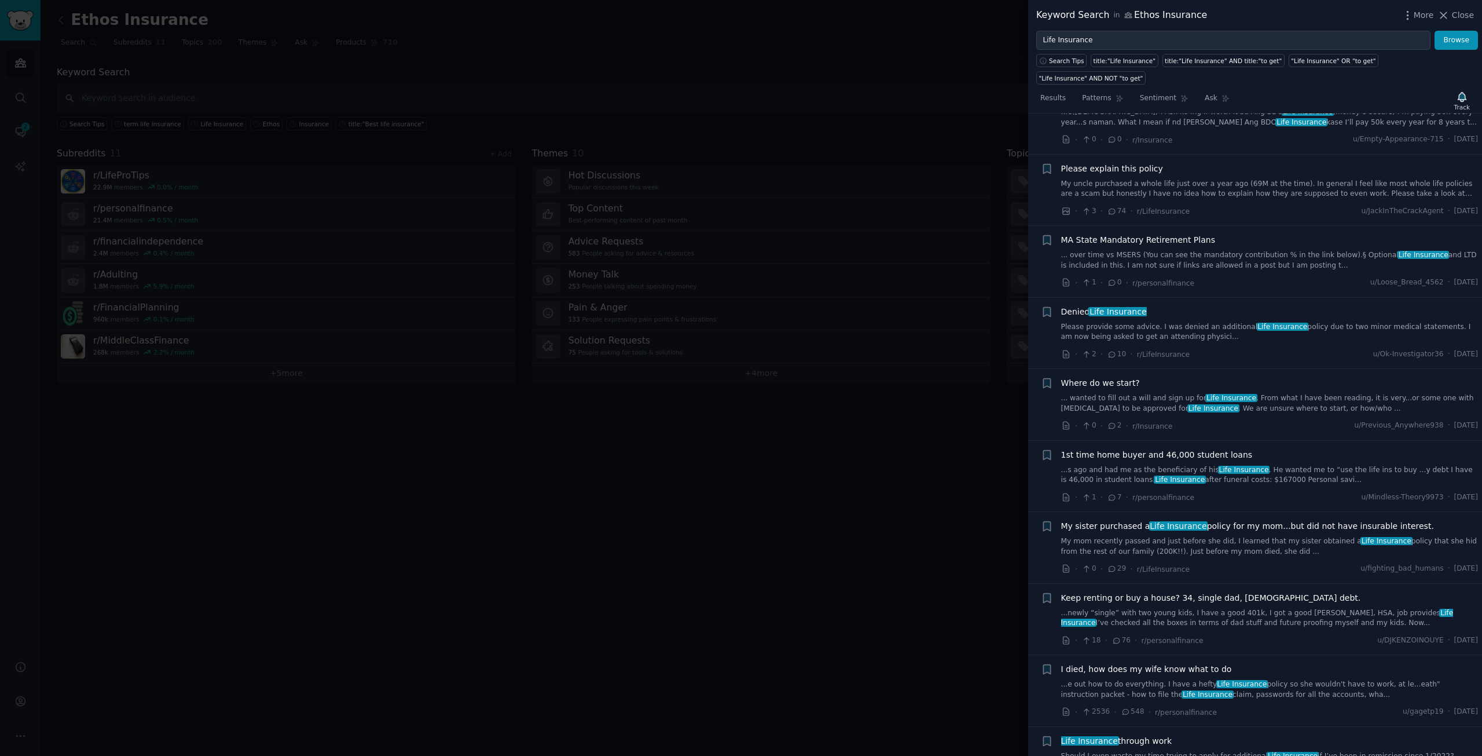
click at [1116, 377] on span "Where do we start?" at bounding box center [1100, 383] width 79 height 12
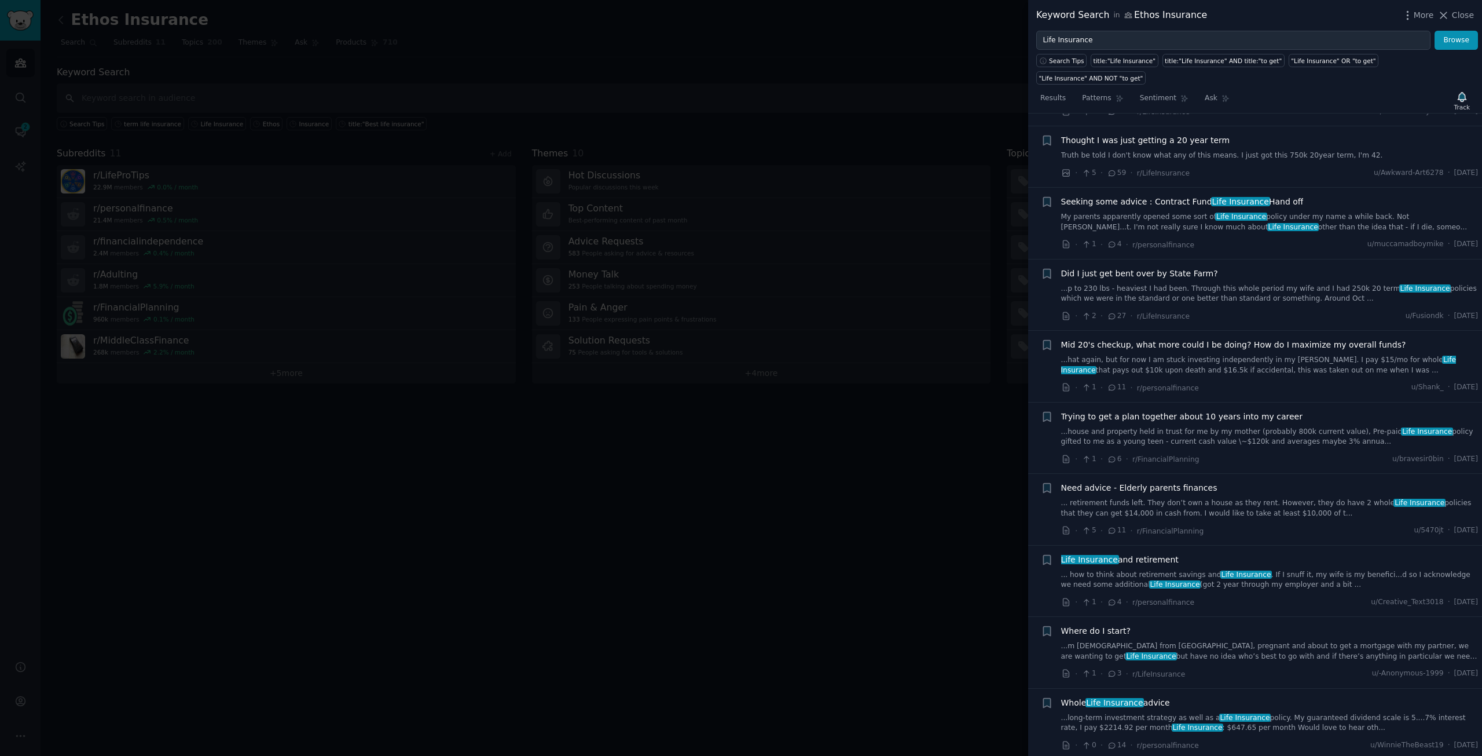
scroll to position [6651, 0]
click at [1194, 409] on span "Trying to get a plan together about 10 years into my career" at bounding box center [1181, 415] width 241 height 12
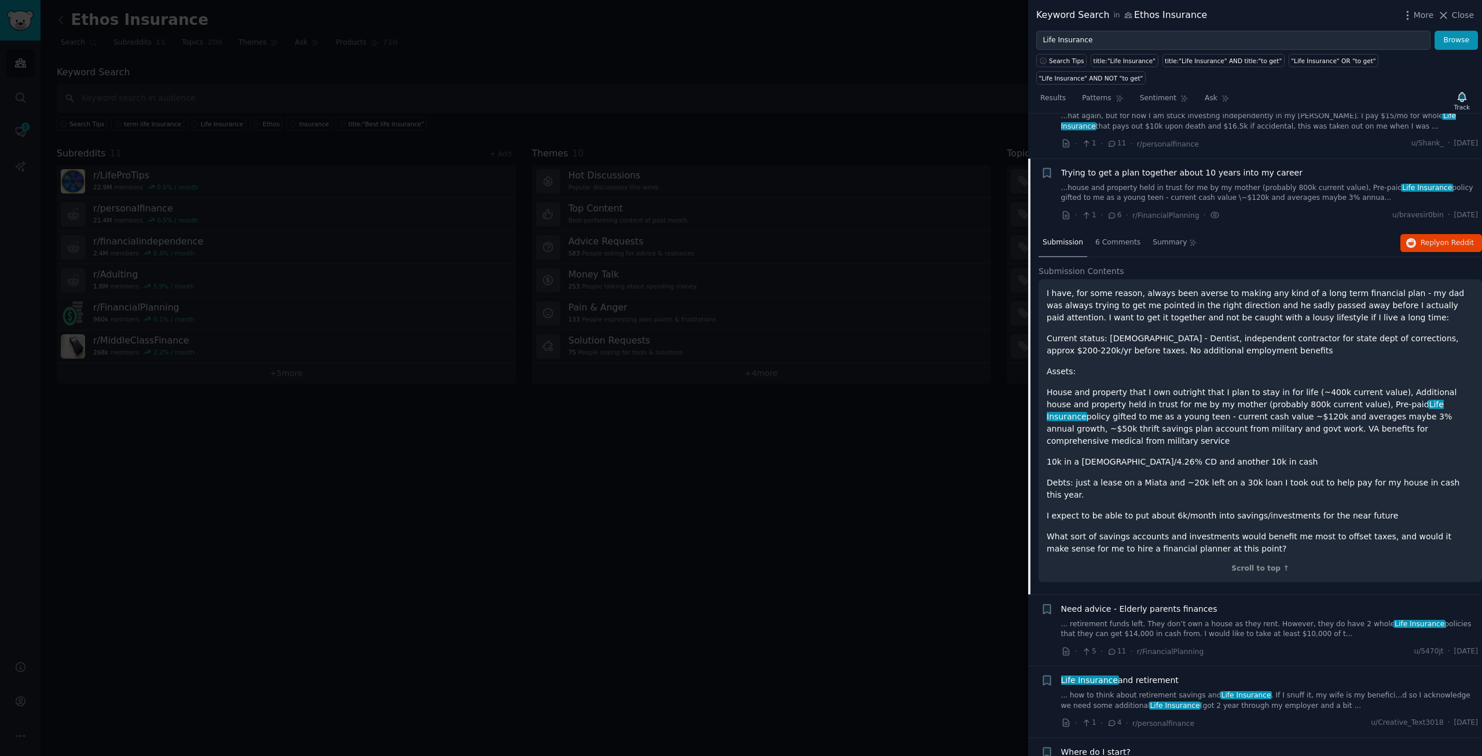
scroll to position [6689, 0]
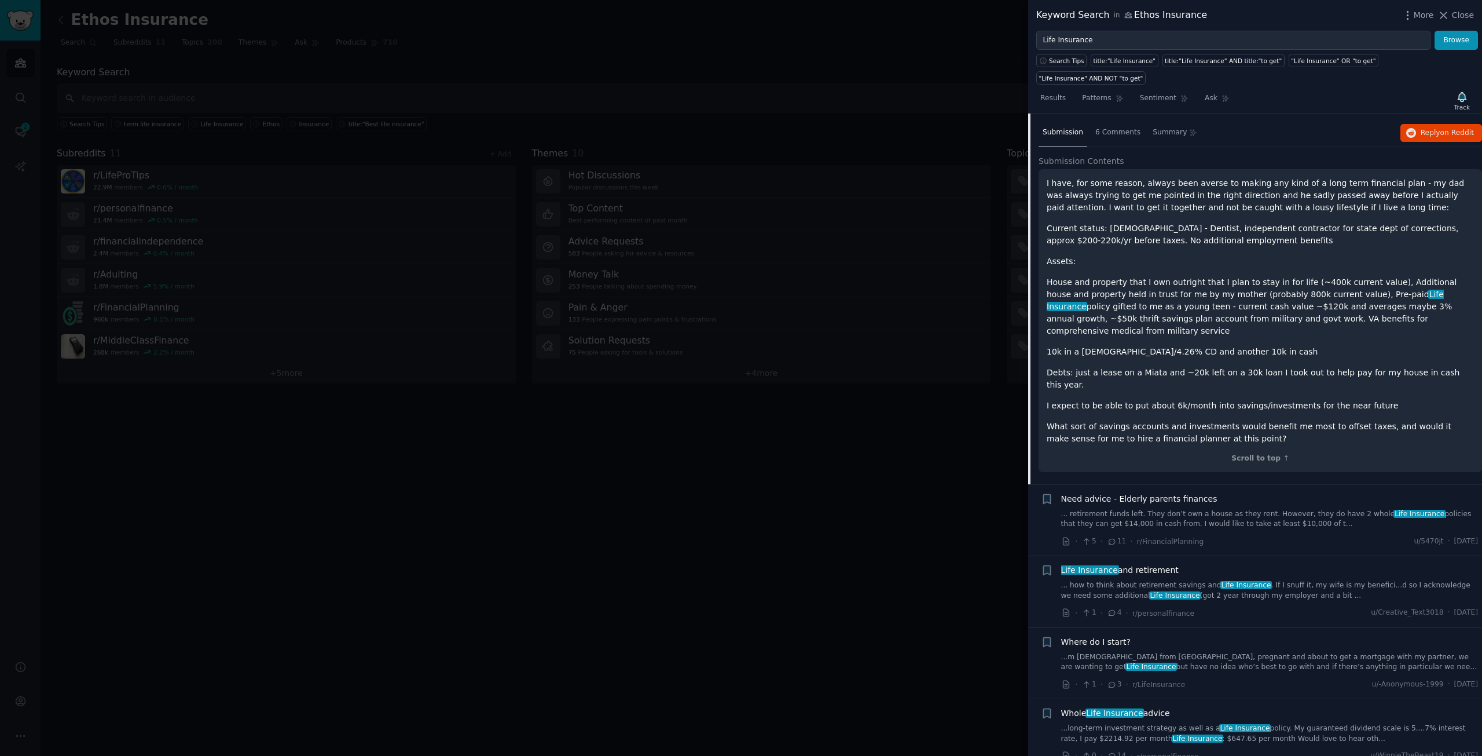
click at [1198, 493] on span "Need advice - Elderly parents finances" at bounding box center [1139, 499] width 156 height 12
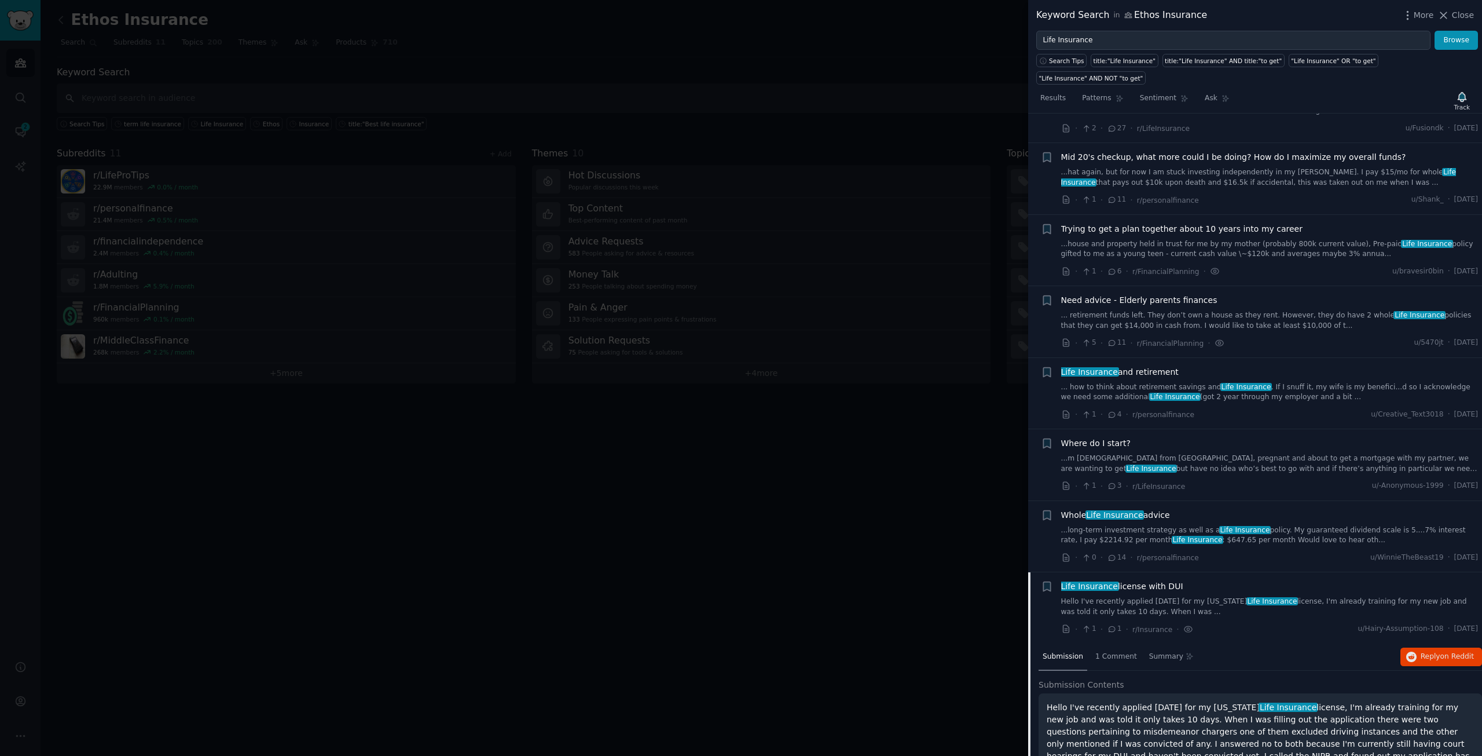
click at [199, 67] on div at bounding box center [741, 378] width 1482 height 756
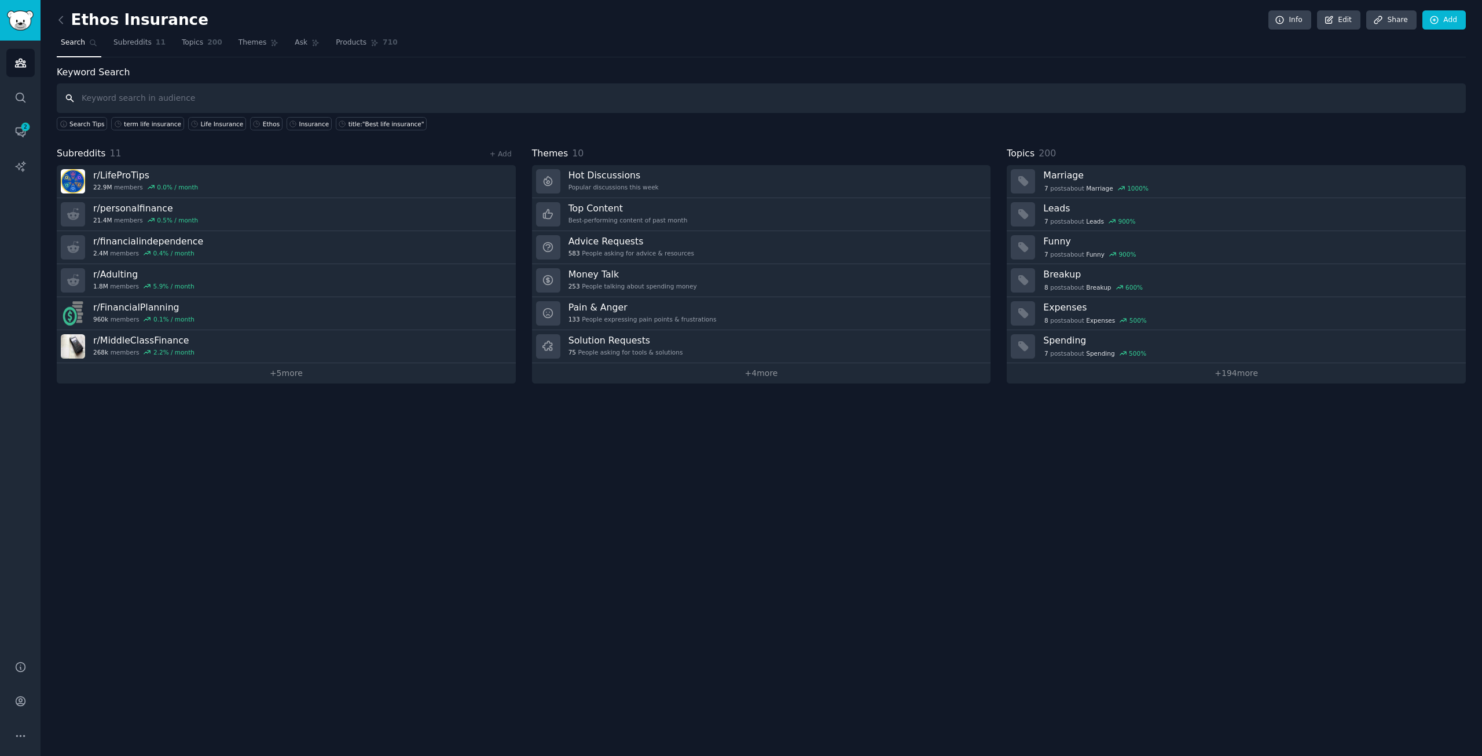
click at [172, 94] on input "text" at bounding box center [762, 98] width 1410 height 30
paste input "no medical exam life insurance"
type input "no medical exam life insurance"
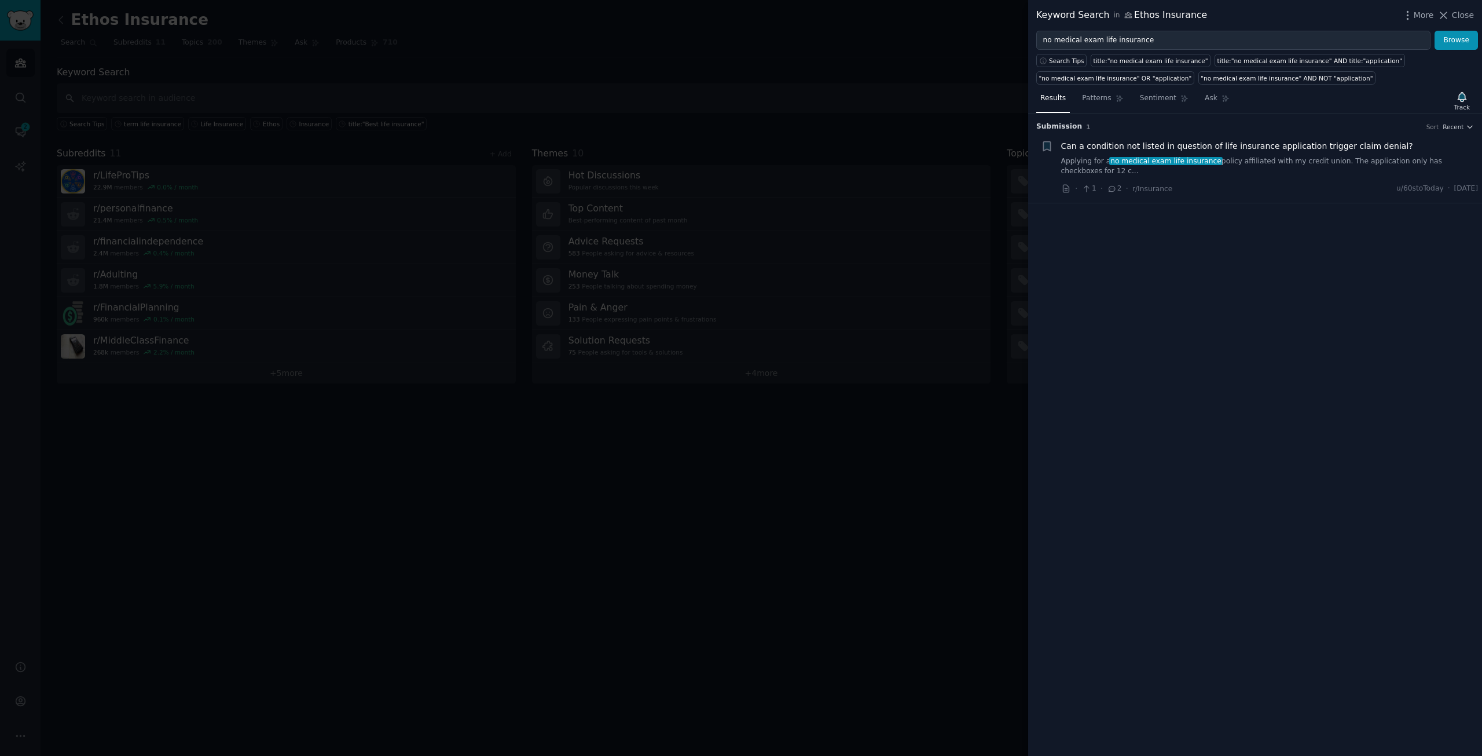
click at [1285, 148] on span "Can a condition not listed in question of life insurance application trigger cl…" at bounding box center [1237, 146] width 352 height 12
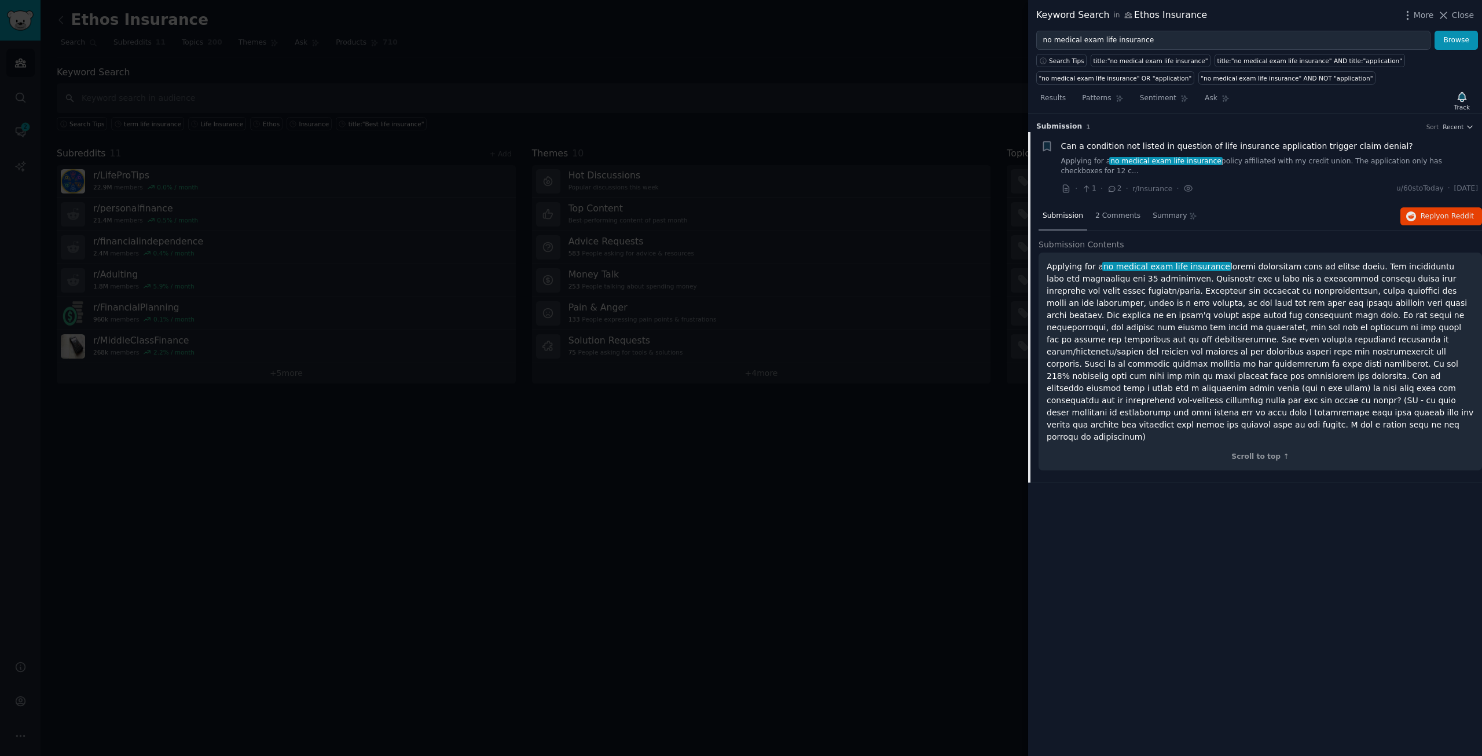
click at [635, 431] on div at bounding box center [741, 378] width 1482 height 756
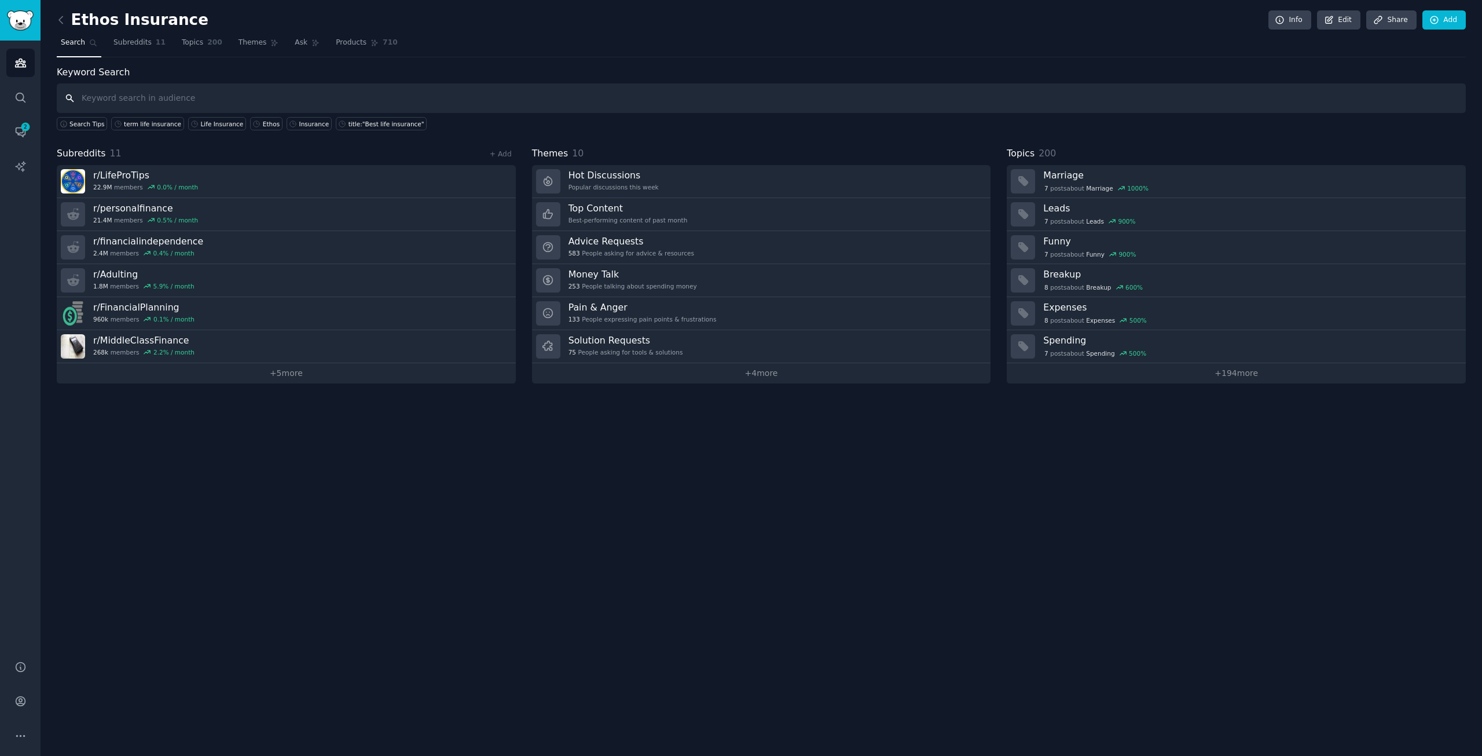
click at [96, 93] on input "text" at bounding box center [762, 98] width 1410 height 30
paste input "term life insurance"
type input "term life insurance"
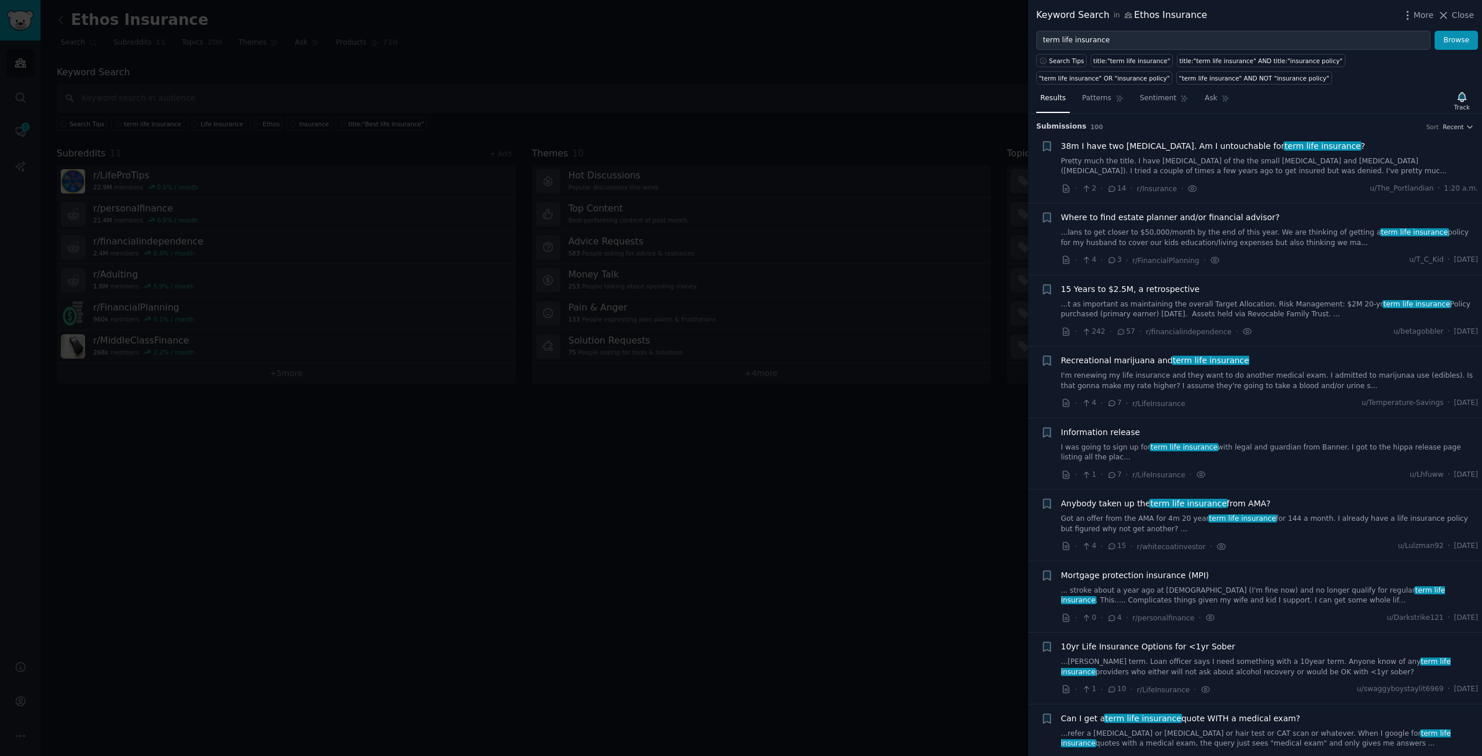
click at [1254, 147] on span "38m I have two [MEDICAL_DATA]. Am I untouchable for term life insurance ?" at bounding box center [1213, 146] width 305 height 12
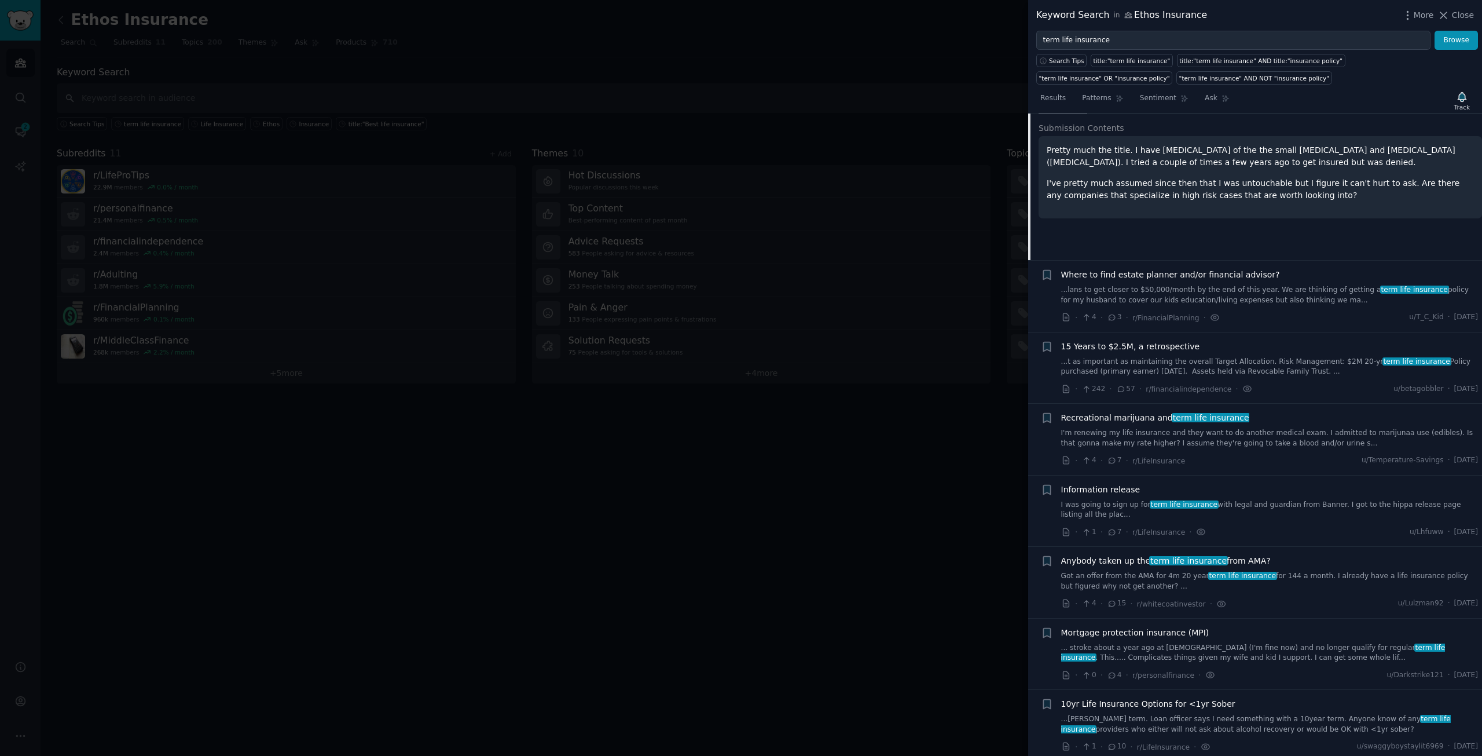
scroll to position [134, 0]
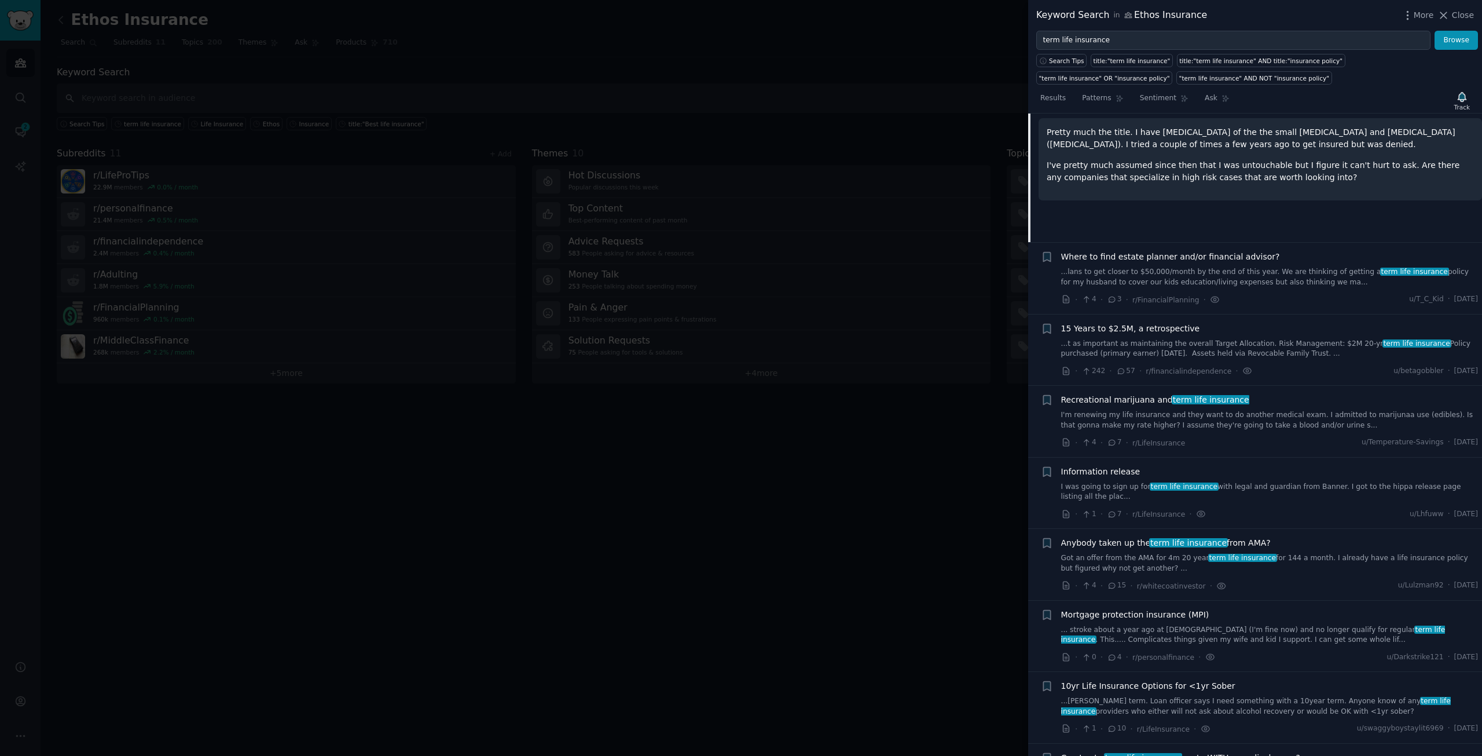
click at [1178, 256] on span "Where to find estate planner and/or financial advisor?" at bounding box center [1170, 257] width 219 height 12
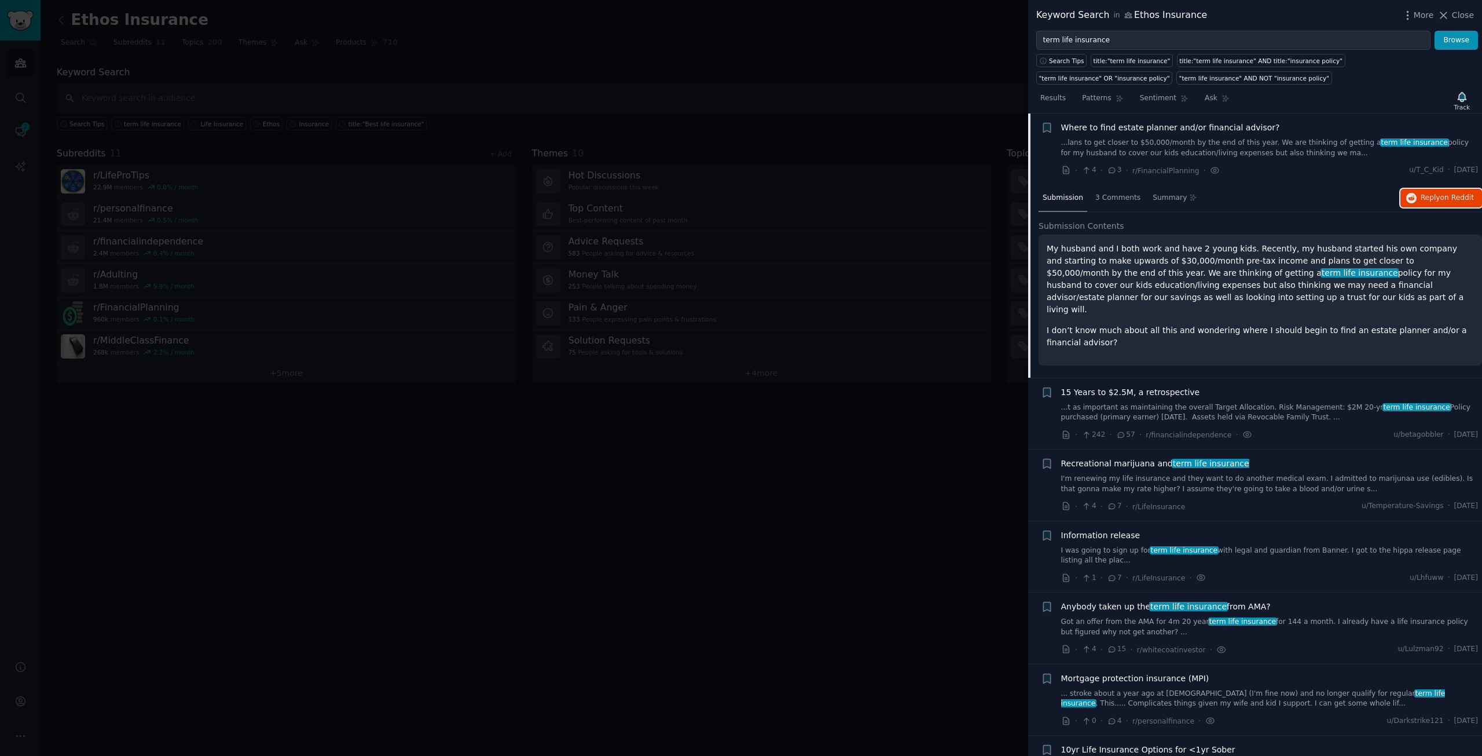
scroll to position [148, 0]
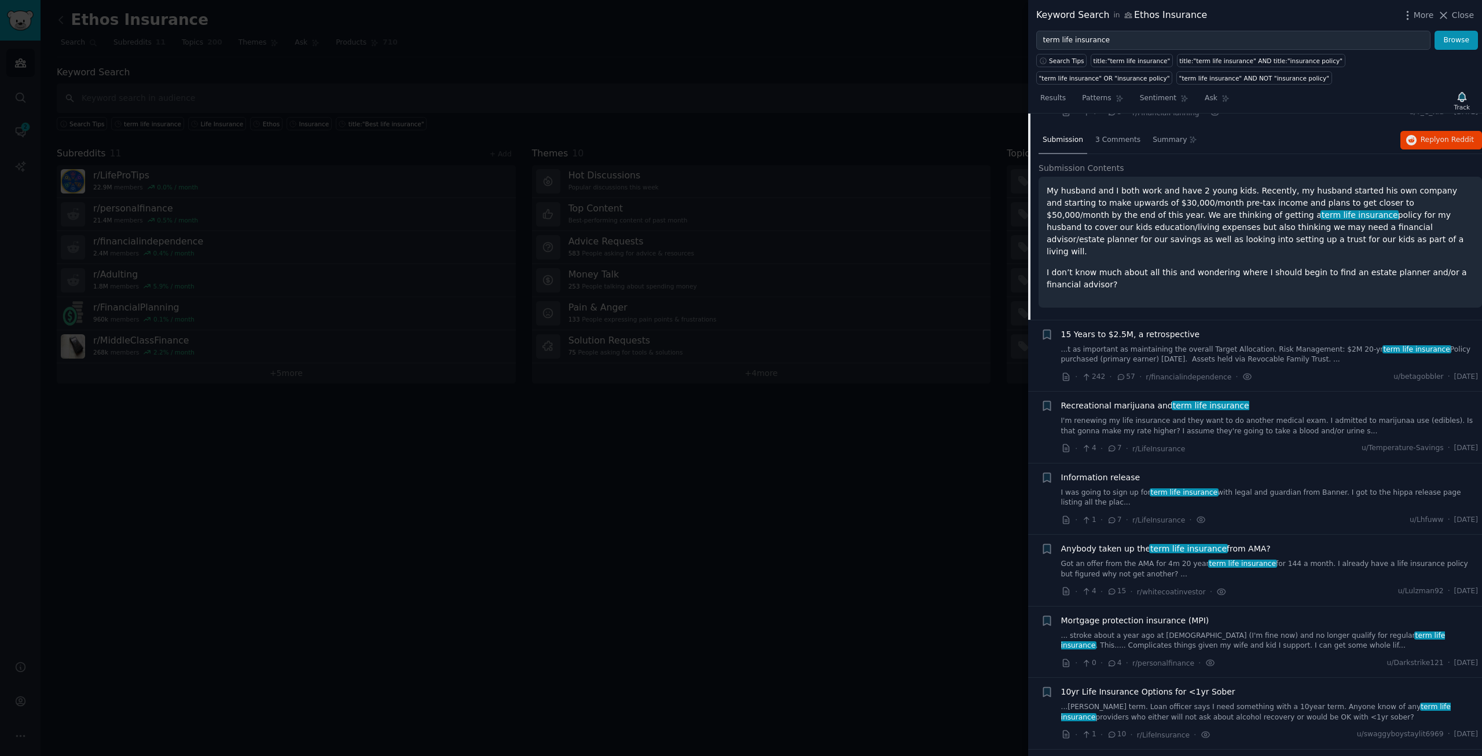
click at [1171, 328] on div "15 Years to $2.5M, a retrospective ...t as important as maintaining the overall…" at bounding box center [1270, 346] width 418 height 36
click at [1172, 328] on span "15 Years to $2.5M, a retrospective" at bounding box center [1130, 334] width 139 height 12
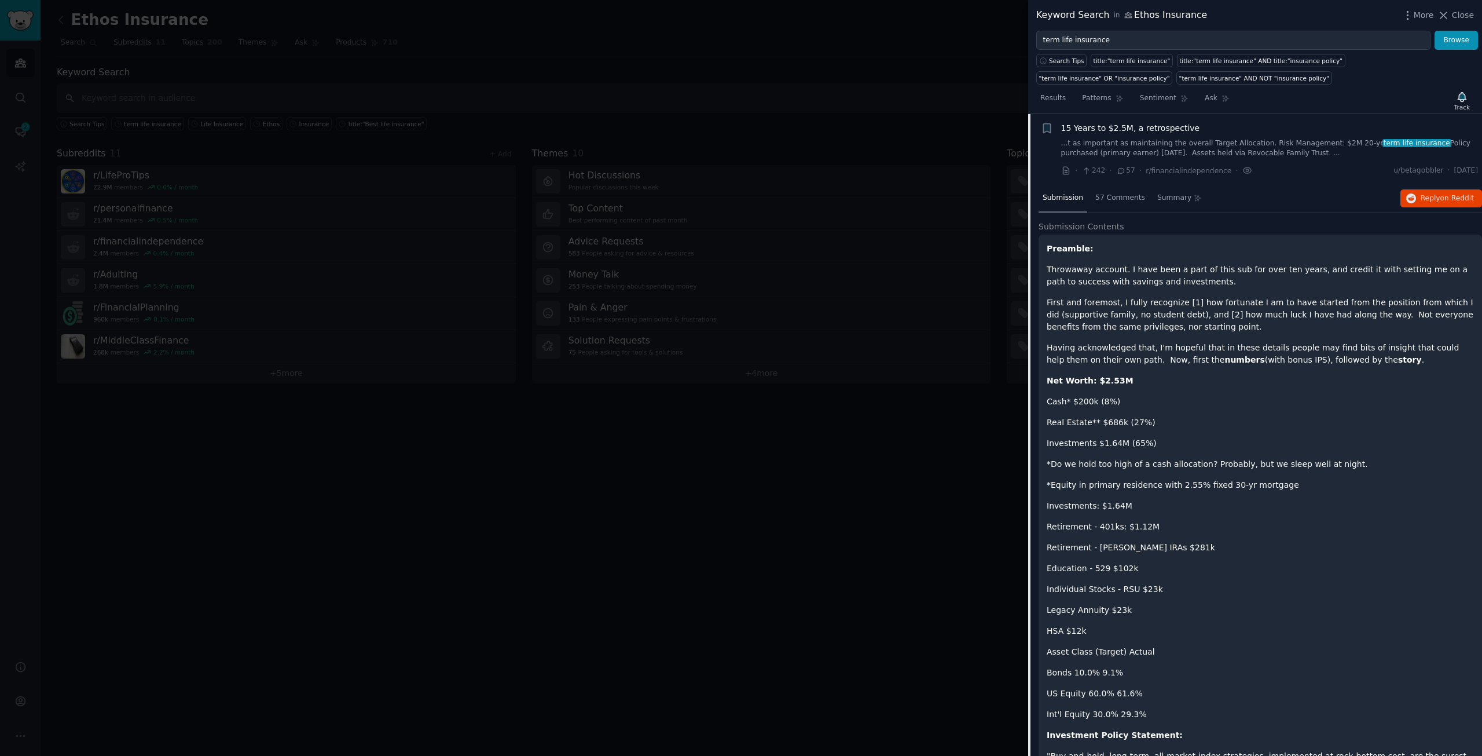
scroll to position [162, 0]
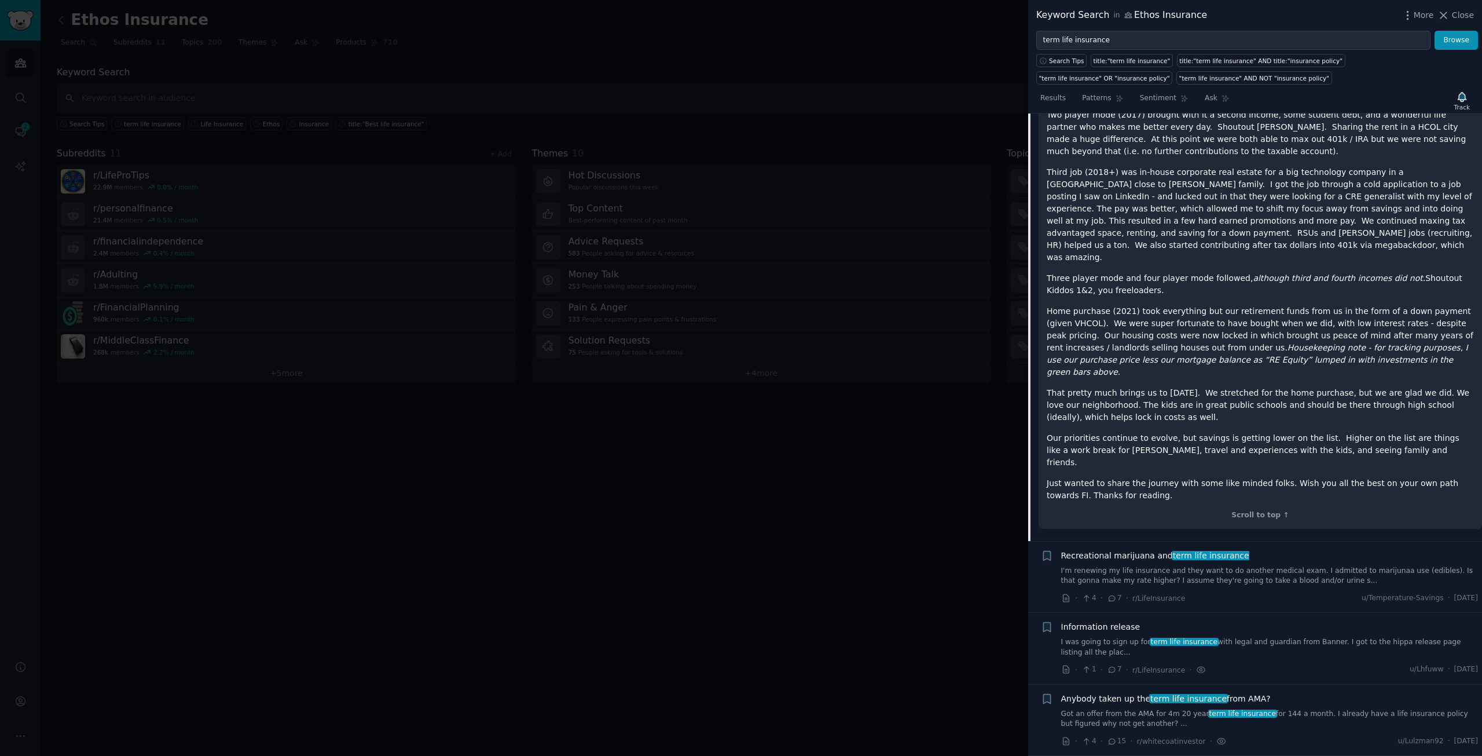
click at [1144, 550] on span "Recreational marijuana and term life insurance" at bounding box center [1155, 556] width 188 height 12
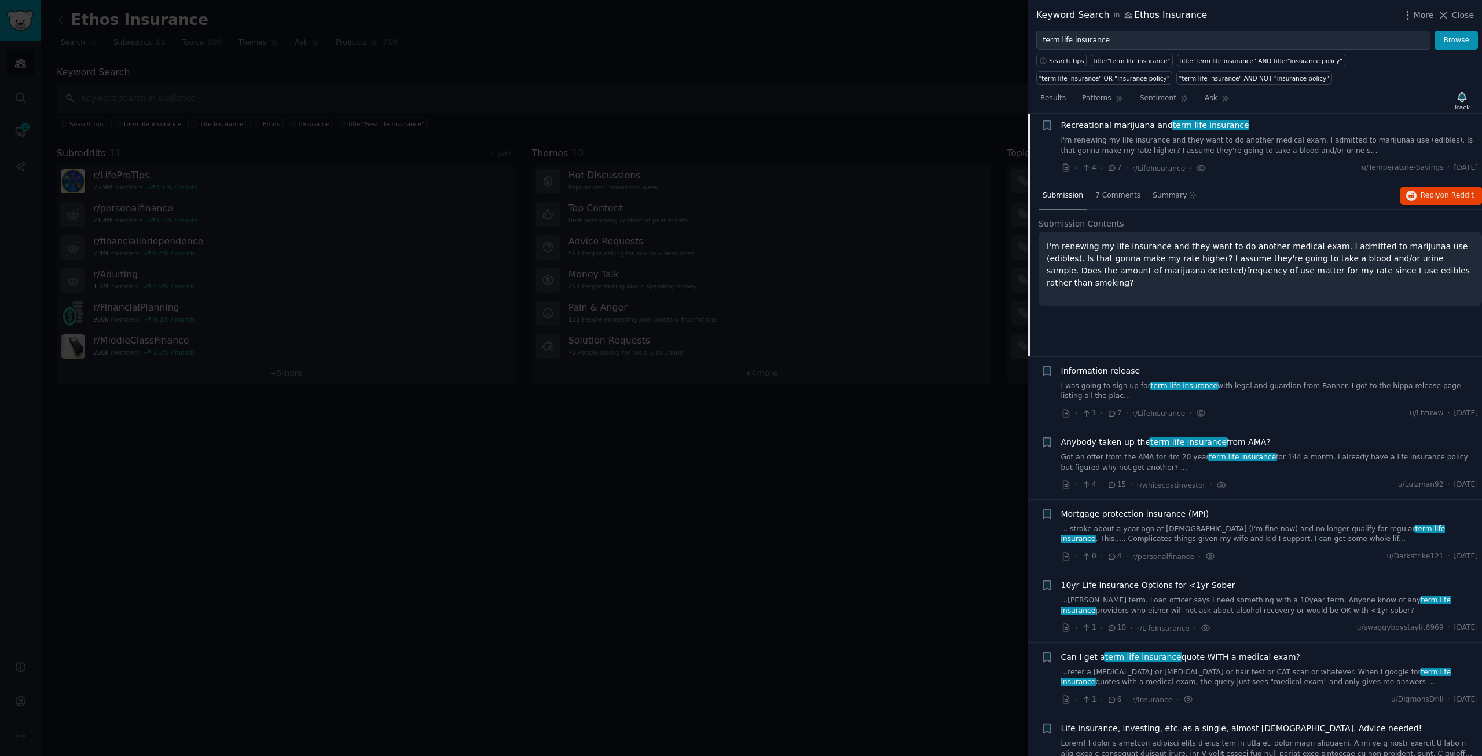
scroll to position [233, 0]
click at [1125, 374] on span "Information release" at bounding box center [1100, 373] width 79 height 12
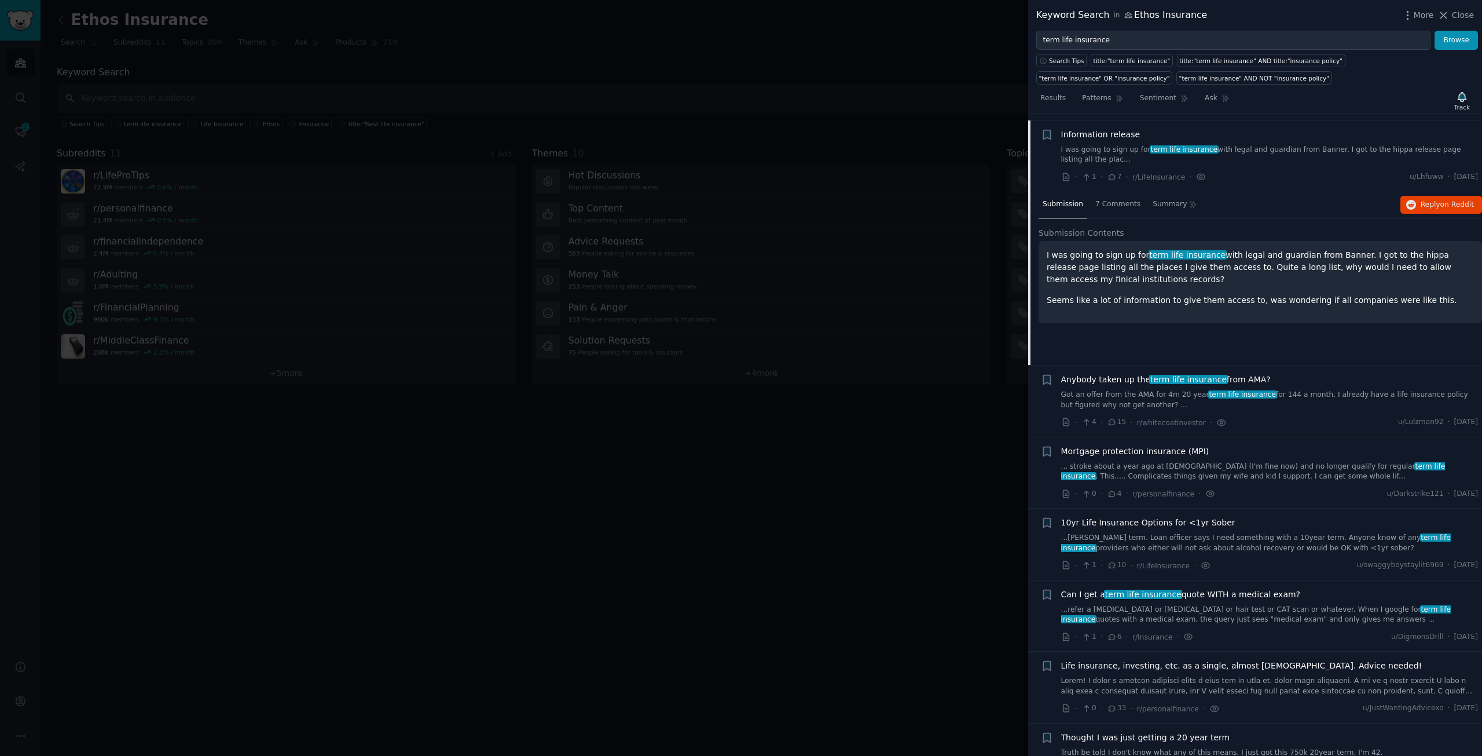
scroll to position [305, 0]
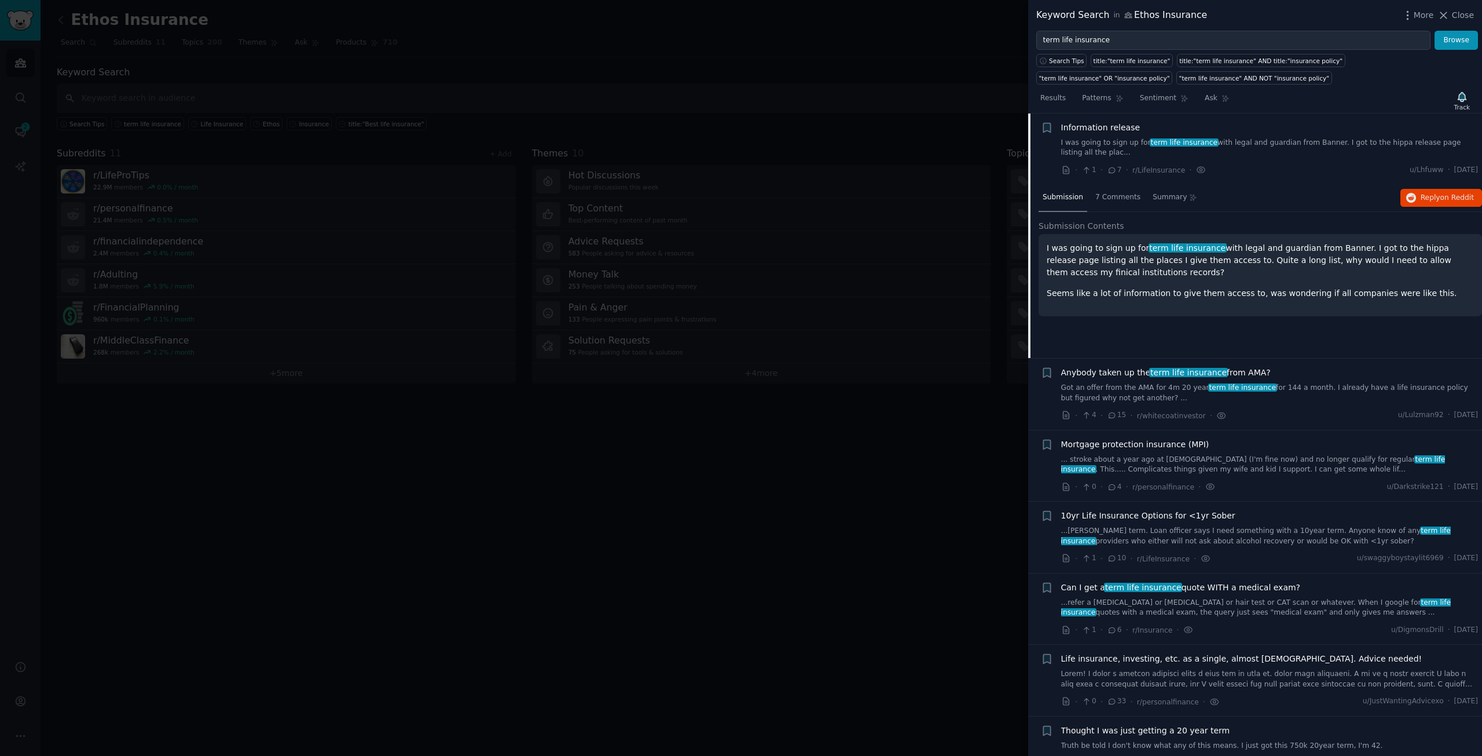
click at [1138, 376] on span "Anybody taken up the term life insurance from [GEOGRAPHIC_DATA]?" at bounding box center [1166, 373] width 210 height 12
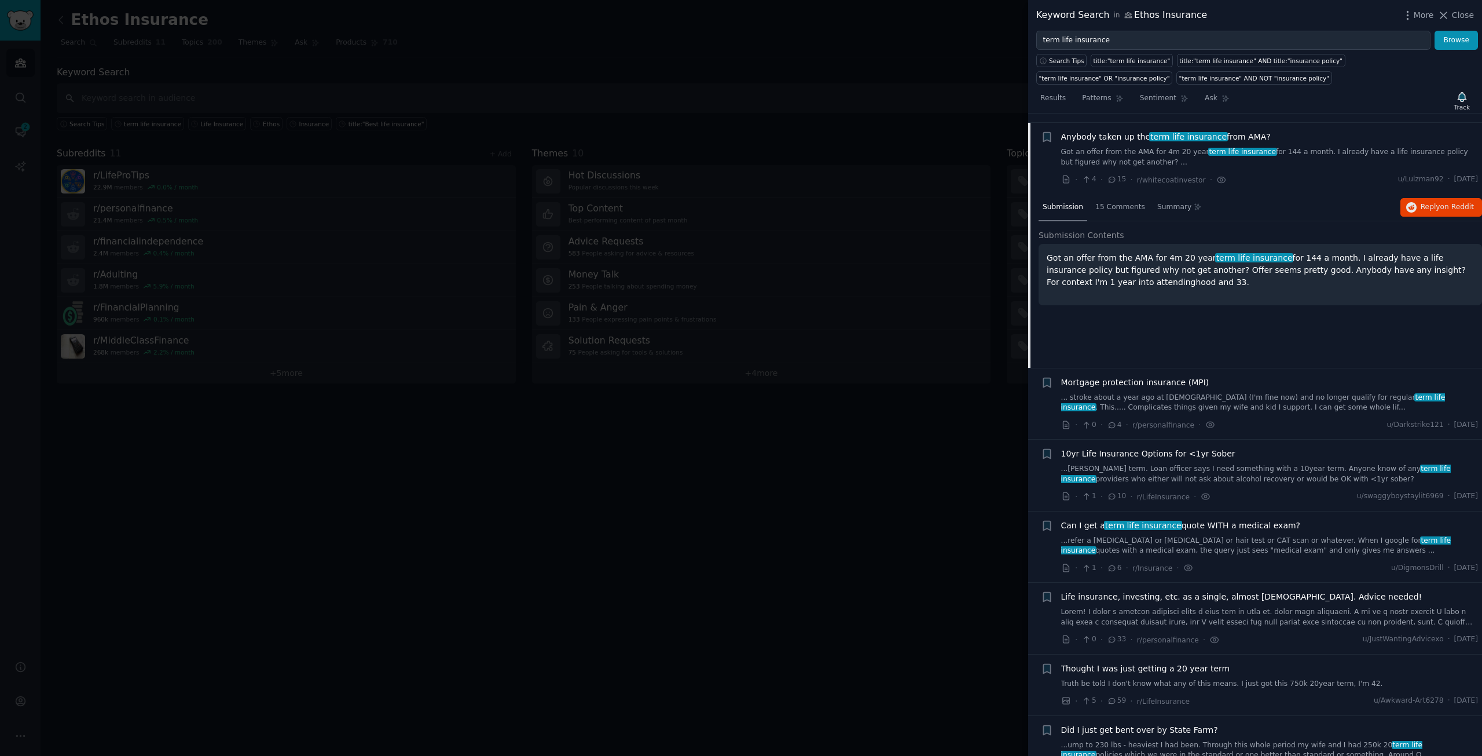
scroll to position [376, 0]
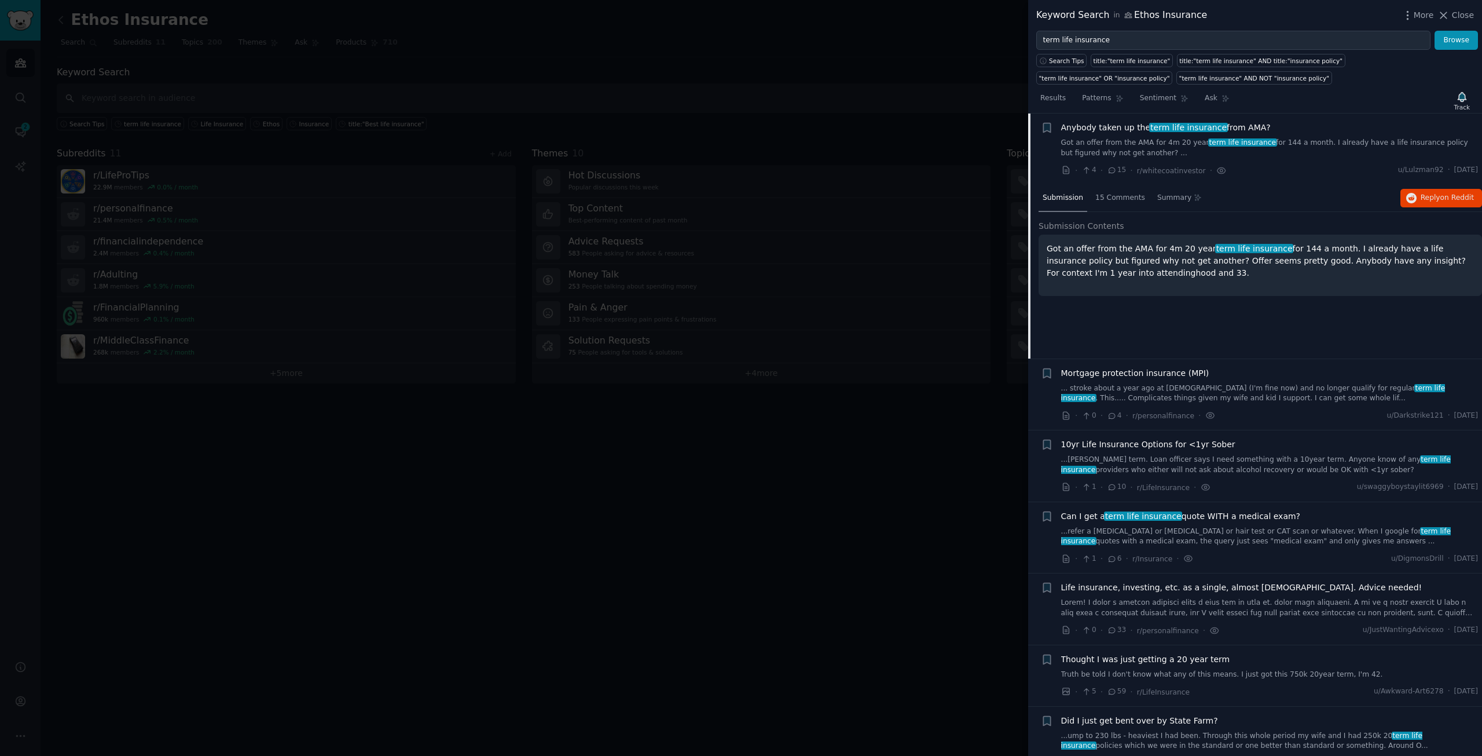
click at [1152, 374] on span "Mortgage protection insurance (MPI)" at bounding box center [1135, 373] width 148 height 12
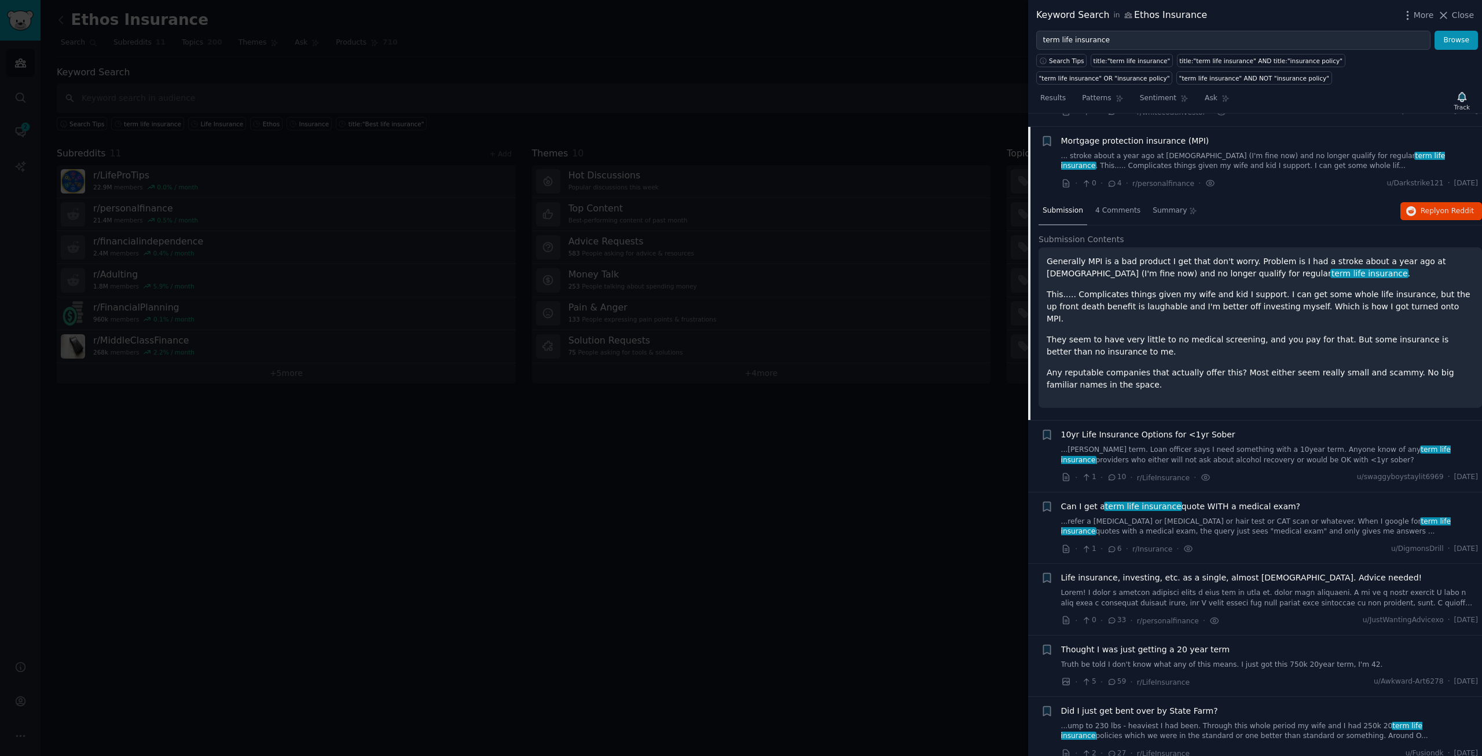
scroll to position [448, 0]
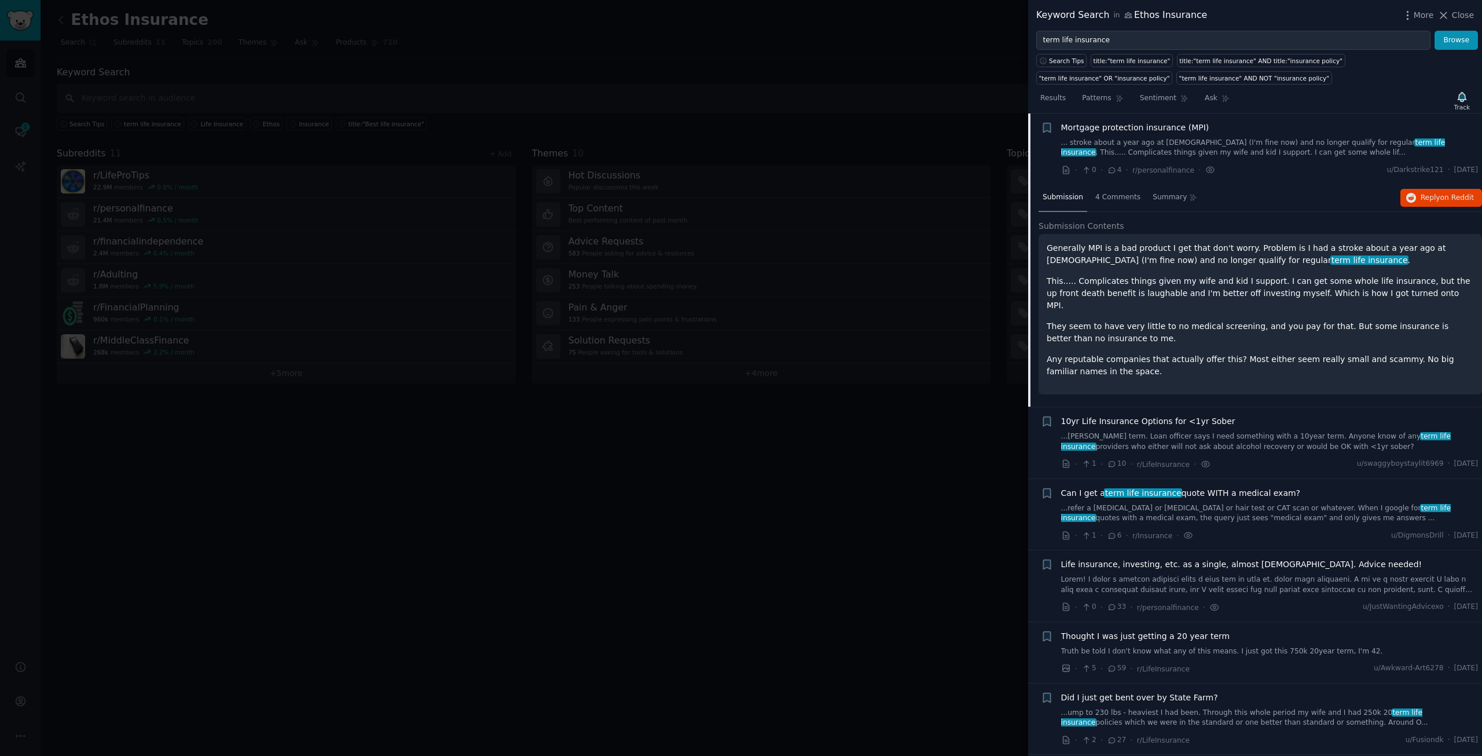
click at [1108, 415] on span "10yr Life Insurance Options for <1yr Sober" at bounding box center [1148, 421] width 174 height 12
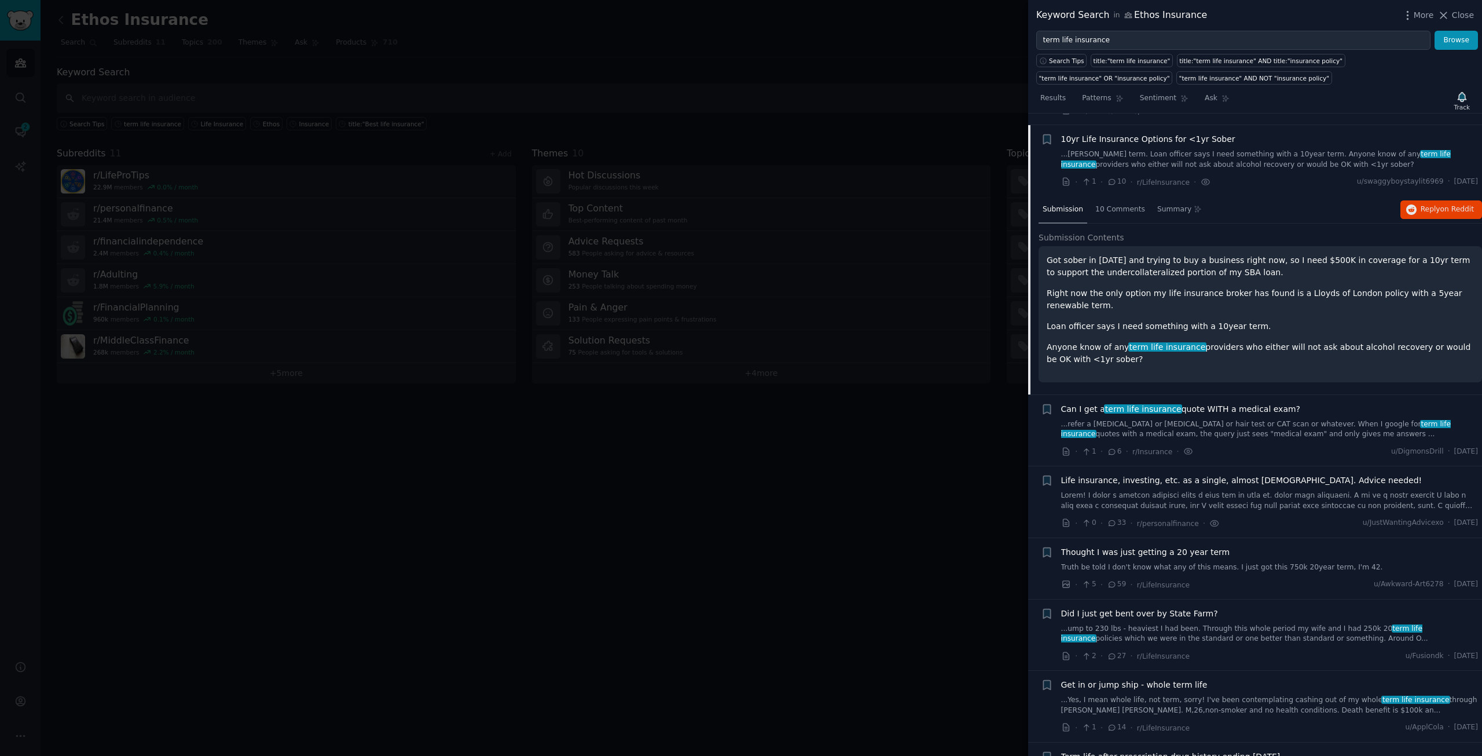
scroll to position [519, 0]
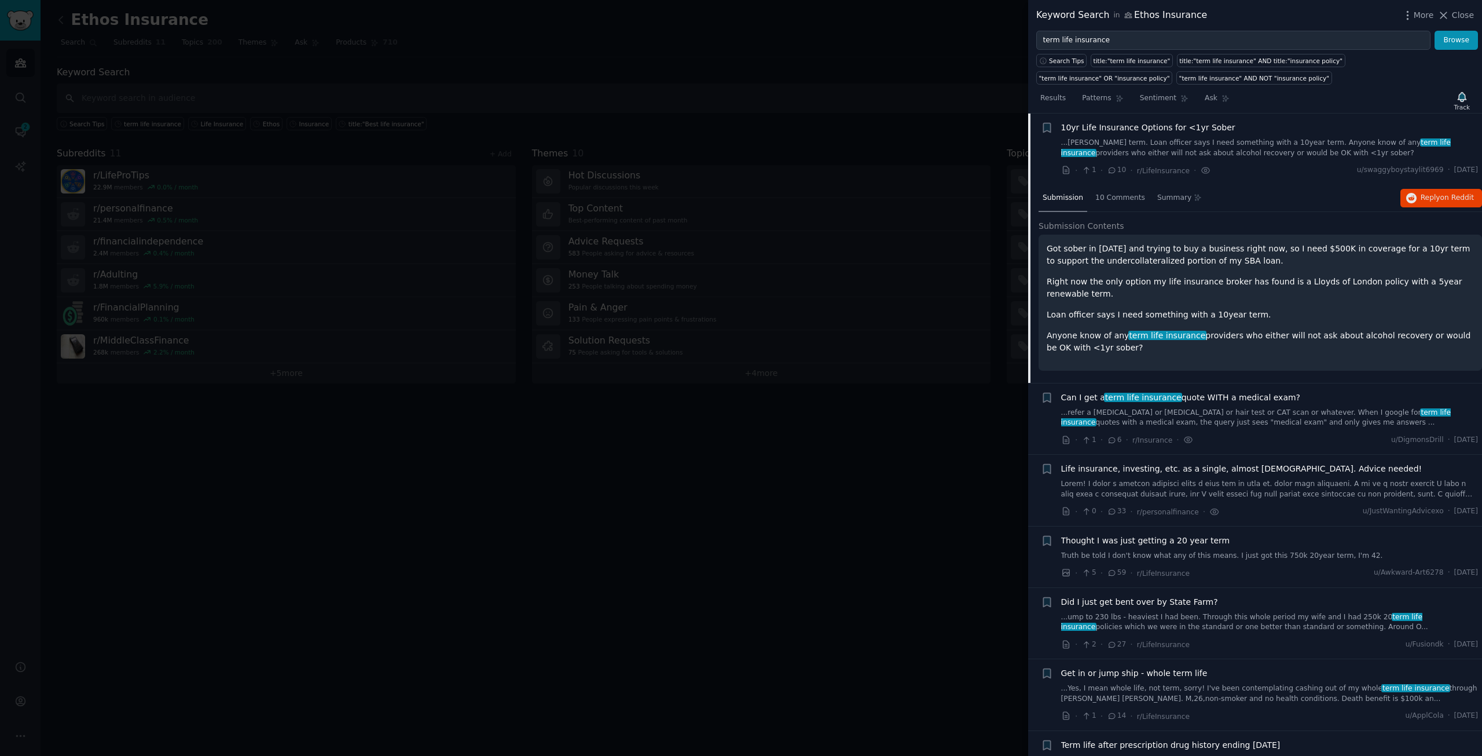
click at [1214, 396] on span "Can I get a term life insurance quote WITH a medical exam?" at bounding box center [1181, 397] width 240 height 12
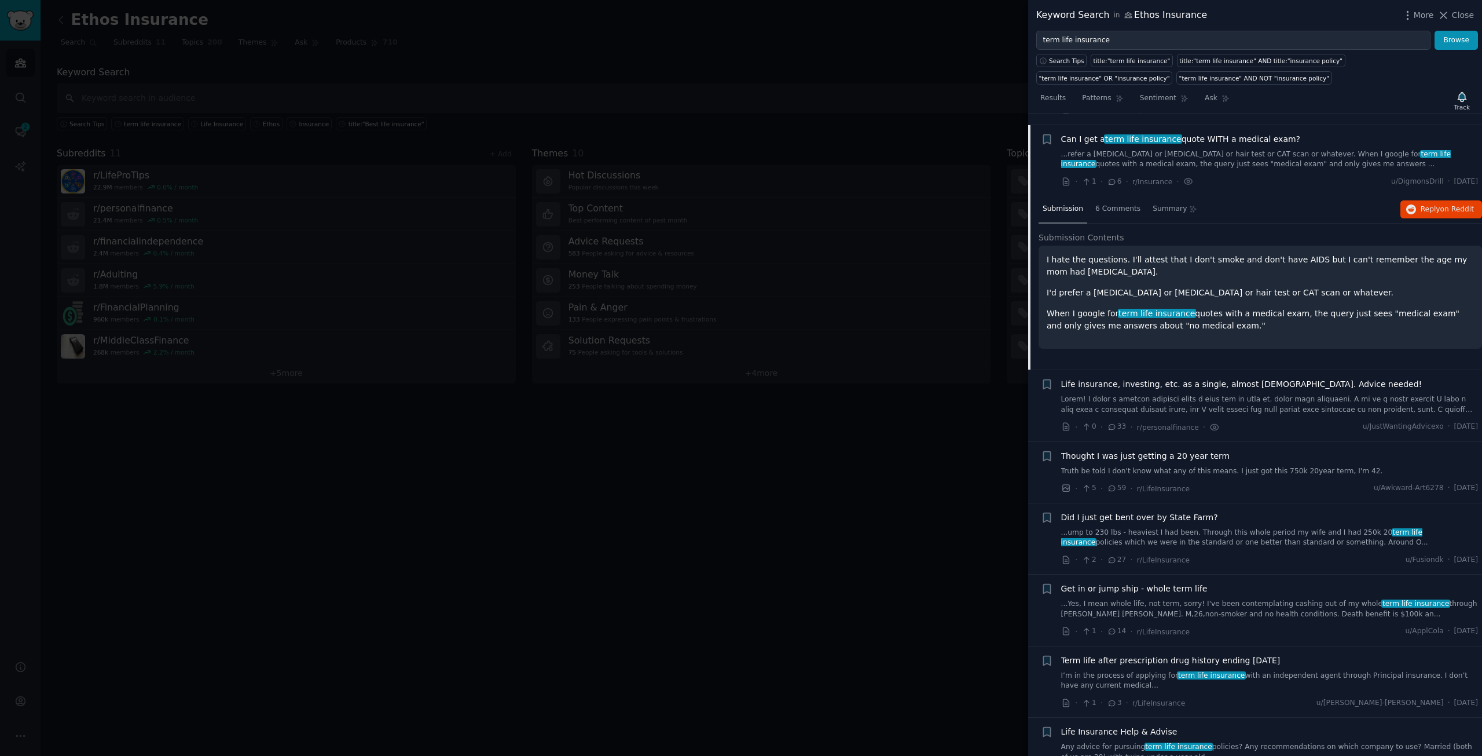
scroll to position [591, 0]
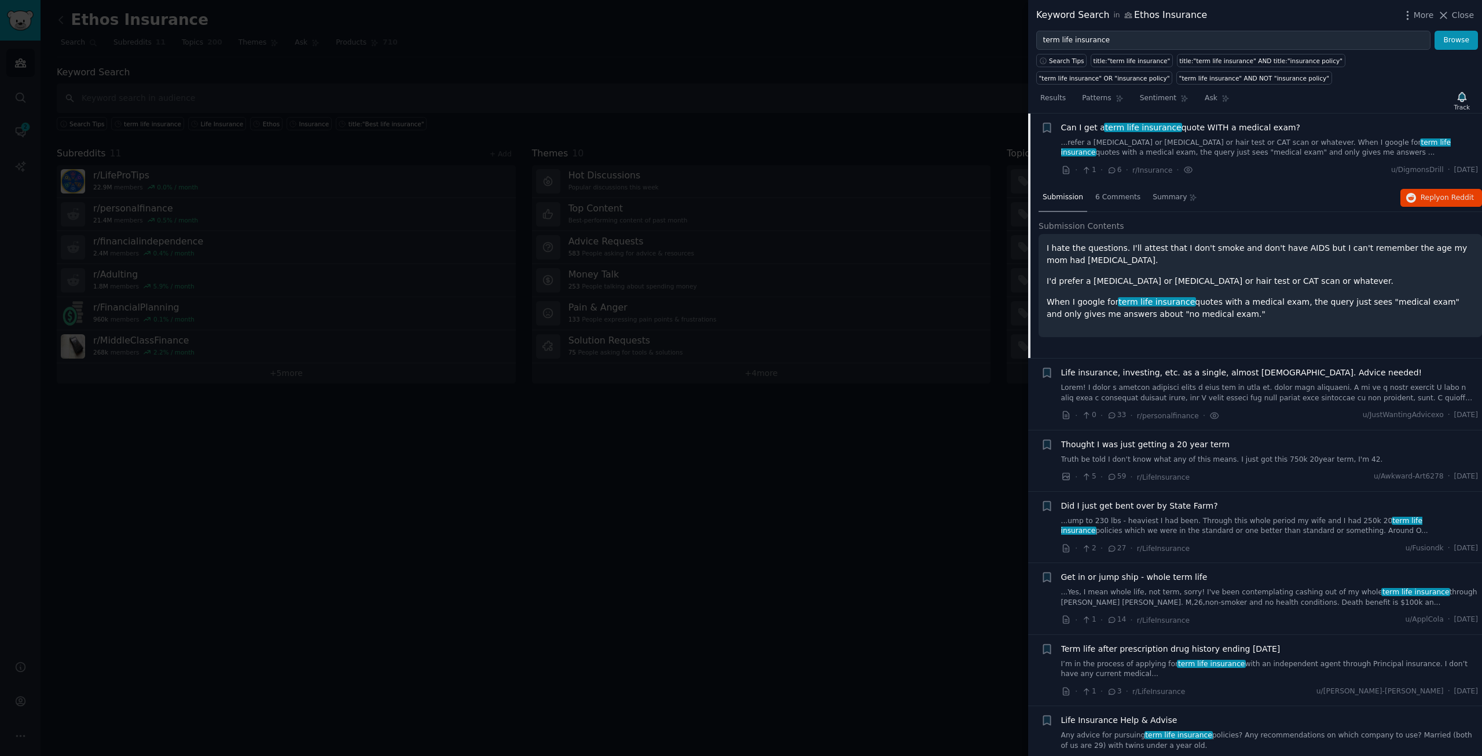
click at [1182, 375] on span "Life insurance, investing, etc. as a single, almost [DEMOGRAPHIC_DATA]. Advice …" at bounding box center [1241, 373] width 361 height 12
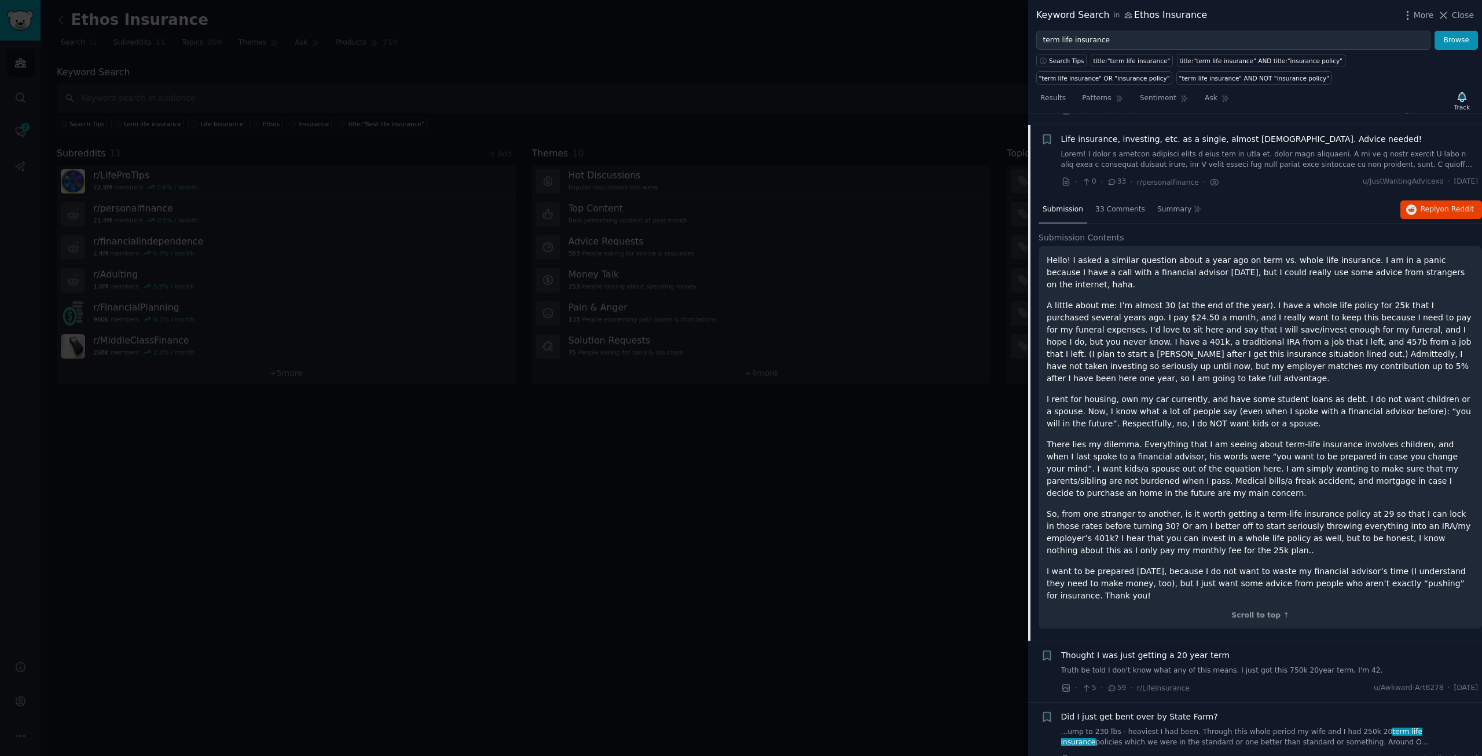
scroll to position [662, 0]
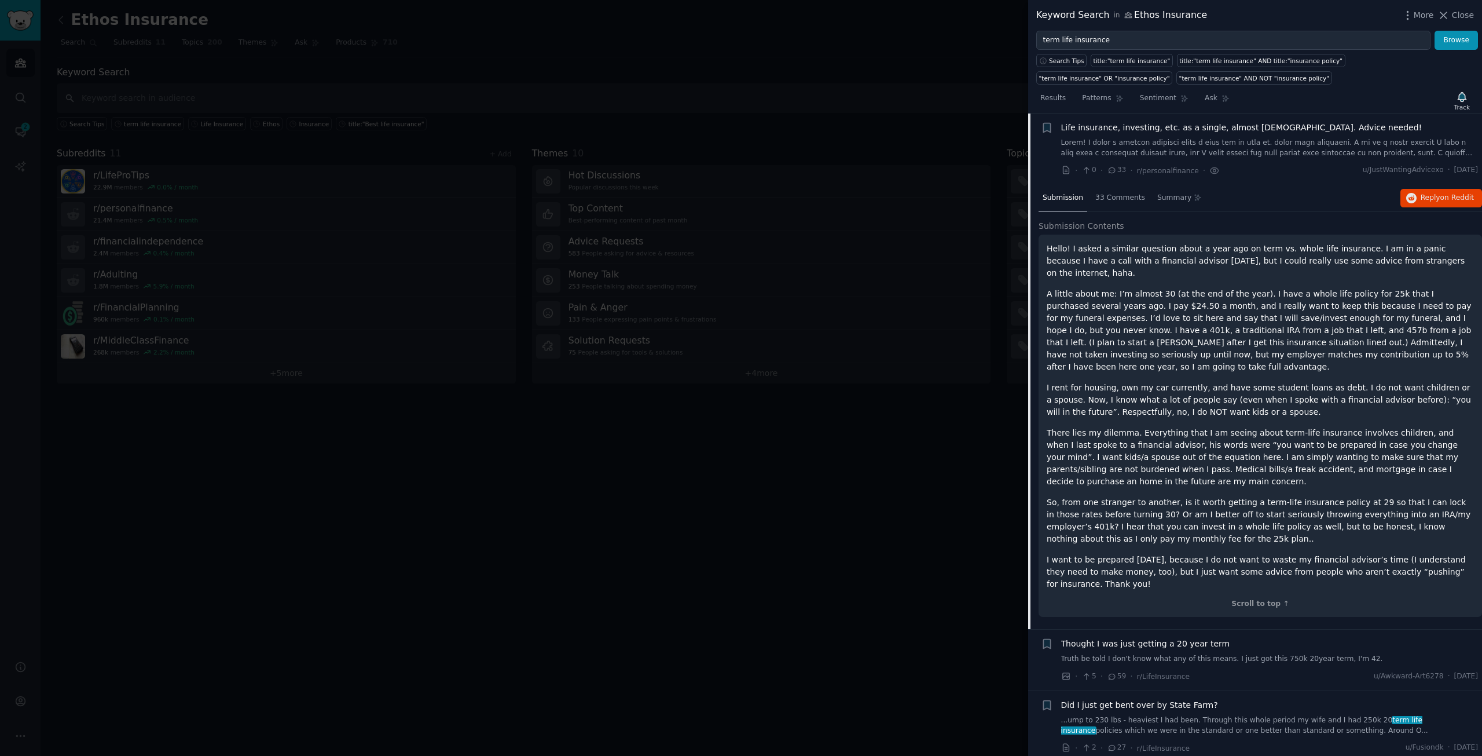
click at [1166, 638] on span "Thought I was just getting a 20 year term" at bounding box center [1145, 644] width 169 height 12
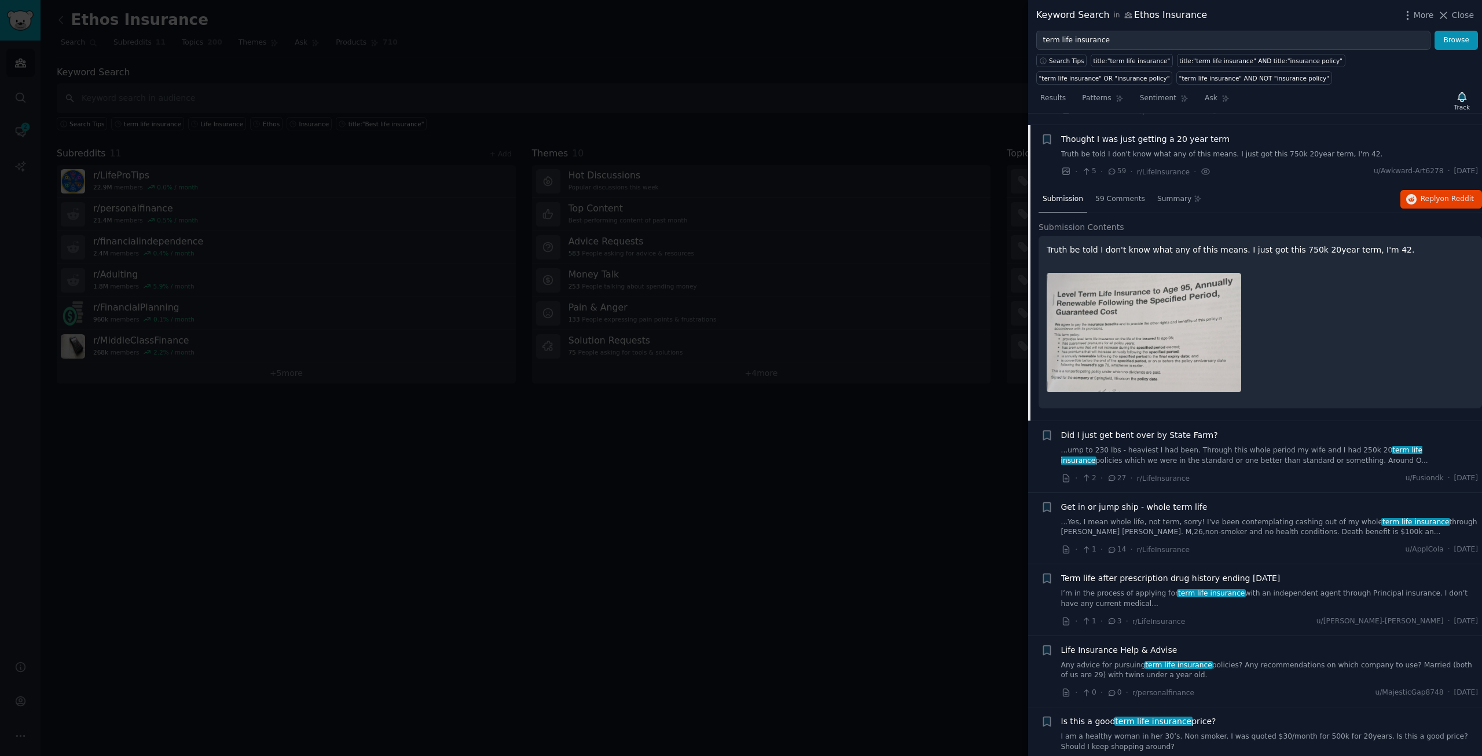
scroll to position [734, 0]
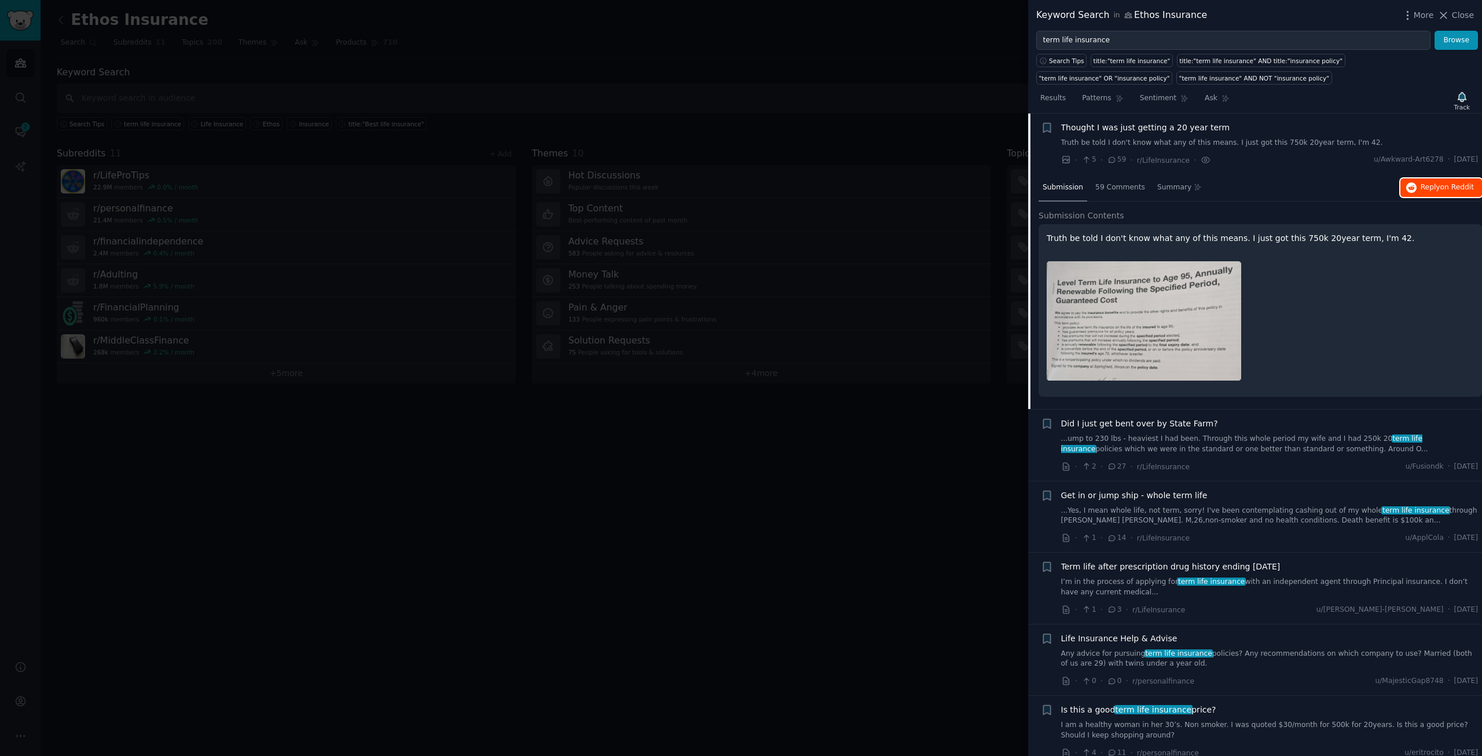
drag, startPoint x: 1430, startPoint y: 180, endPoint x: 1423, endPoint y: 180, distance: 6.4
click at [1161, 422] on span "Did I just get bent over by State Farm?" at bounding box center [1139, 424] width 157 height 12
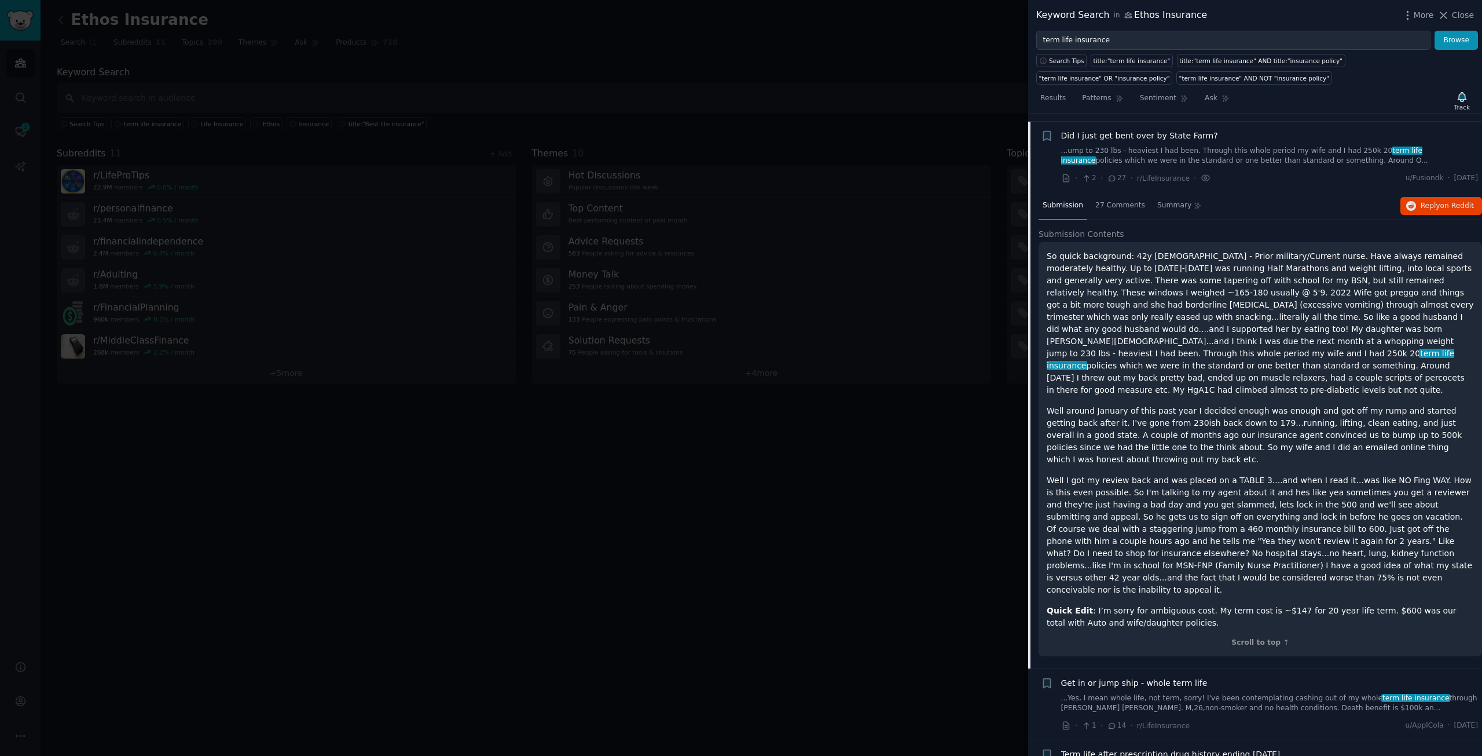
scroll to position [795, 0]
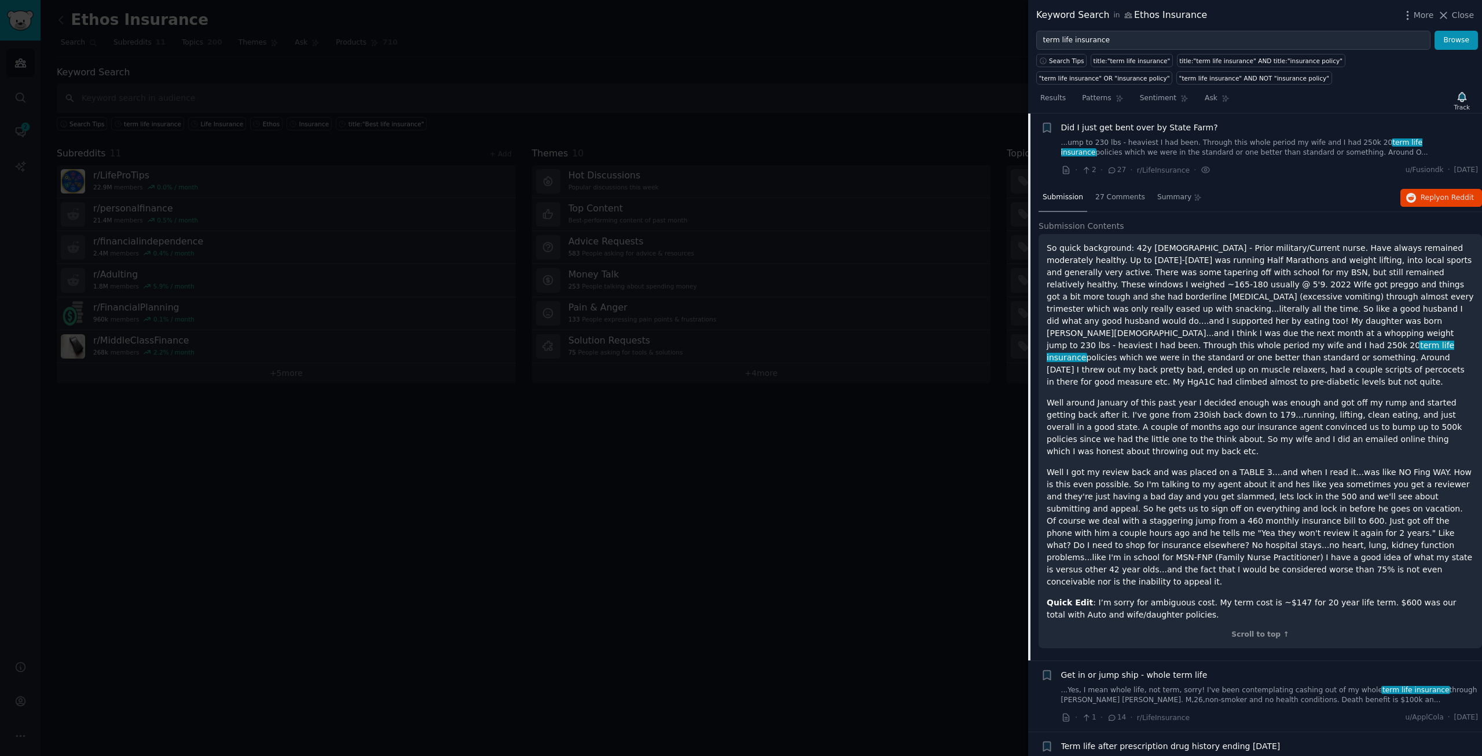
click at [1154, 669] on span "Get in or jump ship - whole term life" at bounding box center [1134, 675] width 147 height 12
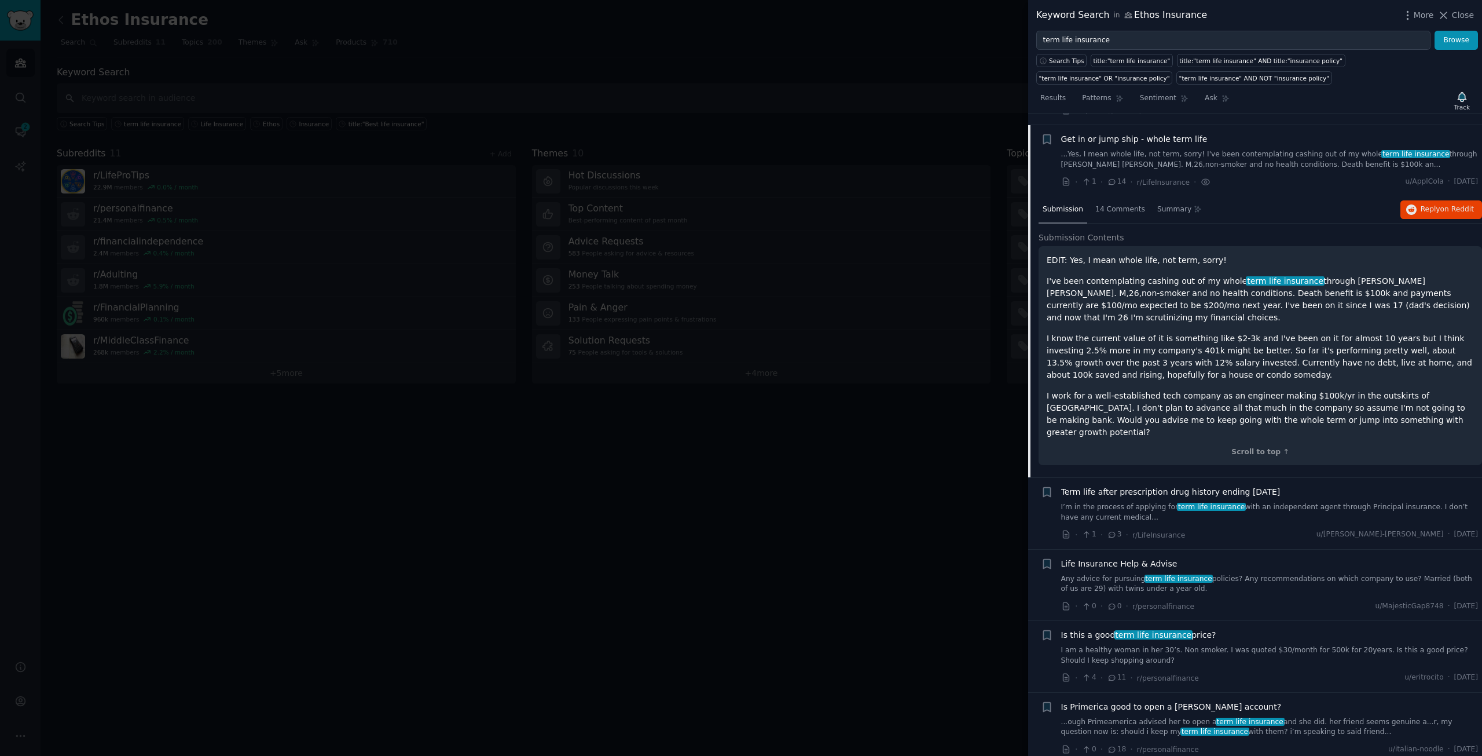
scroll to position [866, 0]
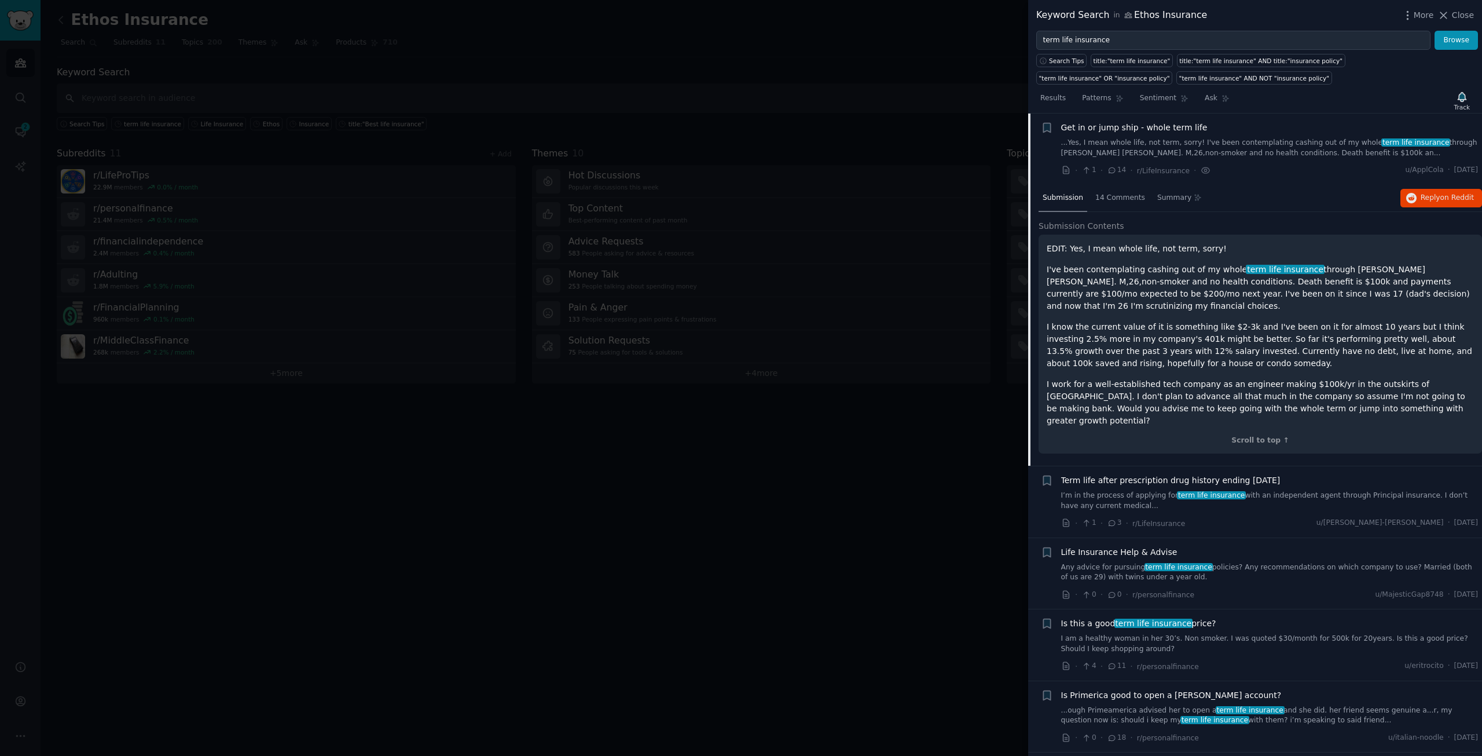
click at [1152, 474] on span "Term life after prescription drug history ending [DATE]" at bounding box center [1170, 480] width 219 height 12
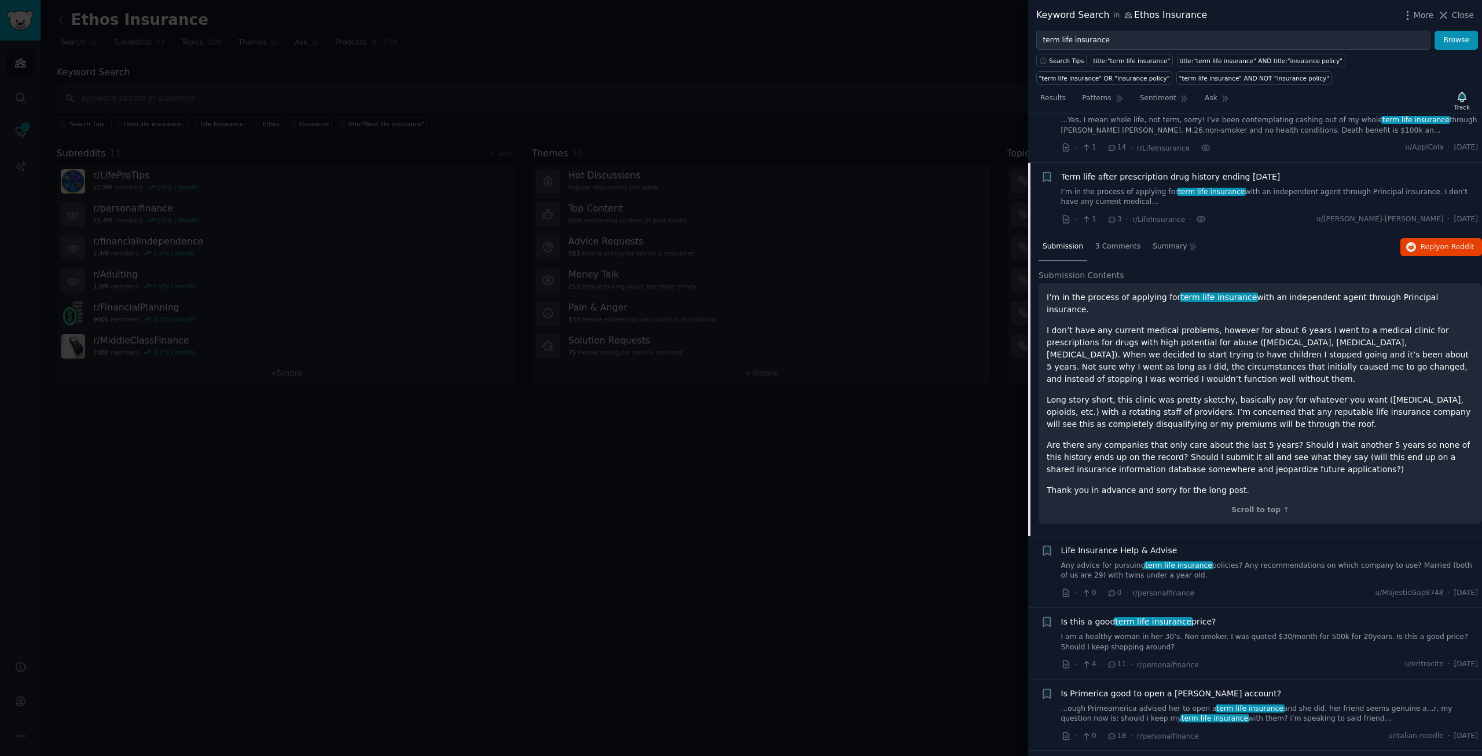
scroll to position [938, 0]
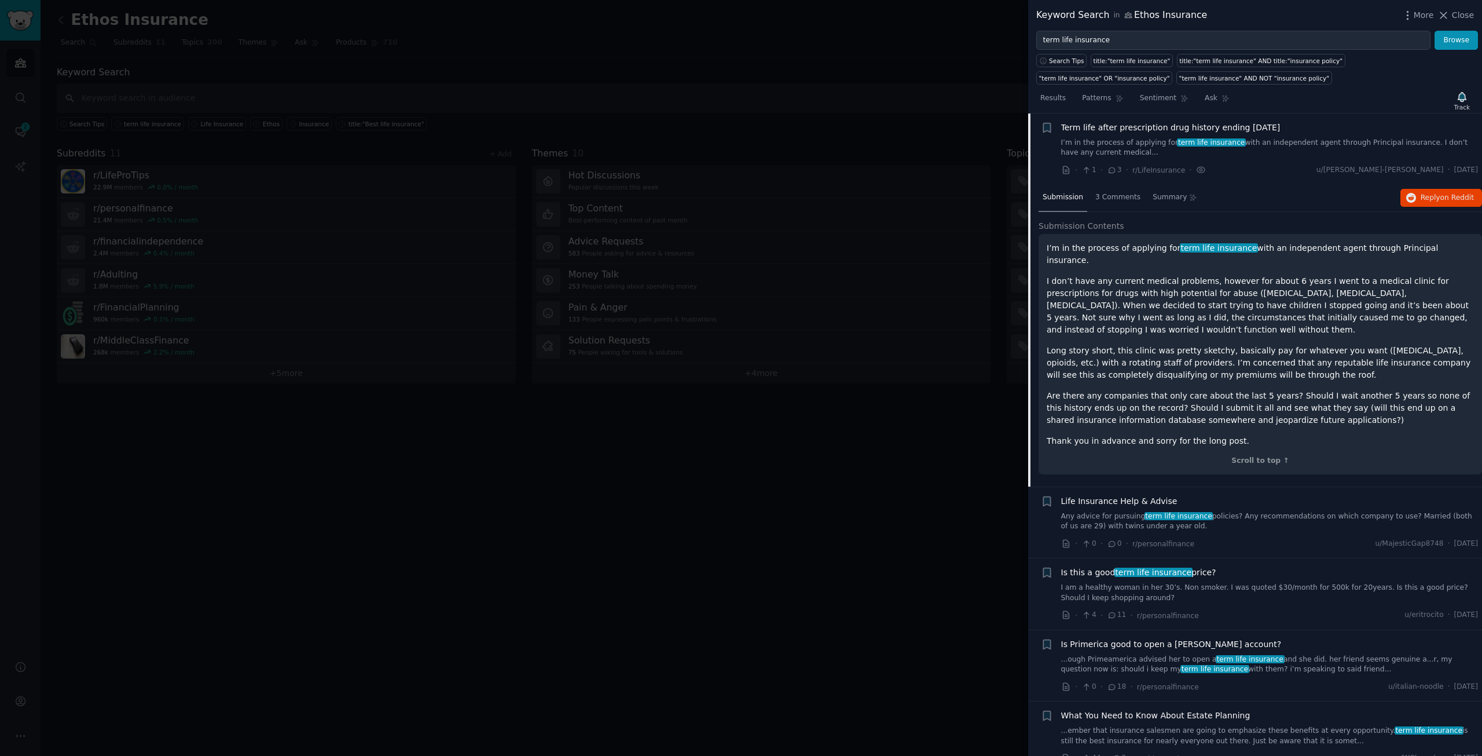
click at [1162, 495] on span "Life Insurance Help & Advise" at bounding box center [1119, 501] width 116 height 12
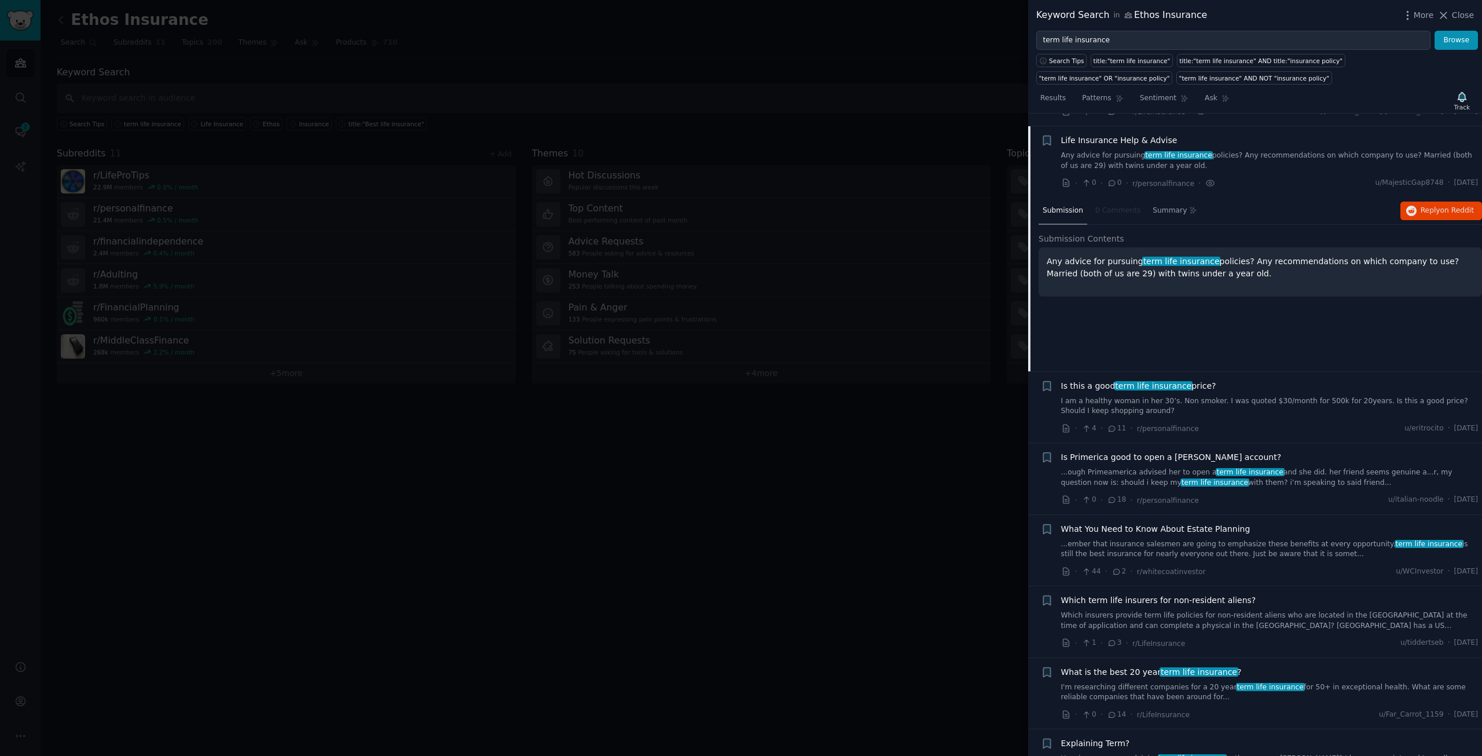
scroll to position [1009, 0]
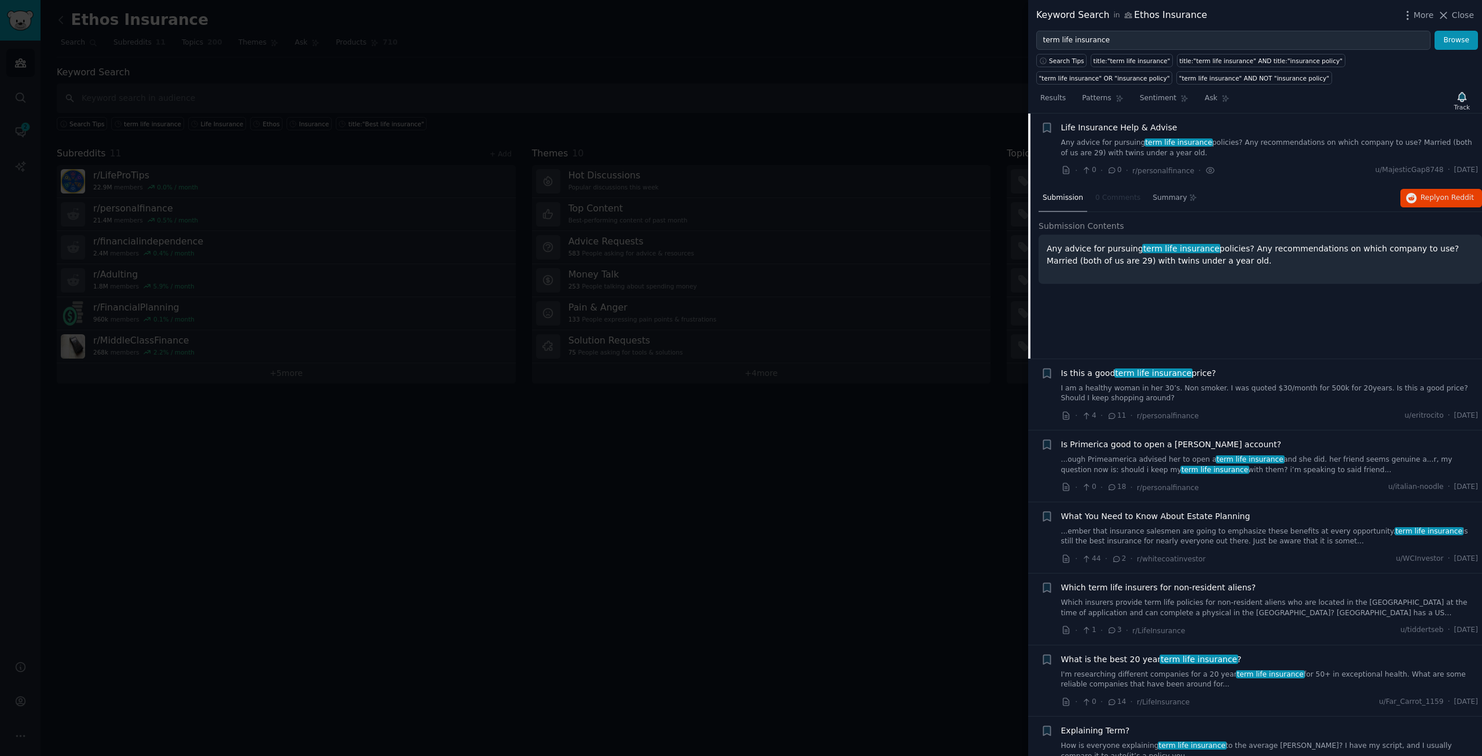
click at [1198, 374] on span "Is this a good term life insurance price?" at bounding box center [1138, 373] width 155 height 12
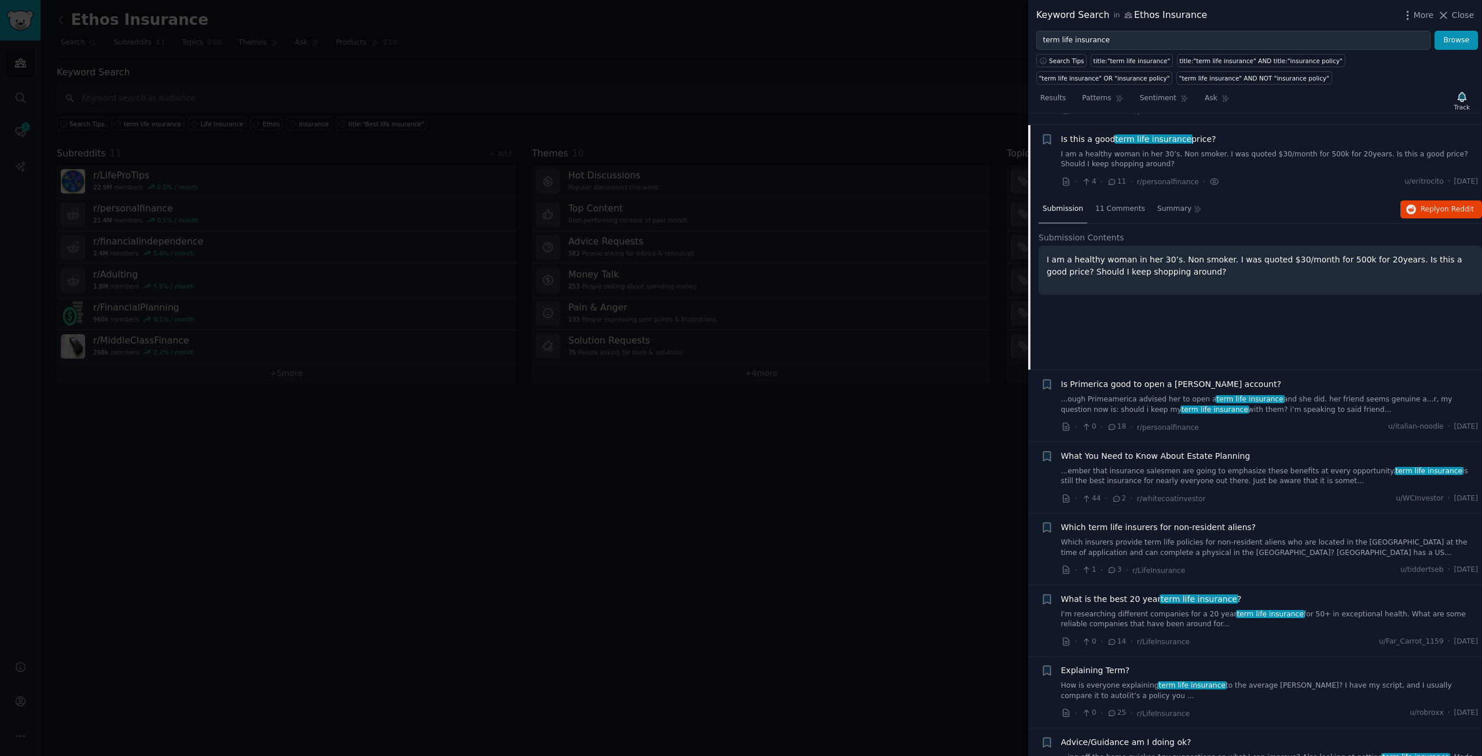
scroll to position [1081, 0]
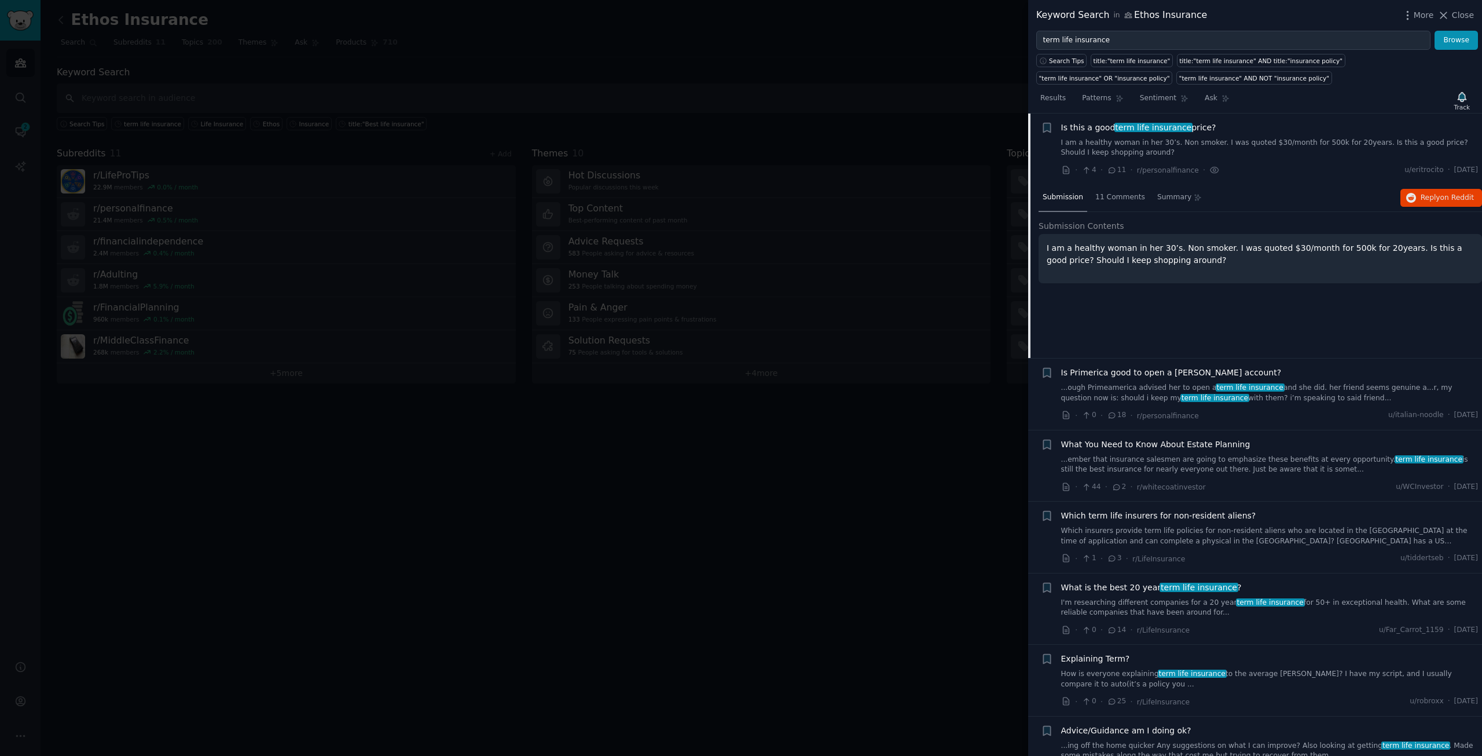
drag, startPoint x: 1427, startPoint y: 199, endPoint x: 1167, endPoint y: 330, distance: 291.4
click at [1167, 330] on div "Submission 11 Comments Summary Reply on Reddit Submission Contents I am a healt…" at bounding box center [1261, 271] width 444 height 174
